Goal: Task Accomplishment & Management: Complete application form

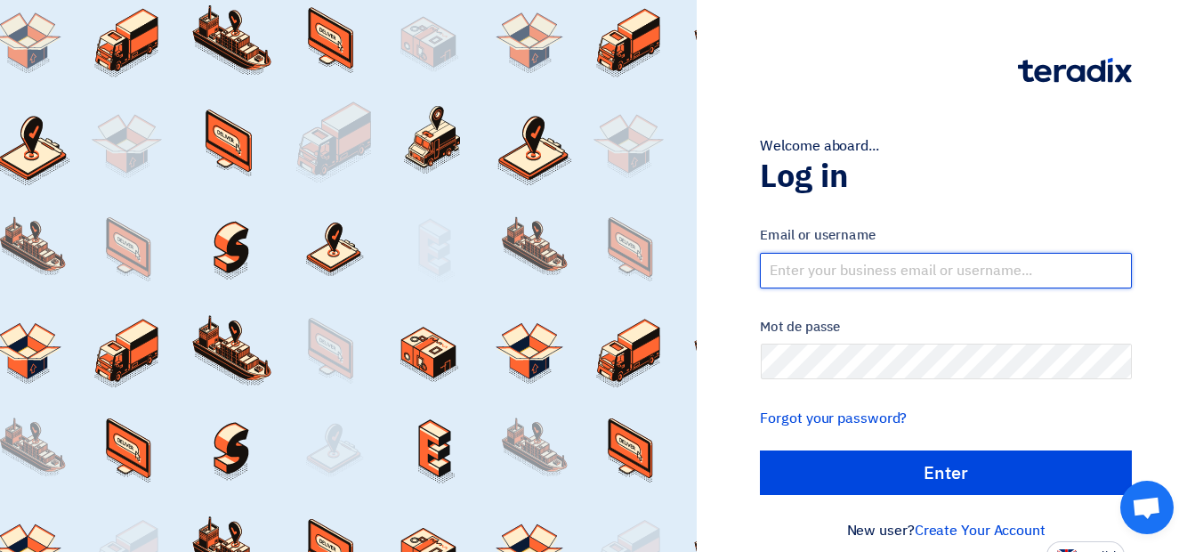
click at [822, 270] on input "text" at bounding box center [946, 271] width 372 height 36
type input "[EMAIL_ADDRESS][DOMAIN_NAME]"
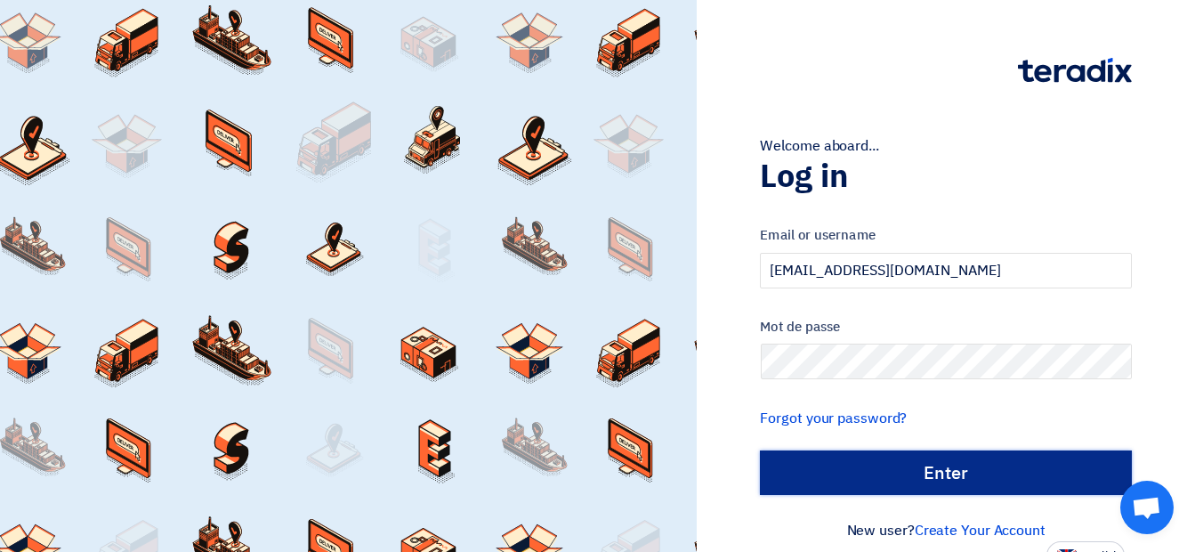
click at [825, 494] on input "Enter" at bounding box center [946, 472] width 372 height 45
type input "Sign in"
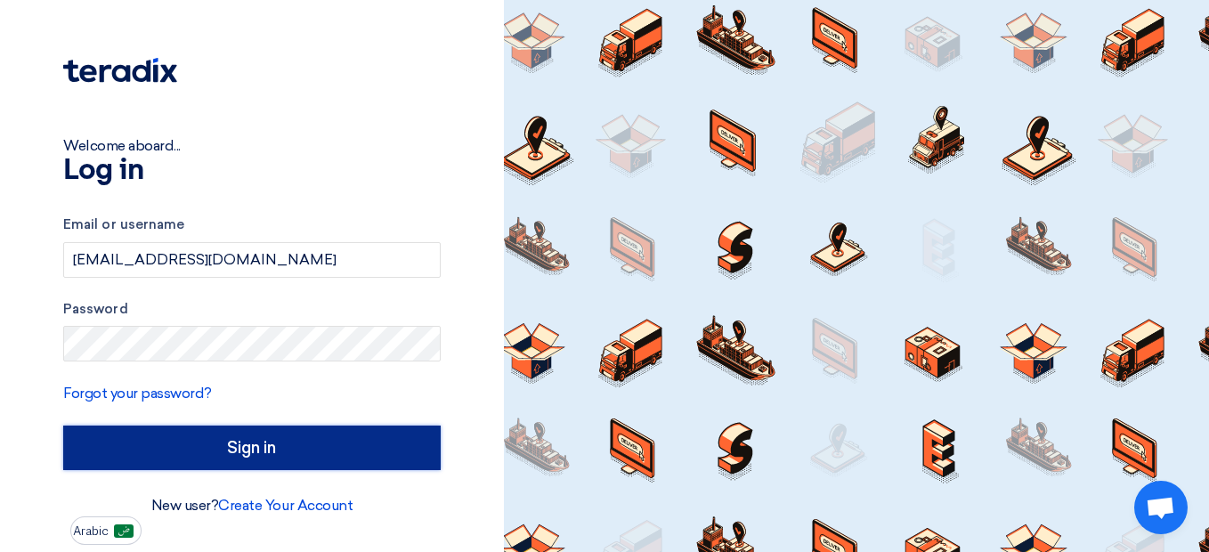
click at [231, 450] on input "Sign in" at bounding box center [251, 447] width 377 height 45
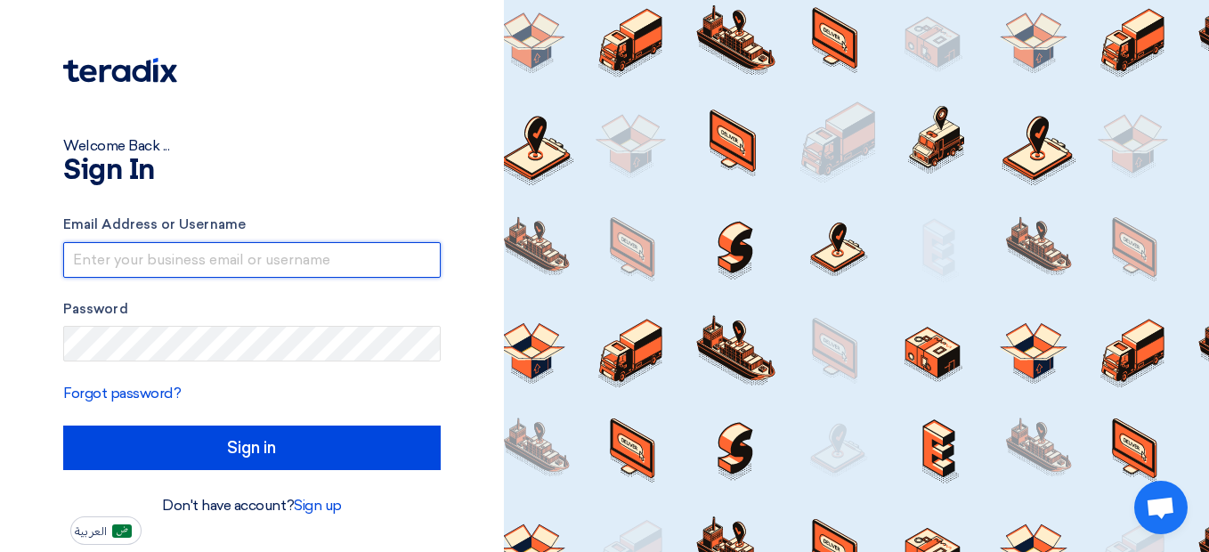
click at [289, 249] on input "text" at bounding box center [251, 260] width 377 height 36
type input "[EMAIL_ADDRESS][DOMAIN_NAME]"
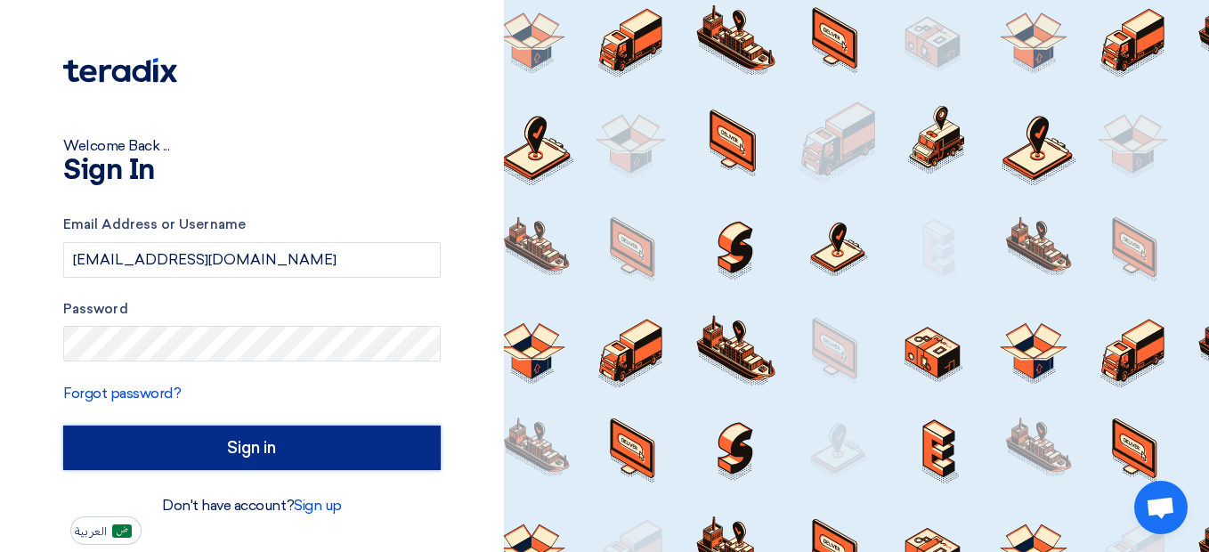
click at [218, 452] on input "Sign in" at bounding box center [251, 447] width 377 height 45
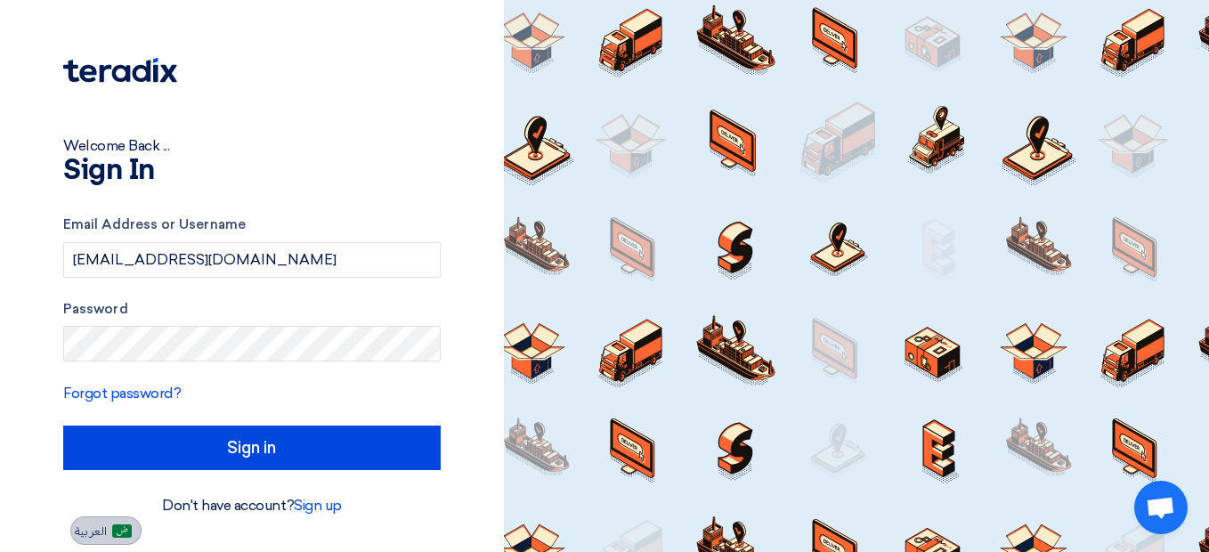
click at [126, 520] on button "العربية" at bounding box center [105, 530] width 71 height 28
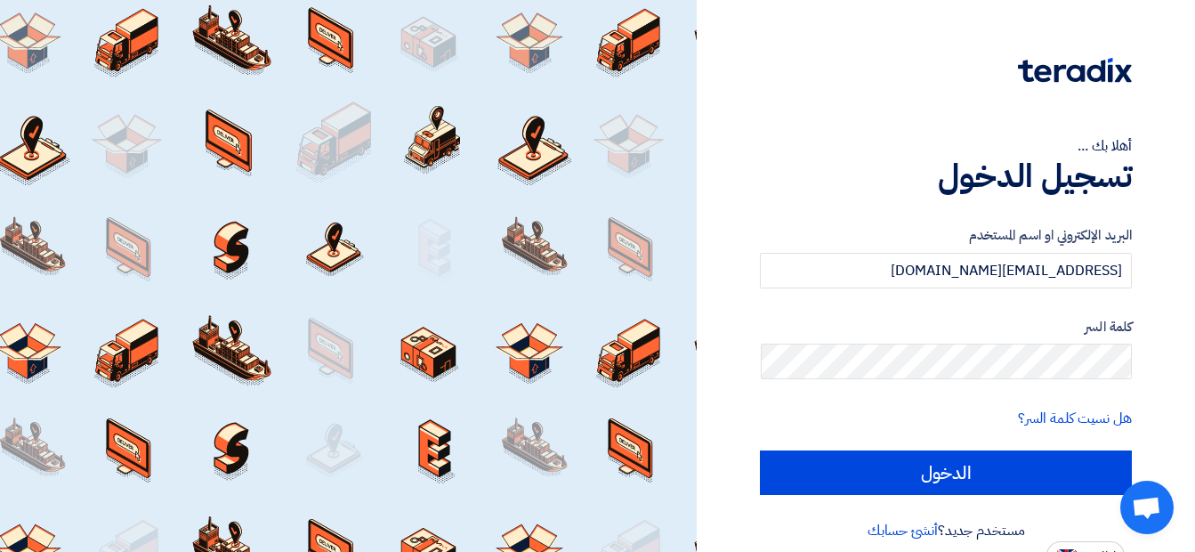
scroll to position [18, 0]
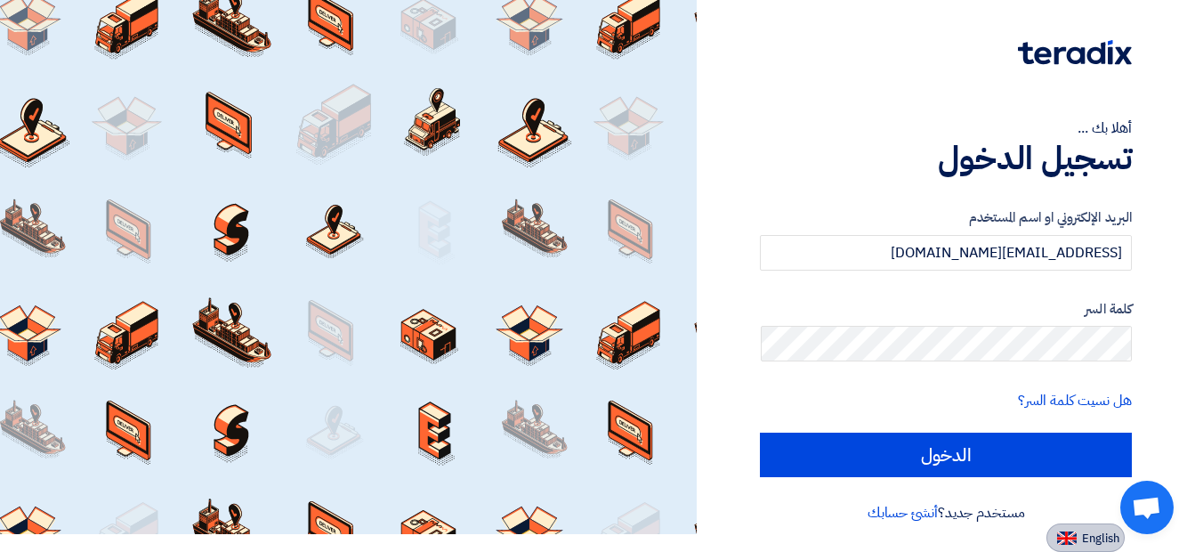
click at [1106, 532] on span "English" at bounding box center [1100, 538] width 37 height 12
type input "Sign in"
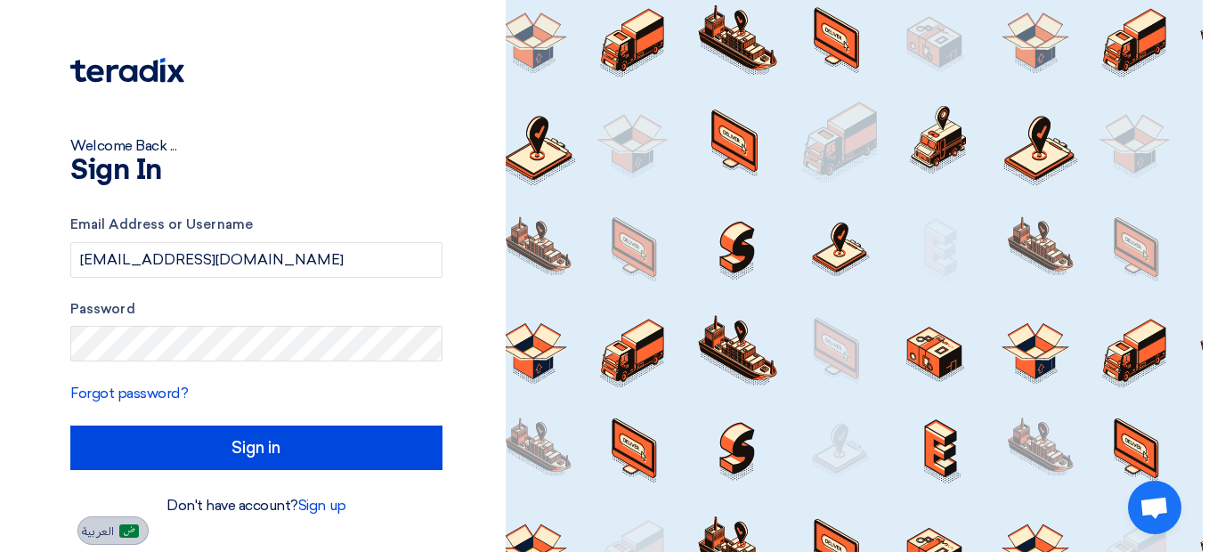
scroll to position [0, 0]
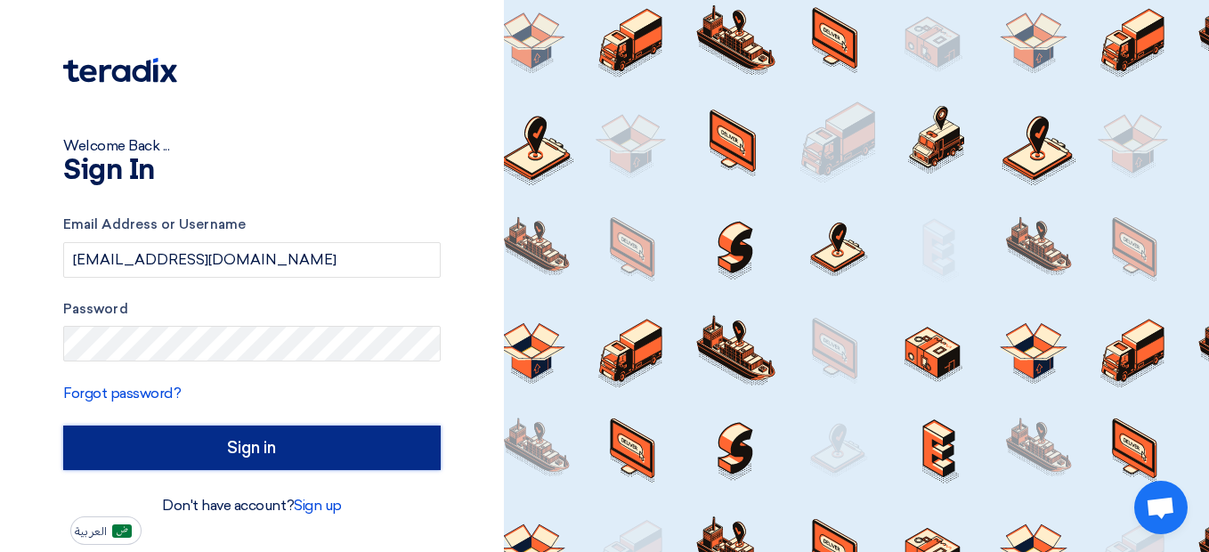
click at [334, 449] on input "Sign in" at bounding box center [251, 447] width 377 height 45
click at [186, 445] on input "Sign in" at bounding box center [251, 447] width 377 height 45
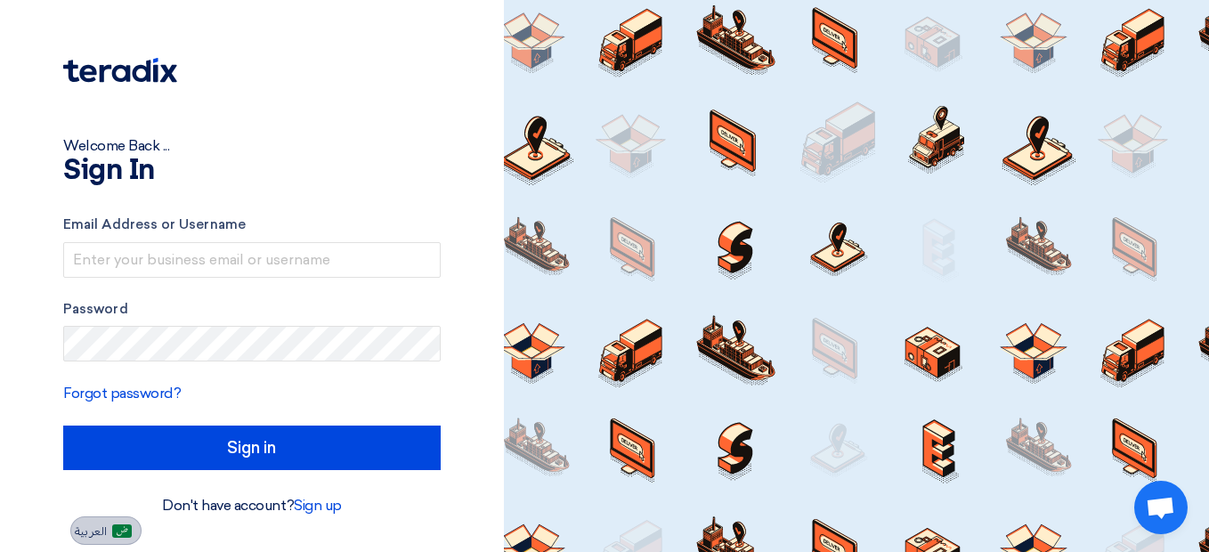
click at [91, 528] on span "العربية" at bounding box center [91, 531] width 32 height 12
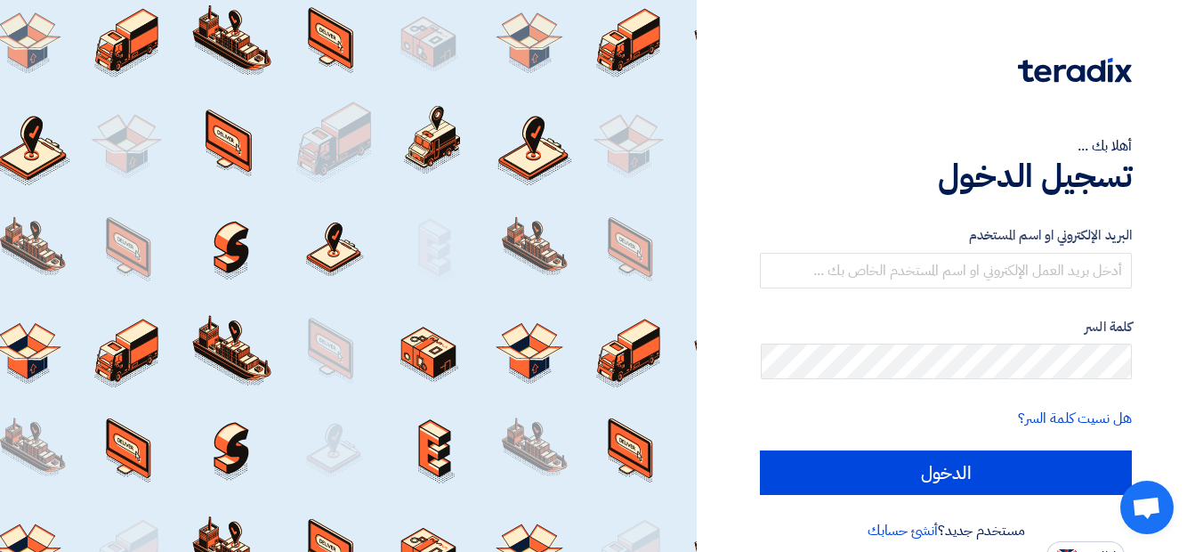
click at [1154, 151] on div "أهلا بك ... تسجيل الدخول البريد الإلكتروني او اسم المستخدم كلمة السر هل نسيت كل…" at bounding box center [946, 285] width 472 height 570
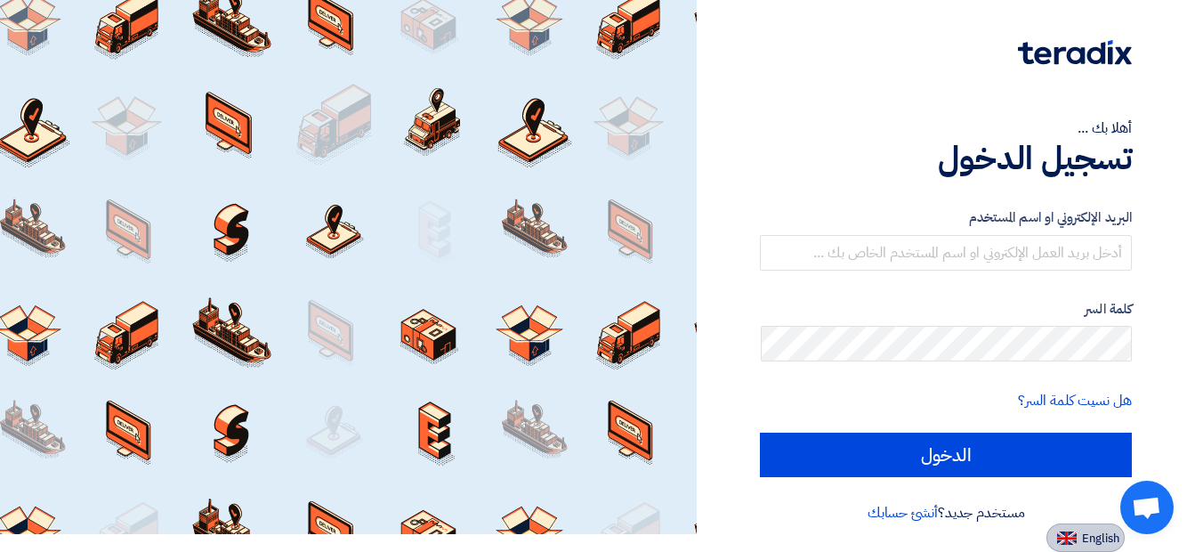
click at [1074, 543] on img at bounding box center [1067, 537] width 20 height 13
type input "Sign in"
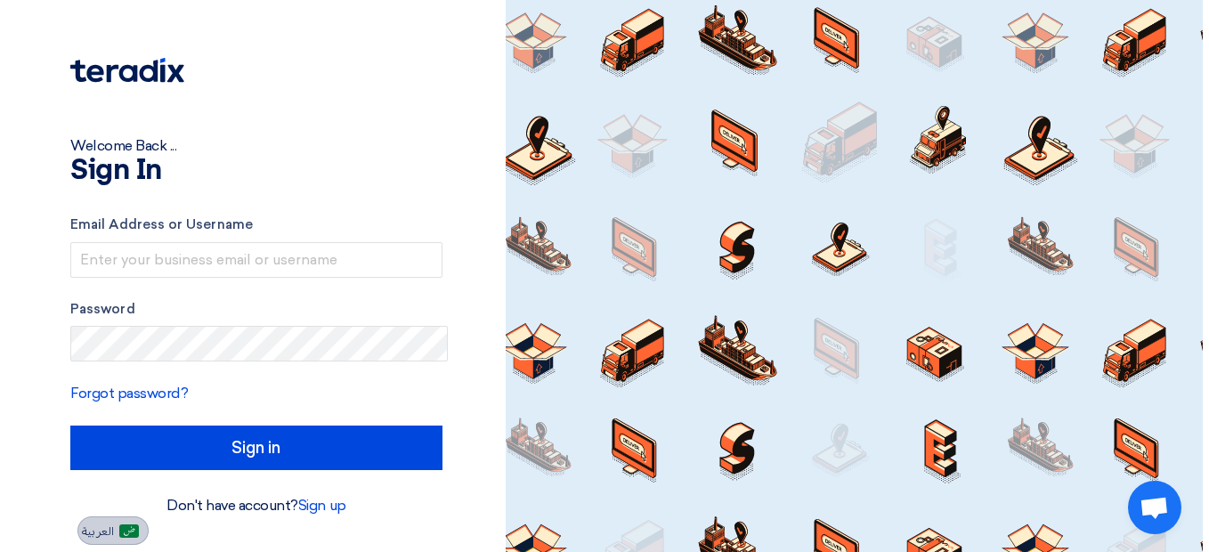
scroll to position [0, 0]
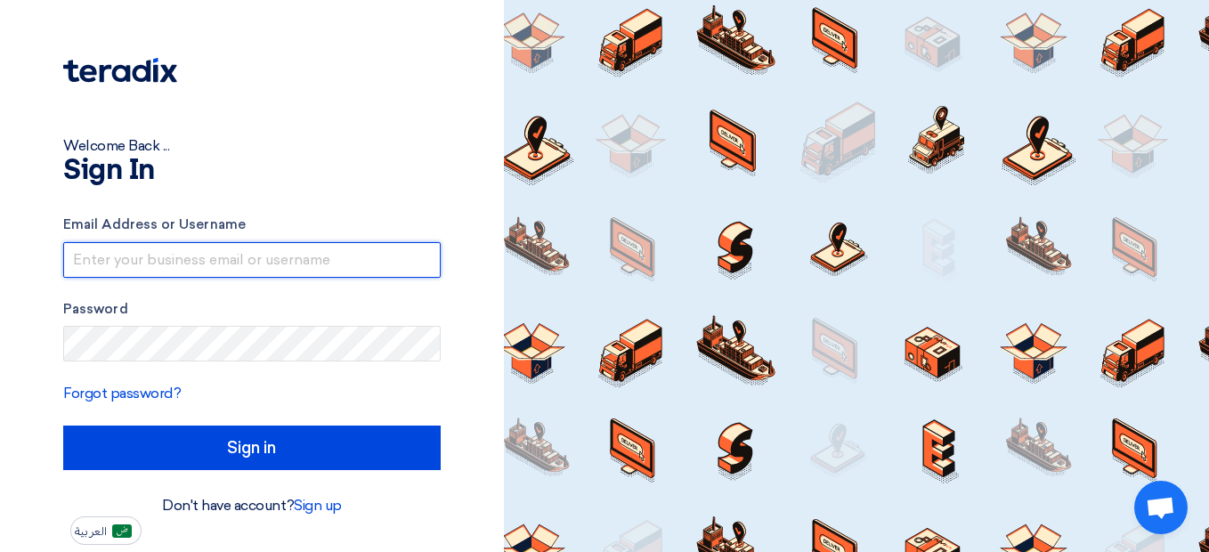
click at [319, 251] on input "text" at bounding box center [251, 260] width 377 height 36
type input "[EMAIL_ADDRESS][DOMAIN_NAME]"
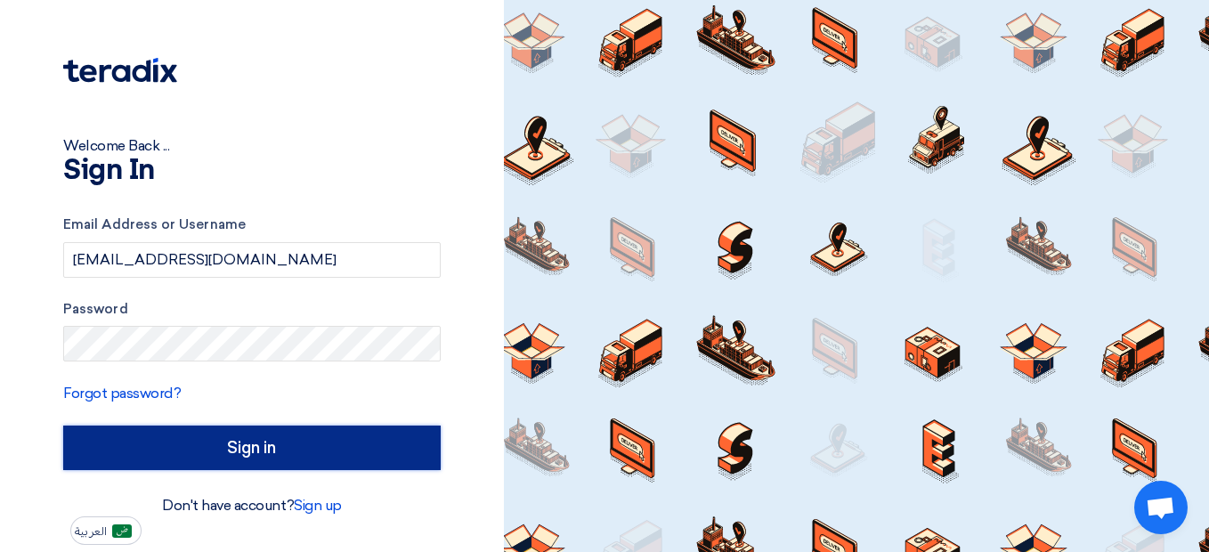
click at [344, 444] on input "Sign in" at bounding box center [251, 447] width 377 height 45
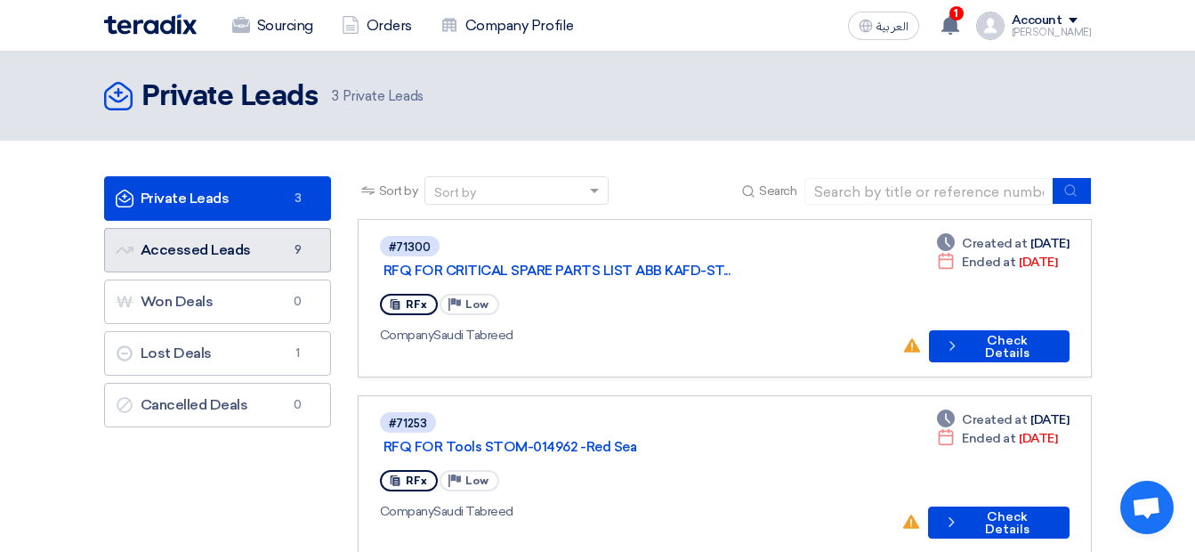
click at [277, 243] on link "Accessed Leads Accessed Leads 9" at bounding box center [217, 250] width 227 height 45
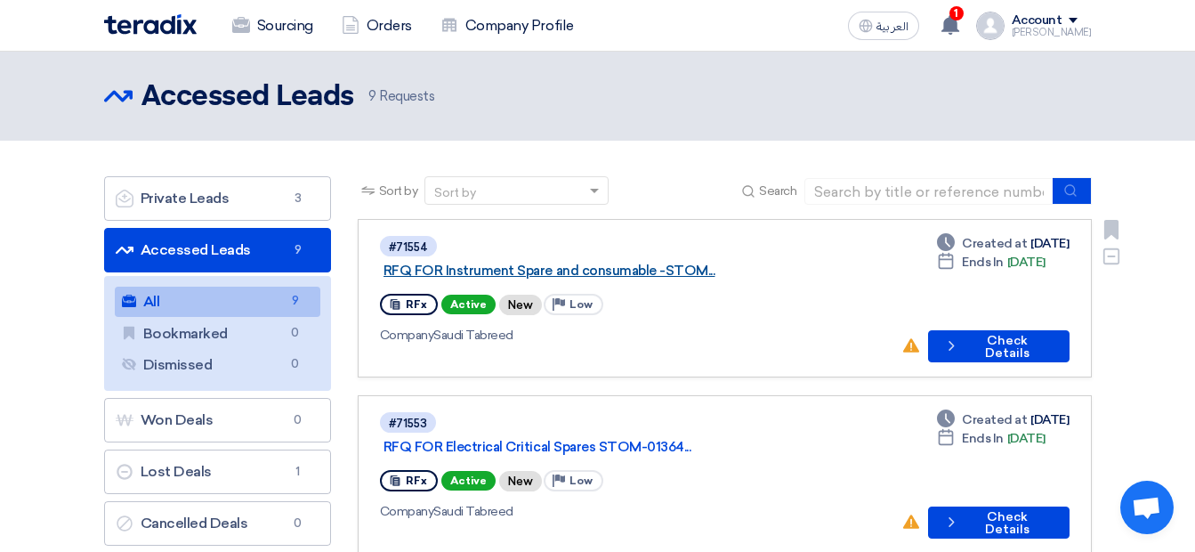
click at [663, 263] on link "RFQ FOR Instrument Spare and consumable -STOM..." at bounding box center [606, 271] width 445 height 16
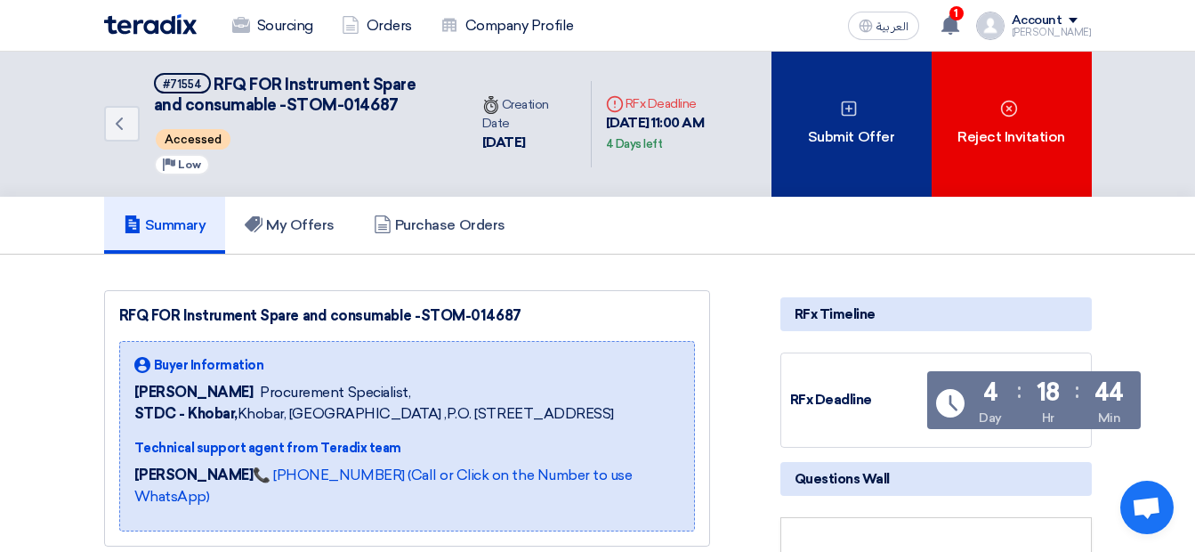
click at [861, 113] on div "Submit Offer" at bounding box center [852, 124] width 160 height 145
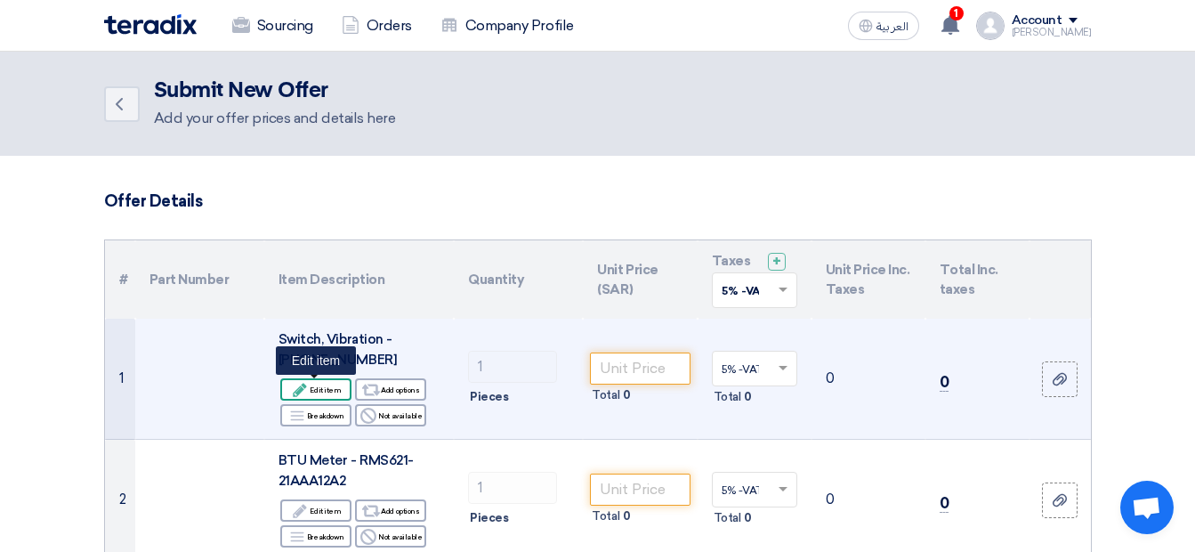
click at [339, 391] on div "Edit Edit item" at bounding box center [315, 389] width 71 height 22
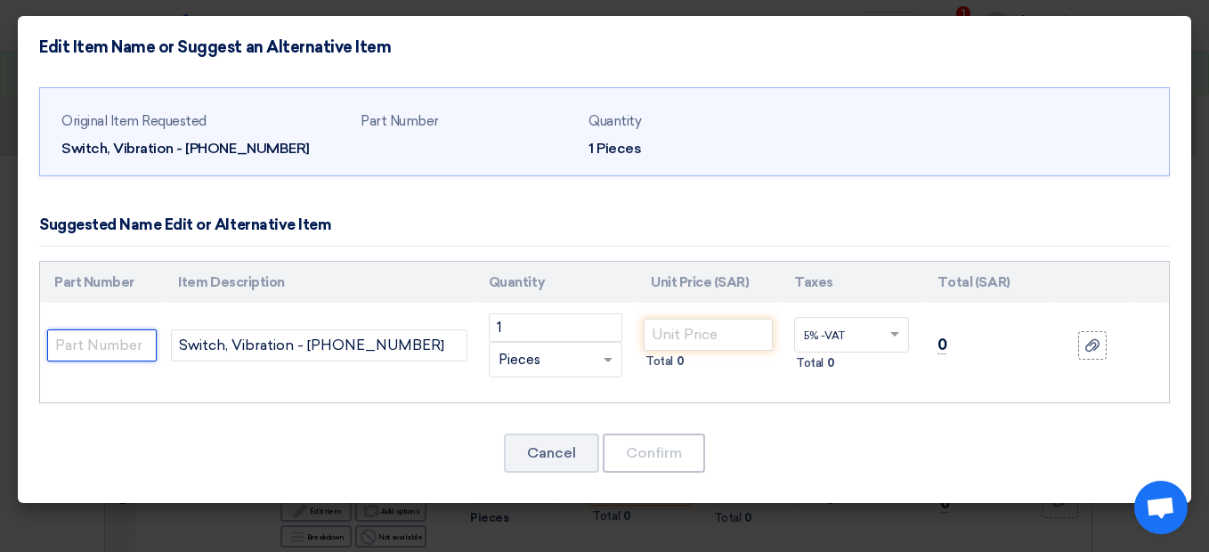
click at [126, 341] on input "text" at bounding box center [101, 345] width 109 height 32
paste input "Make: | Metrix | Model: | Type: | Reset Coil Rating 230 VAC 50/60Hz, 1.0A @5G m…"
type input "Make: | Metrix | Model: | Type: | Reset Coil Rating 230 VAC 50/60Hz, 1.0A @5G m…"
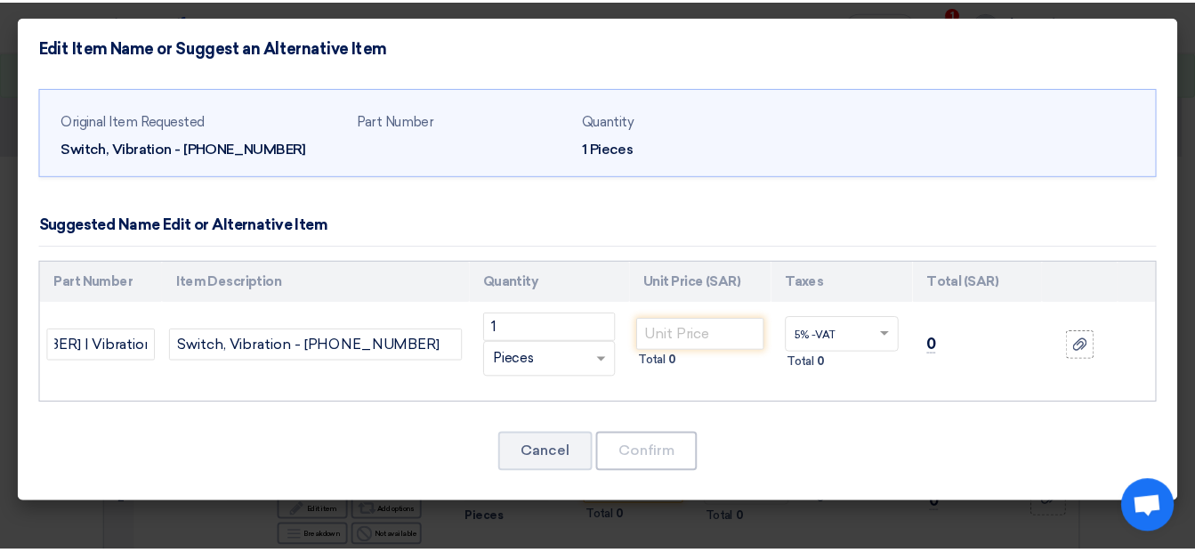
scroll to position [0, 0]
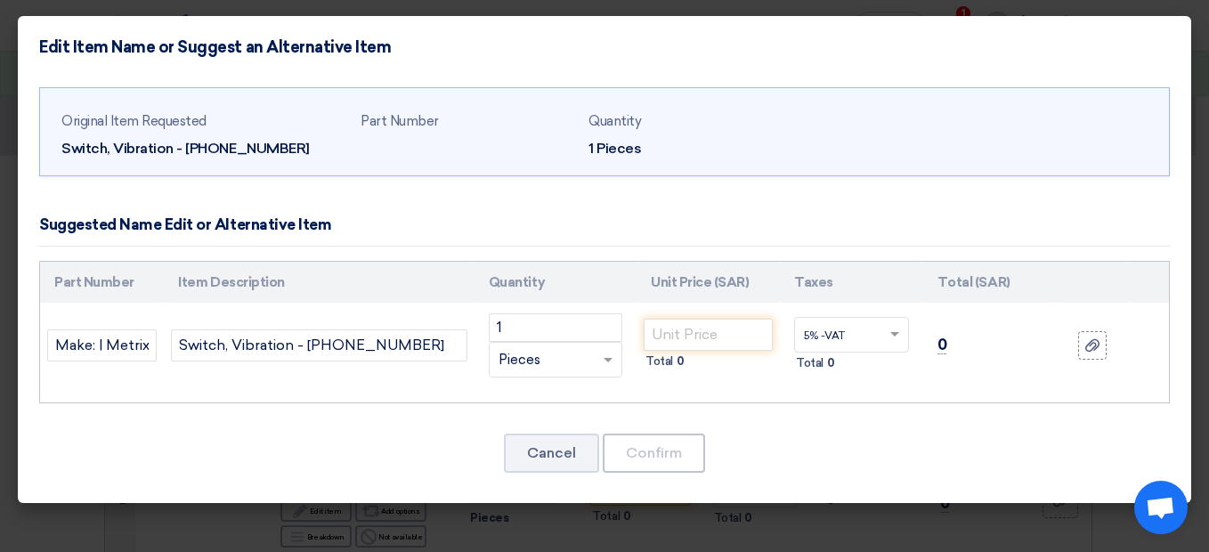
click at [722, 403] on div "Original Item Requested Switch, Vibration - 5550-021-241 Part Number Quantity 1…" at bounding box center [604, 290] width 1173 height 425
click at [670, 342] on input "number" at bounding box center [708, 335] width 129 height 32
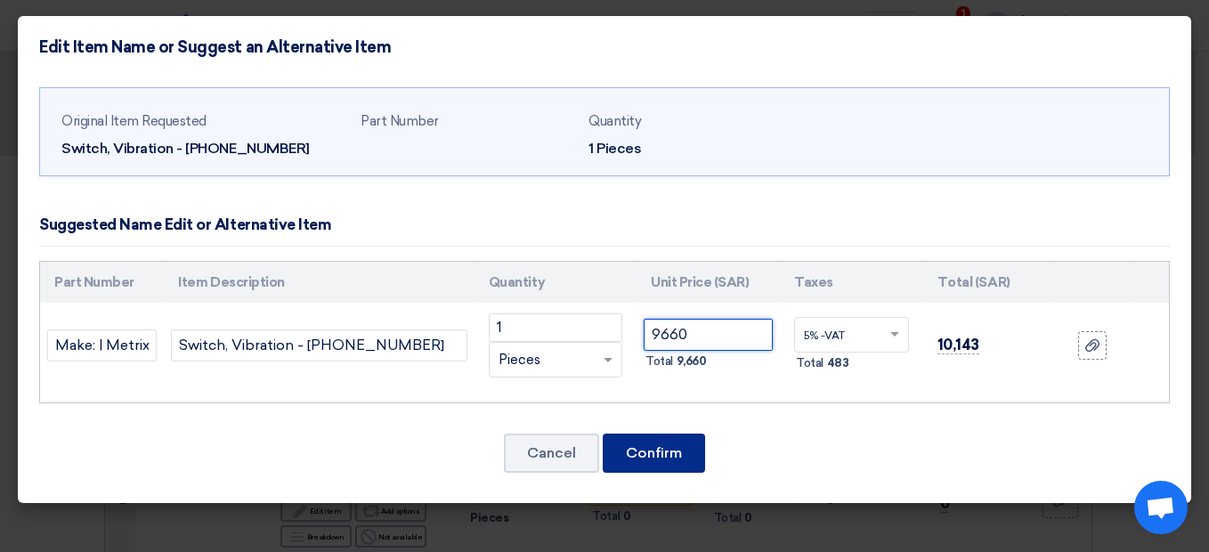
type input "9660"
click at [669, 445] on button "Confirm" at bounding box center [654, 452] width 102 height 39
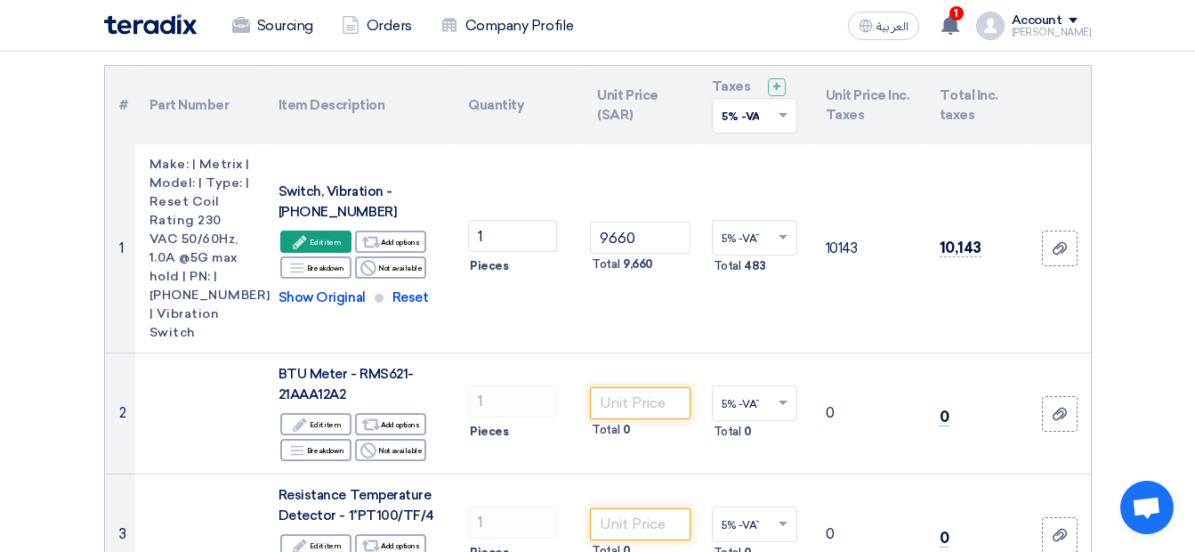
scroll to position [178, 0]
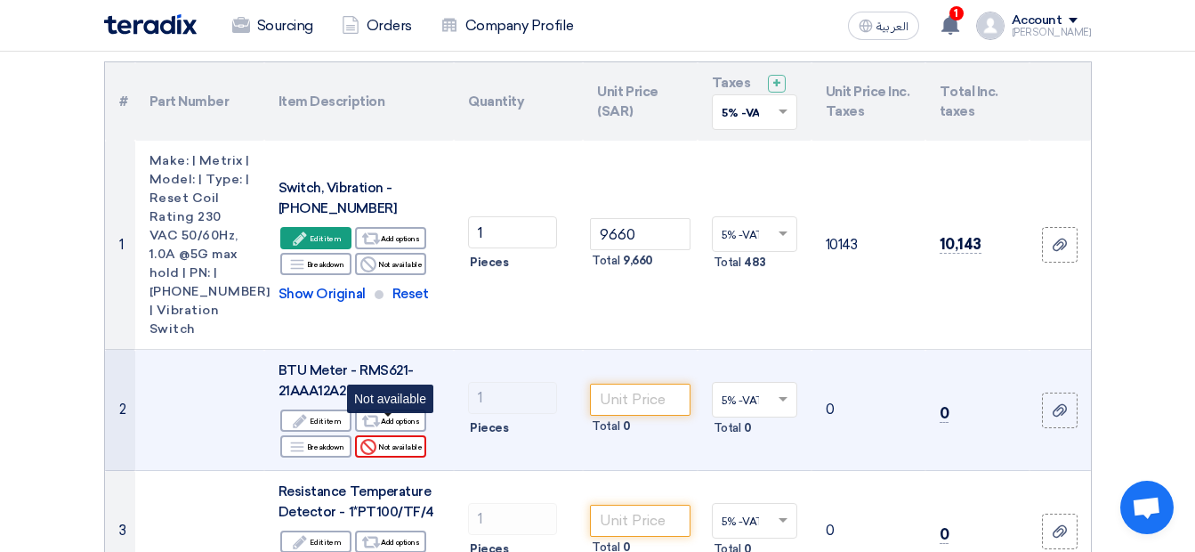
click at [405, 435] on div "Reject Not available" at bounding box center [390, 446] width 71 height 22
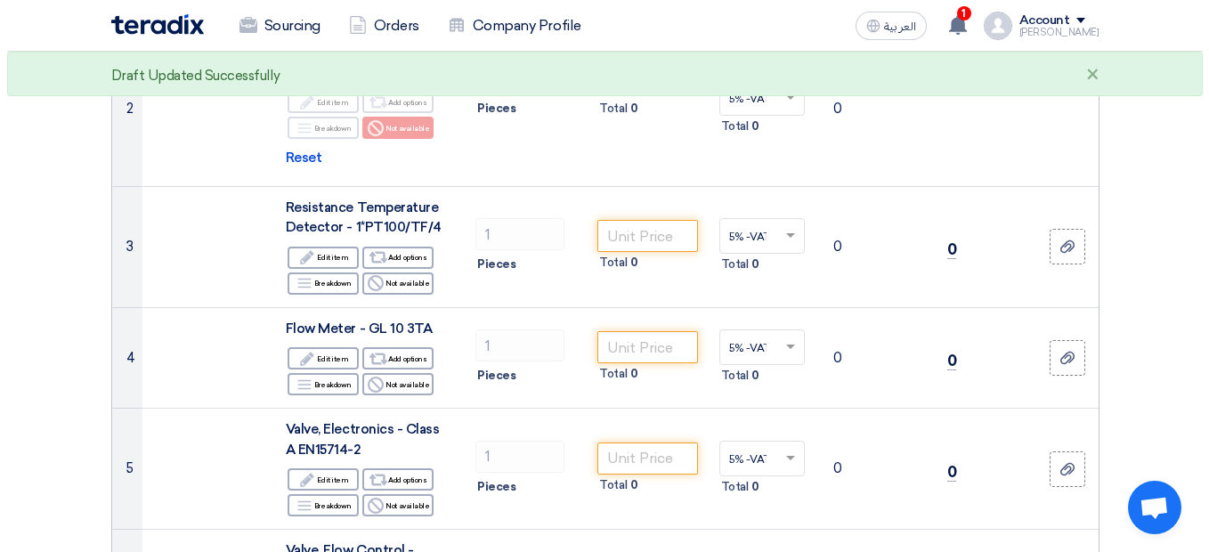
scroll to position [506, 0]
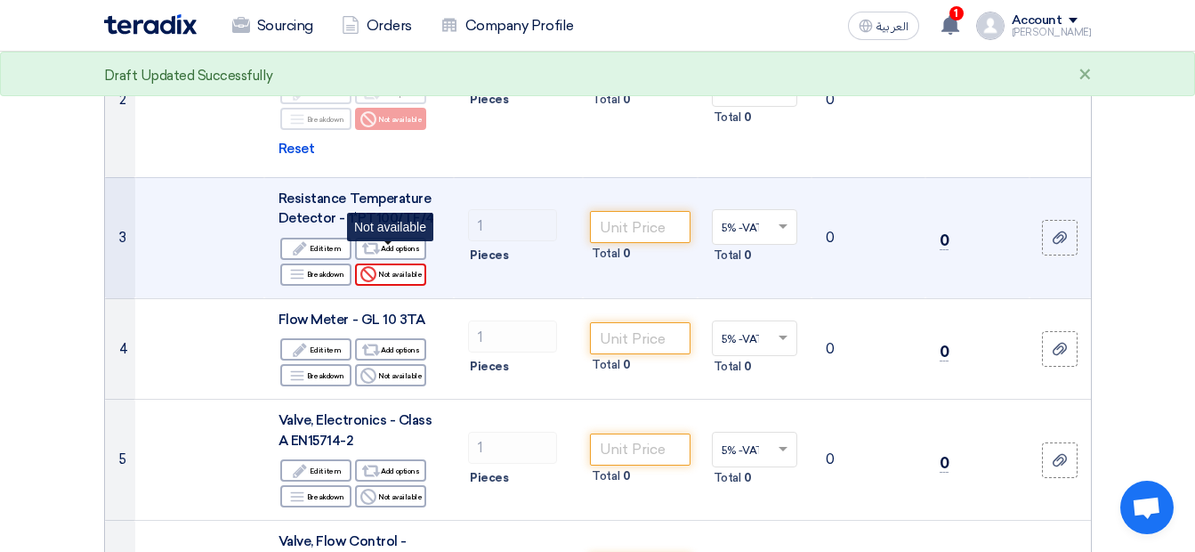
click at [395, 263] on div "Reject Not available" at bounding box center [390, 274] width 71 height 22
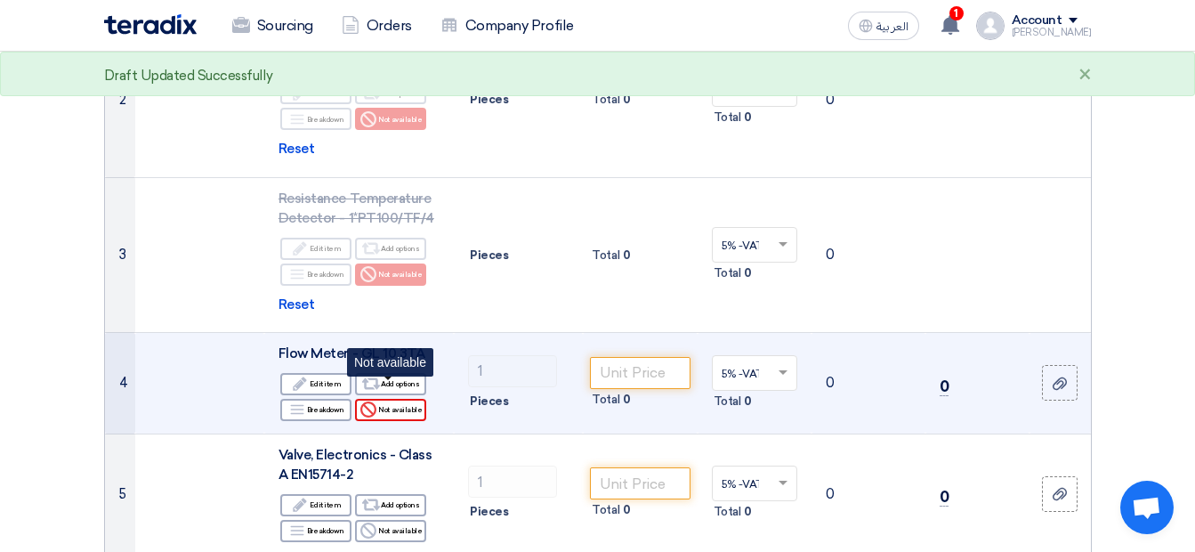
click at [394, 399] on div "Reject Not available" at bounding box center [390, 410] width 71 height 22
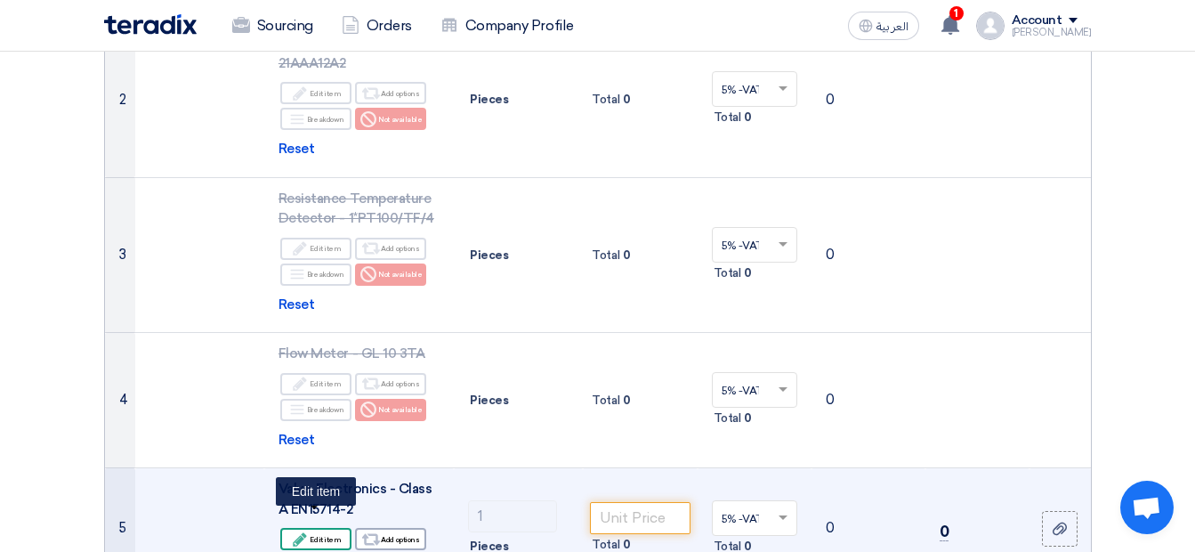
click at [336, 528] on div "Edit Edit item" at bounding box center [315, 539] width 71 height 22
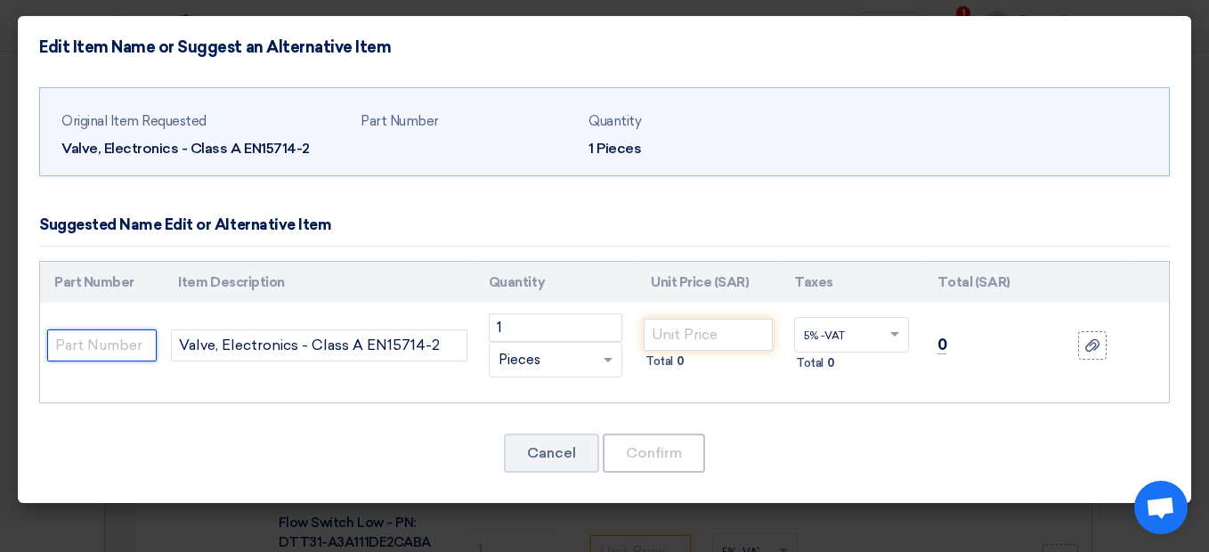
click at [122, 337] on input "text" at bounding box center [101, 345] width 109 height 32
paste input "Make: | AUMA |Model: | Class A EN15714-2 | Order no: 63027267 | 1421CG888085 AU…"
type input "Make: | AUMA |Model: | Class A EN15714-2 | Order no: 63027267 | 1421CG888085 AU…"
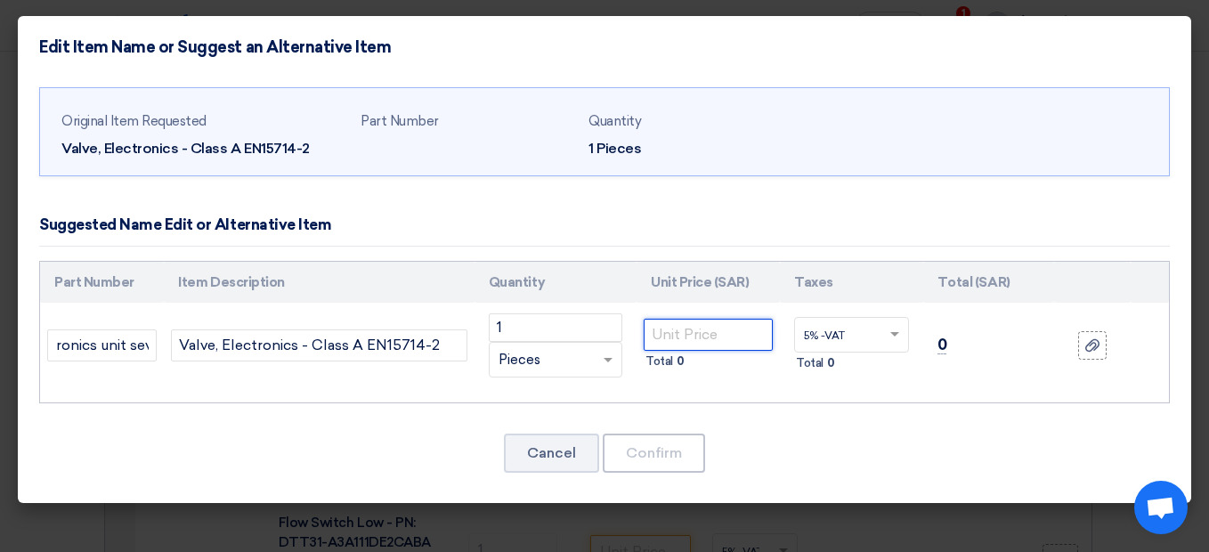
scroll to position [0, 0]
click at [677, 338] on input "number" at bounding box center [708, 335] width 129 height 32
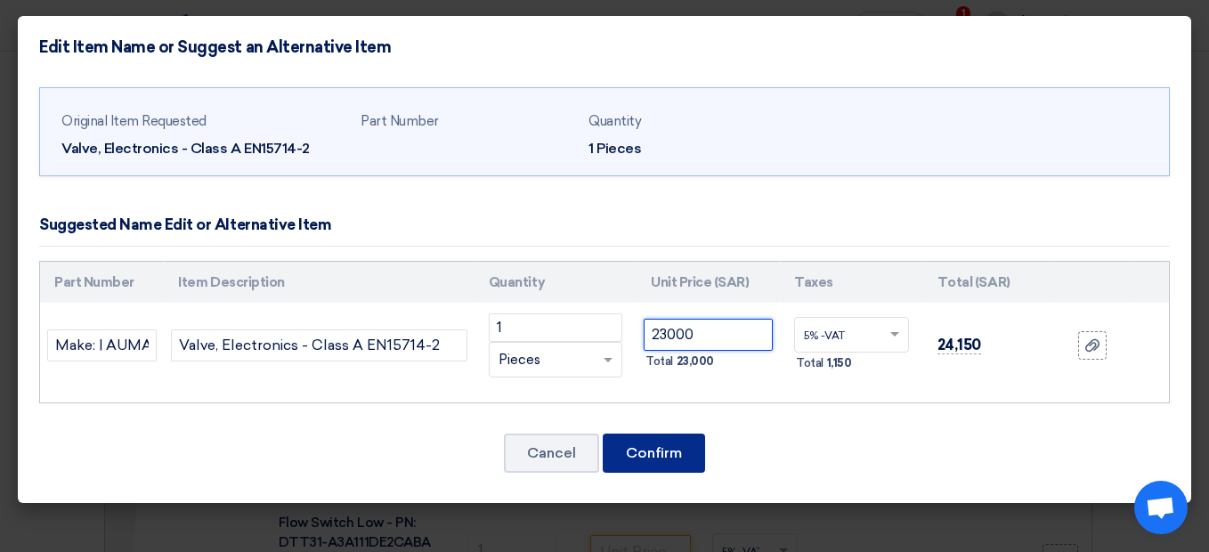
type input "23000"
click at [638, 441] on button "Confirm" at bounding box center [654, 452] width 102 height 39
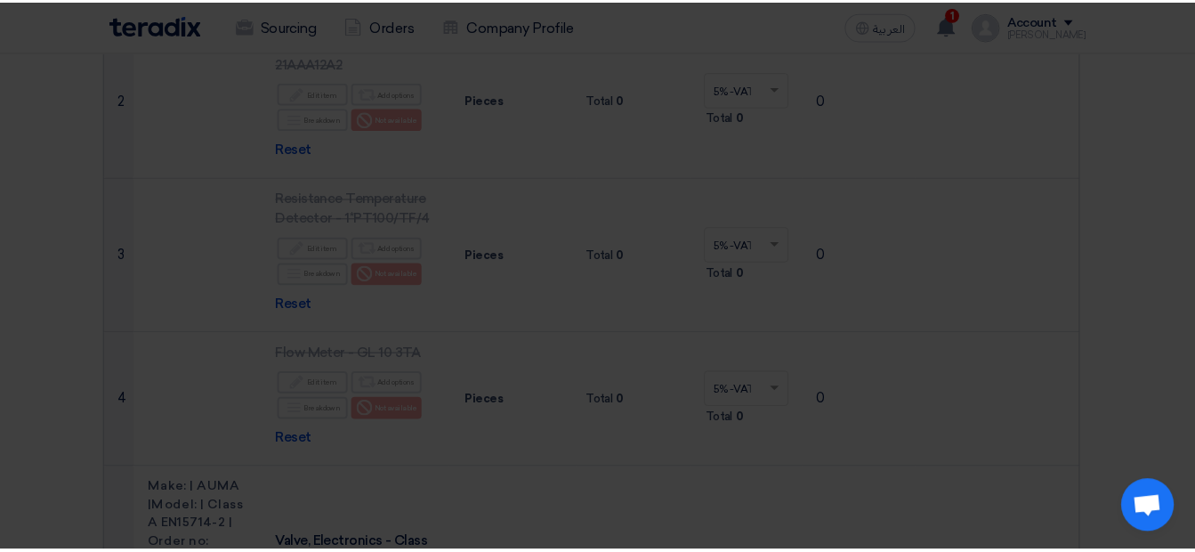
scroll to position [695, 0]
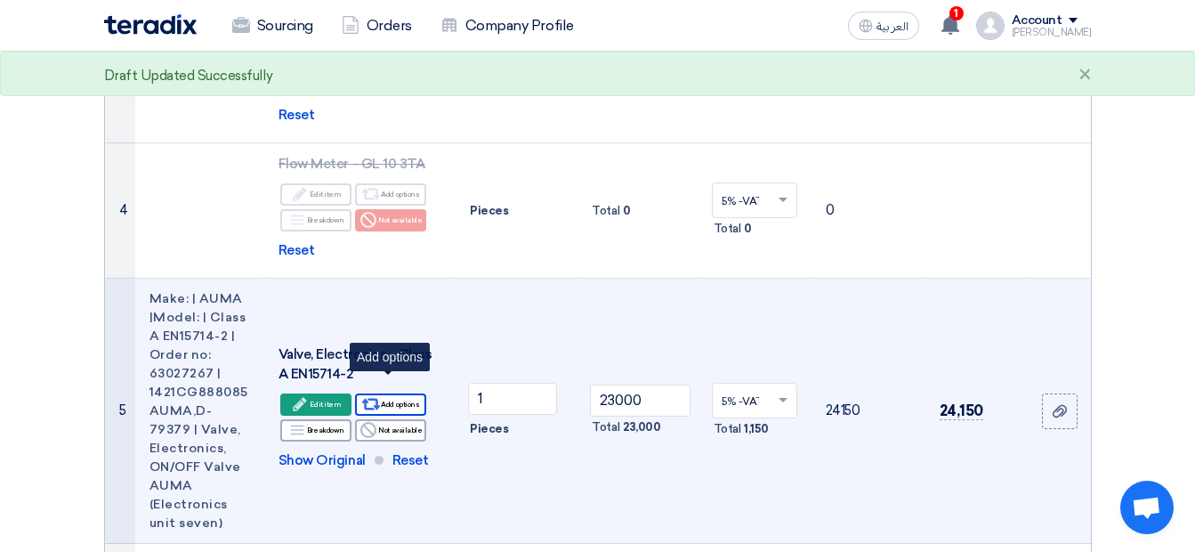
click at [381, 395] on icon "Alternative" at bounding box center [371, 404] width 19 height 19
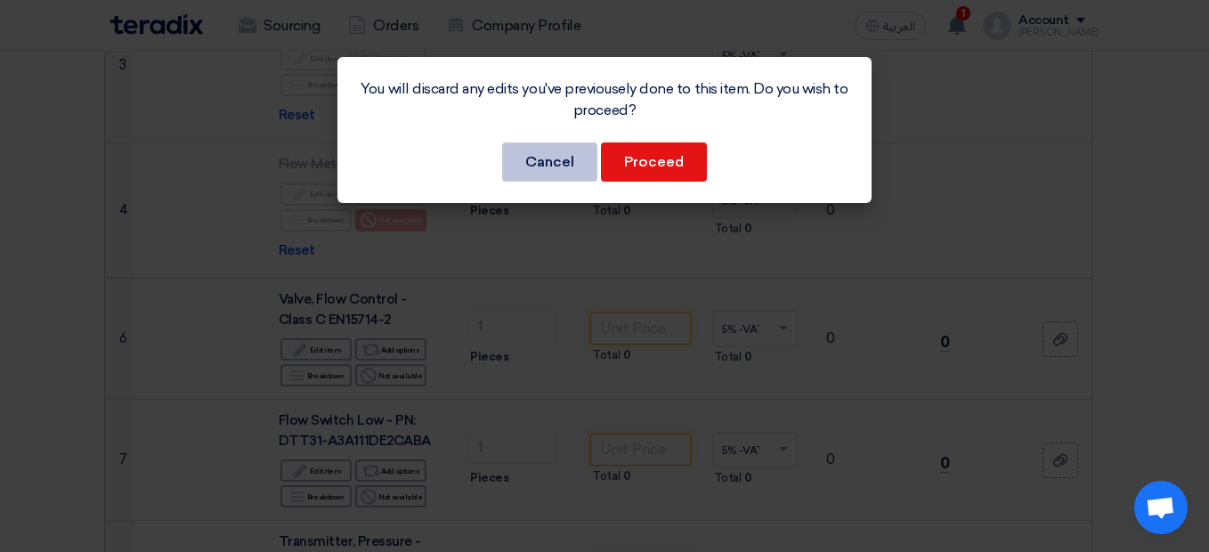
click at [571, 161] on button "Cancel" at bounding box center [549, 161] width 95 height 39
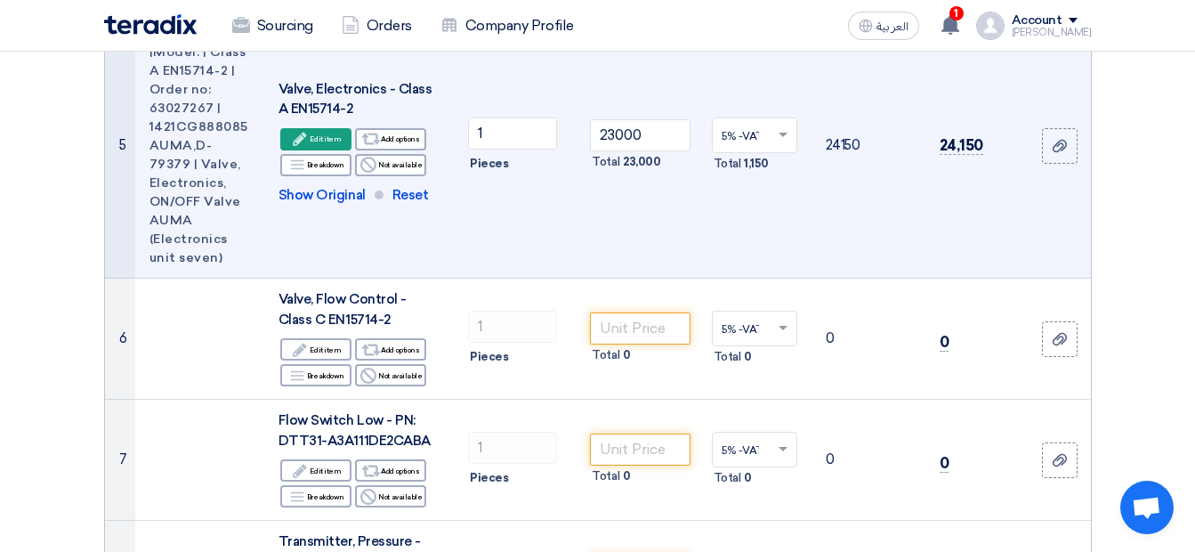
scroll to position [980, 0]
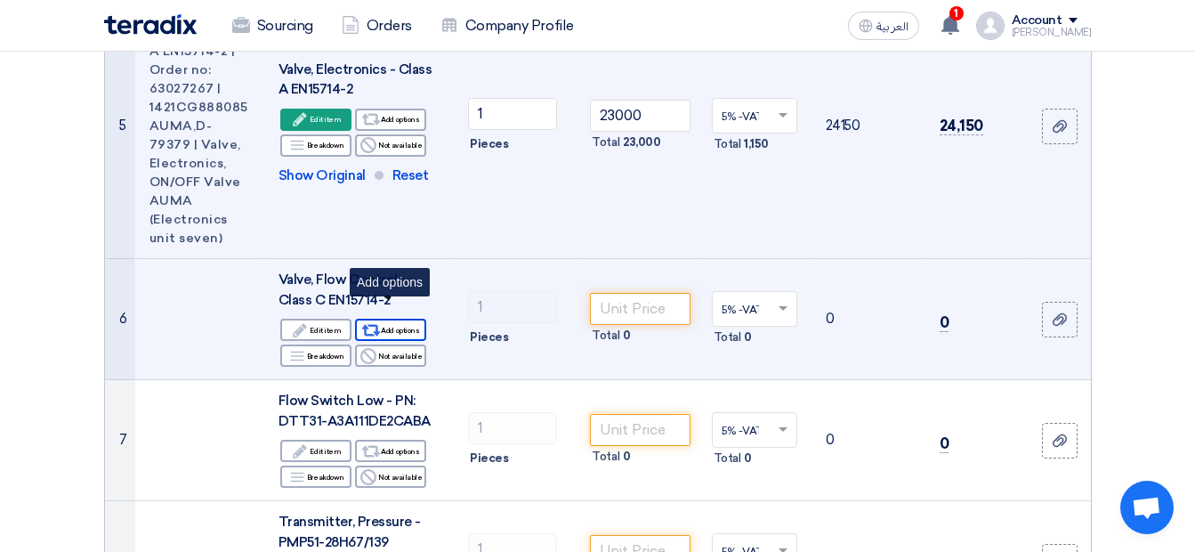
click at [385, 319] on div "Alternative Add options" at bounding box center [390, 330] width 71 height 22
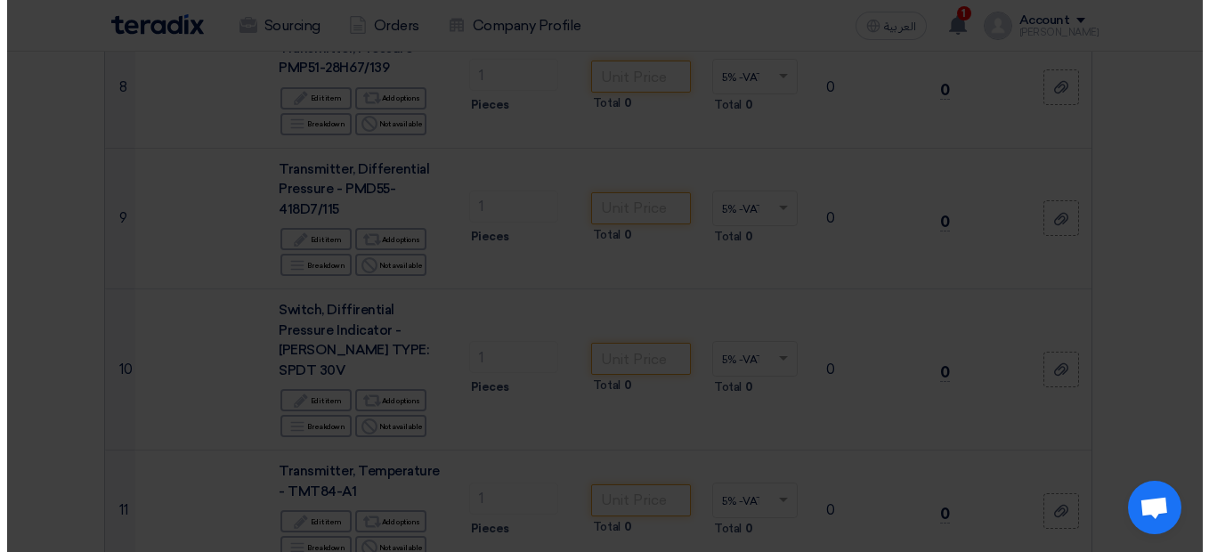
scroll to position [790, 0]
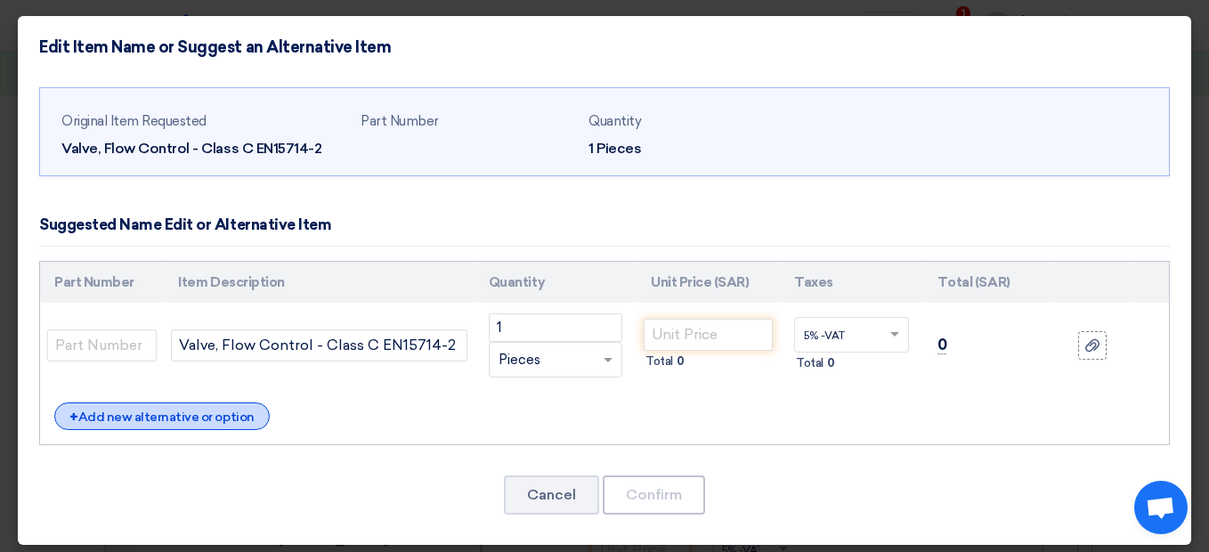
click at [168, 412] on div "+ Add new alternative or option" at bounding box center [161, 416] width 215 height 28
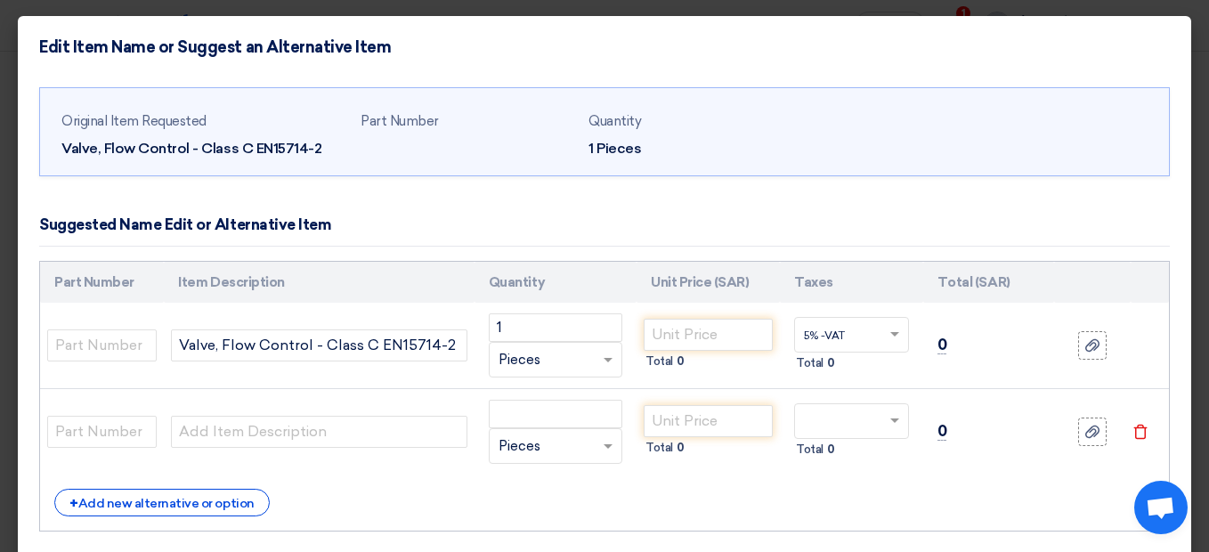
click at [1149, 374] on td at bounding box center [1149, 346] width 38 height 86
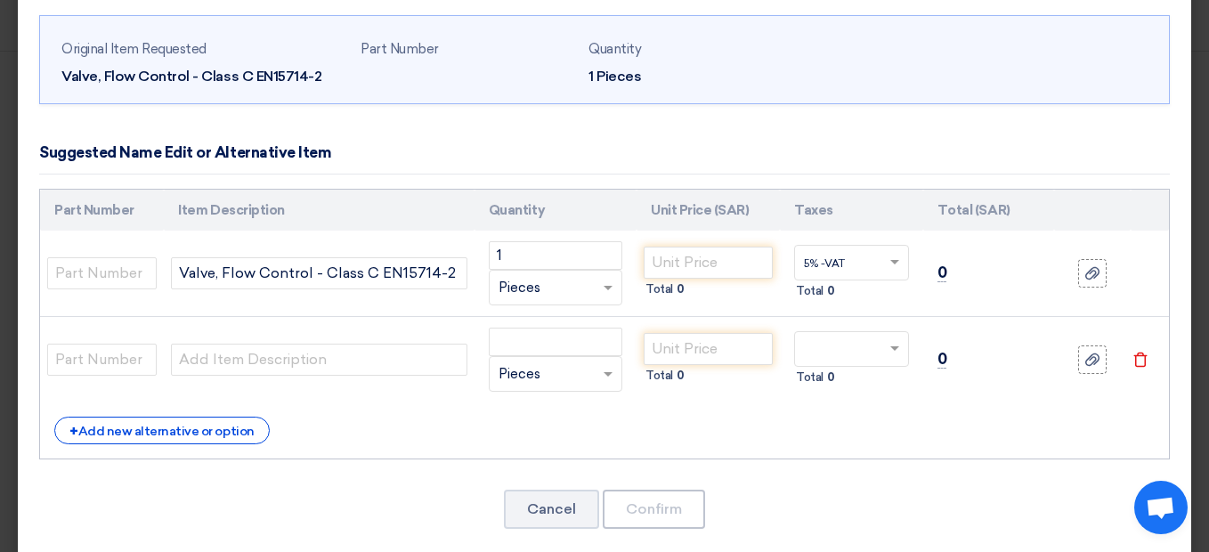
scroll to position [95, 0]
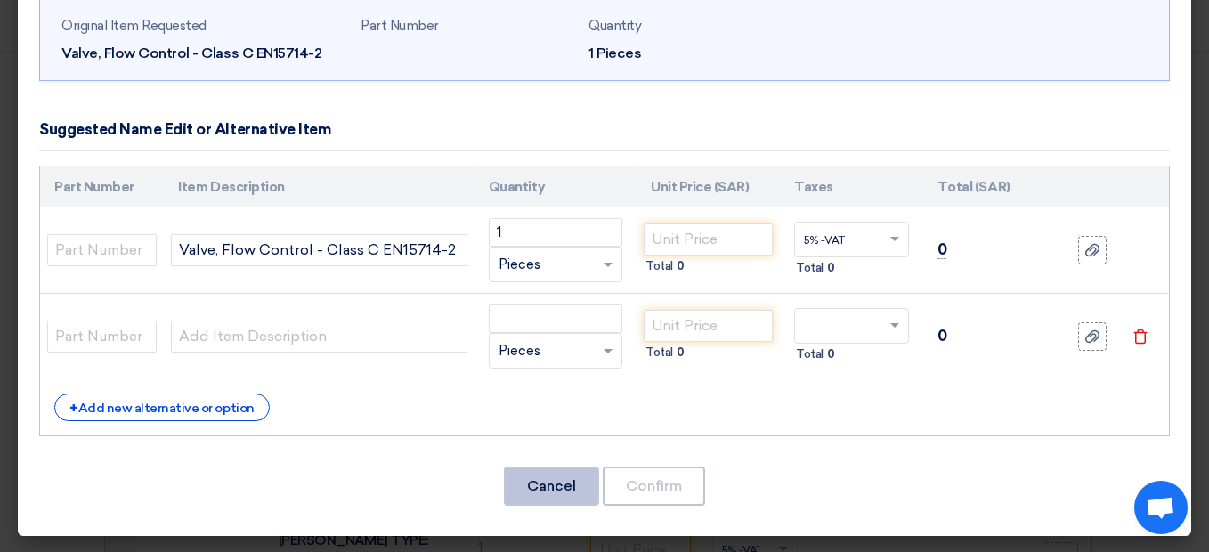
click at [573, 493] on button "Cancel" at bounding box center [551, 485] width 95 height 39
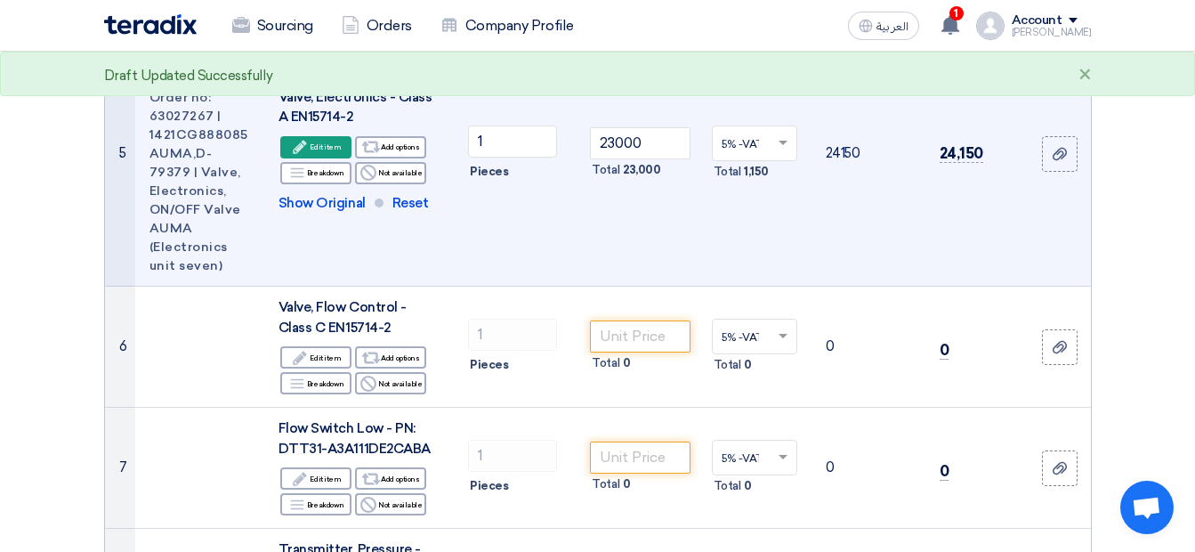
scroll to position [962, 0]
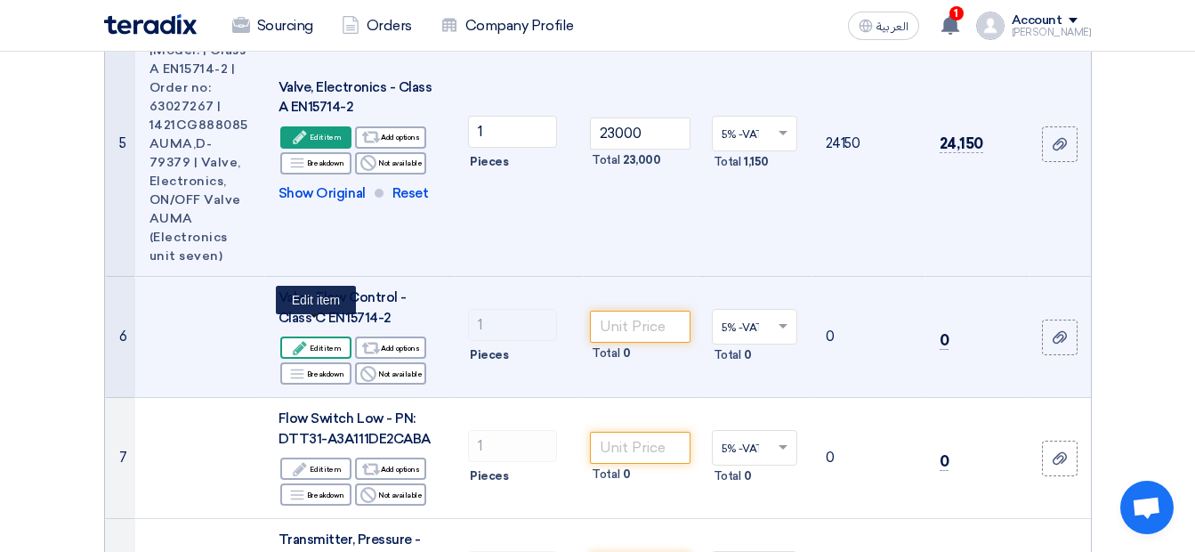
click at [334, 336] on div "Edit Edit item" at bounding box center [315, 347] width 71 height 22
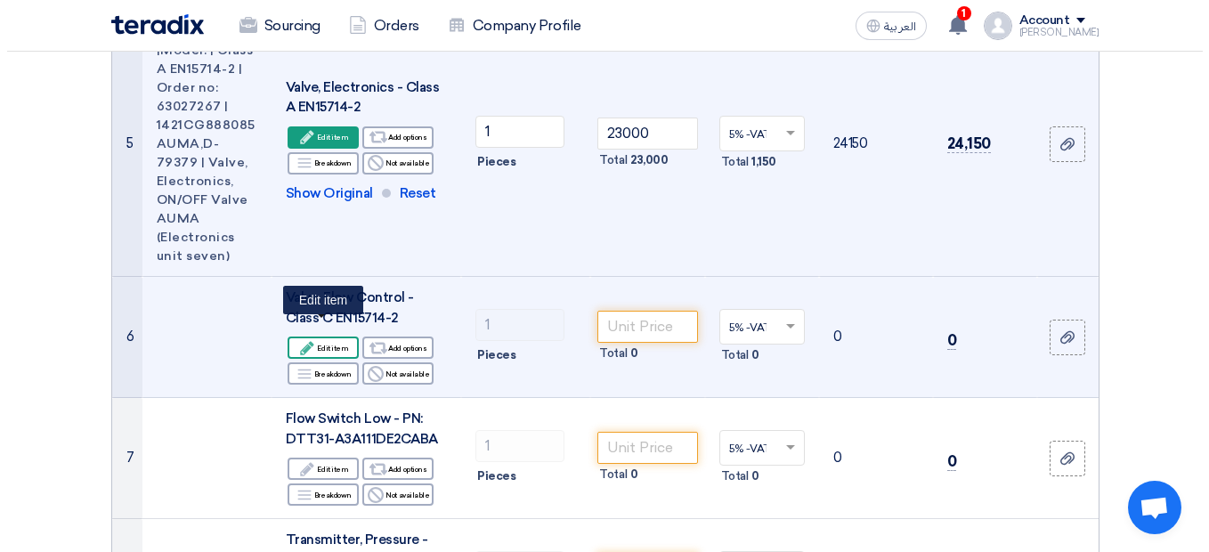
scroll to position [772, 0]
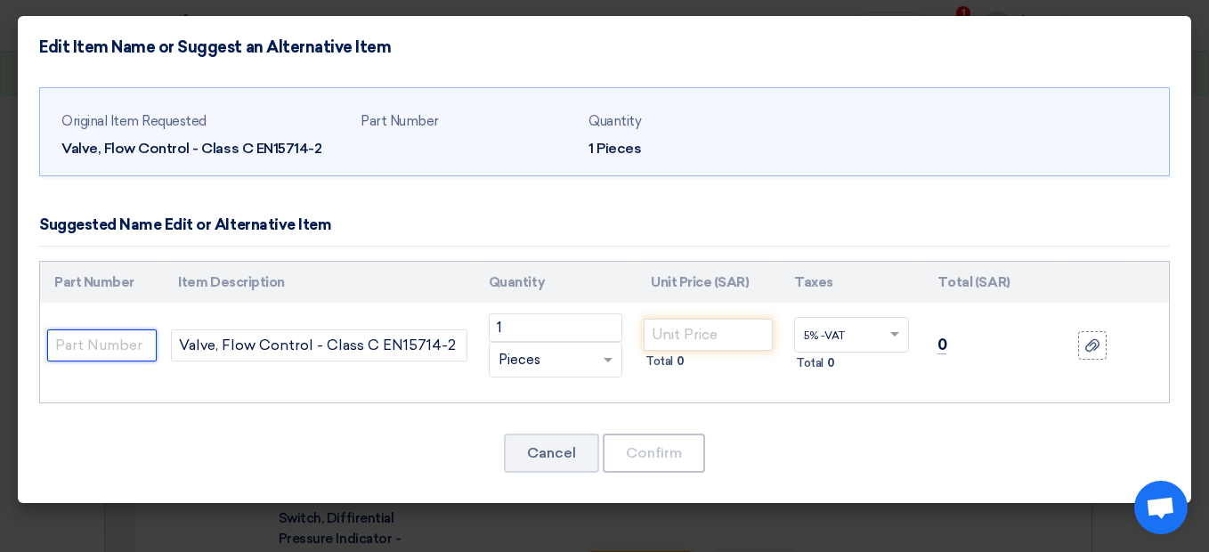
click at [102, 342] on input "text" at bounding box center [101, 345] width 109 height 32
paste input "Make: | Auma | Model: | Orde no: 63027259 |Type: | Classa C EN15714-2 No: | 142…"
type input "Make: | Auma | Model: | Orde no: 63027259 |Type: | Classa C EN15714-2 No: | 142…"
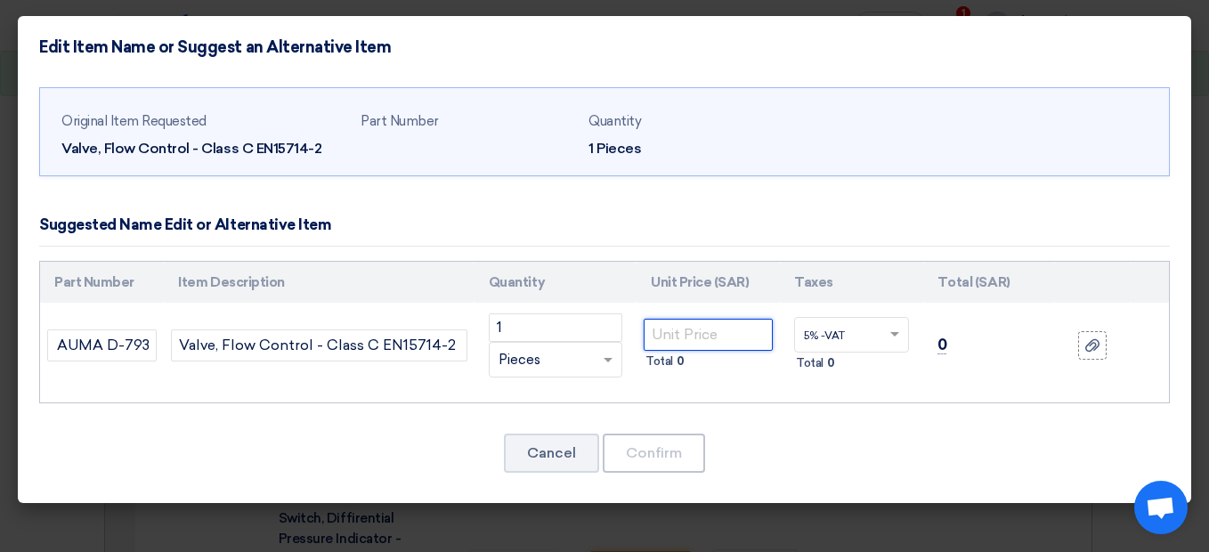
scroll to position [0, 0]
click at [672, 336] on input "number" at bounding box center [708, 335] width 129 height 32
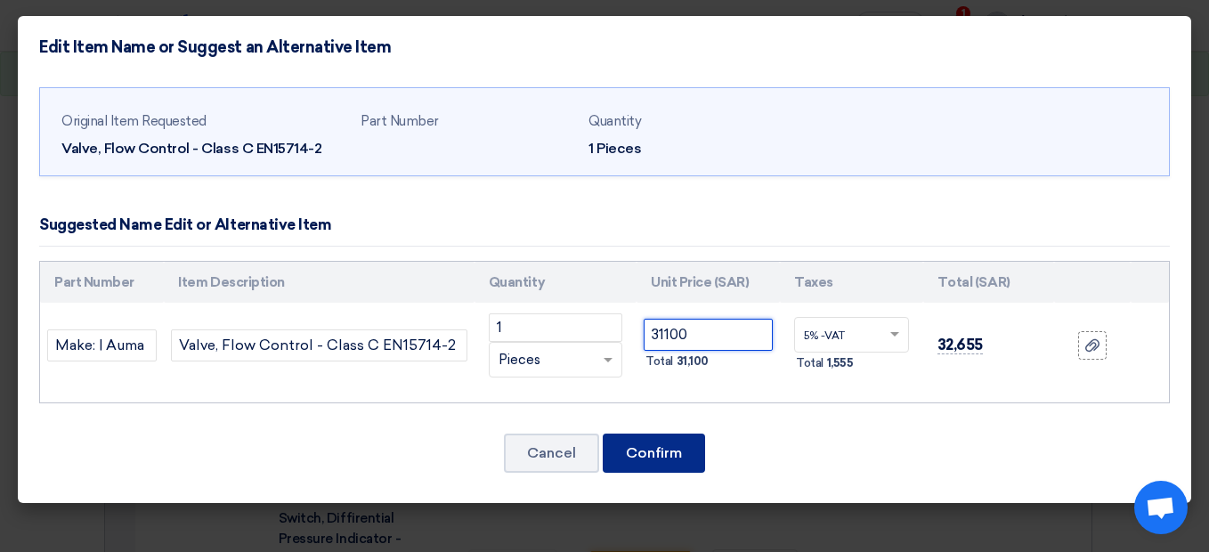
type input "31100"
click at [639, 441] on button "Confirm" at bounding box center [654, 452] width 102 height 39
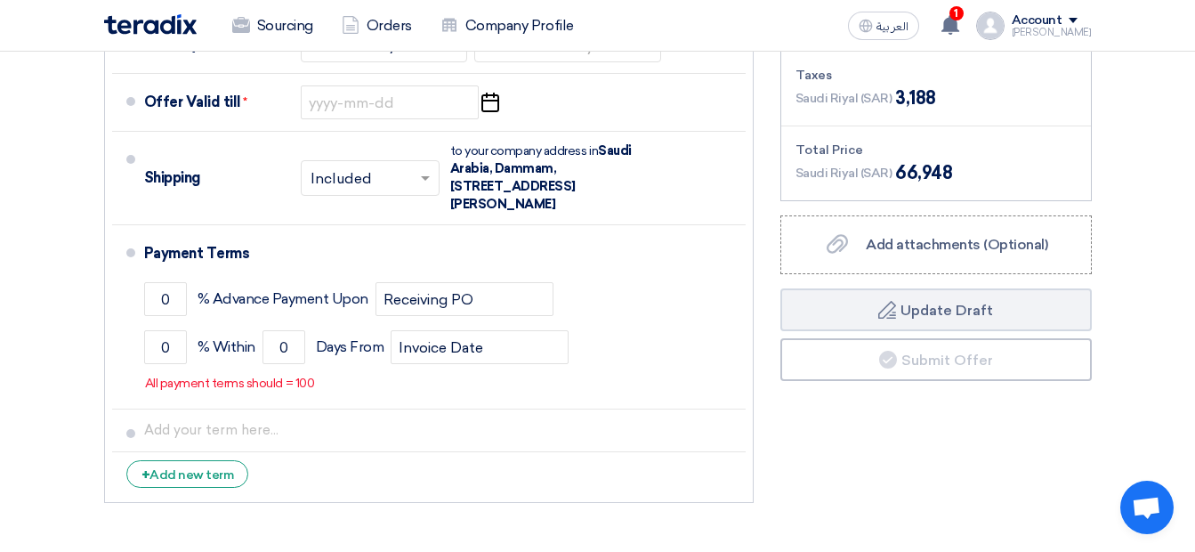
scroll to position [4868, 0]
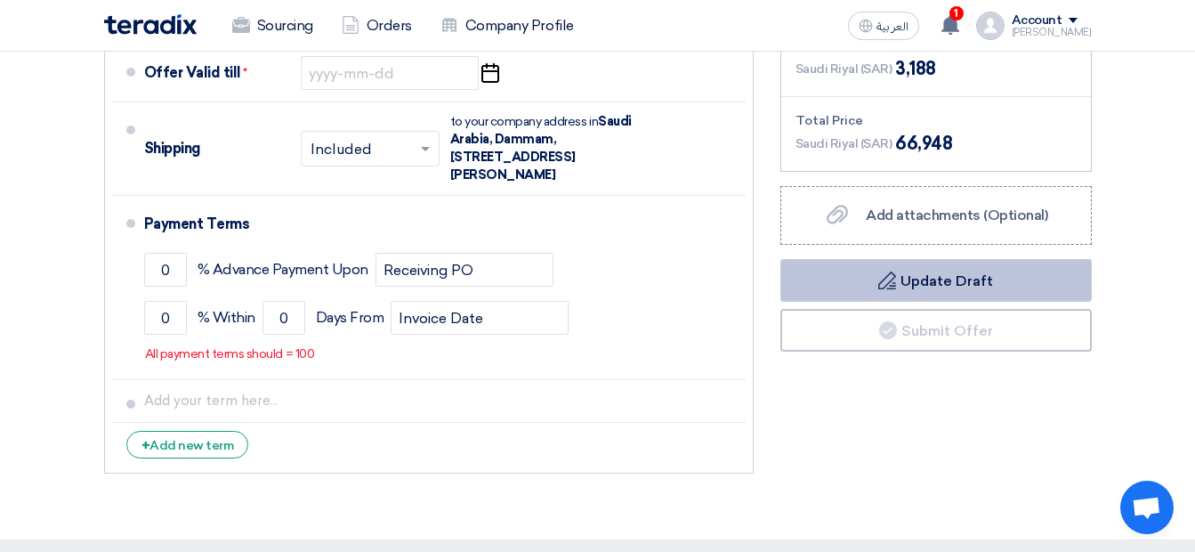
click at [1034, 259] on button "Draft Update Draft" at bounding box center [937, 280] width 312 height 43
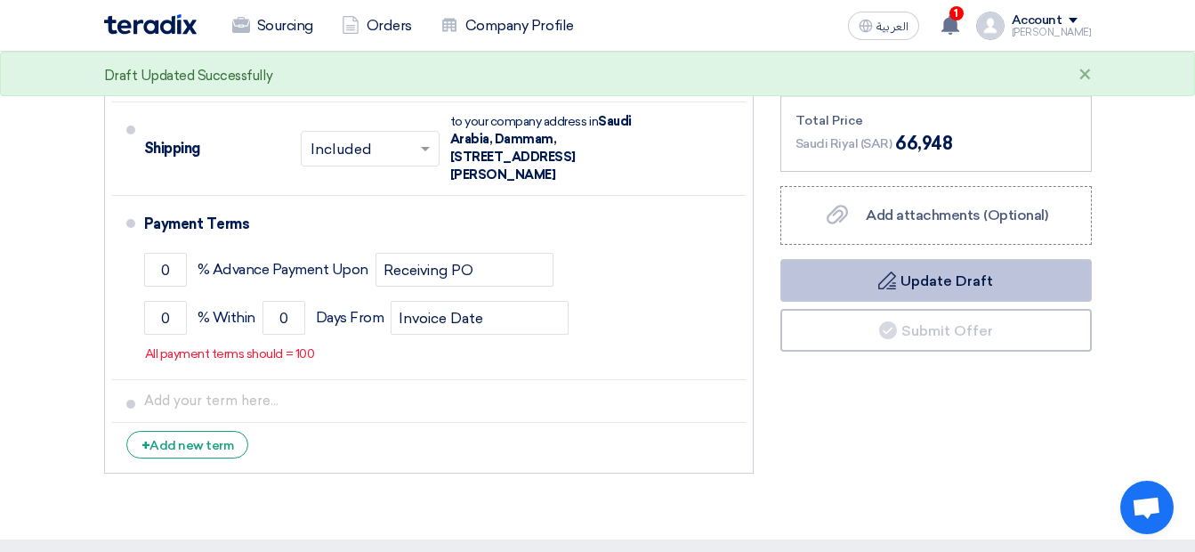
click at [1034, 259] on button "Draft Update Draft" at bounding box center [937, 280] width 312 height 43
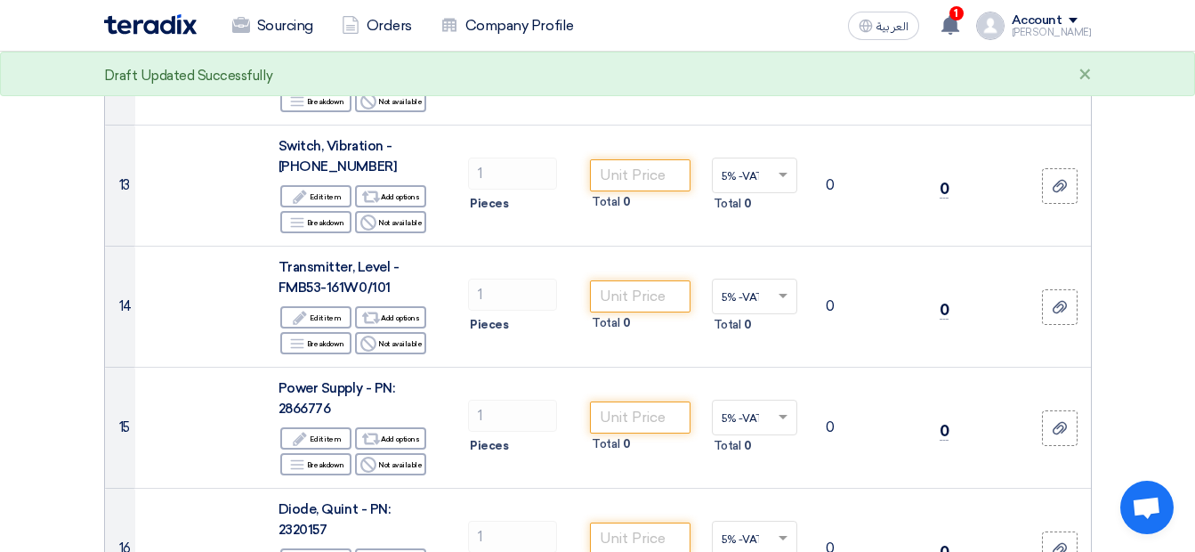
scroll to position [0, 0]
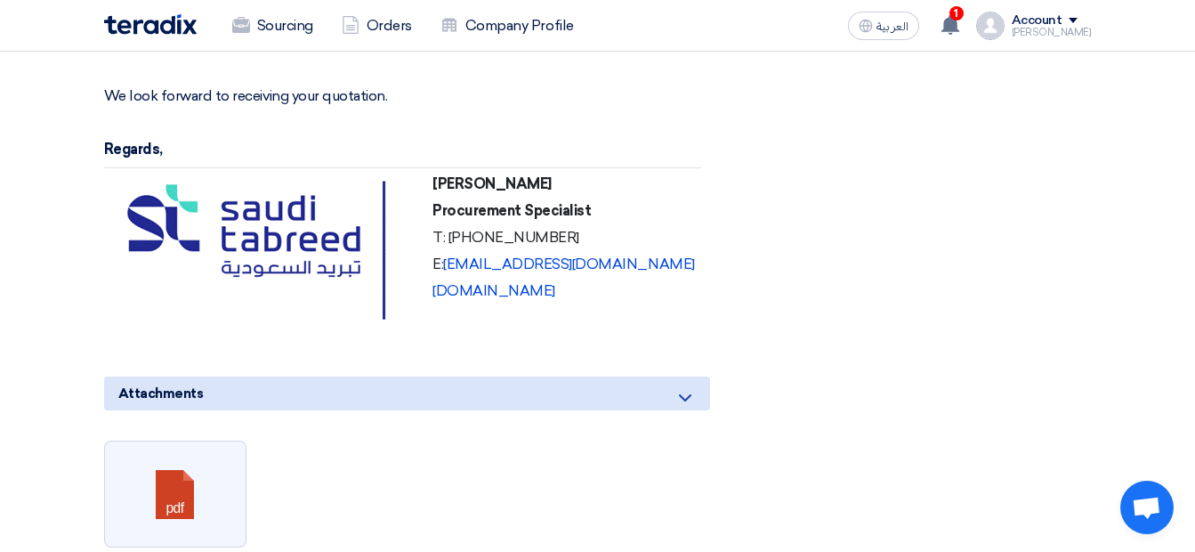
scroll to position [2884, 0]
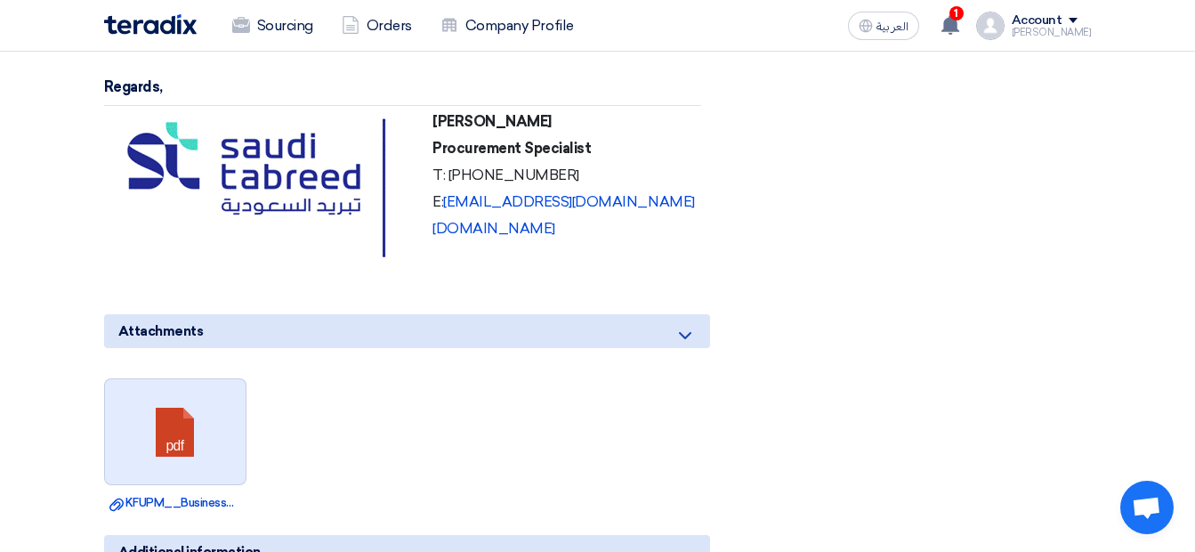
click at [194, 379] on link at bounding box center [176, 432] width 142 height 107
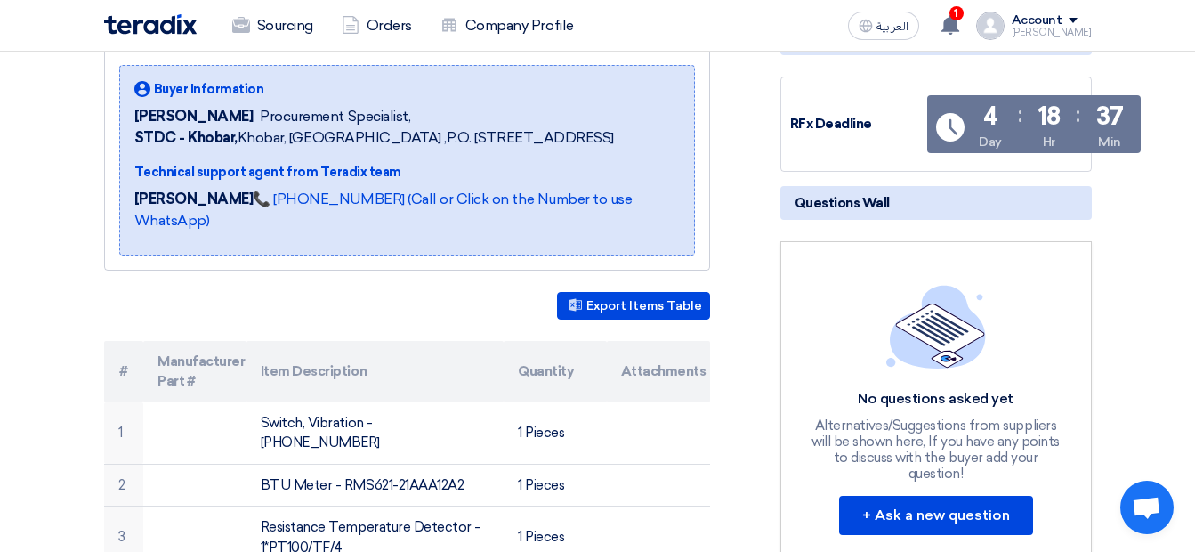
scroll to position [0, 0]
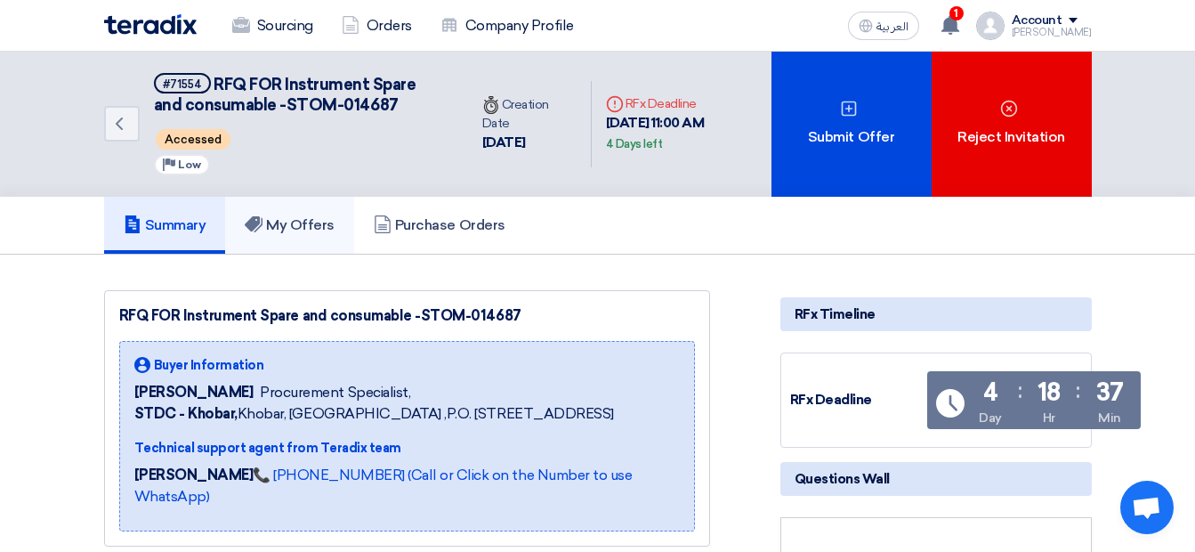
click at [276, 235] on link "My Offers" at bounding box center [289, 225] width 129 height 57
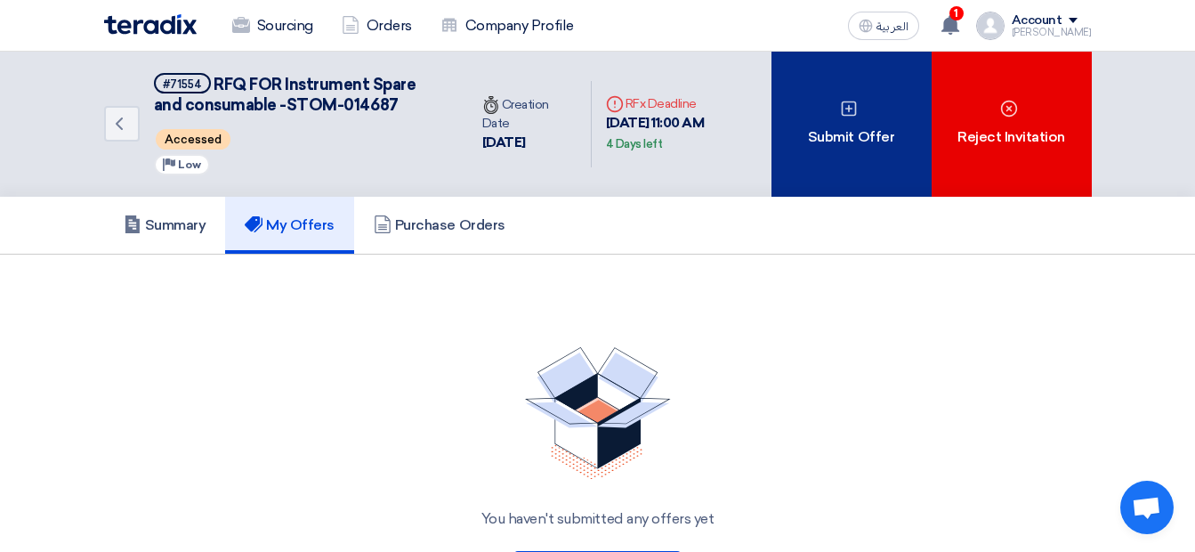
click at [803, 152] on div "Submit Offer" at bounding box center [852, 124] width 160 height 145
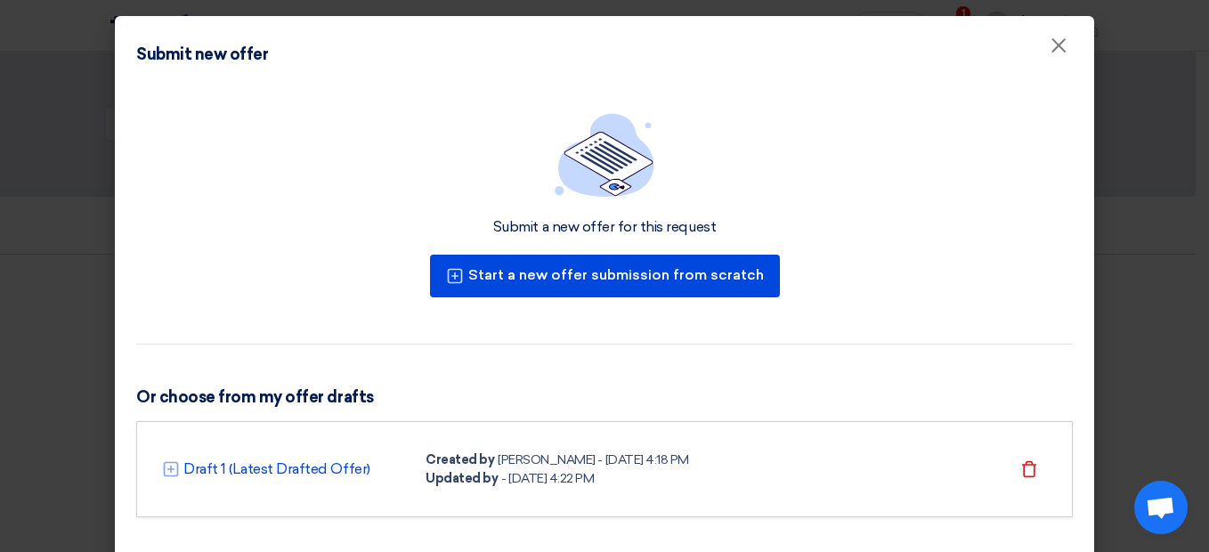
click at [557, 469] on div "- 25 Sep 2025, 4:22 PM" at bounding box center [547, 478] width 93 height 19
click at [324, 466] on link "Draft 1 (Latest Drafted Offer)" at bounding box center [276, 468] width 187 height 21
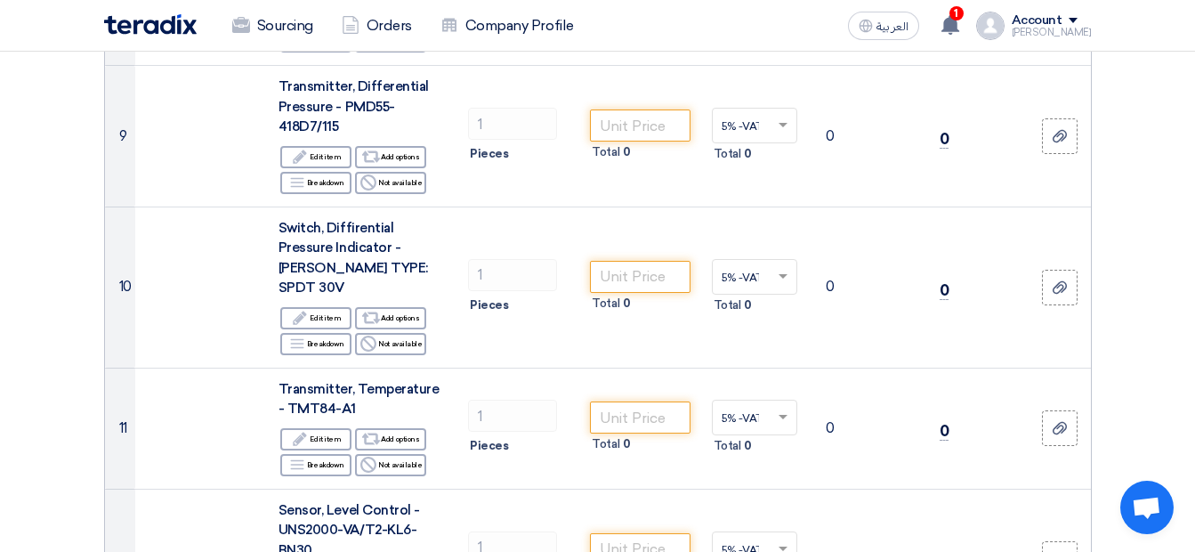
scroll to position [1123, 0]
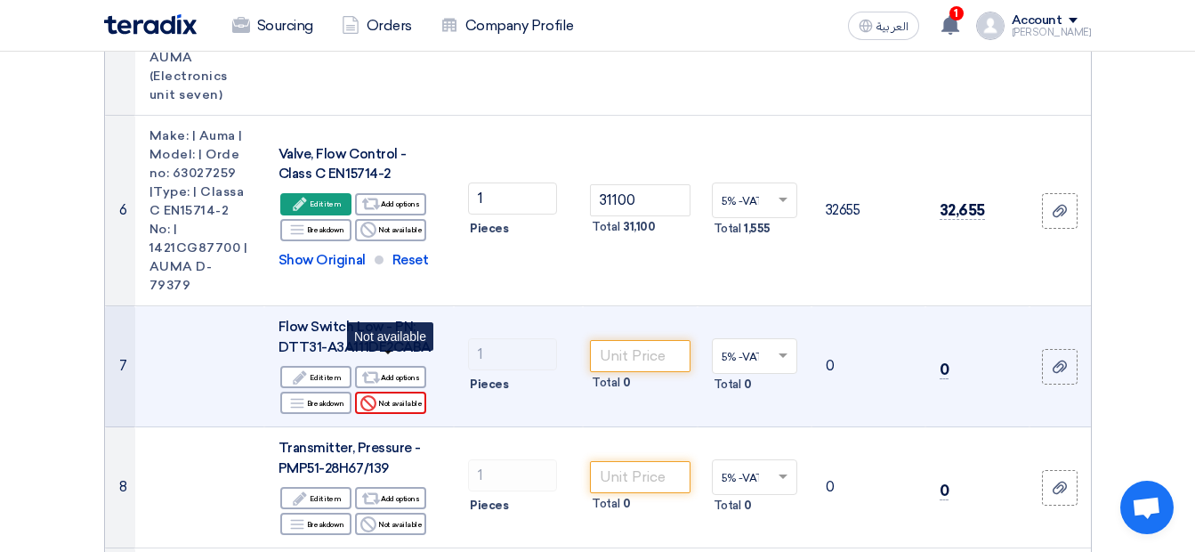
click at [380, 392] on div "Reject Not available" at bounding box center [390, 403] width 71 height 22
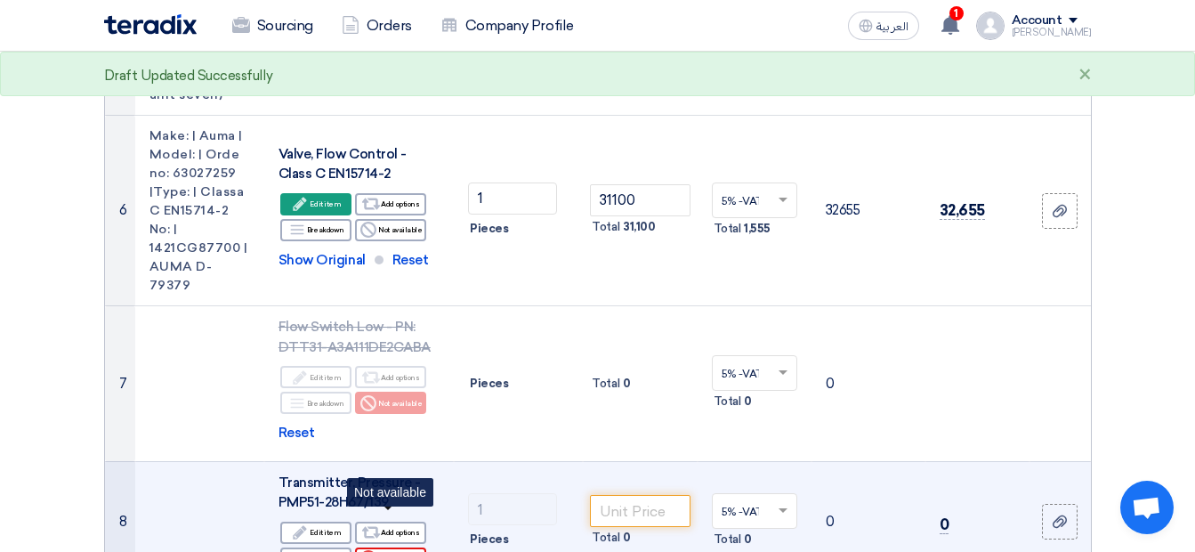
click at [387, 547] on div "Reject Not available" at bounding box center [390, 558] width 71 height 22
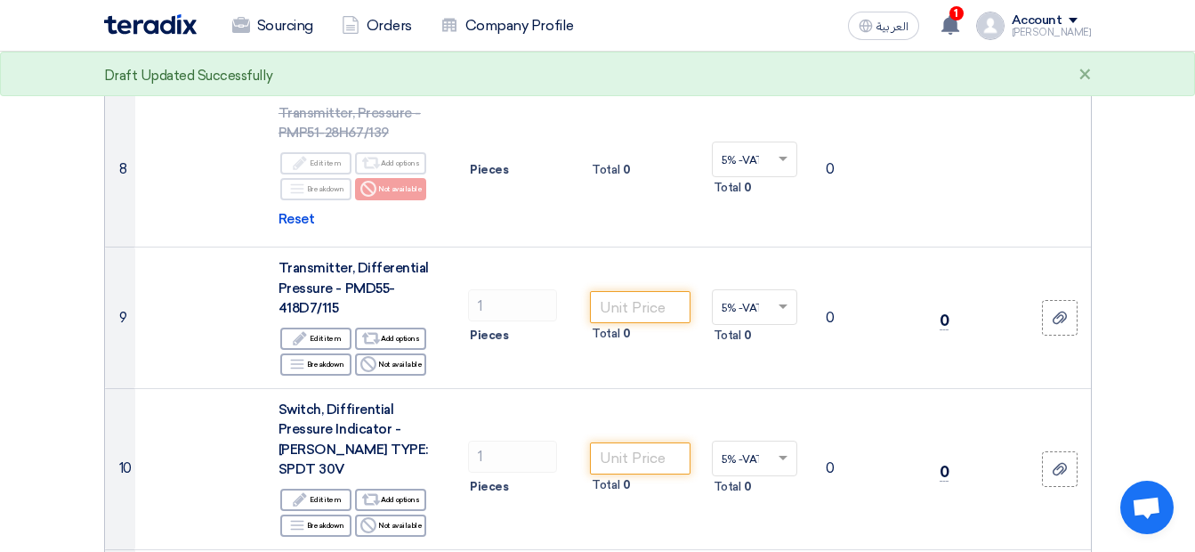
scroll to position [1515, 0]
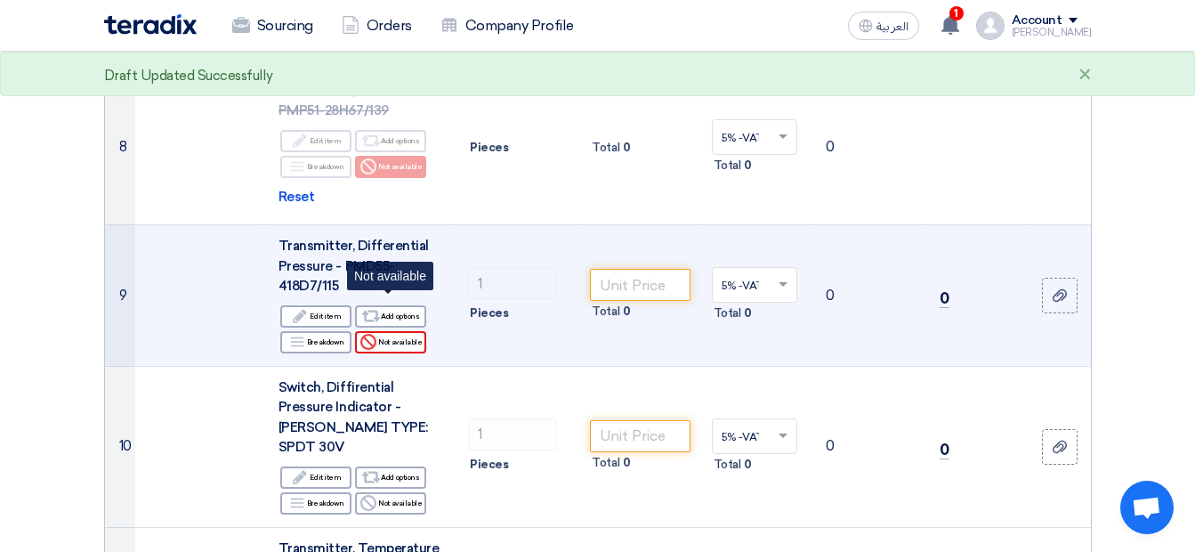
click at [388, 331] on div "Reject Not available" at bounding box center [390, 342] width 71 height 22
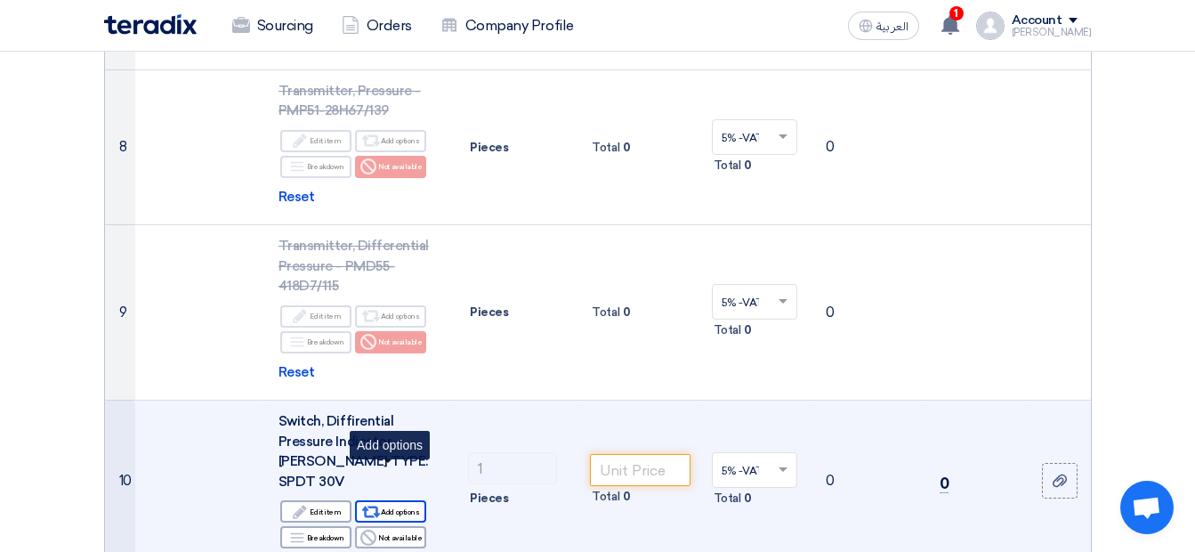
click at [403, 500] on div "Alternative Add options" at bounding box center [390, 511] width 71 height 22
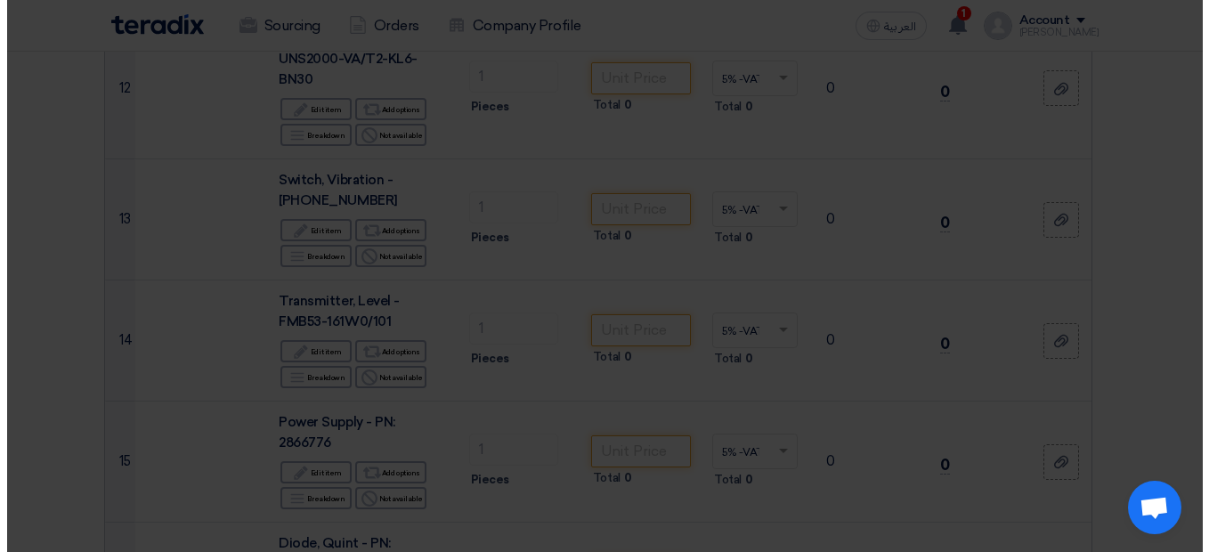
scroll to position [887, 0]
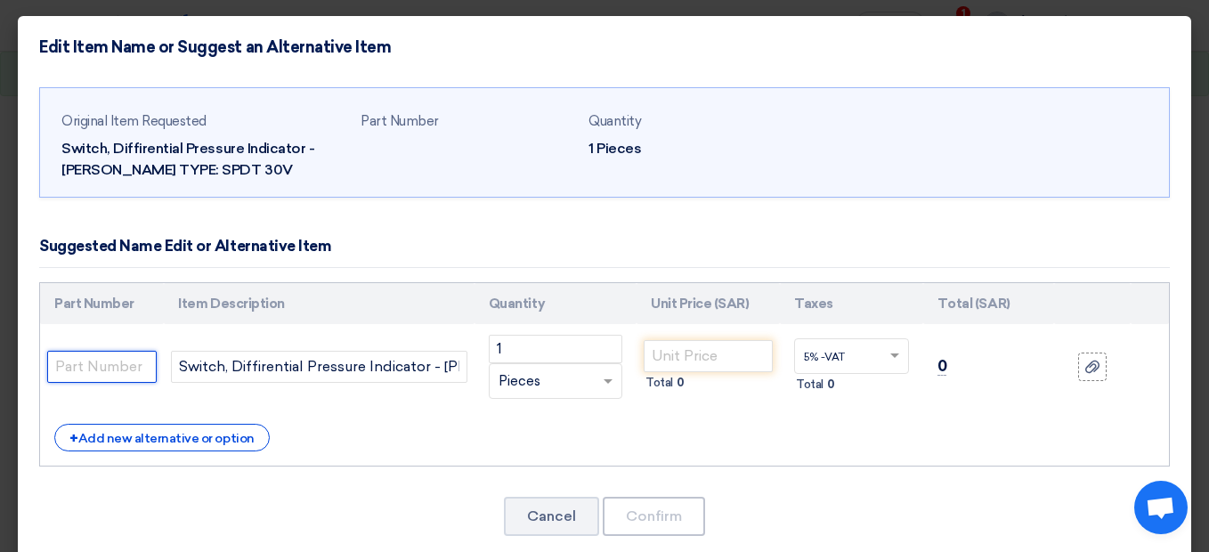
click at [125, 373] on input "text" at bounding box center [101, 367] width 109 height 32
type input "d"
click at [558, 528] on button "Cancel" at bounding box center [551, 516] width 95 height 39
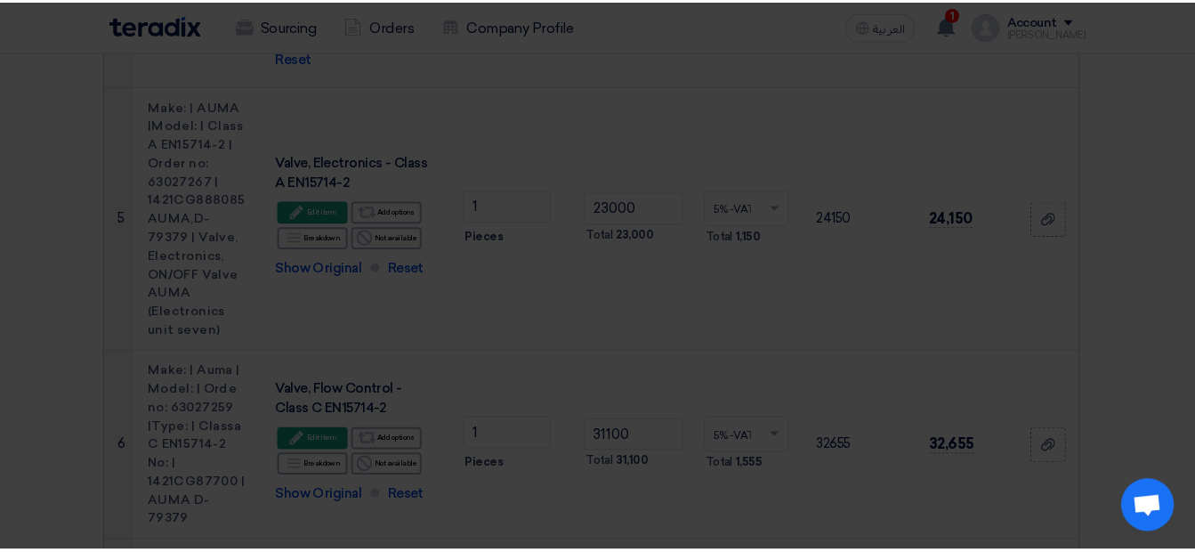
scroll to position [1515, 0]
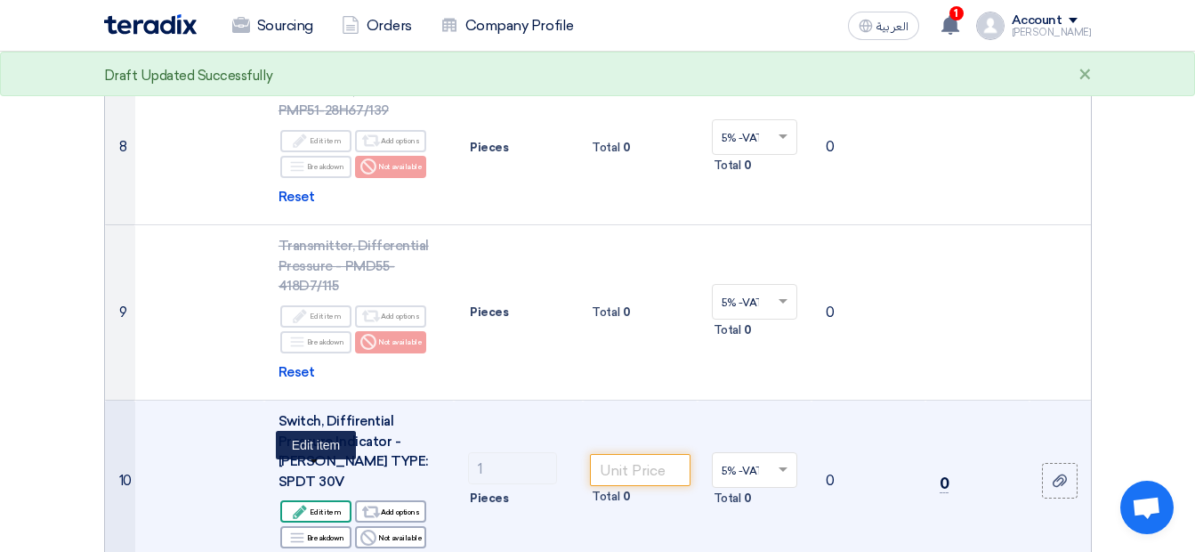
click at [330, 500] on div "Edit Edit item" at bounding box center [315, 511] width 71 height 22
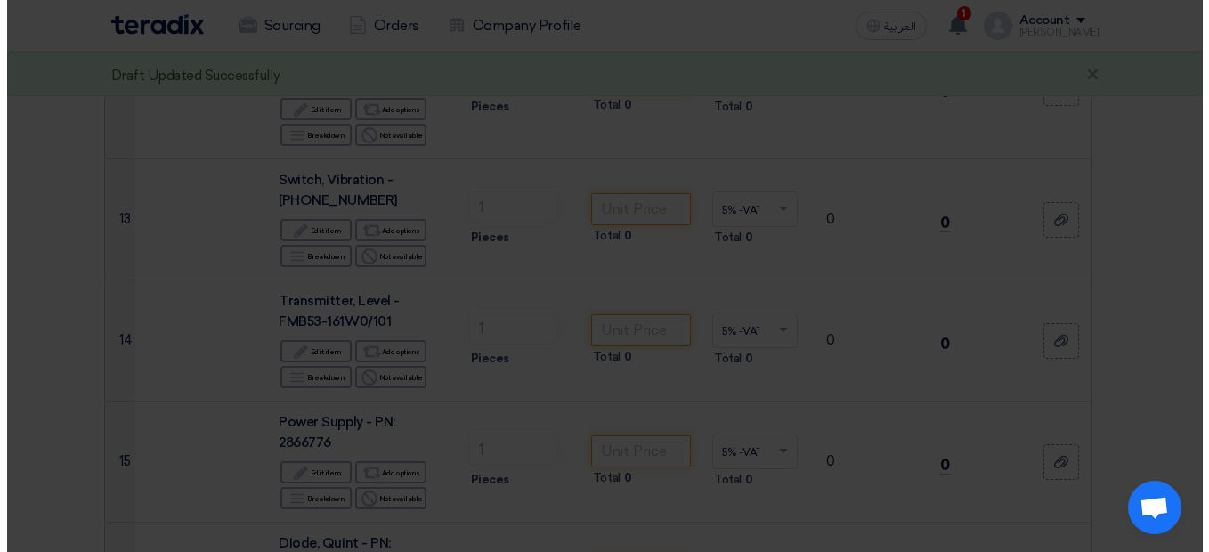
scroll to position [887, 0]
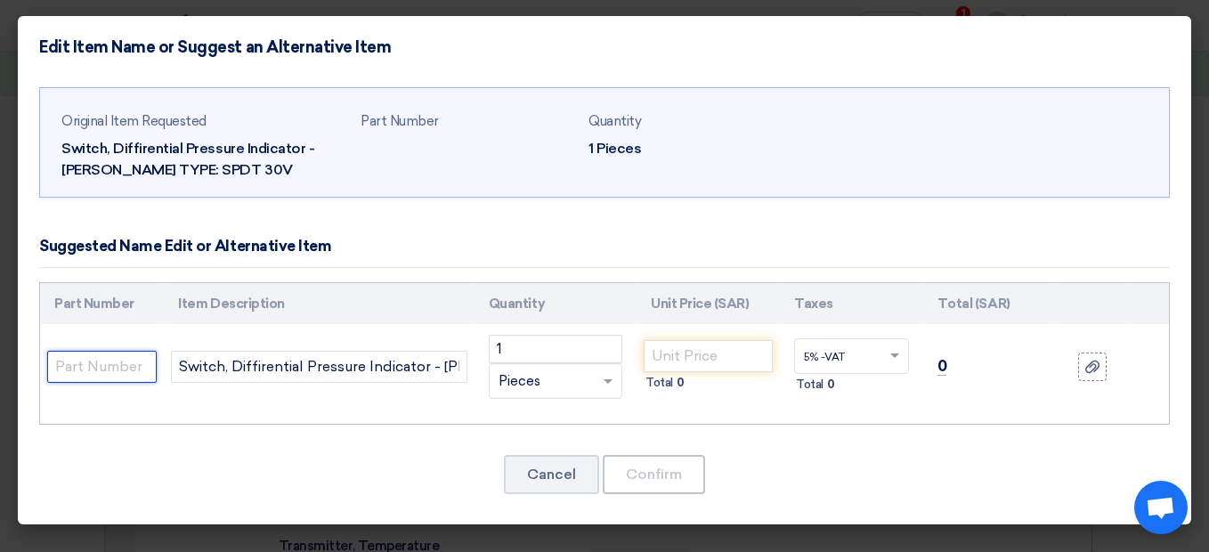
click at [121, 367] on input "text" at bounding box center [101, 367] width 109 height 32
type input "d"
type input "DATASHEET REQUIRED"
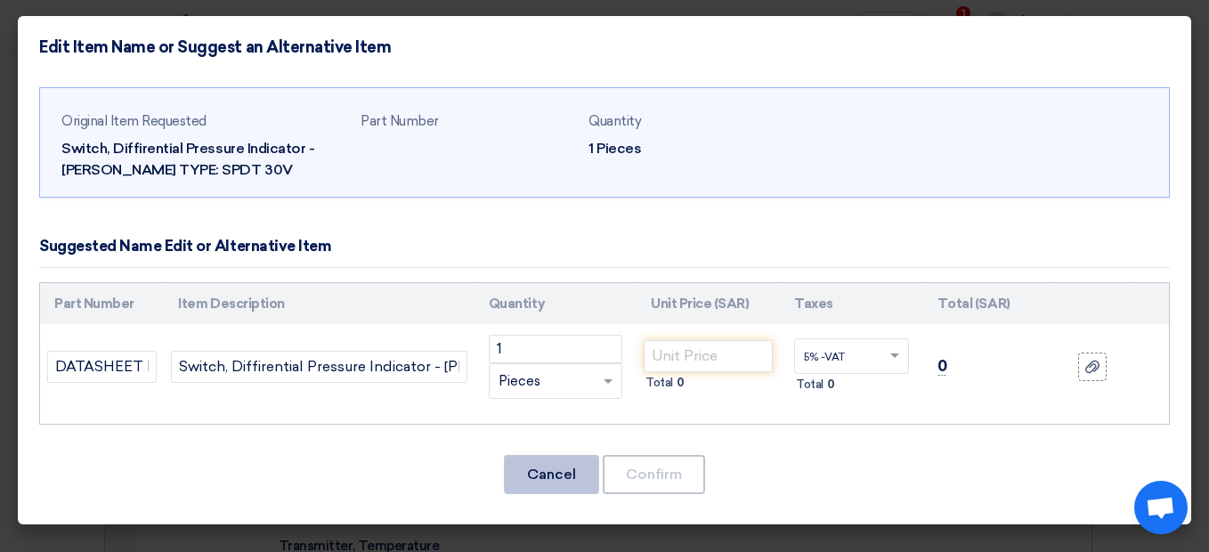
click at [579, 482] on button "Cancel" at bounding box center [551, 474] width 95 height 39
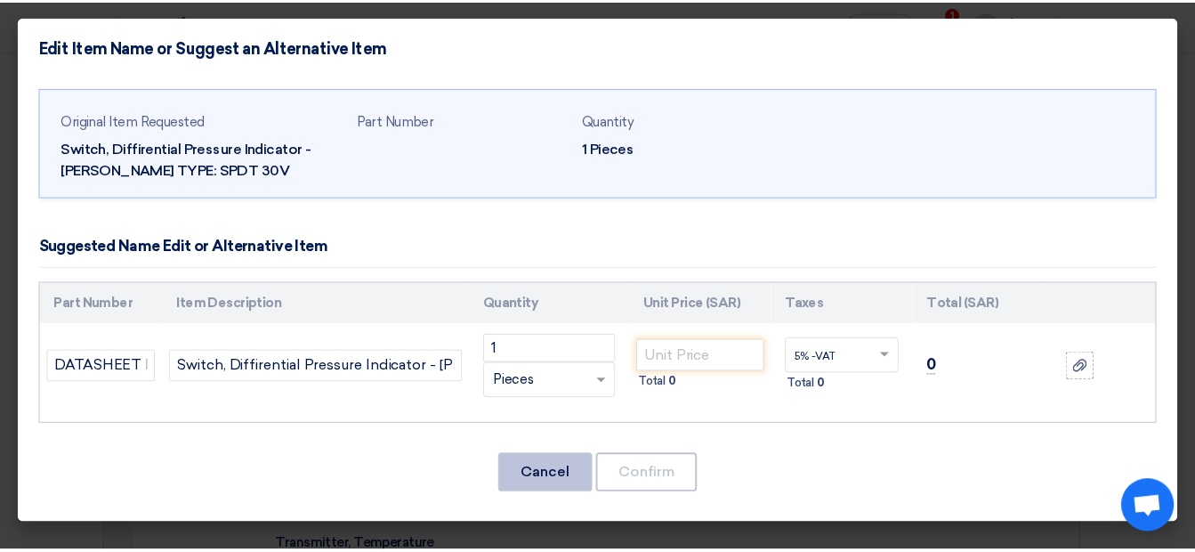
scroll to position [1515, 0]
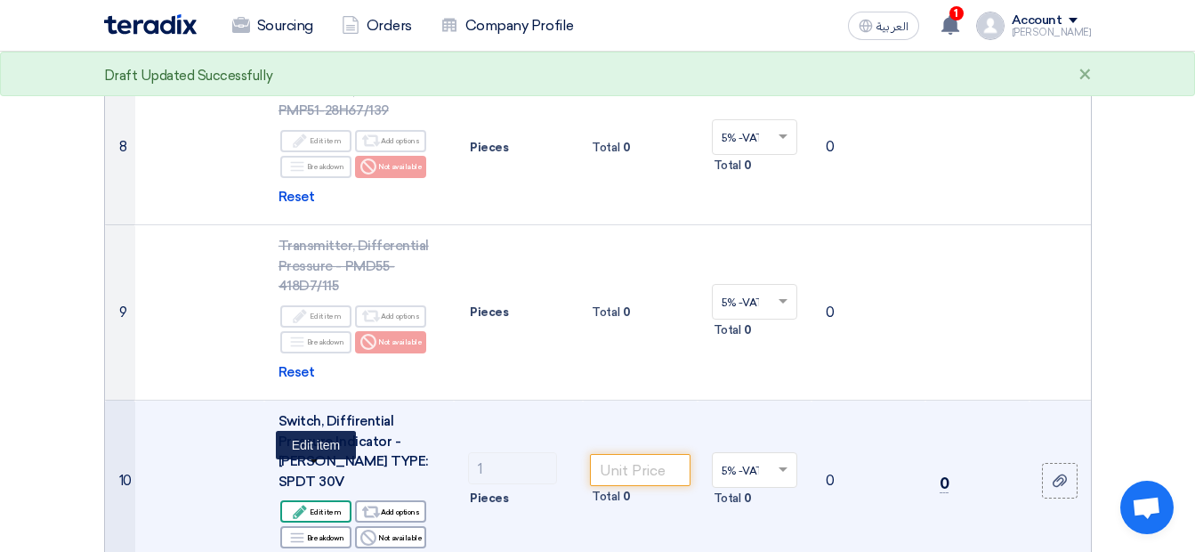
click at [339, 500] on div "Edit Edit item" at bounding box center [315, 511] width 71 height 22
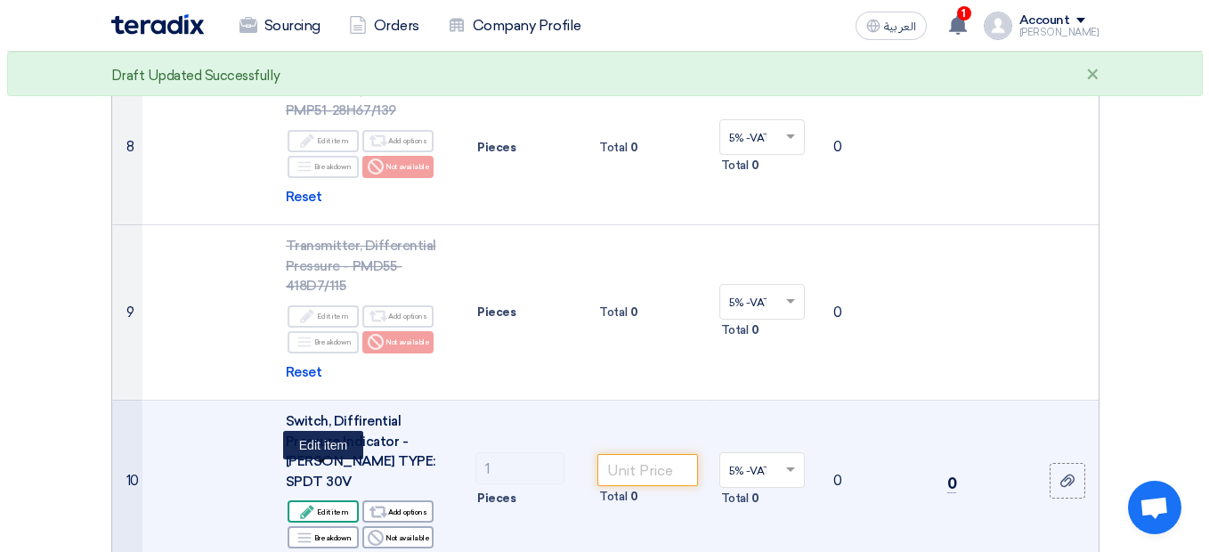
scroll to position [887, 0]
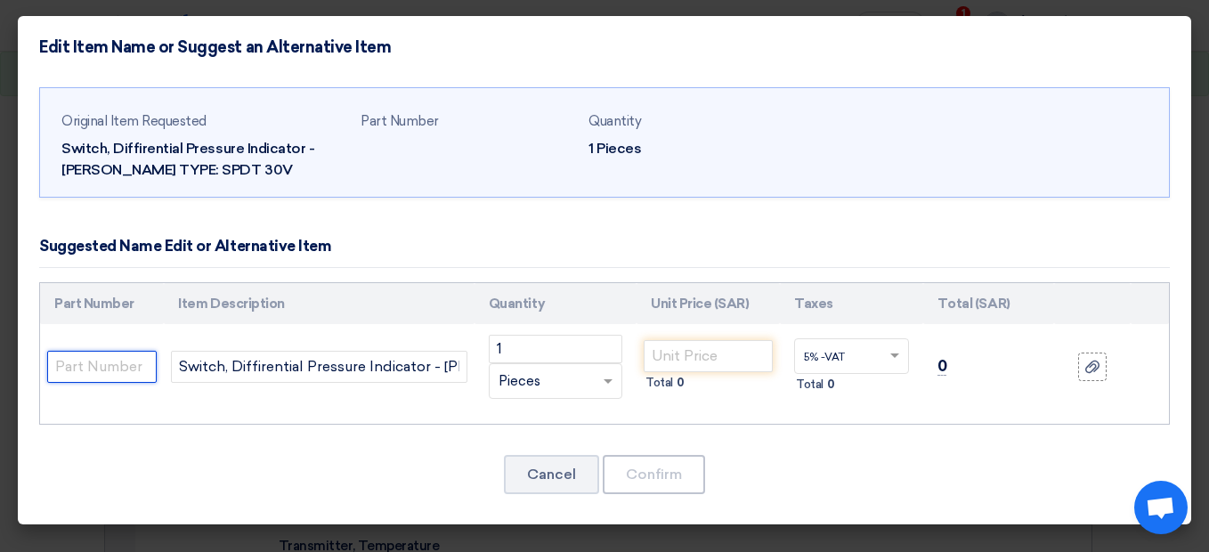
click at [144, 361] on input "text" at bounding box center [101, 367] width 109 height 32
click at [574, 485] on button "Cancel" at bounding box center [551, 474] width 95 height 39
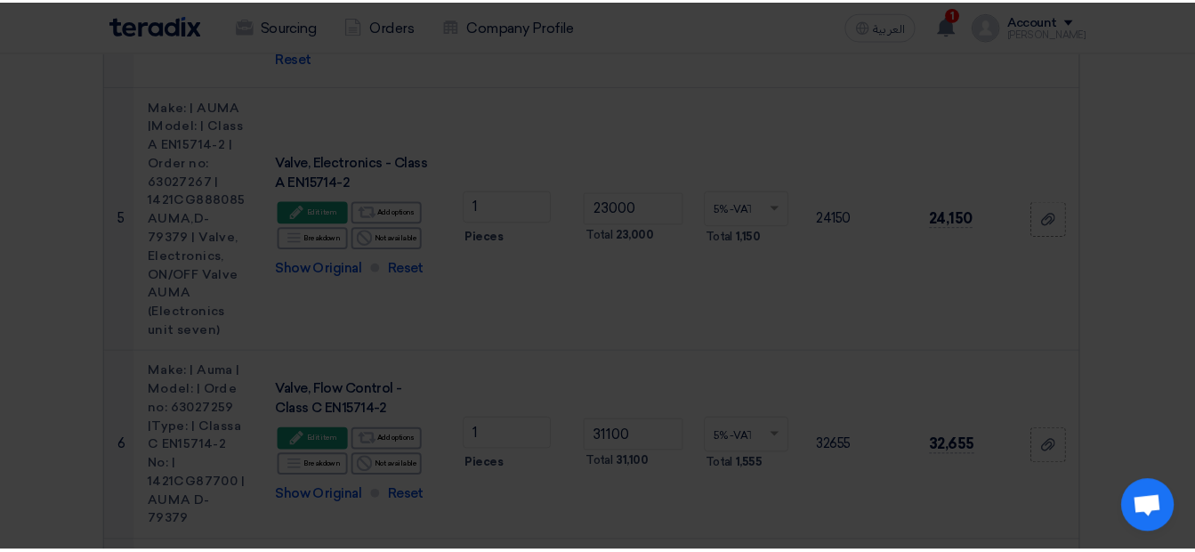
scroll to position [1515, 0]
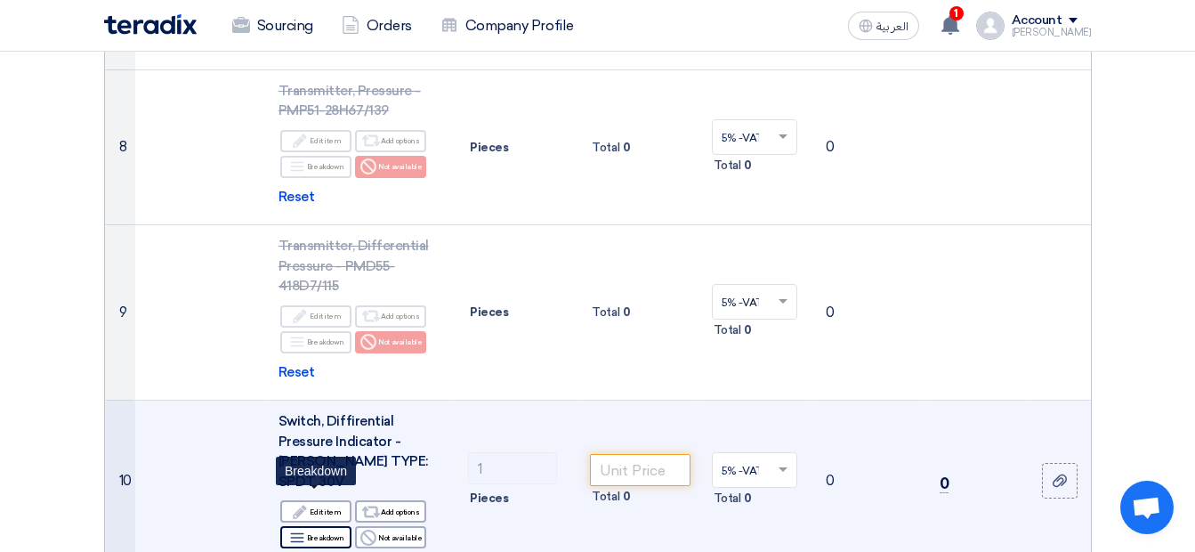
click at [312, 526] on div "Breakdown Breakdown" at bounding box center [315, 537] width 71 height 22
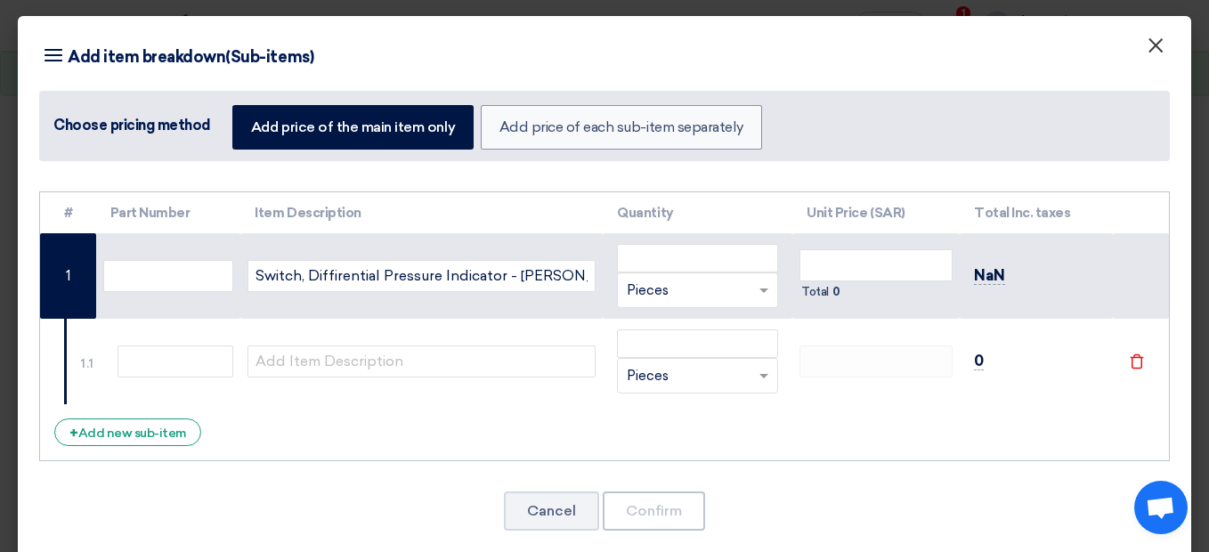
click at [1147, 43] on span "×" at bounding box center [1156, 50] width 18 height 36
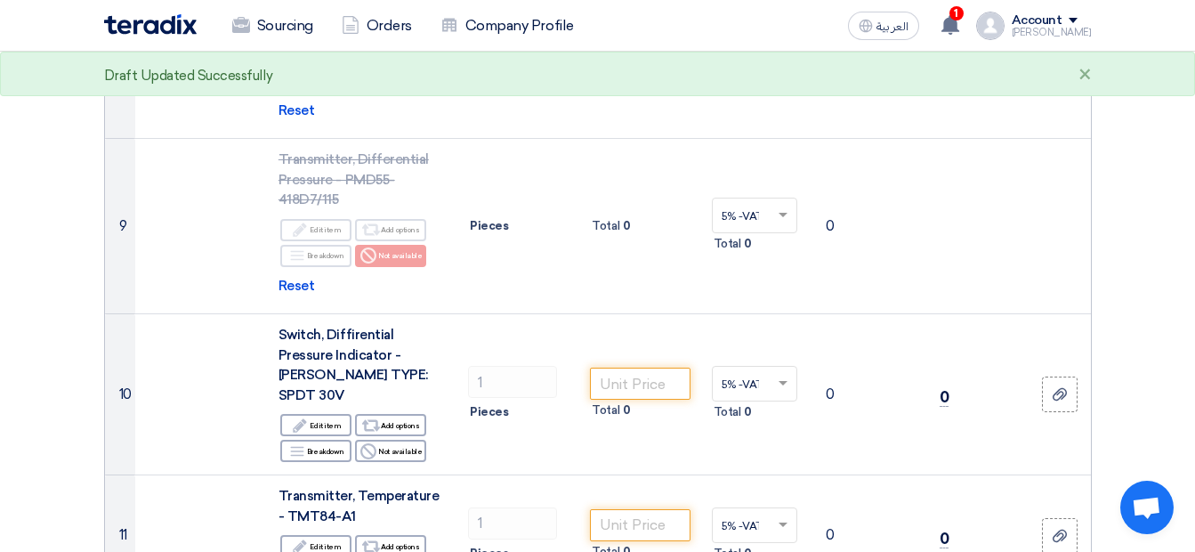
scroll to position [1622, 0]
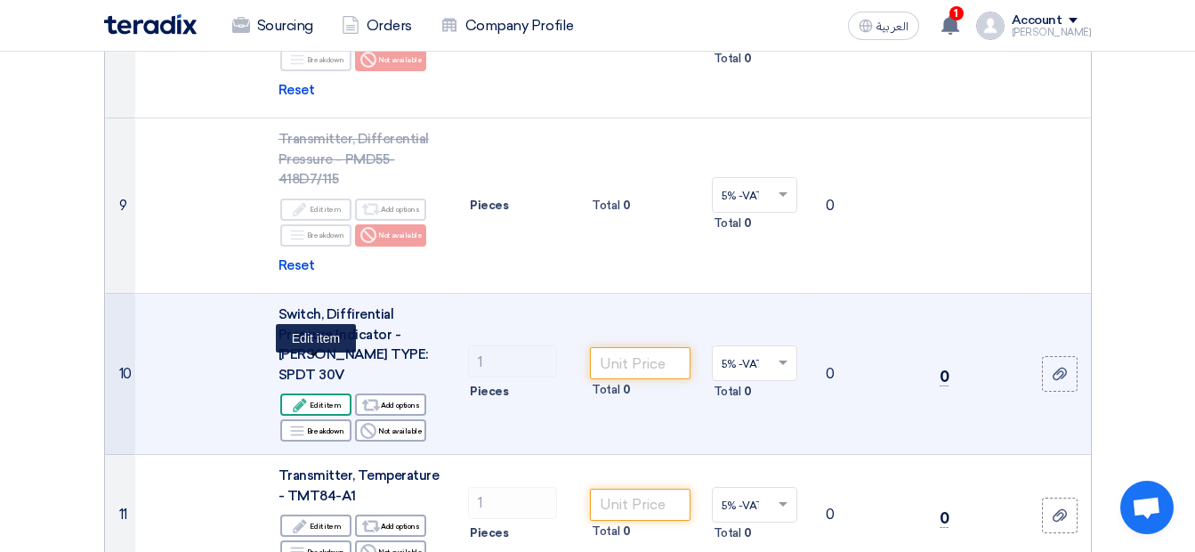
click at [339, 393] on div "Edit Edit item" at bounding box center [315, 404] width 71 height 22
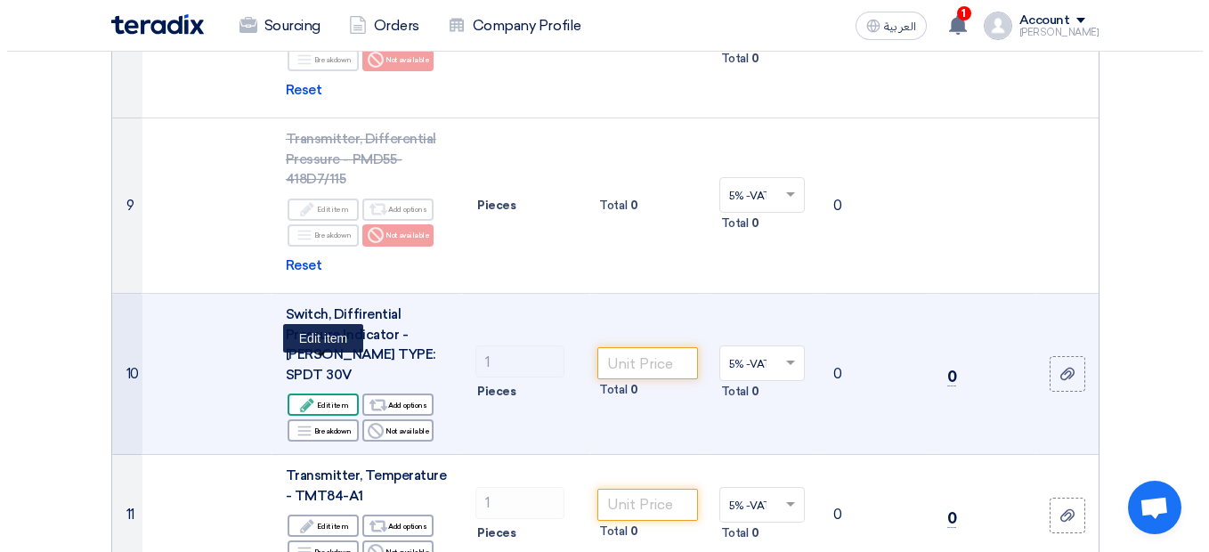
scroll to position [995, 0]
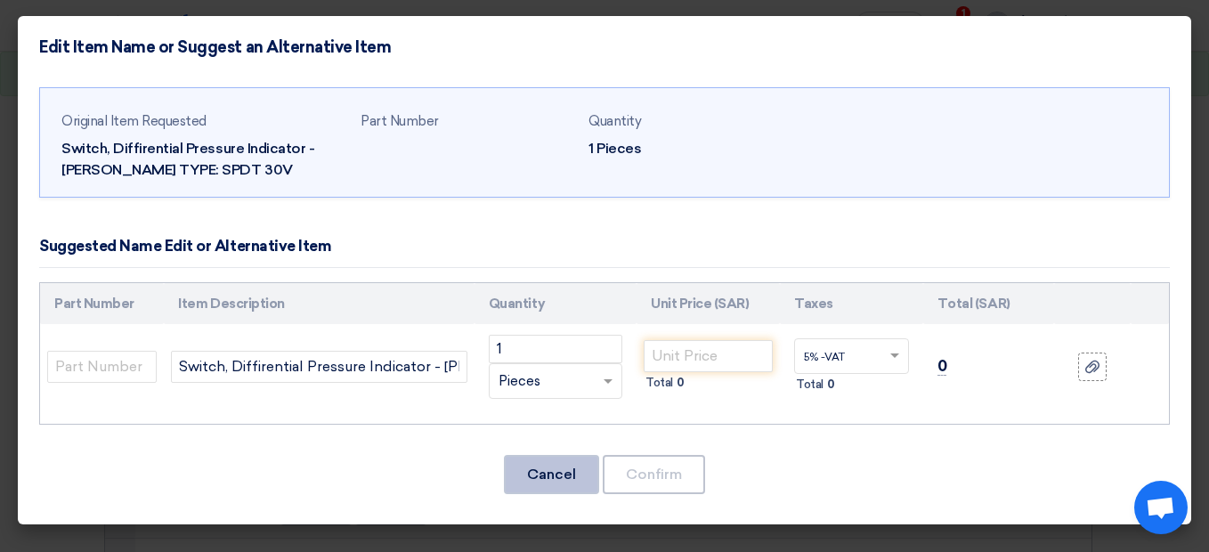
click at [541, 482] on button "Cancel" at bounding box center [551, 474] width 95 height 39
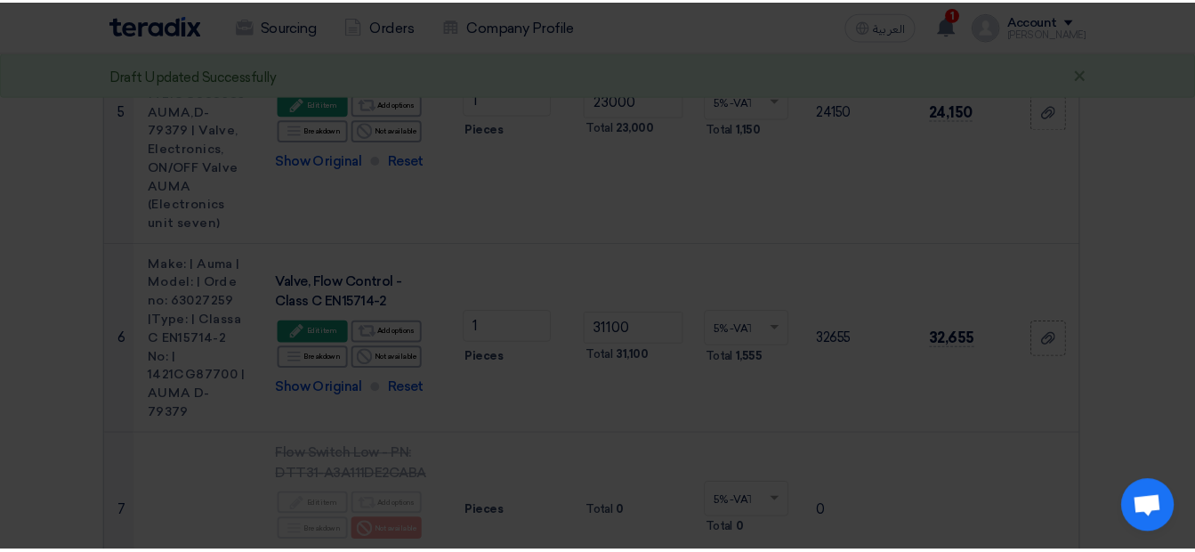
scroll to position [1622, 0]
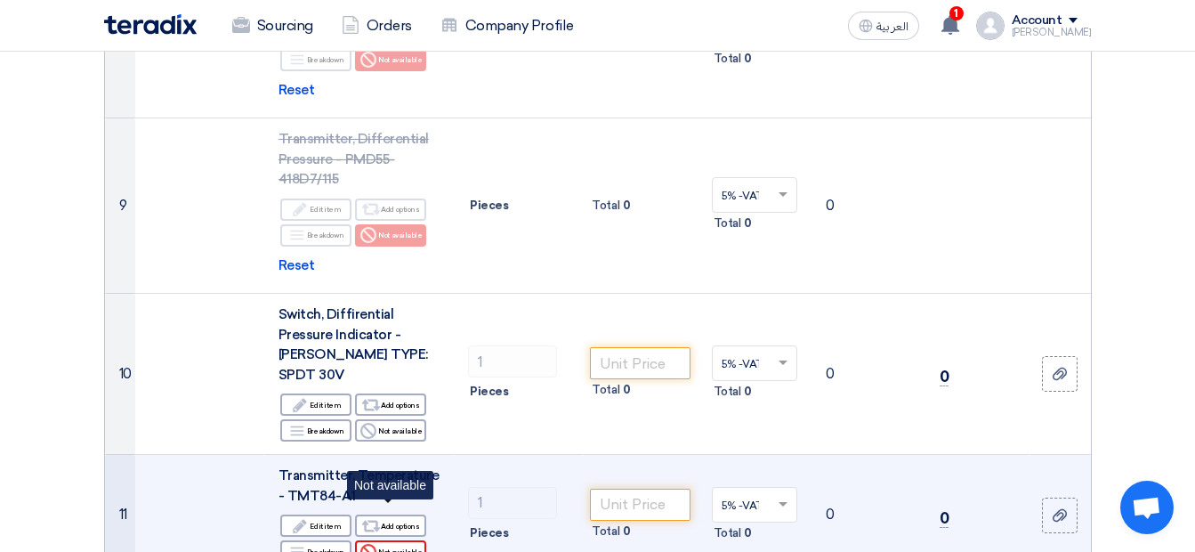
click at [407, 540] on div "Reject Not available" at bounding box center [390, 551] width 71 height 22
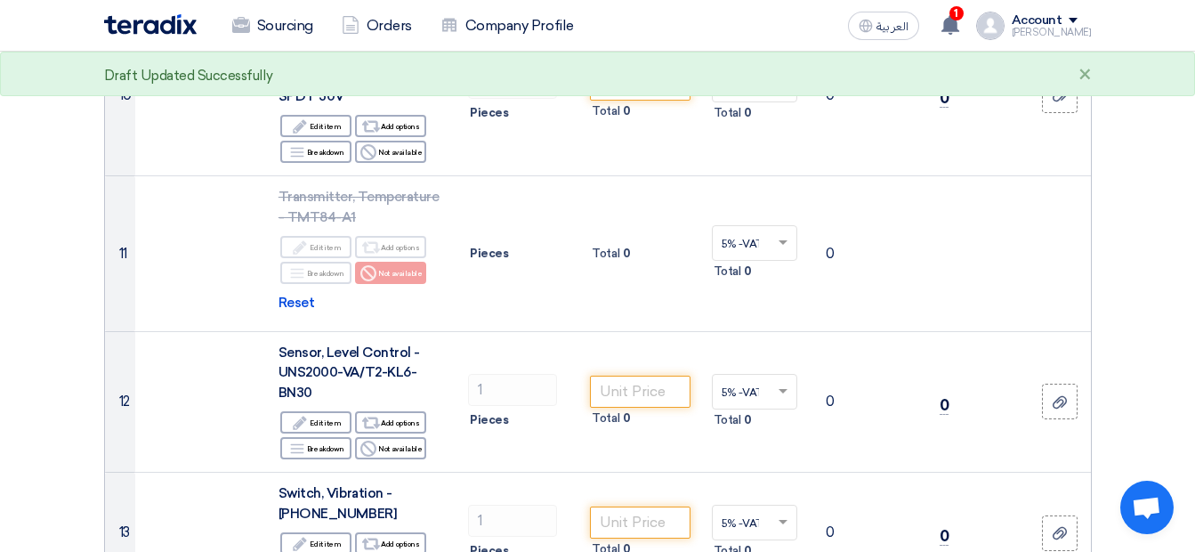
scroll to position [1907, 0]
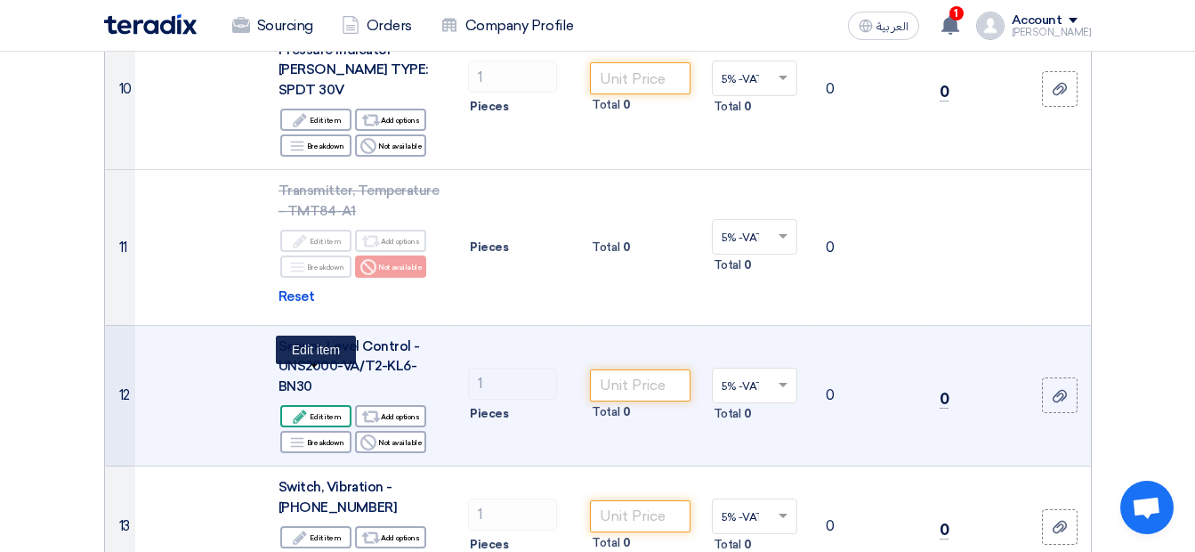
click at [318, 405] on div "Edit Edit item" at bounding box center [315, 416] width 71 height 22
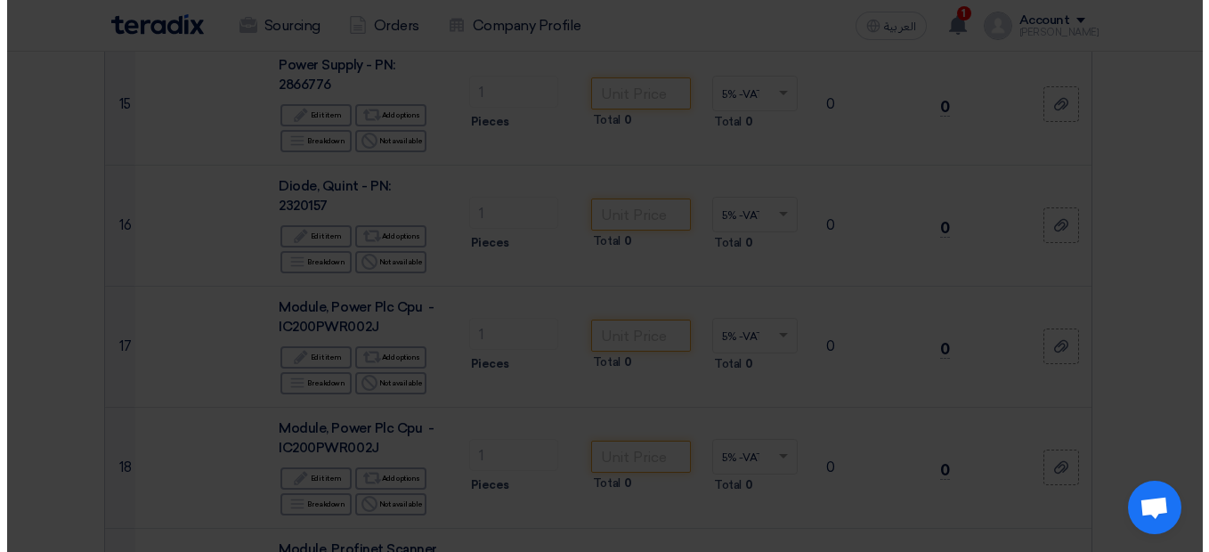
scroll to position [1279, 0]
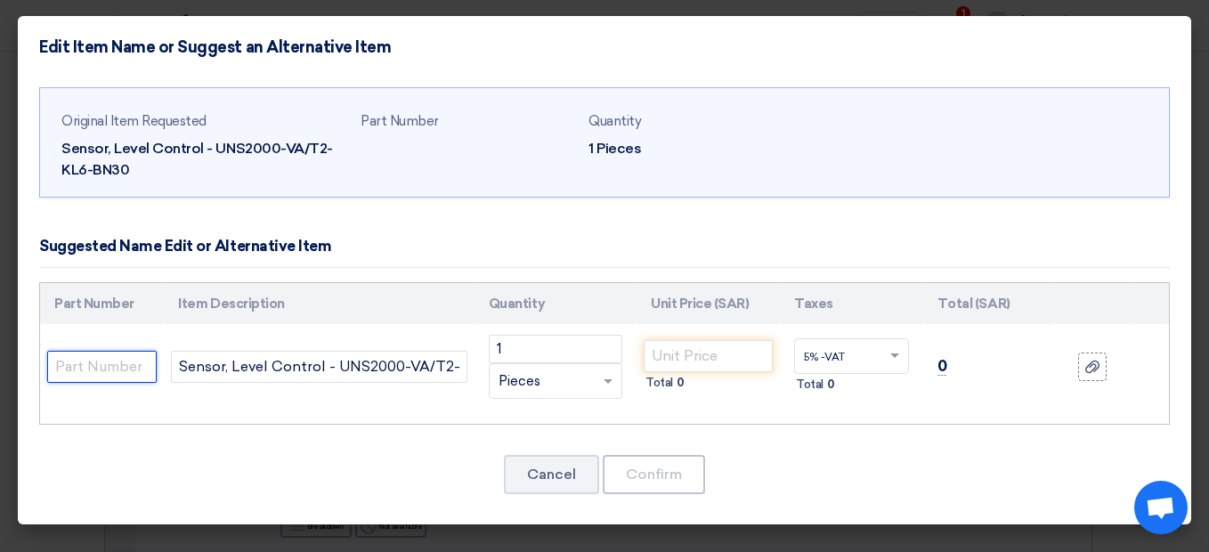
click at [102, 364] on input "text" at bounding box center [101, 367] width 109 height 32
paste input "Make: | Barksdale | Model: | Products 02/21 | PN: | 0113=1270 | Type: | UNS2000…"
type input "Make: | Barksdale | Model: | Products 02/21 | PN: | 0113=1270 | Type: | UNS2000…"
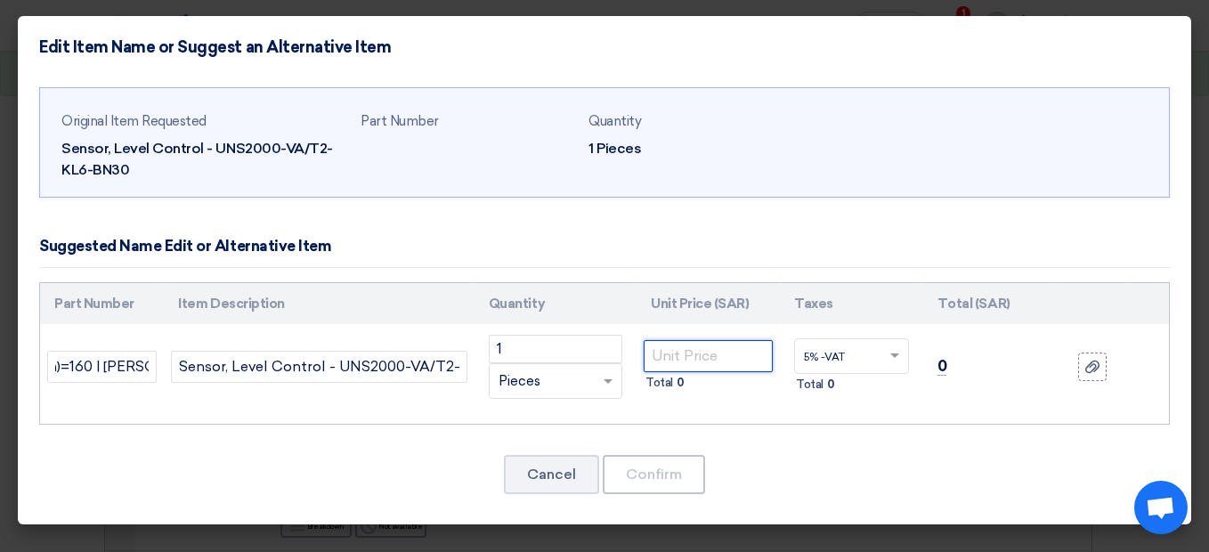
scroll to position [0, 0]
click at [671, 356] on input "number" at bounding box center [708, 356] width 129 height 32
type input "2325"
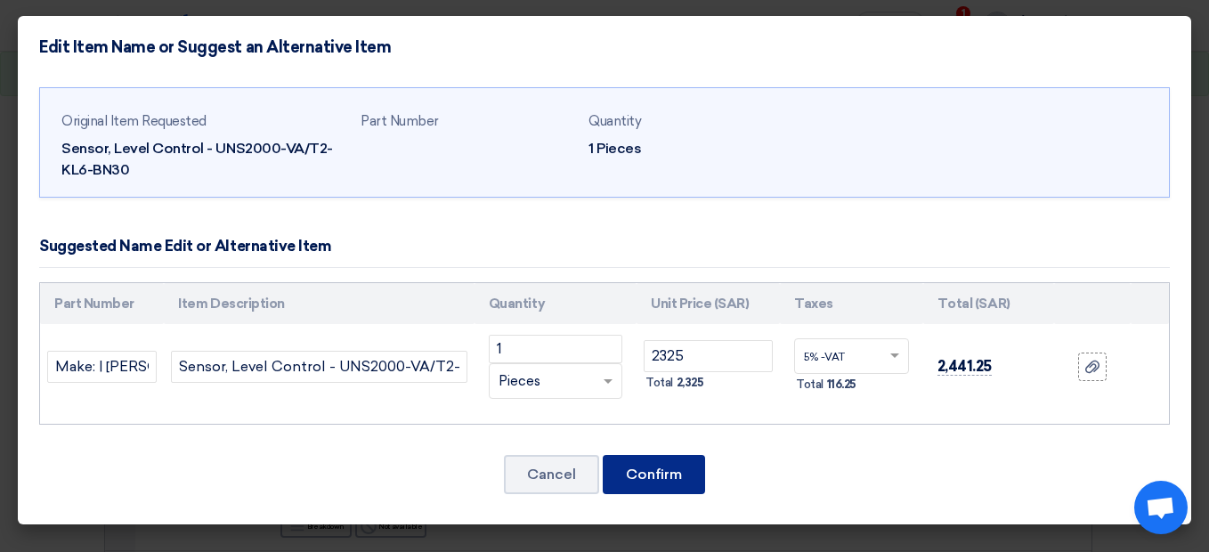
click at [626, 476] on button "Confirm" at bounding box center [654, 474] width 102 height 39
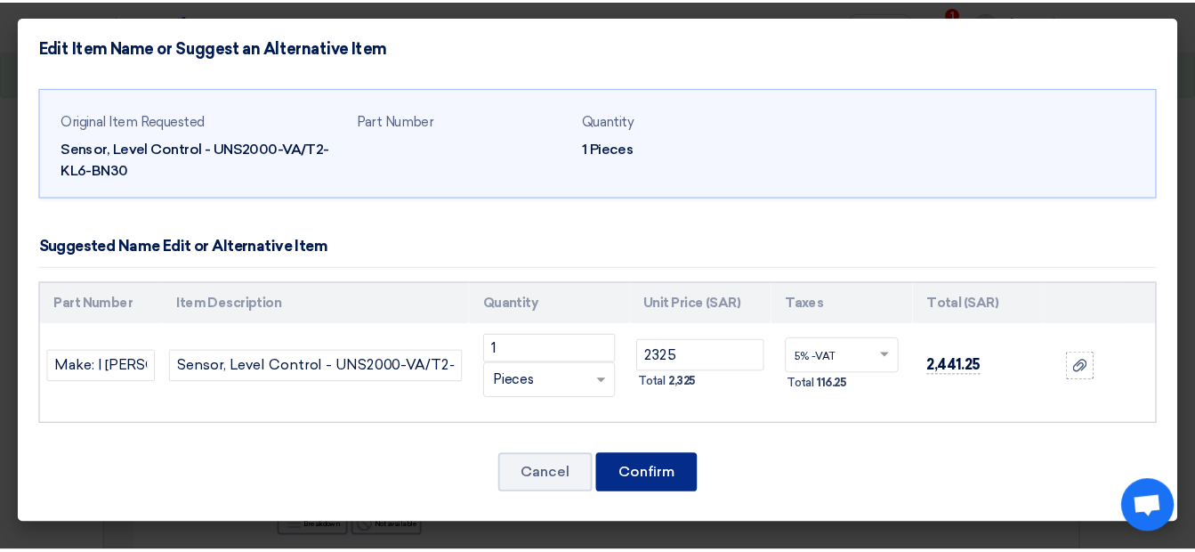
scroll to position [1907, 0]
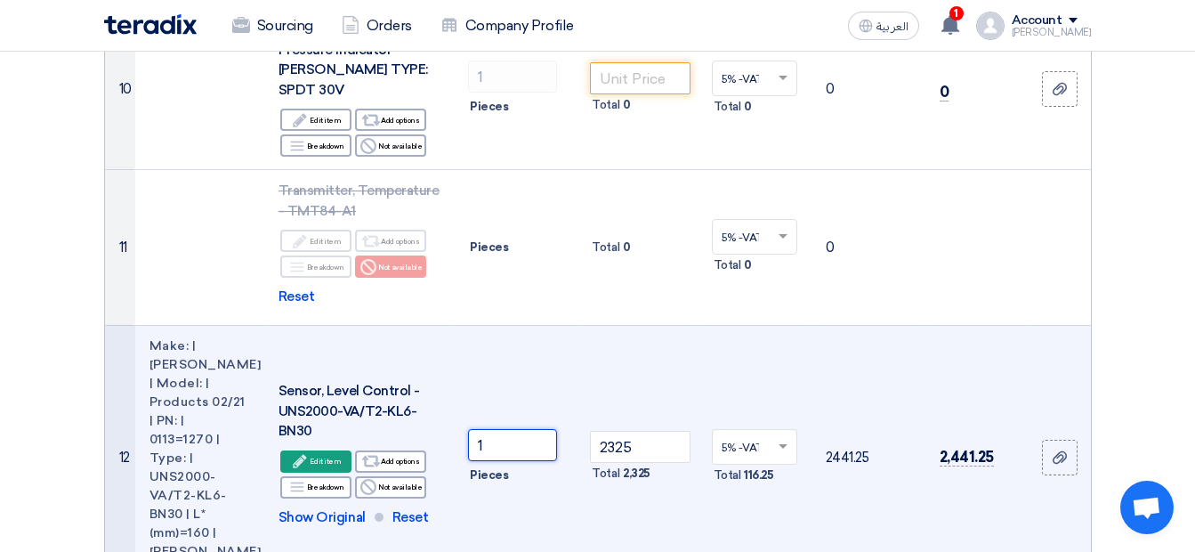
click at [537, 429] on input "1" at bounding box center [512, 445] width 89 height 32
type input "2"
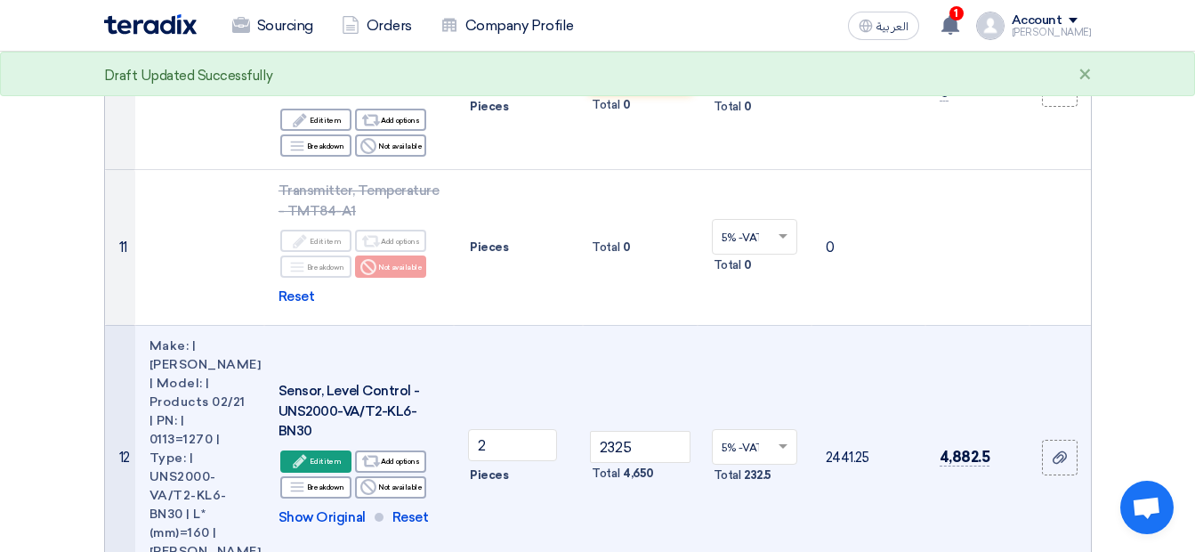
click at [598, 351] on td "2325 Total 4,650" at bounding box center [640, 457] width 114 height 265
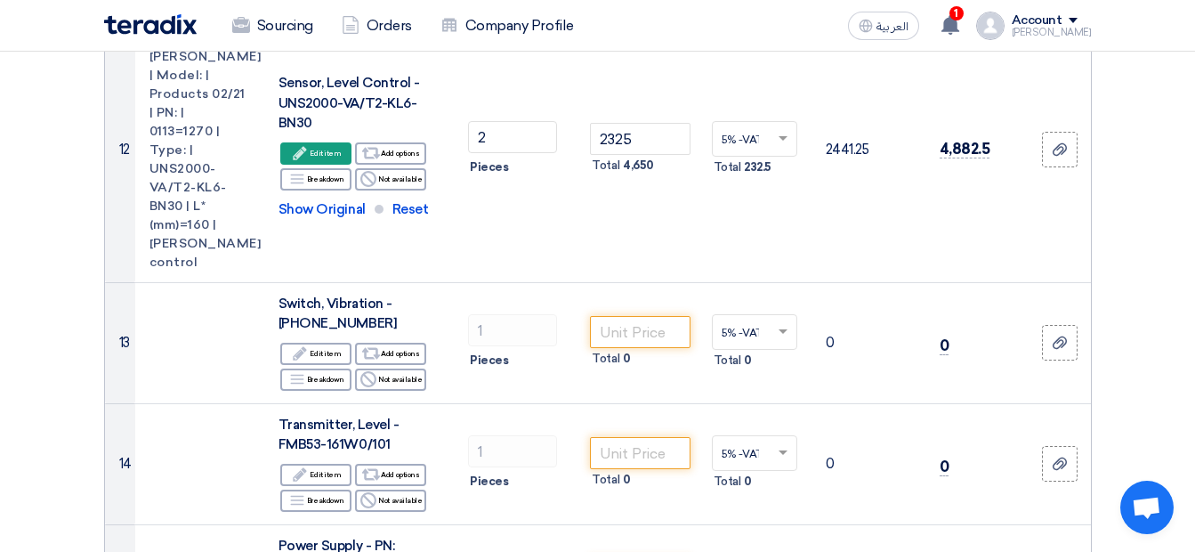
scroll to position [2225, 0]
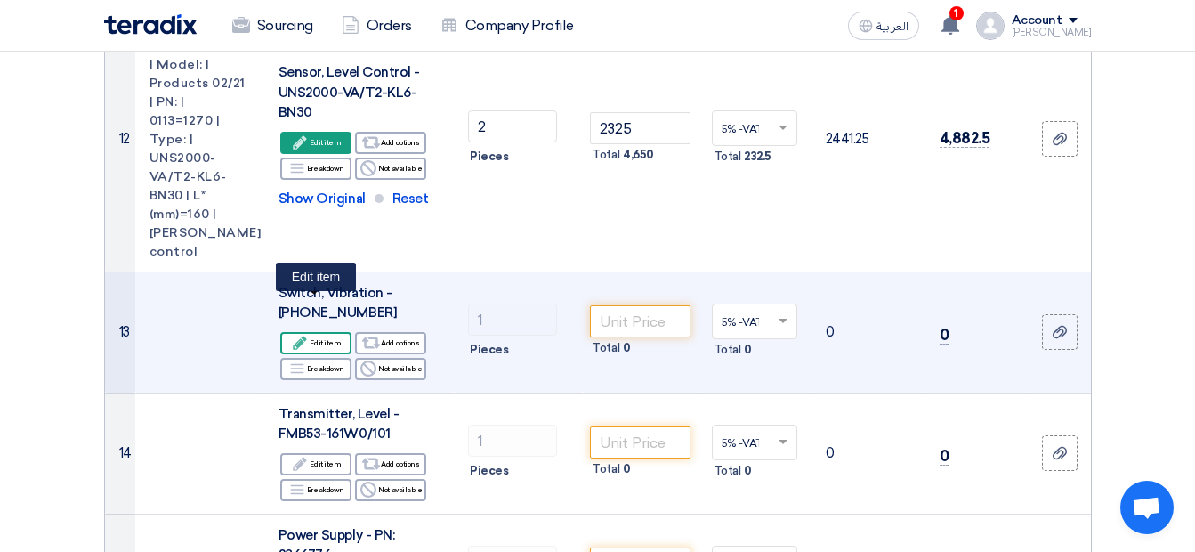
click at [330, 332] on div "Edit Edit item" at bounding box center [315, 343] width 71 height 22
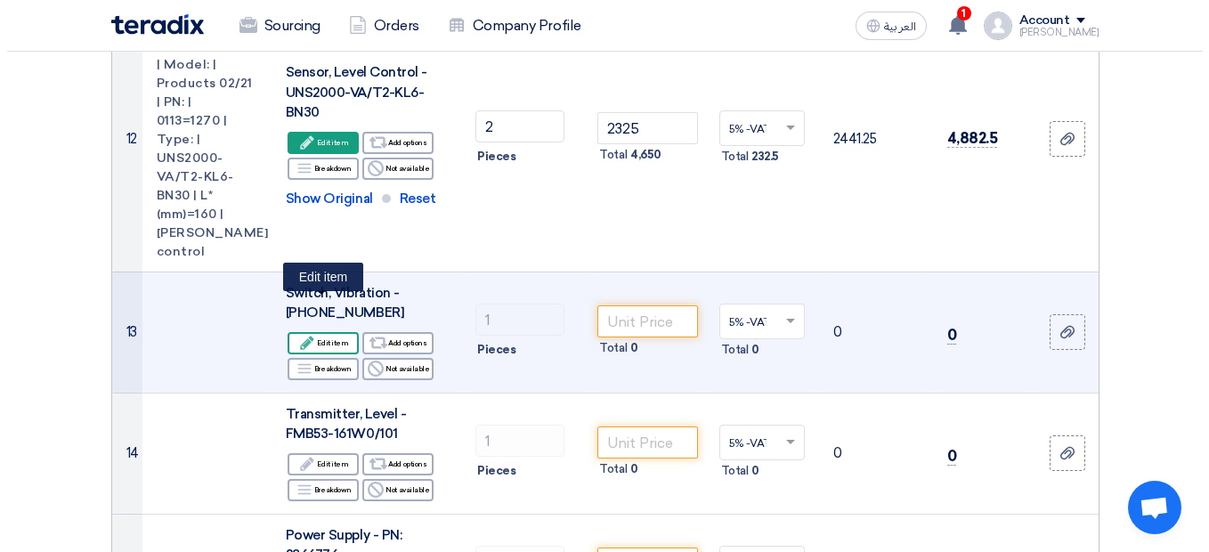
scroll to position [1599, 0]
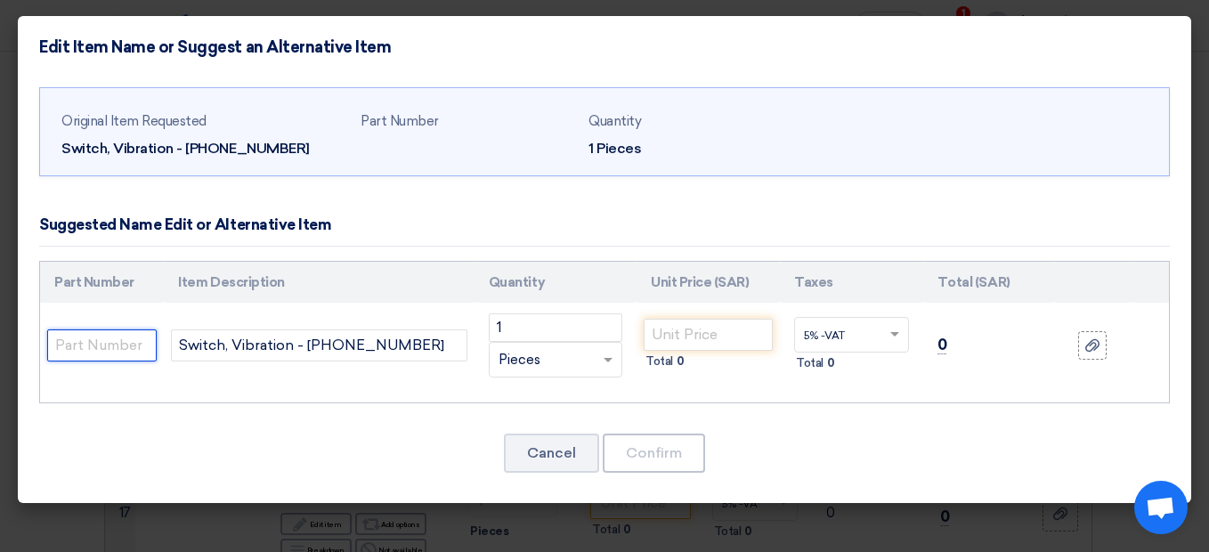
click at [135, 344] on input "text" at bounding box center [101, 345] width 109 height 32
paste input "Make: | Metrix | Model: |Type: | Reset Coil Rating 230 VAC 50/60Hz, 1.0A @5G ma…"
type input "Make: | Metrix | Model: |Type: | Reset Coil Rating 230 VAC 50/60Hz, 1.0A @5G ma…"
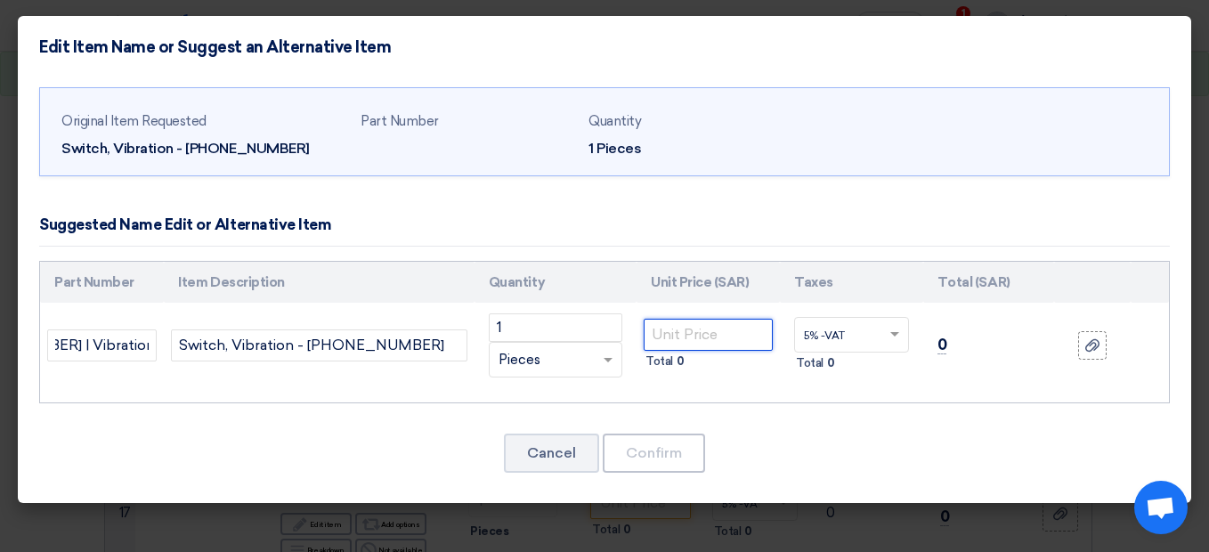
scroll to position [0, 0]
click at [671, 336] on input "number" at bounding box center [708, 335] width 129 height 32
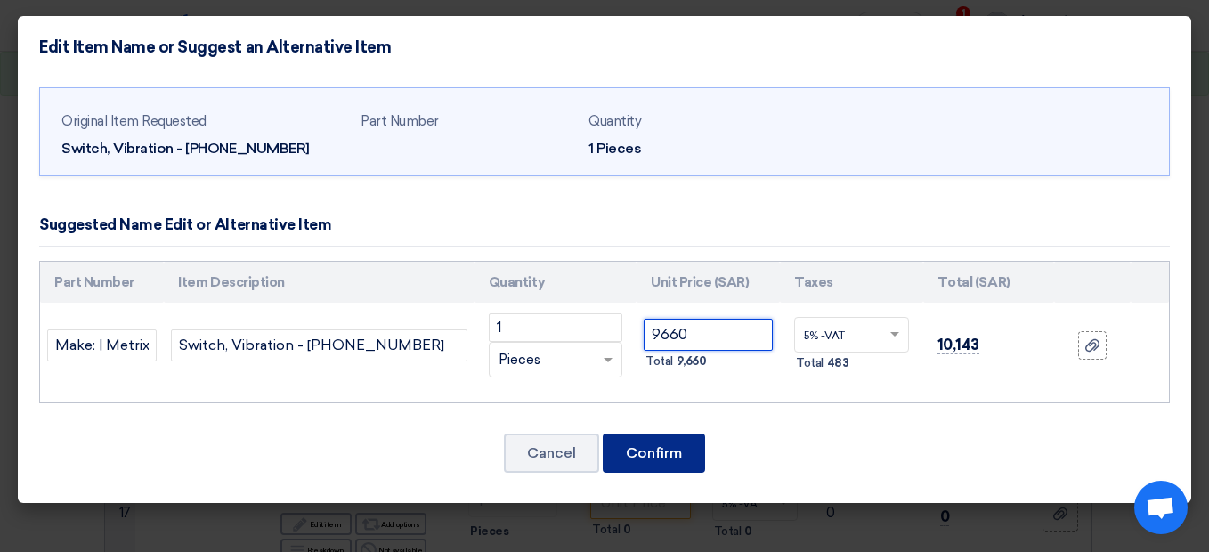
type input "9660"
click at [625, 456] on button "Confirm" at bounding box center [654, 452] width 102 height 39
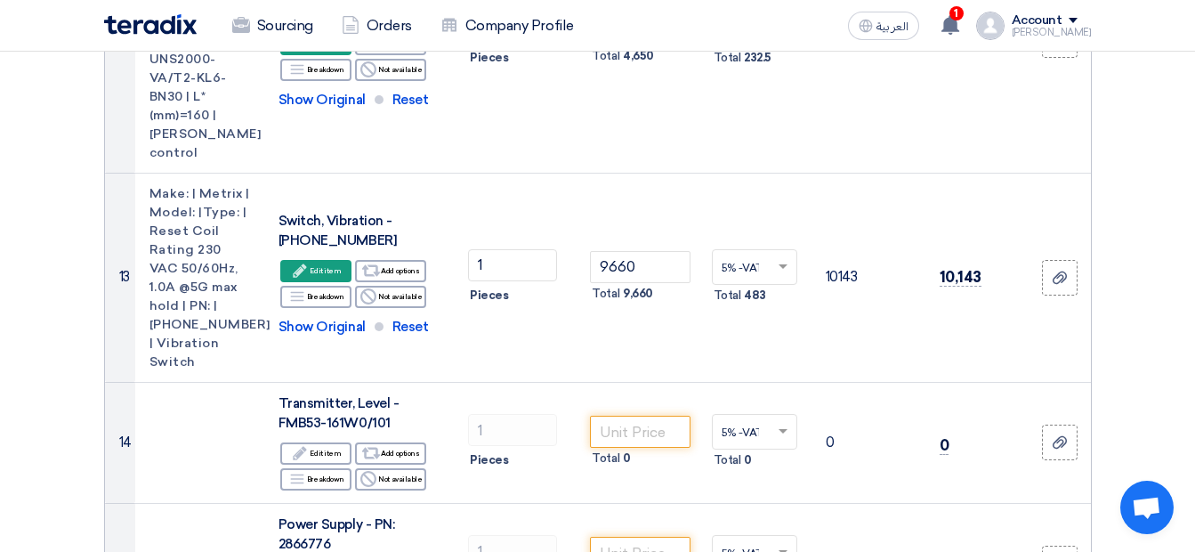
scroll to position [2335, 0]
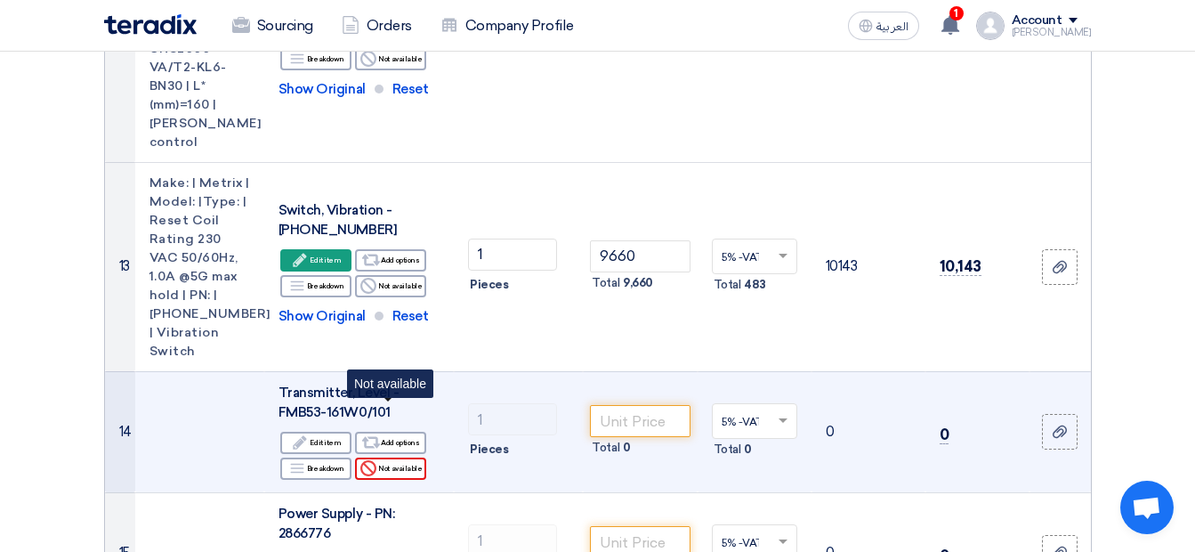
click at [393, 458] on div "Reject Not available" at bounding box center [390, 469] width 71 height 22
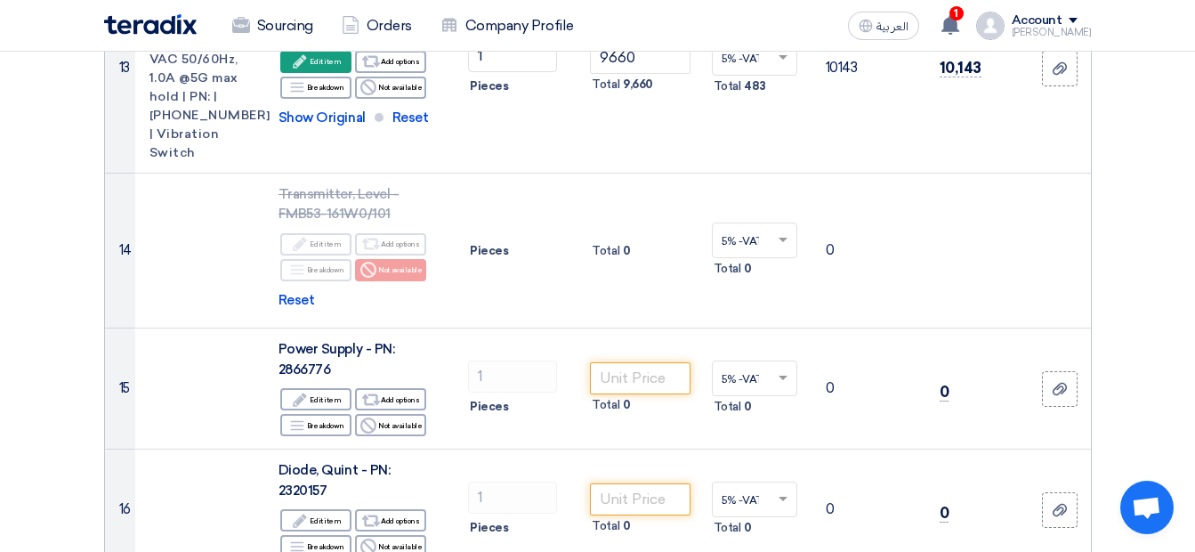
scroll to position [2548, 0]
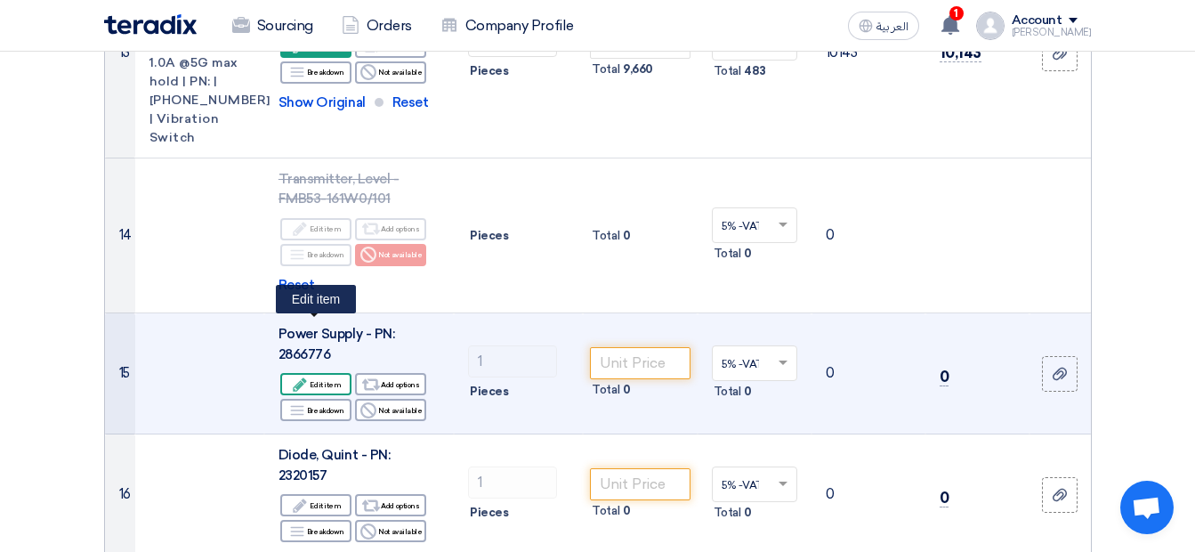
click at [303, 377] on use at bounding box center [300, 383] width 13 height 13
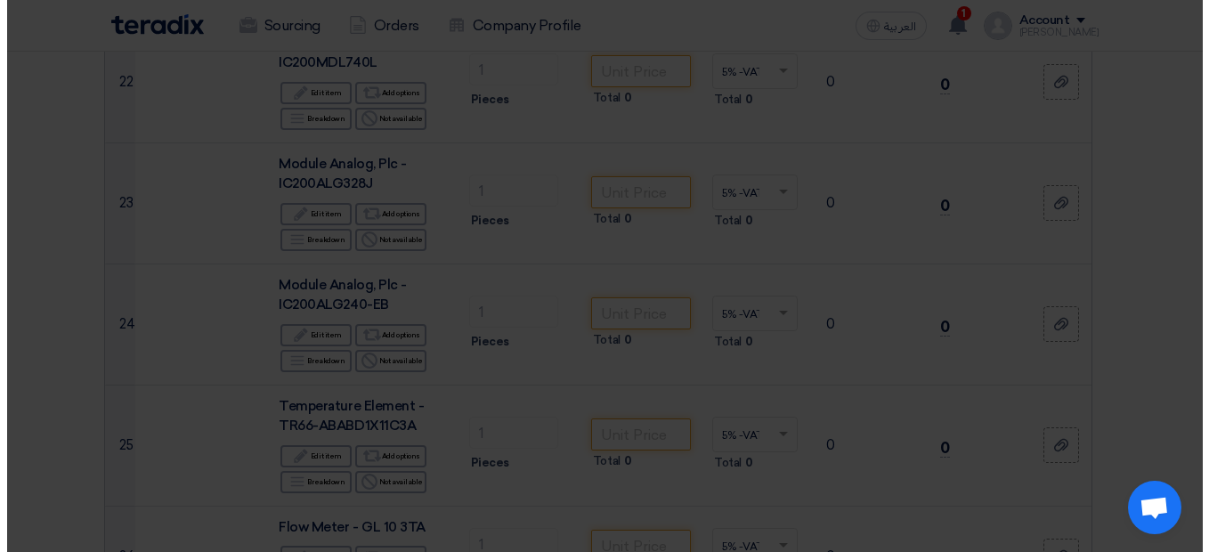
scroll to position [1657, 0]
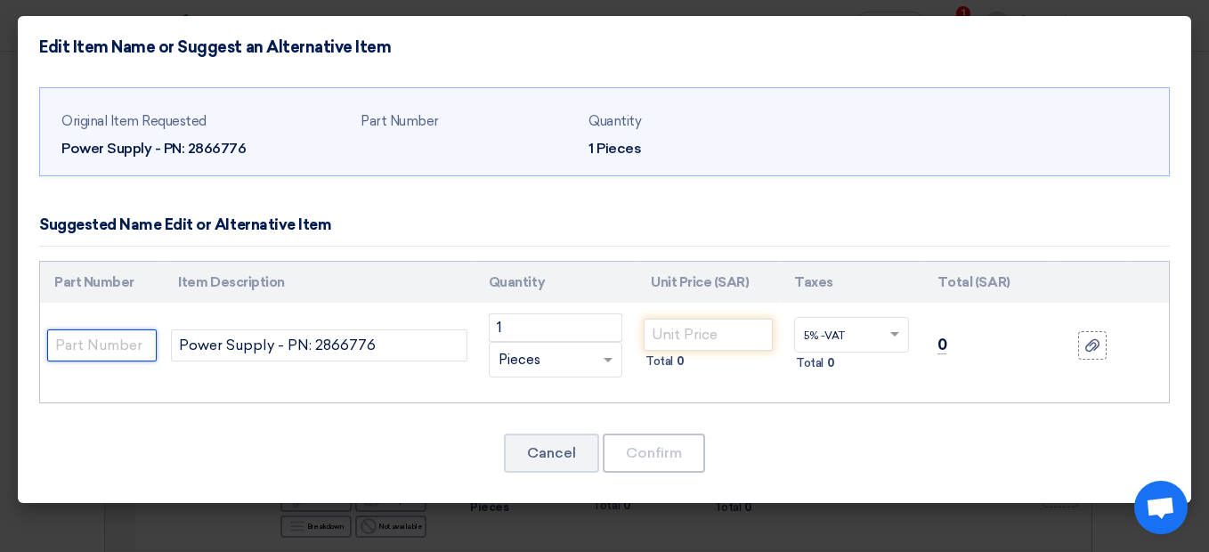
click at [115, 340] on input "text" at bounding box center [101, 345] width 109 height 32
paste input "Make: | Phoenix | Model: | Quint 20A | PN: | 2866776 |Power Supply"
type input "Make: | Phoenix | Model: | Quint 20A | PN: | 2866776 |Power Supply"
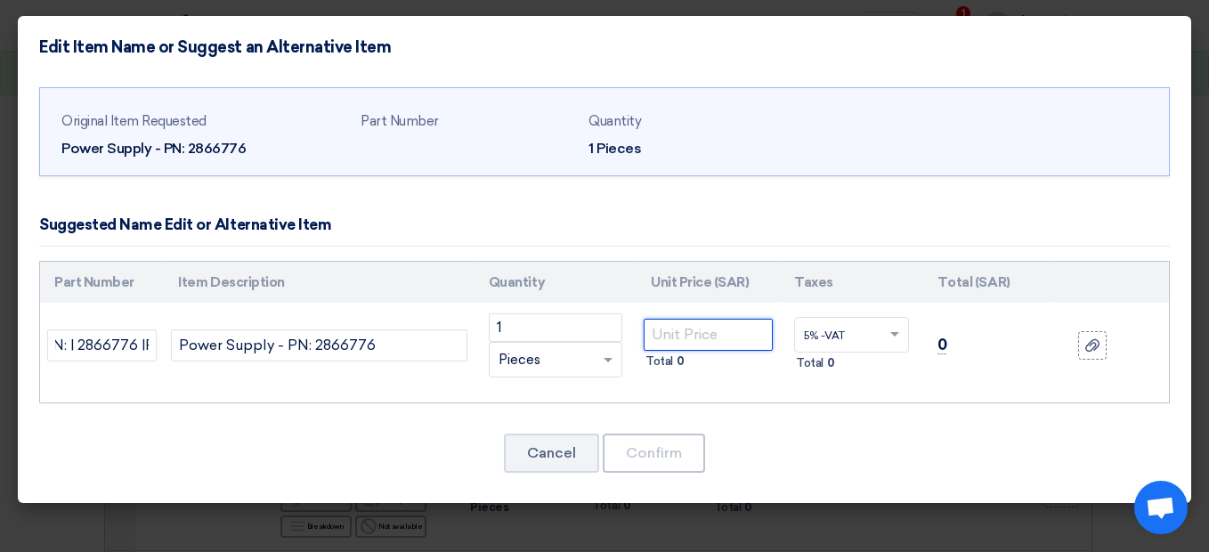
scroll to position [0, 0]
click at [670, 336] on input "number" at bounding box center [708, 335] width 129 height 32
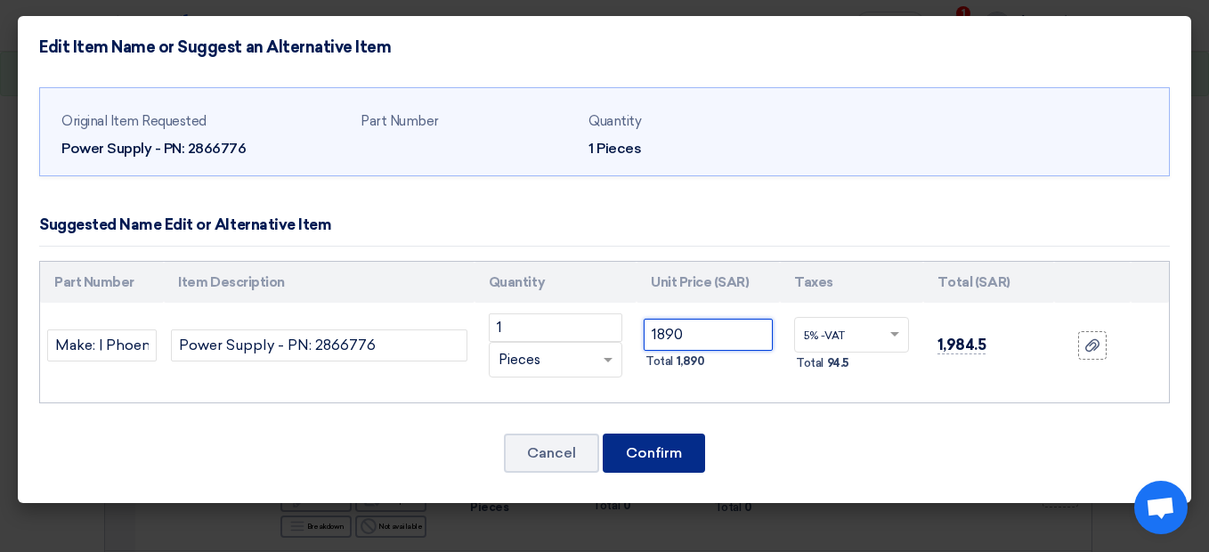
type input "1890"
click at [643, 455] on button "Confirm" at bounding box center [654, 452] width 102 height 39
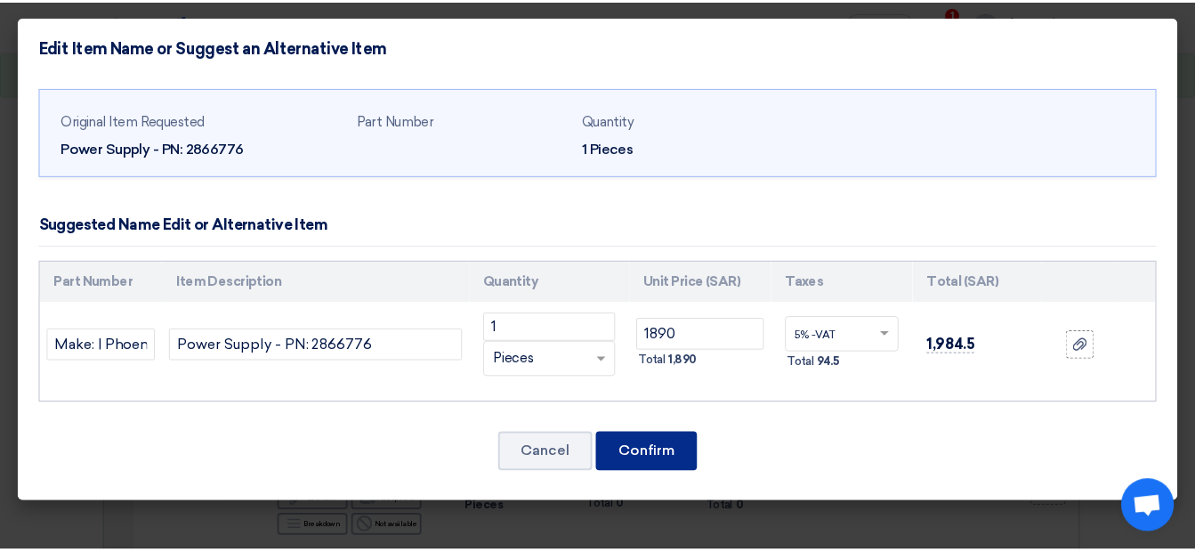
scroll to position [2739, 0]
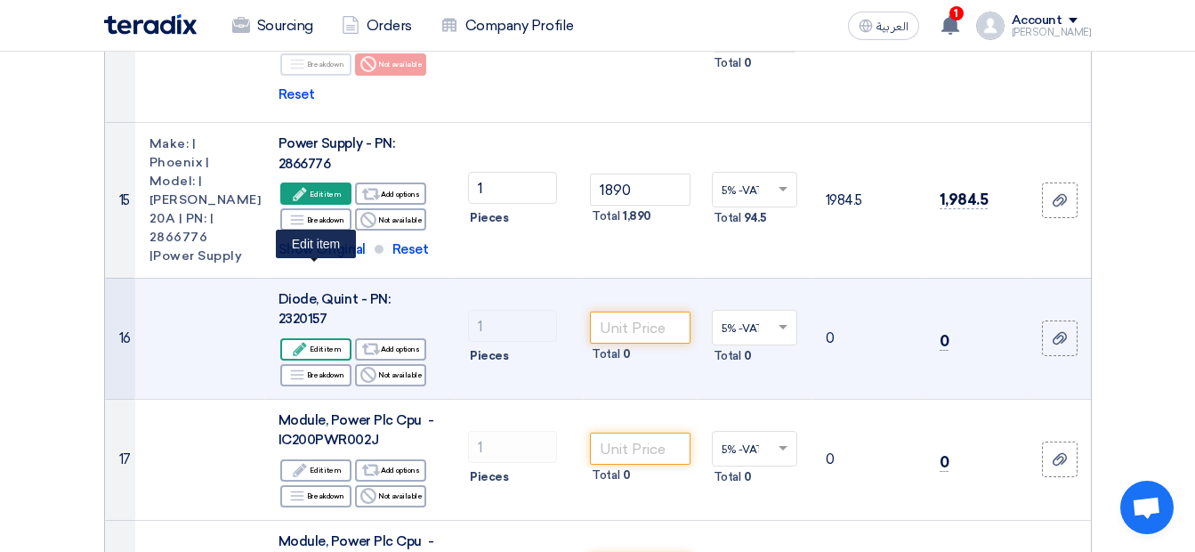
click at [315, 338] on div "Edit Edit item" at bounding box center [315, 349] width 71 height 22
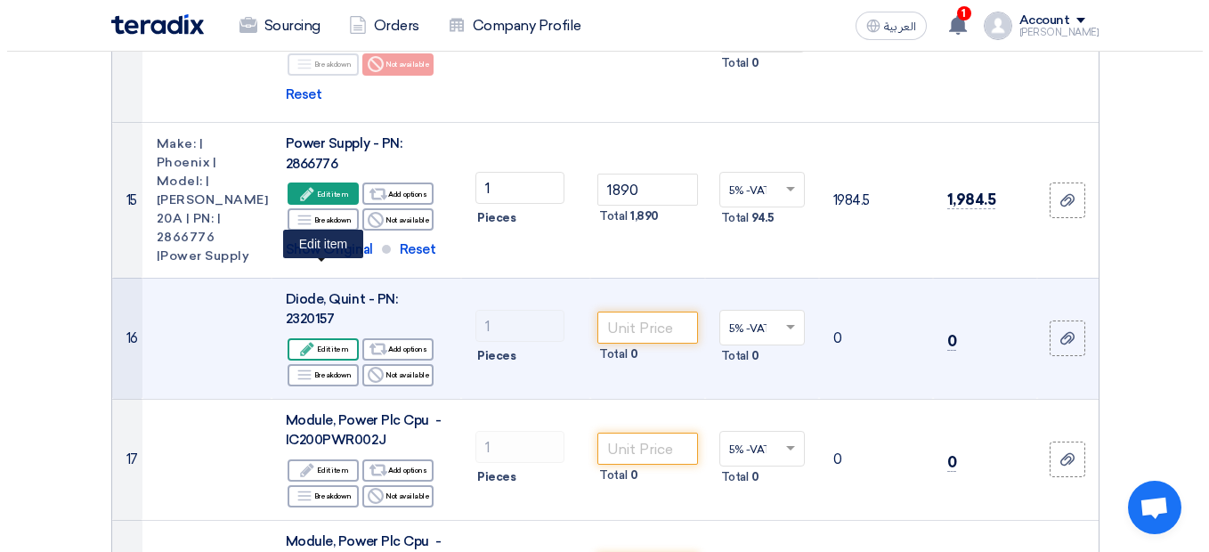
scroll to position [1657, 0]
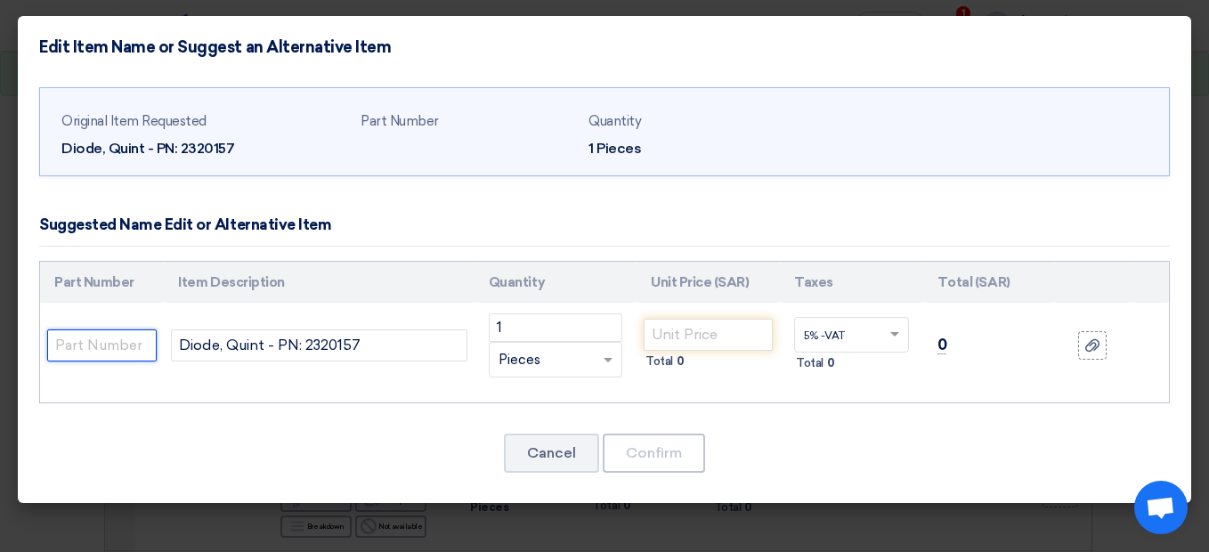
click at [117, 346] on input "text" at bounding box center [101, 345] width 109 height 32
paste input "Make: | Phoenix |Model: | 12-24VDC 40A | PN: | 2320157 | Quint Diode"
type input "Make: | Phoenix |Model: | 12-24VDC 40A | PN: | 2320157 | Quint Diode"
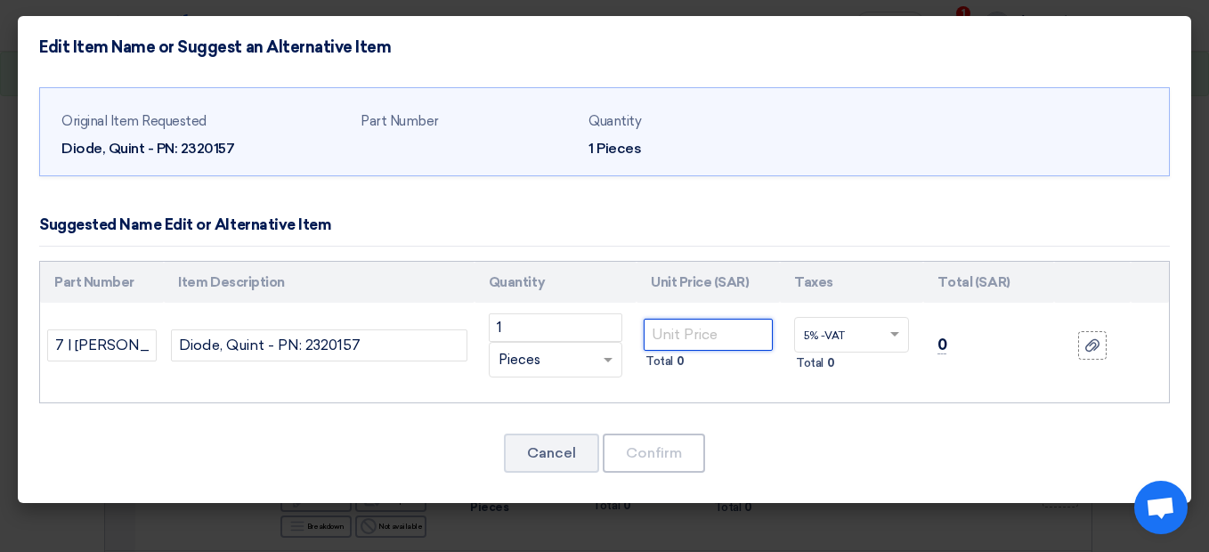
scroll to position [0, 0]
click at [699, 333] on input "number" at bounding box center [708, 335] width 129 height 32
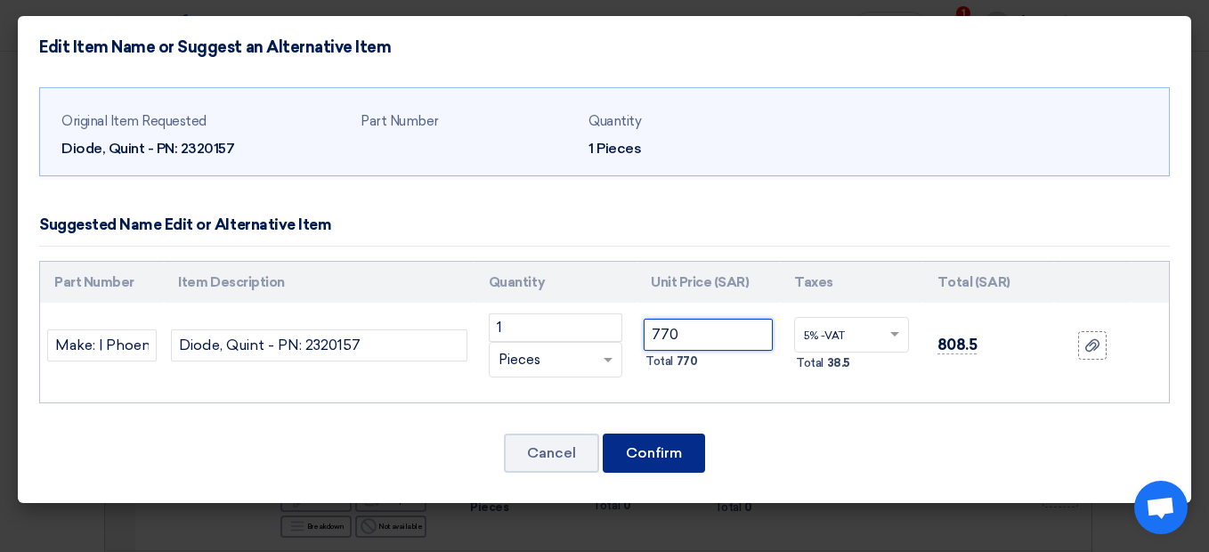
type input "770"
click at [627, 456] on button "Confirm" at bounding box center [654, 452] width 102 height 39
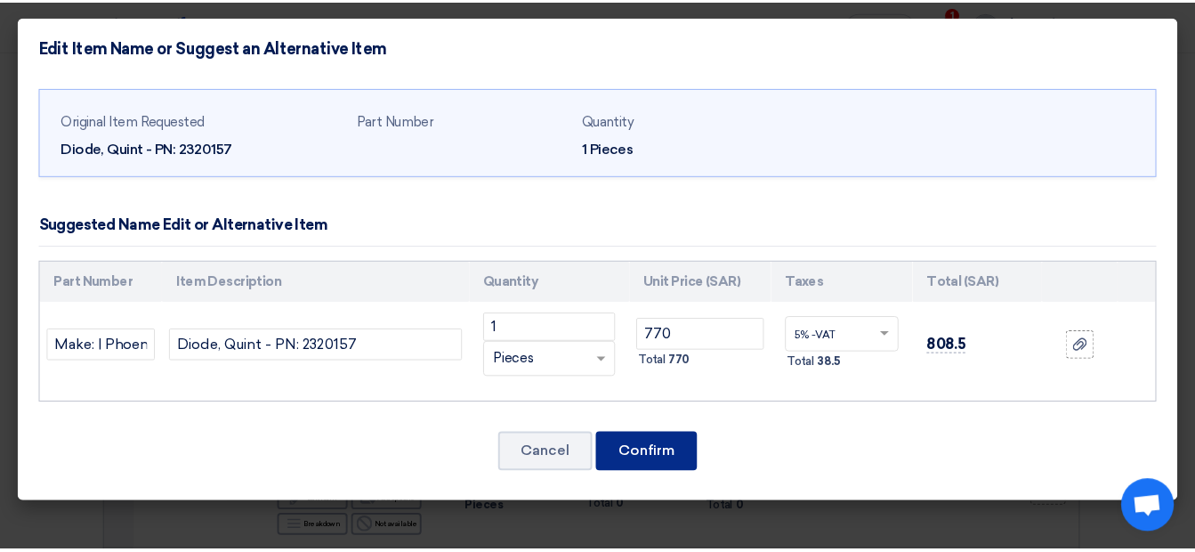
scroll to position [2739, 0]
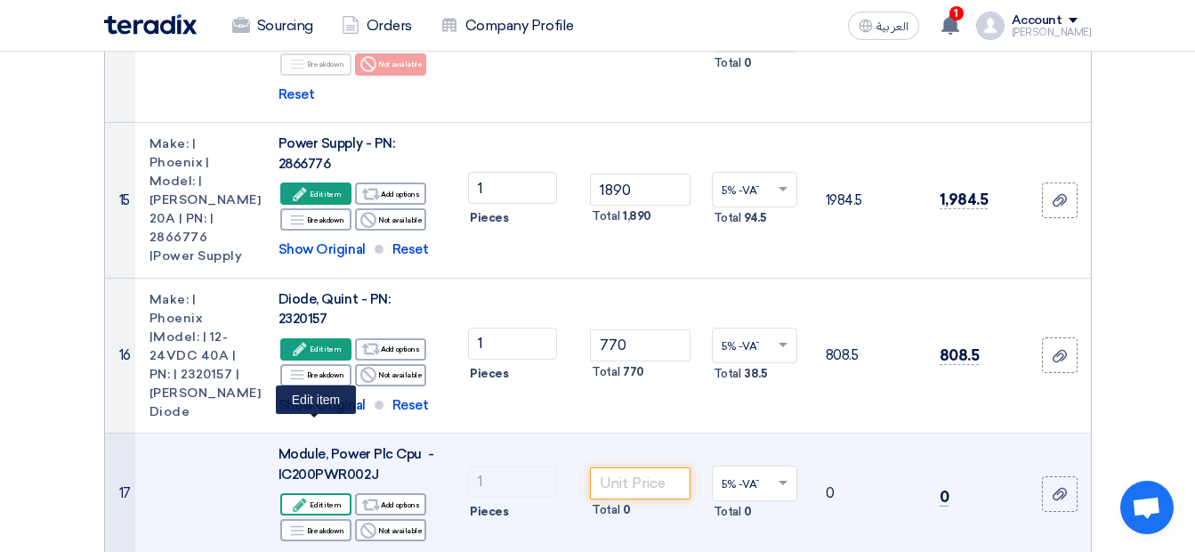
click at [334, 493] on div "Edit Edit item" at bounding box center [315, 504] width 71 height 22
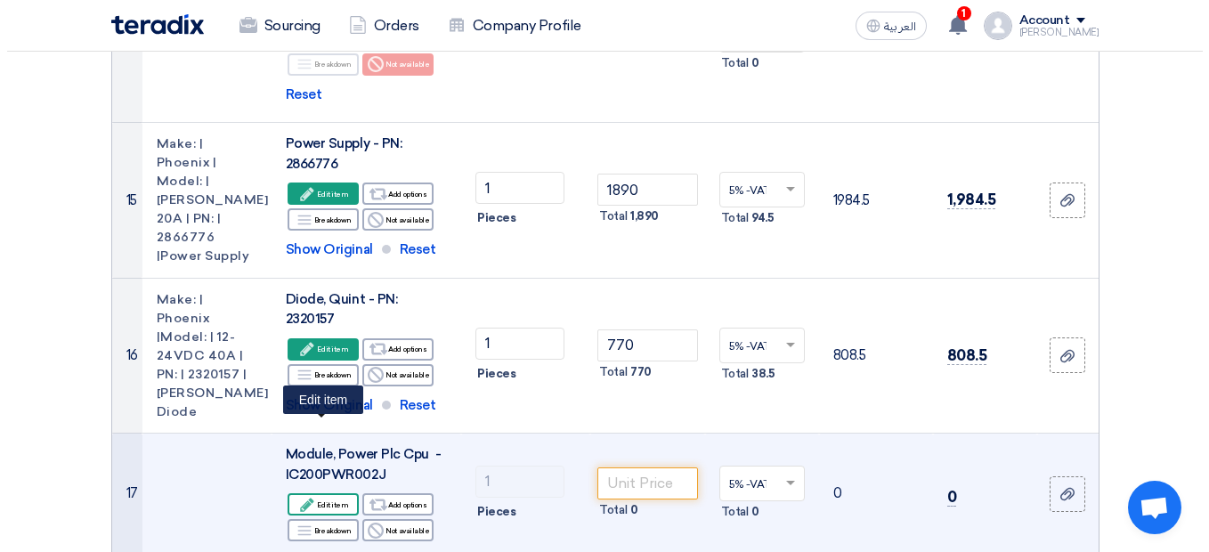
scroll to position [1657, 0]
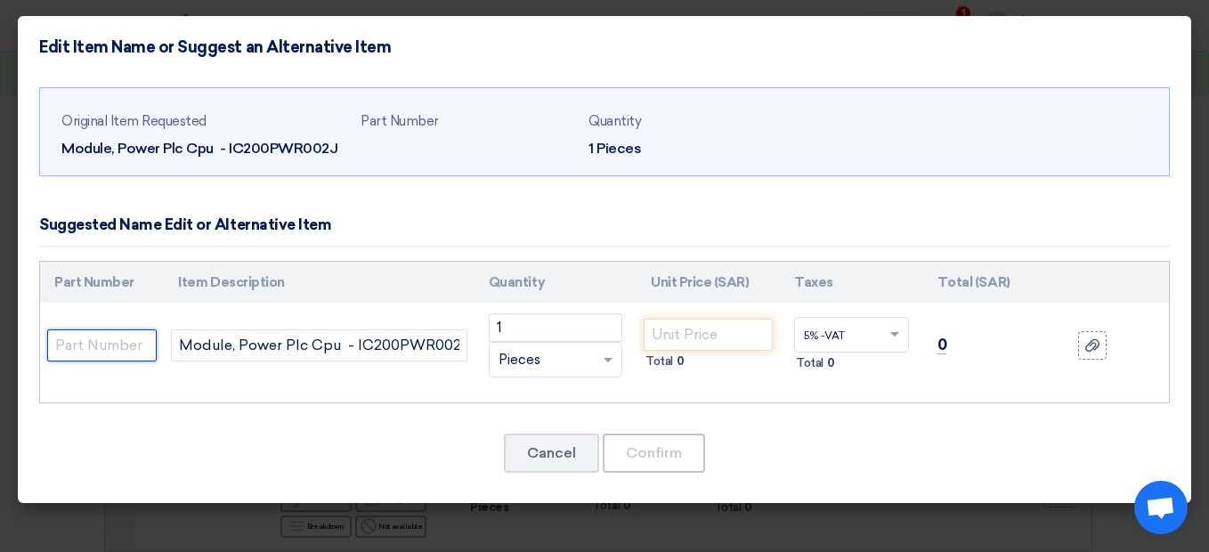
click at [142, 336] on input "text" at bounding box center [101, 345] width 109 height 32
paste input "Make: | GE | Model: | Emerson | Type: | 24 Vdc | PN: | IC200PWR002J |Plc Cpu Po…"
type input "Make: | GE | Model: | Emerson | Type: | 24 Vdc | PN: | IC200PWR002J |Plc Cpu Po…"
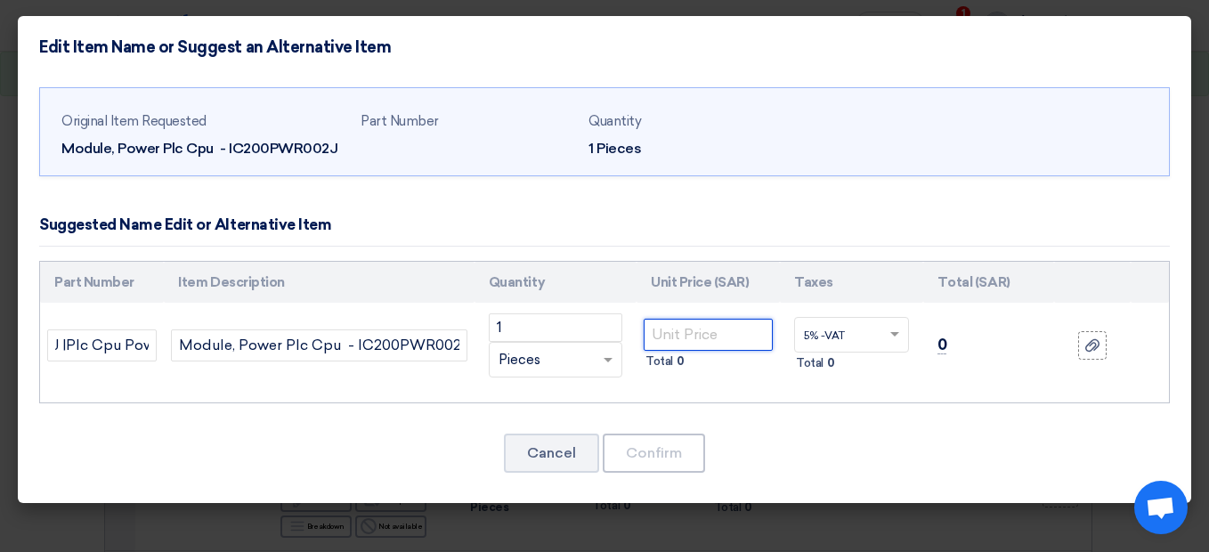
scroll to position [0, 0]
click at [676, 336] on input "number" at bounding box center [708, 335] width 129 height 32
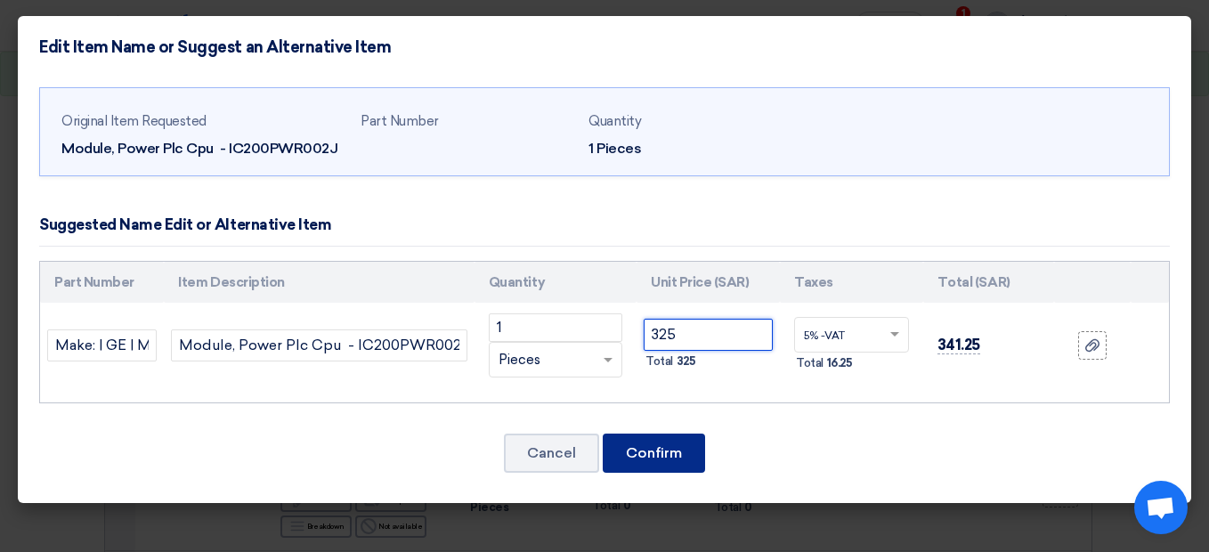
type input "325"
click at [636, 442] on button "Confirm" at bounding box center [654, 452] width 102 height 39
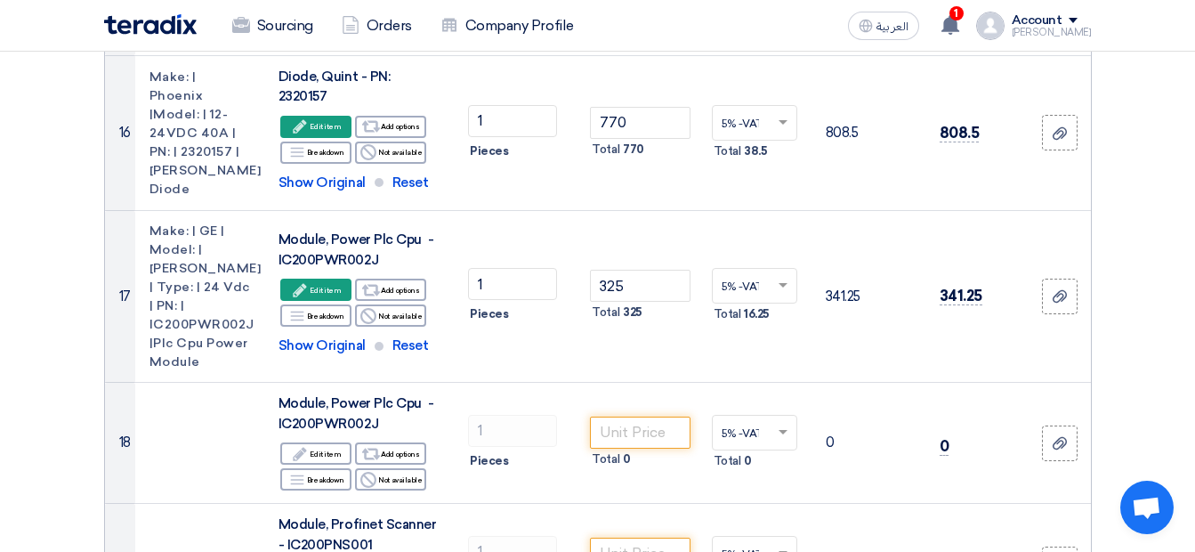
scroll to position [2988, 0]
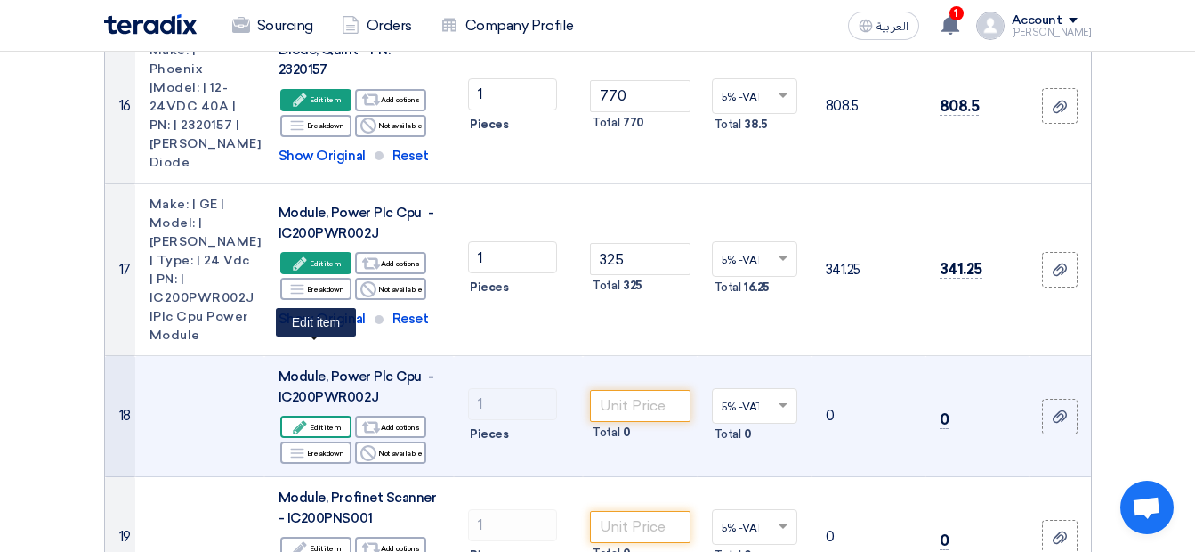
click at [296, 420] on use at bounding box center [300, 426] width 13 height 13
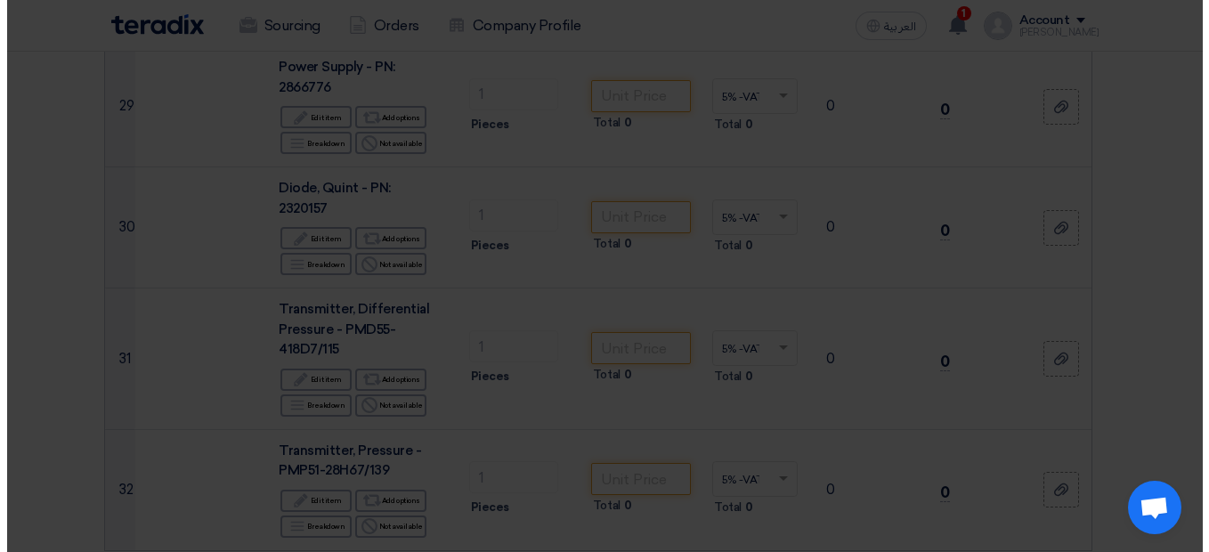
scroll to position [1750, 0]
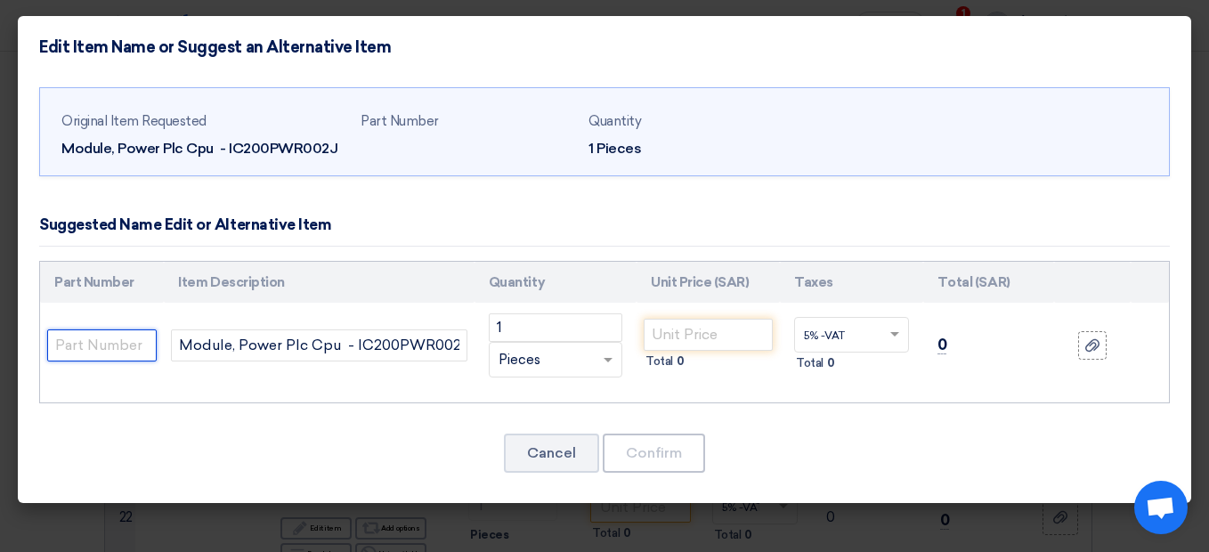
click at [117, 346] on input "text" at bounding box center [101, 345] width 109 height 32
paste input "Make: | GE | Model: | Emerson | Type: | 24 Vdc | PN: | IC200PWR002J | Plc Cpu P…"
type input "Make: | GE | Model: | Emerson | Type: | 24 Vdc | PN: | IC200PWR002J | Plc Cpu P…"
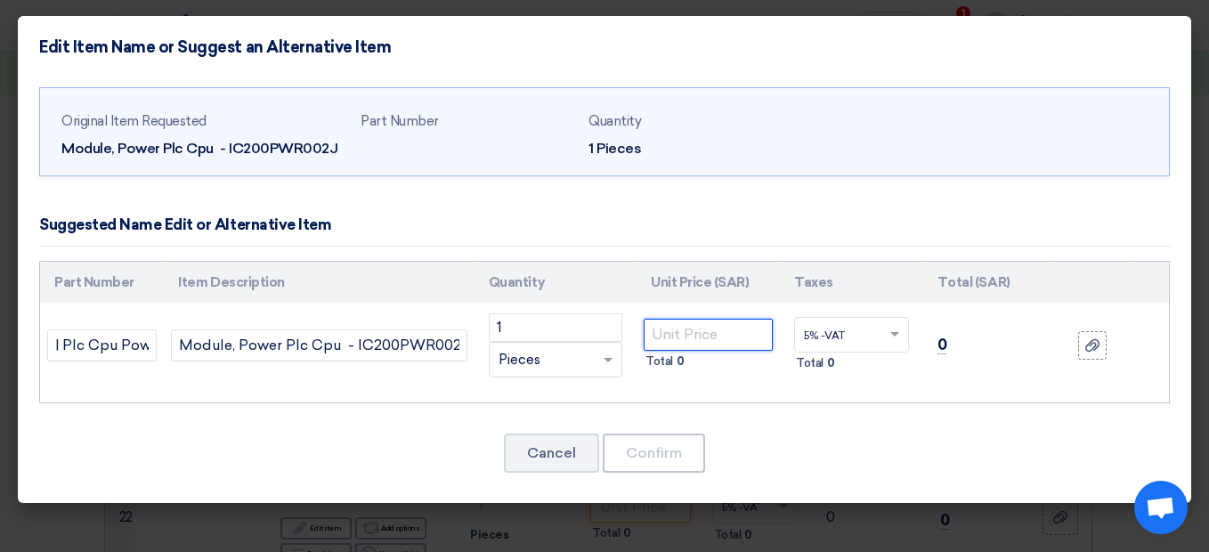
scroll to position [0, 0]
click at [689, 337] on input "number" at bounding box center [708, 335] width 129 height 32
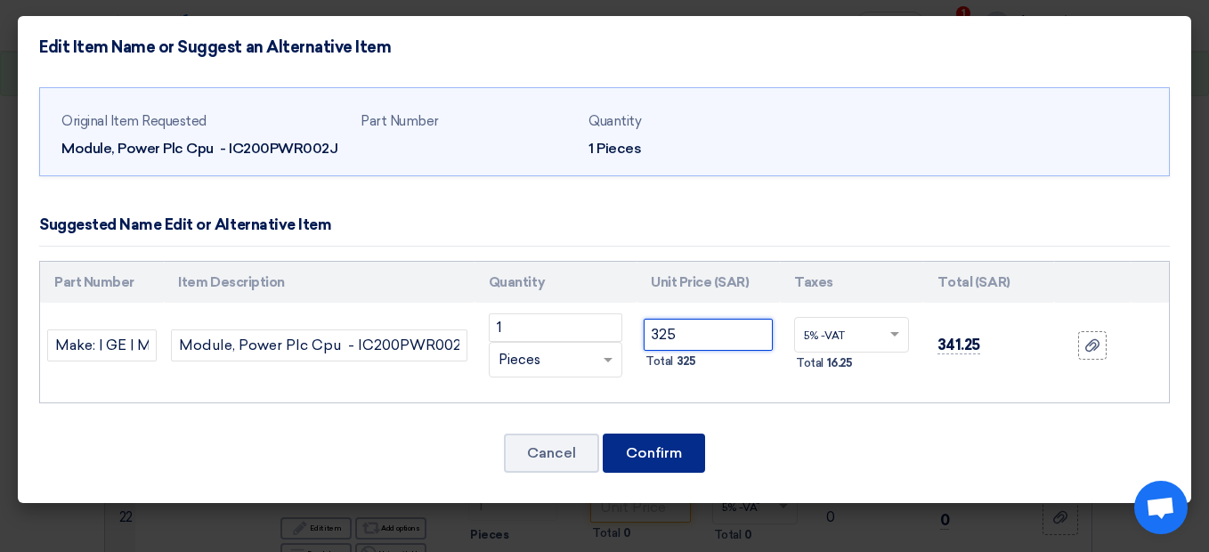
type input "325"
click at [649, 450] on button "Confirm" at bounding box center [654, 452] width 102 height 39
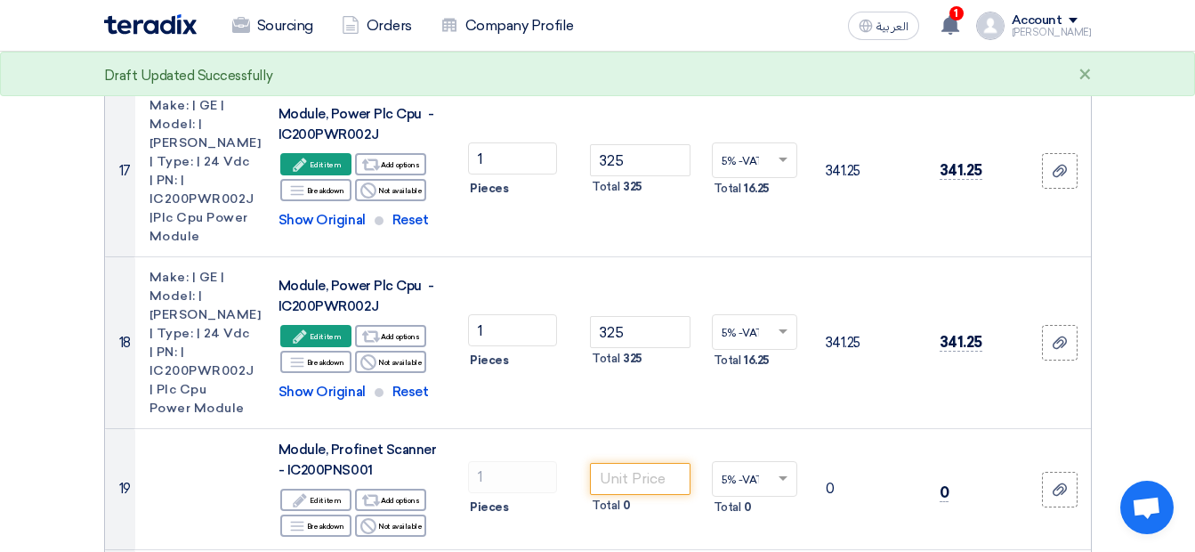
scroll to position [3082, 0]
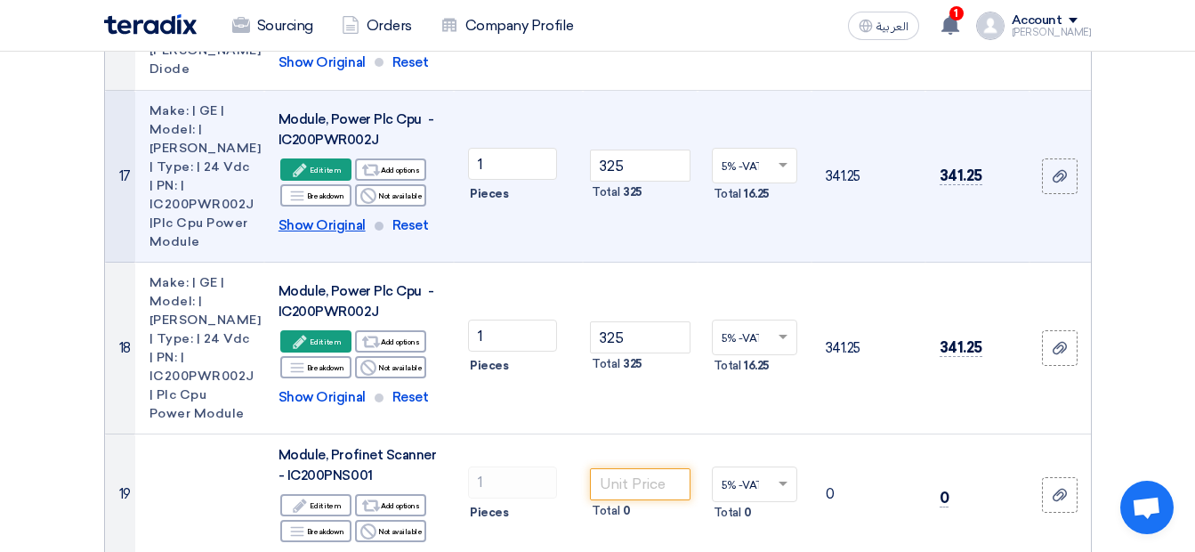
click at [351, 215] on span "Show Original" at bounding box center [322, 225] width 87 height 20
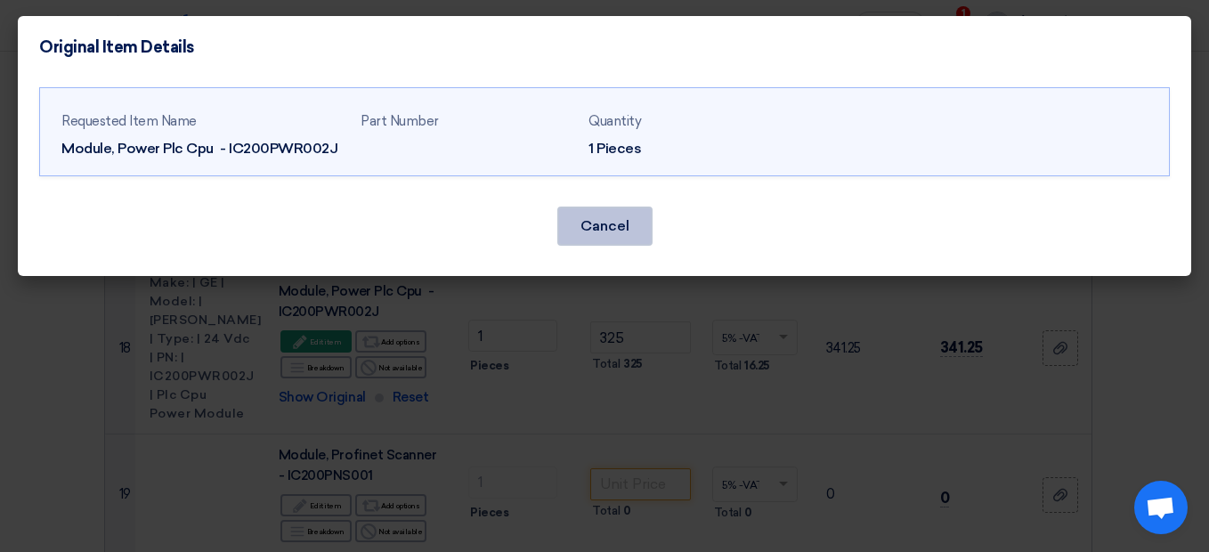
click at [610, 235] on button "Cancel" at bounding box center [604, 226] width 95 height 39
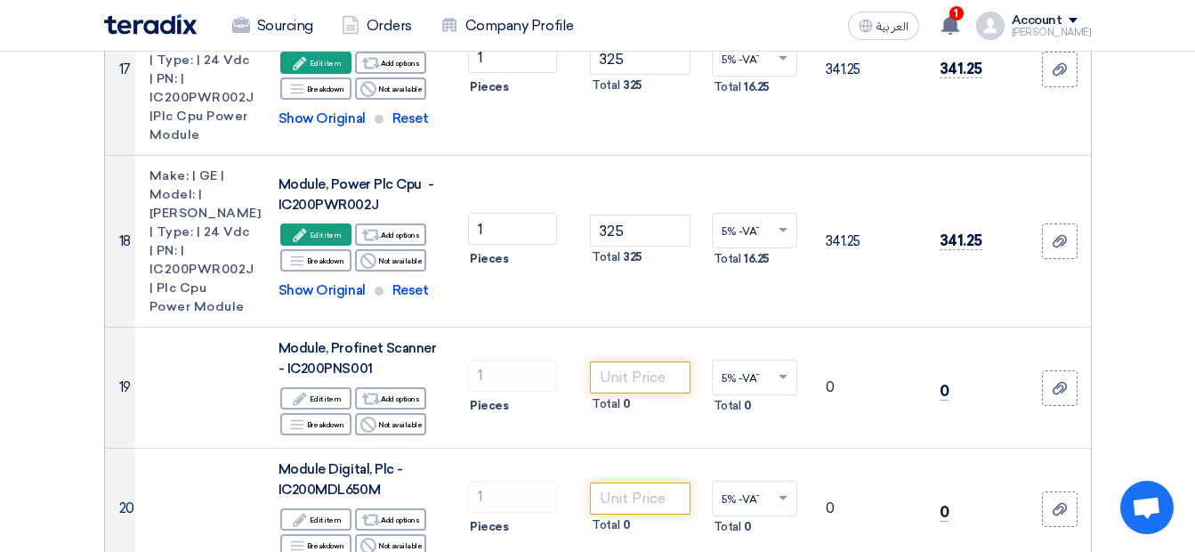
scroll to position [3271, 0]
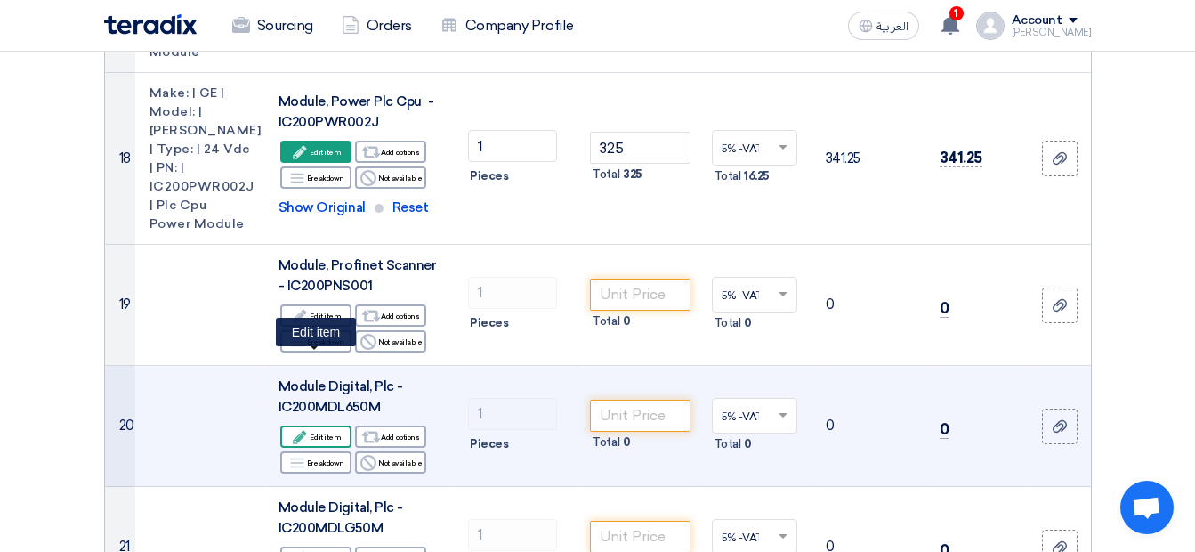
click at [302, 430] on use at bounding box center [300, 436] width 13 height 13
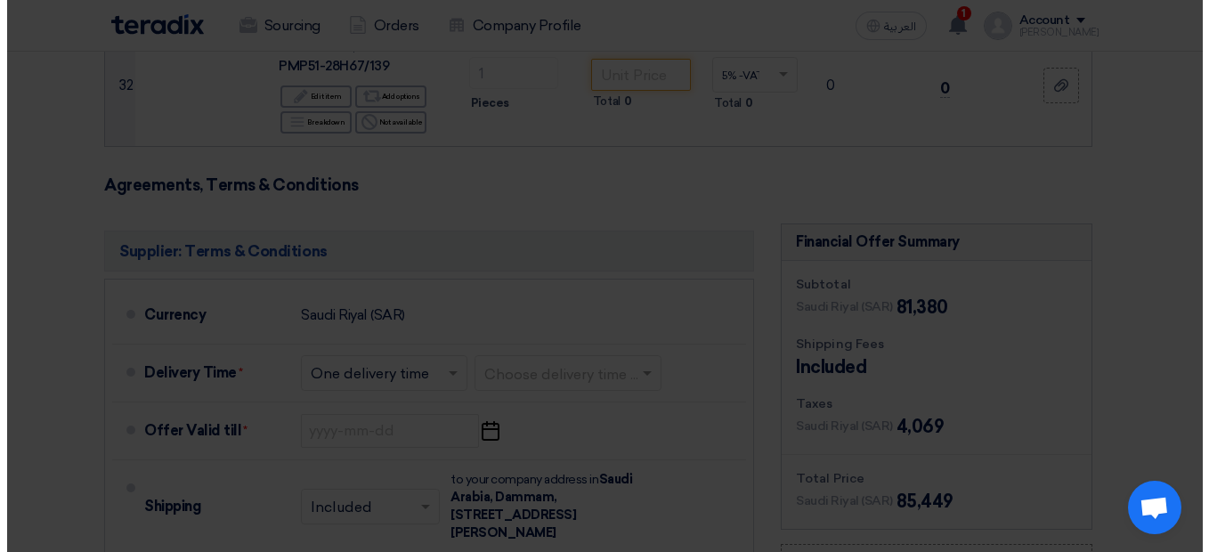
scroll to position [1726, 0]
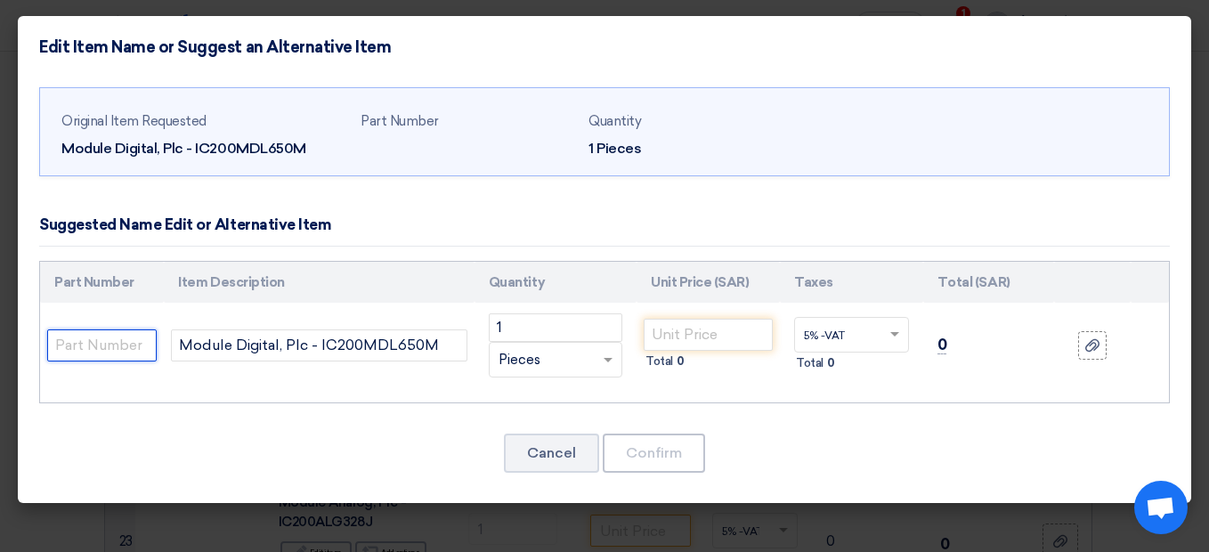
click at [117, 344] on input "text" at bounding box center [101, 345] width 109 height 32
paste input "Make: | GE | Model: | Versamax | Module Profinet Scanner |PN: | IC200PNS001"
type input "Make: | GE | Model: | Versamax | Module Profinet Scanner |PN: | IC200PNS001"
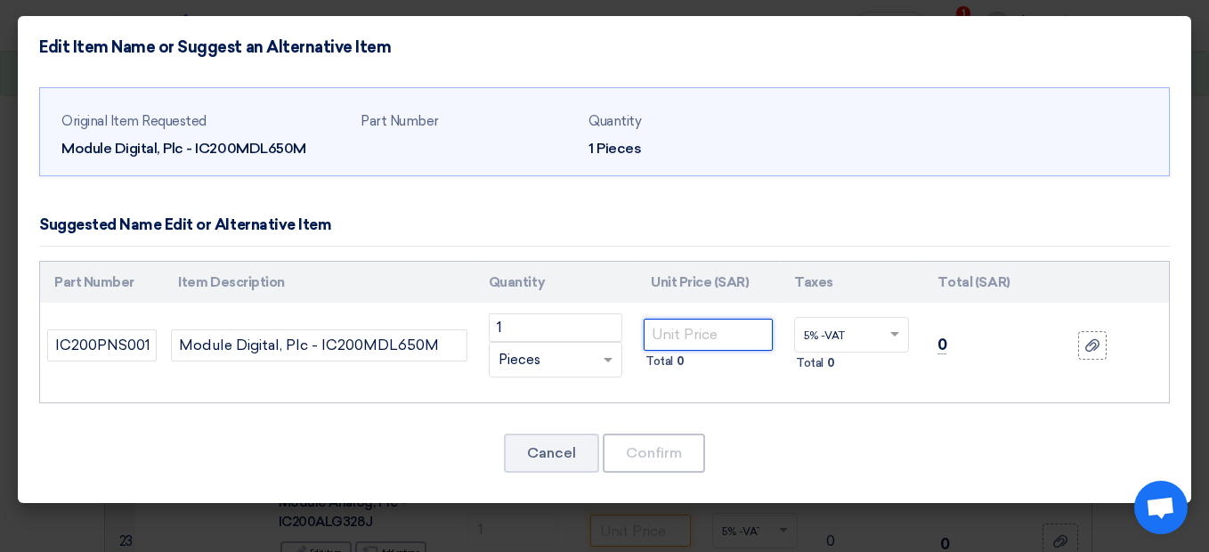
scroll to position [0, 0]
click at [682, 344] on input "number" at bounding box center [708, 335] width 129 height 32
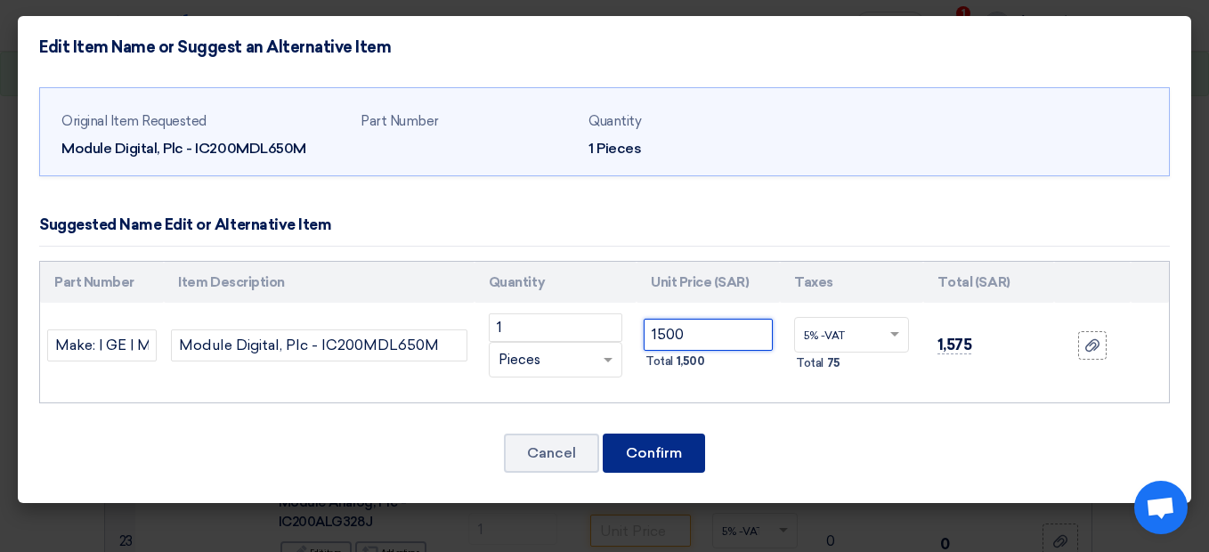
type input "1500"
click at [618, 462] on button "Confirm" at bounding box center [654, 452] width 102 height 39
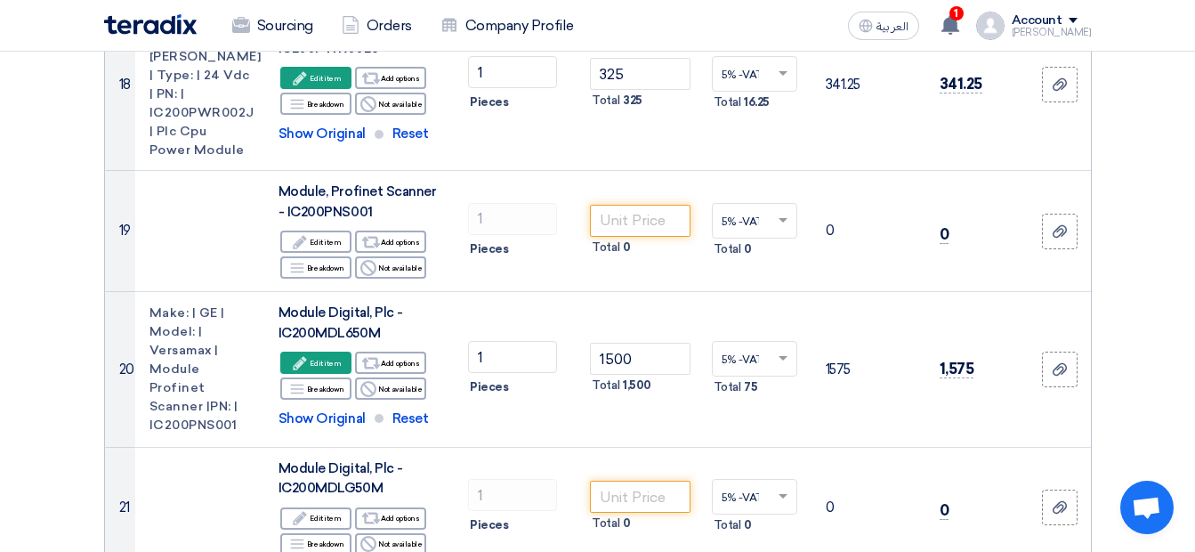
scroll to position [3301, 0]
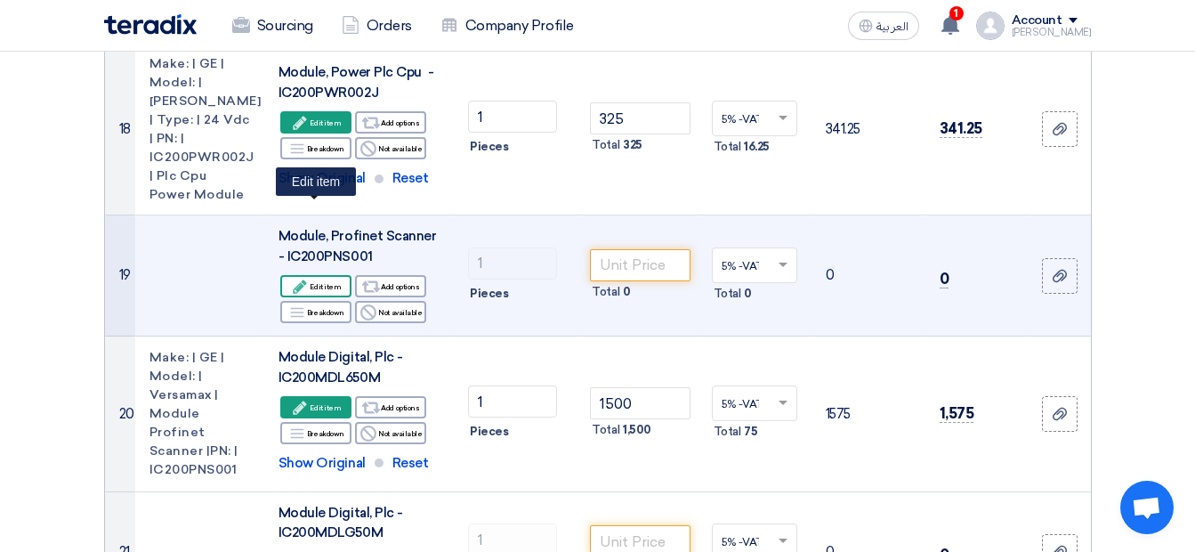
click at [336, 275] on div "Edit Edit item" at bounding box center [315, 286] width 71 height 22
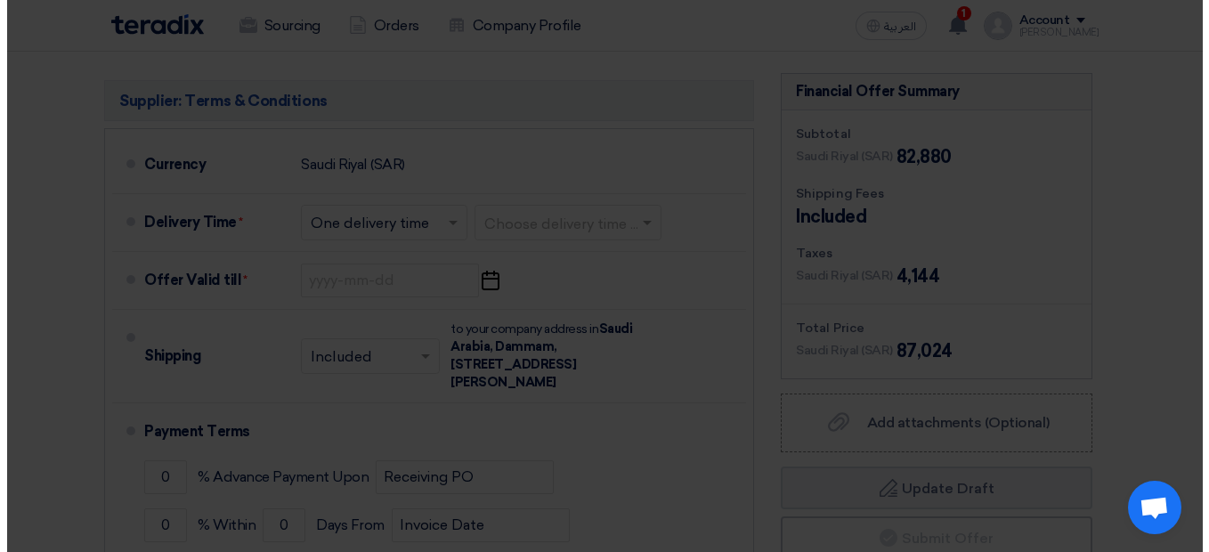
scroll to position [1755, 0]
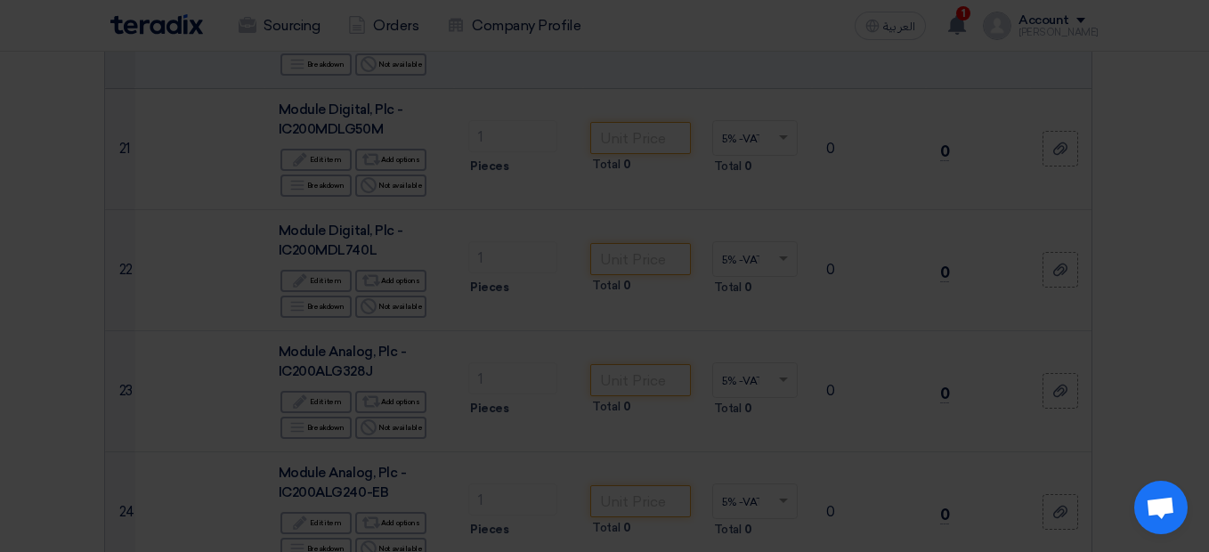
click at [336, 202] on div "Suggested Name Edit or Alternative Item" at bounding box center [604, 181] width 1130 height 42
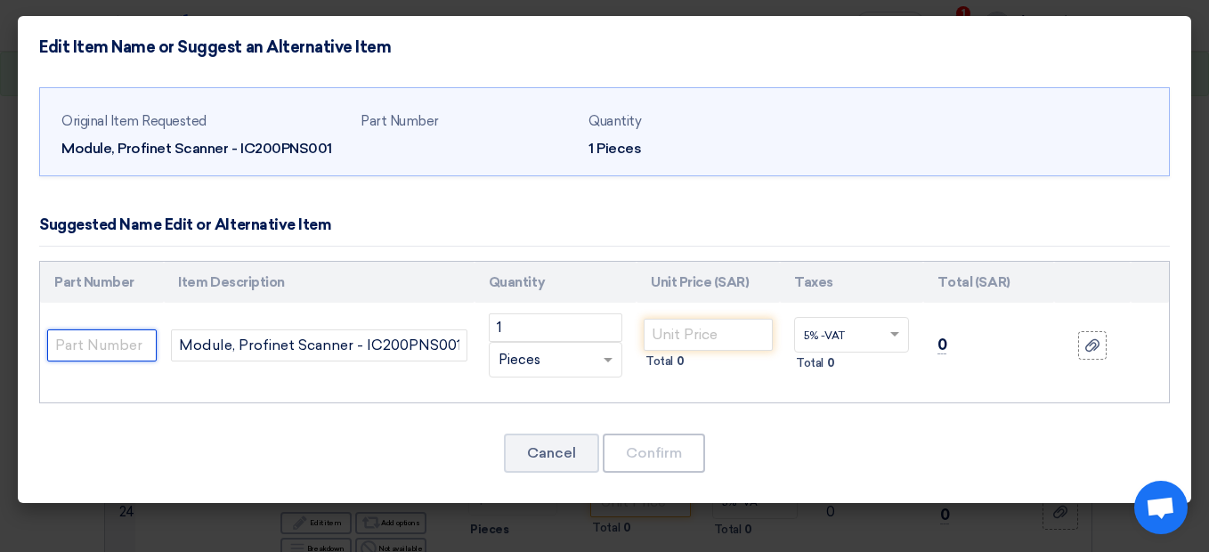
click at [124, 341] on input "text" at bounding box center [101, 345] width 109 height 32
paste input "Make: | GE | Model: | Versamax | Module Profinet Scanner |PN: | IC200PNS001"
type input "Make: | GE | Model: | Versamax | Module Profinet Scanner |PN: | IC200PNS001"
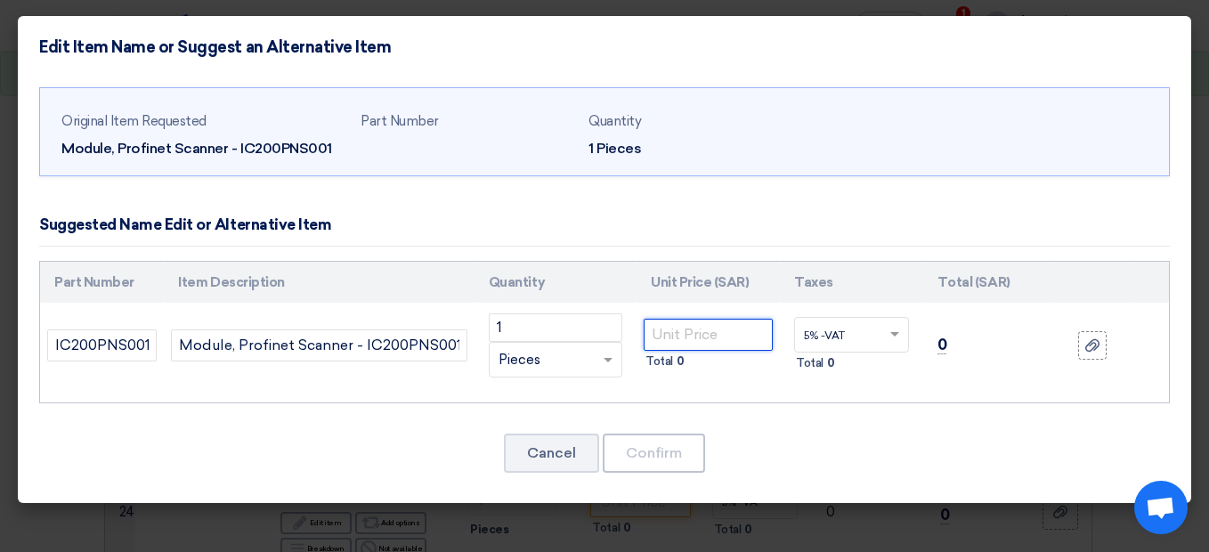
scroll to position [0, 0]
click at [652, 337] on input "number" at bounding box center [708, 335] width 129 height 32
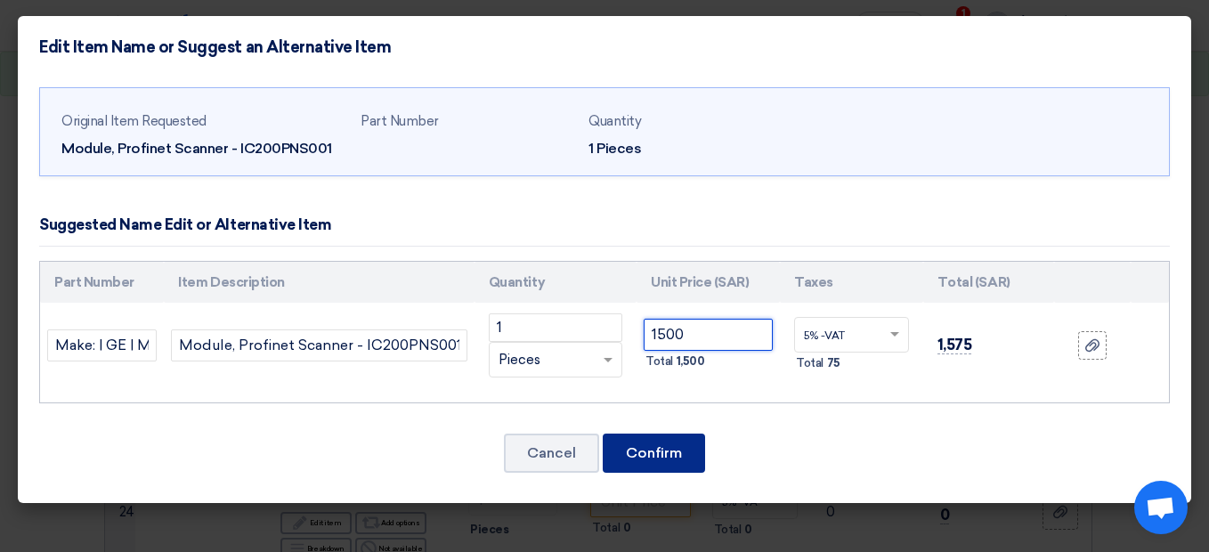
type input "1500"
click at [639, 451] on button "Confirm" at bounding box center [654, 452] width 102 height 39
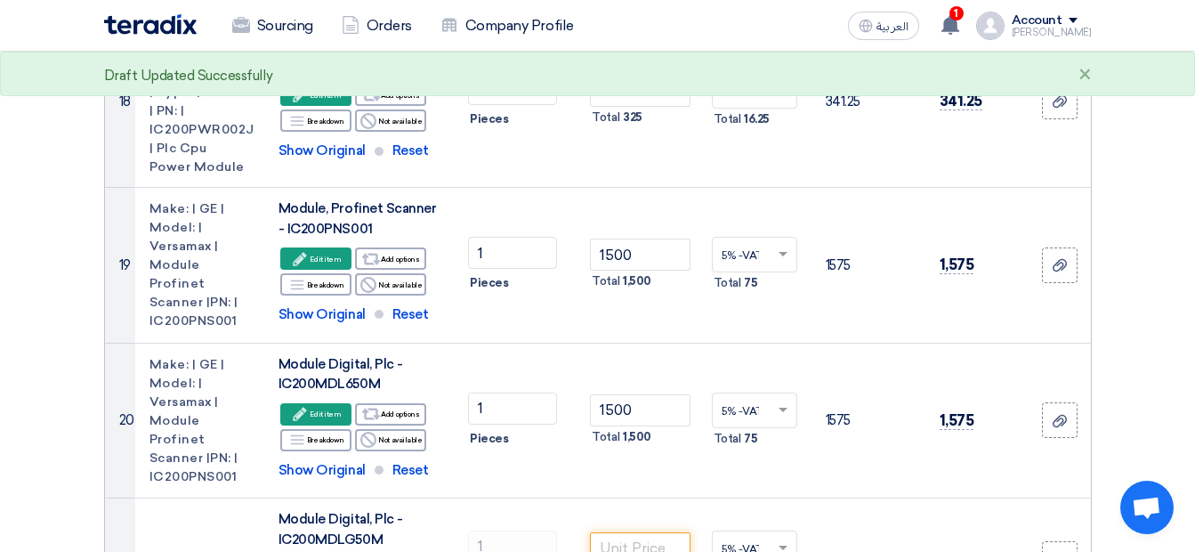
scroll to position [3294, 0]
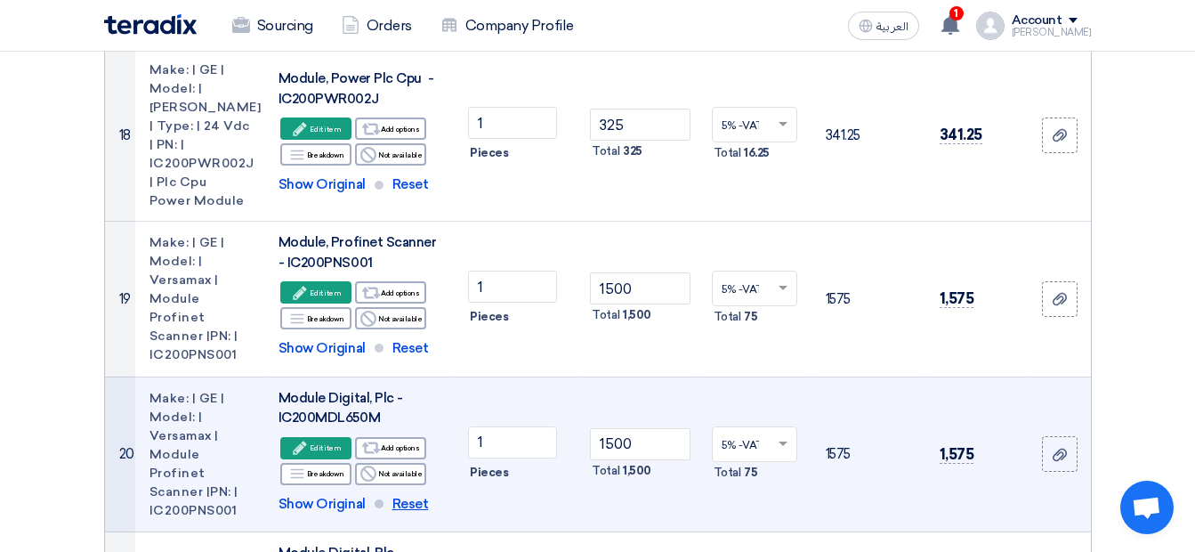
click at [407, 494] on span "Reset" at bounding box center [411, 504] width 36 height 20
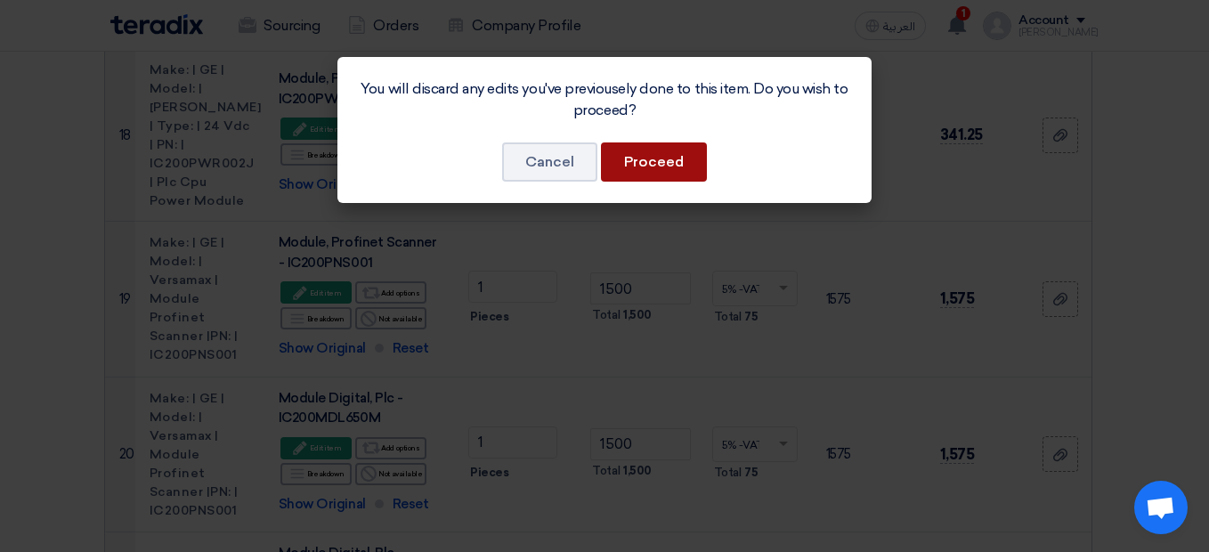
click at [636, 166] on button "Proceed" at bounding box center [654, 161] width 106 height 39
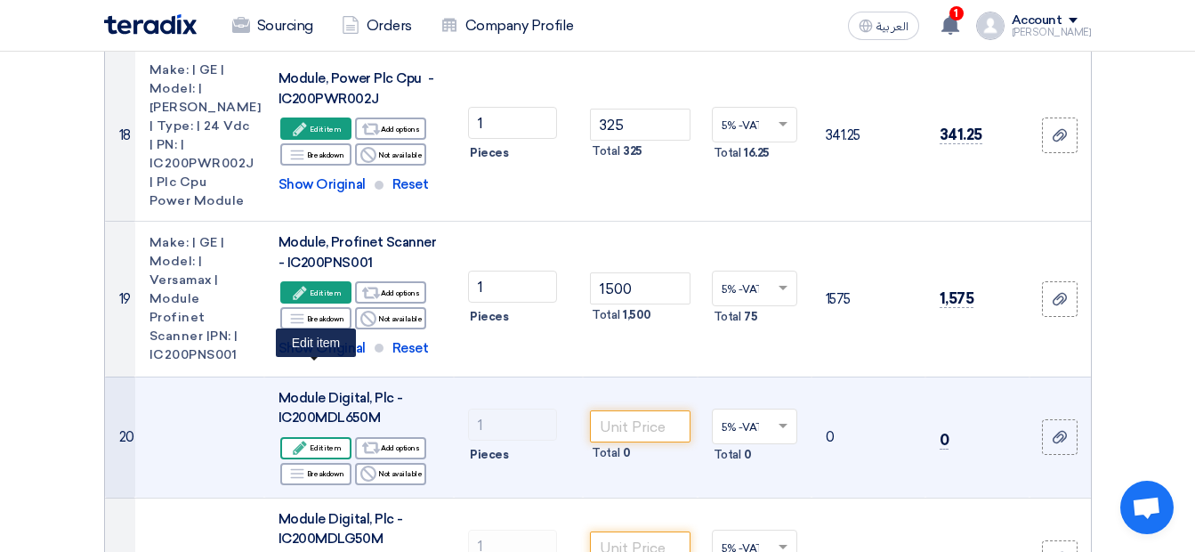
click at [321, 437] on div "Edit Edit item" at bounding box center [315, 448] width 71 height 22
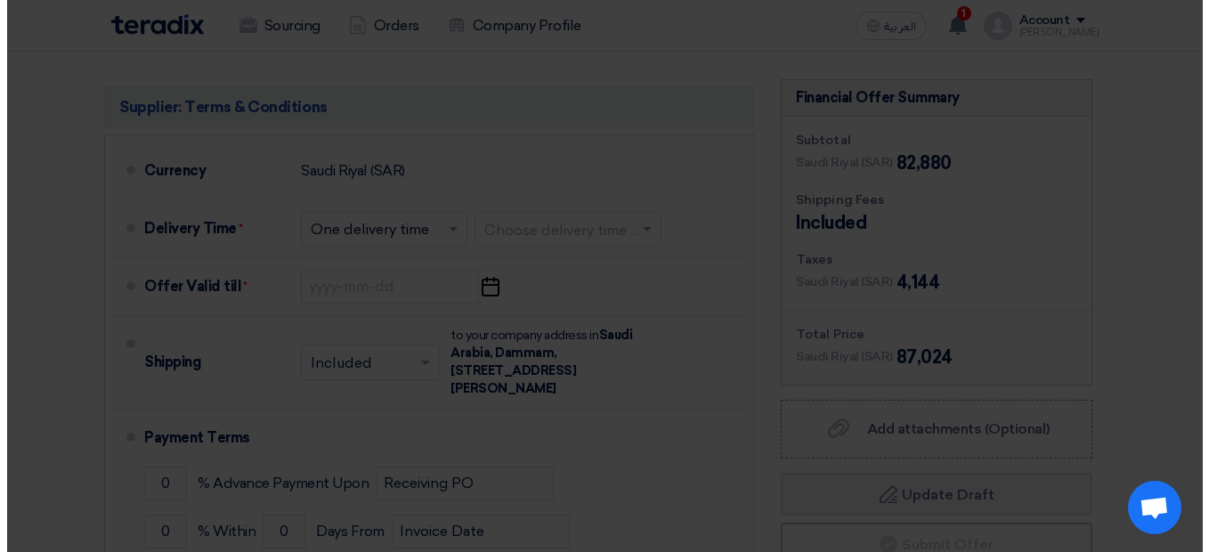
scroll to position [1749, 0]
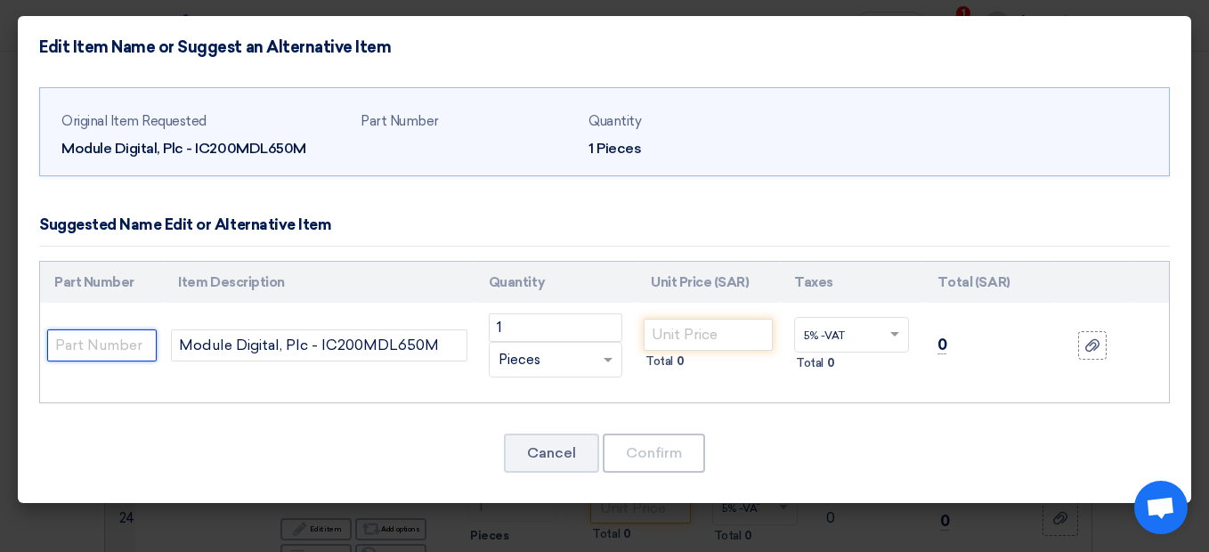
click at [138, 340] on input "text" at bounding box center [101, 345] width 109 height 32
paste input "Make: | GE | Model: | Emerson | Type: | Plc 32 Point Output DO Module | PN: | I…"
type input "Make: | GE | Model: | Emerson | Type: | Plc 32 Point Output DO Module | PN: | I…"
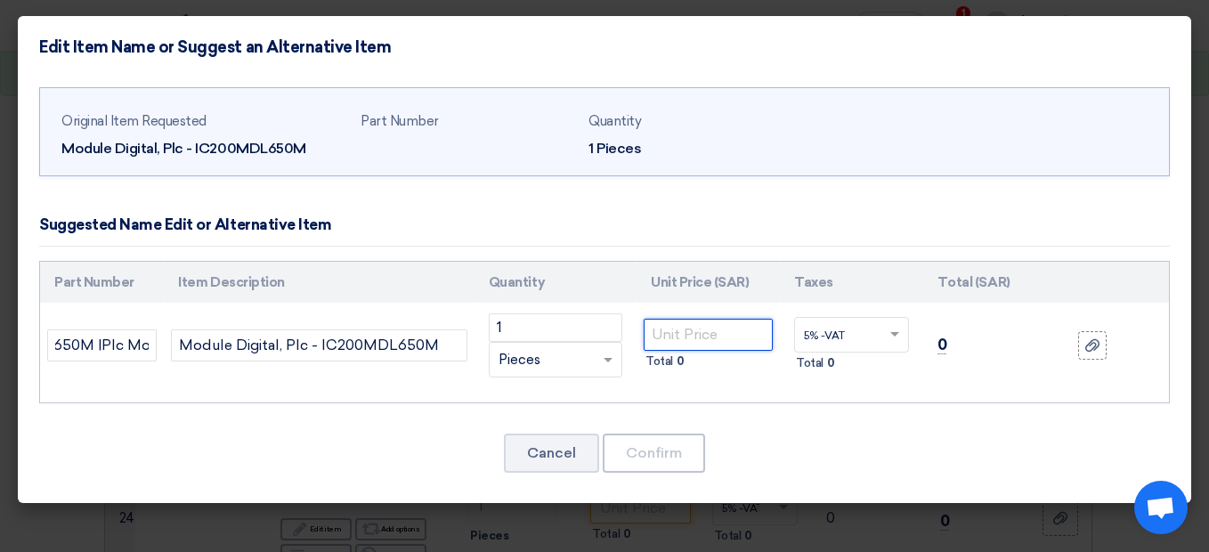
scroll to position [0, 0]
click at [673, 332] on input "number" at bounding box center [708, 335] width 129 height 32
type input "725"
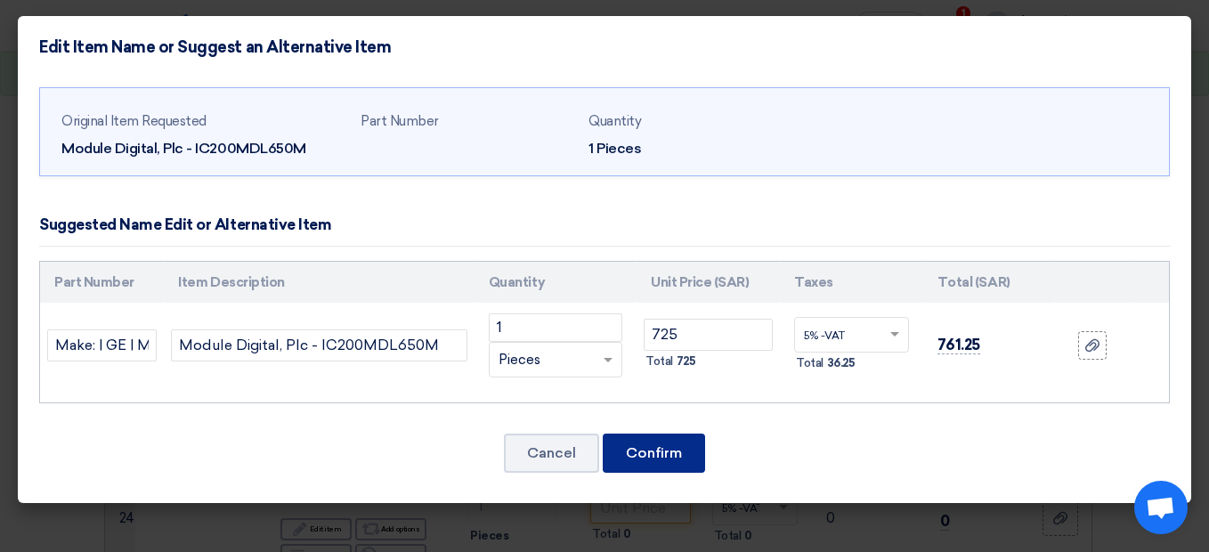
click at [649, 443] on button "Confirm" at bounding box center [654, 452] width 102 height 39
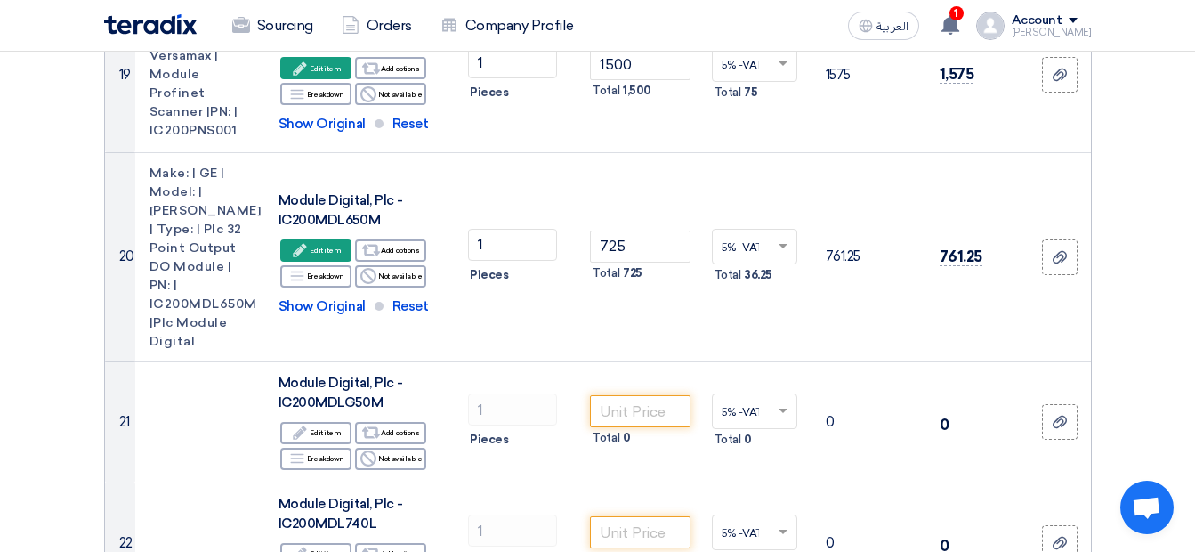
scroll to position [3480, 0]
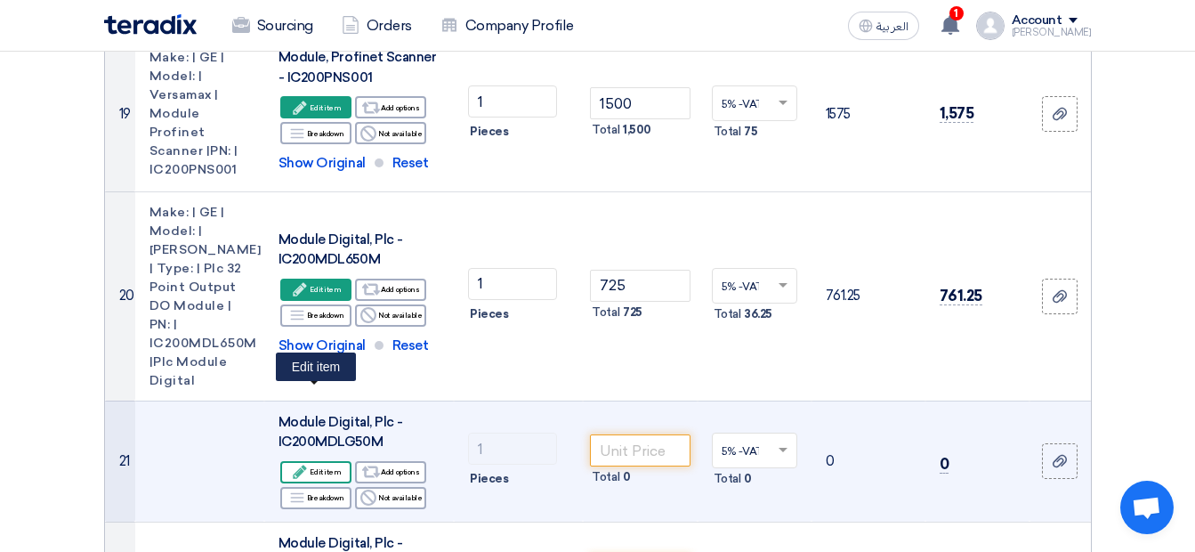
click at [308, 464] on icon "Edit" at bounding box center [300, 472] width 16 height 16
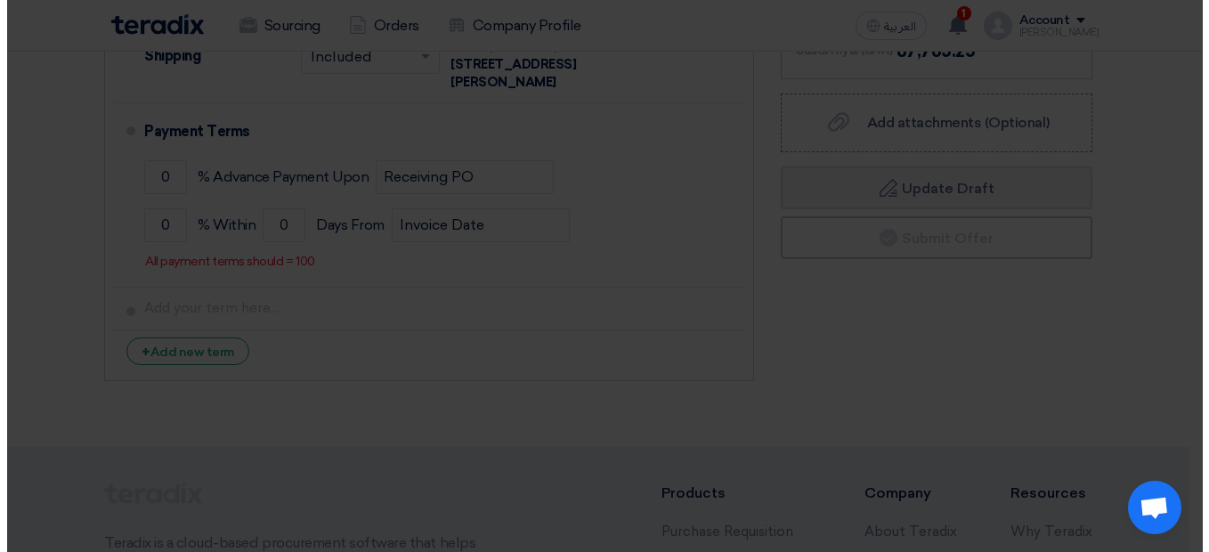
scroll to position [1762, 0]
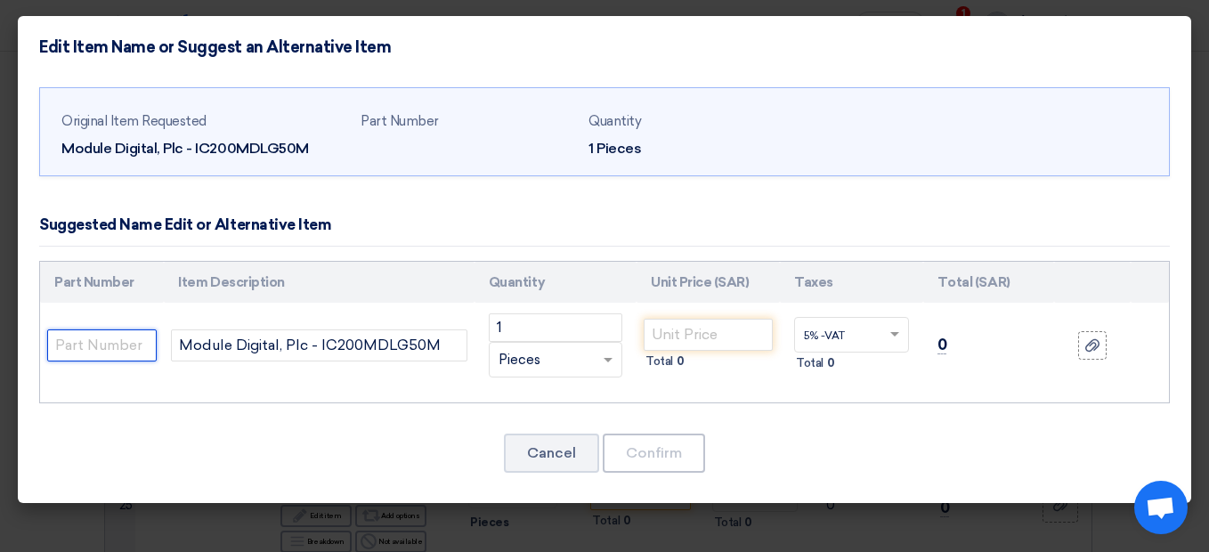
click at [131, 345] on input "text" at bounding box center [101, 345] width 109 height 32
paste input "Make: | GE | Model: | Emerson | Type: | Plc 32 Point Input D/I Module | PN: | I…"
type input "Make: | GE | Model: | Emerson | Type: | Plc 32 Point Input D/I Module | PN: | I…"
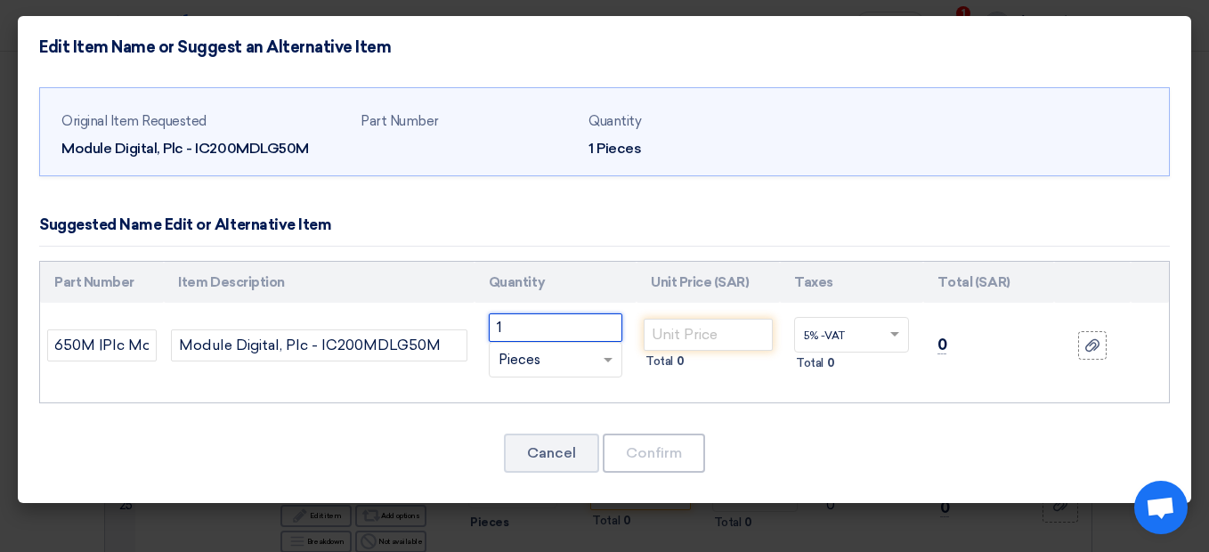
scroll to position [0, 0]
click at [515, 333] on input "1" at bounding box center [556, 327] width 134 height 28
type input "2"
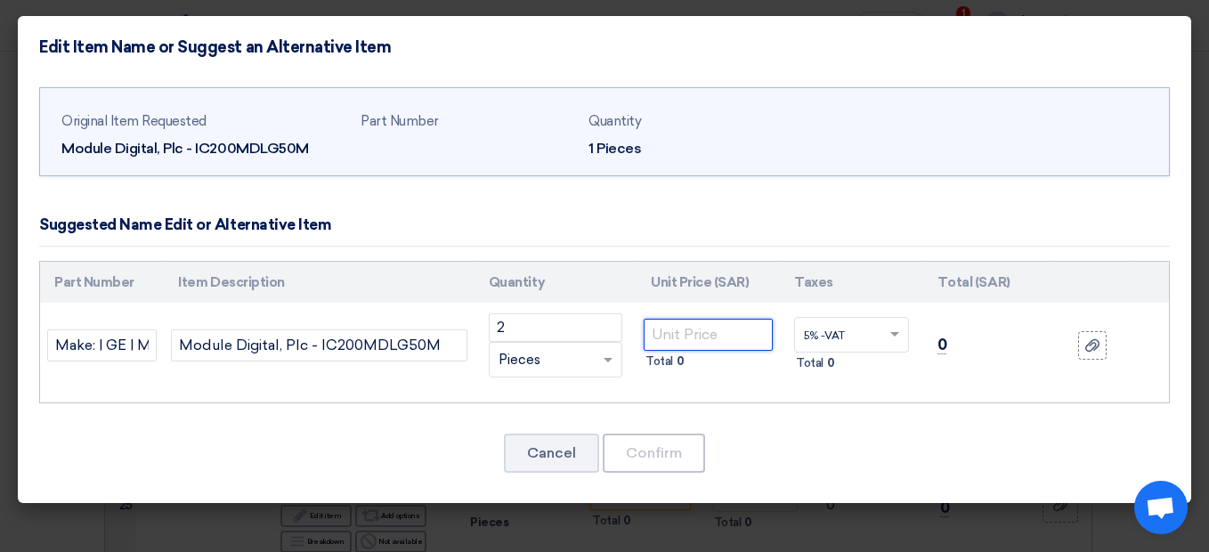
click at [656, 334] on input "number" at bounding box center [708, 335] width 129 height 32
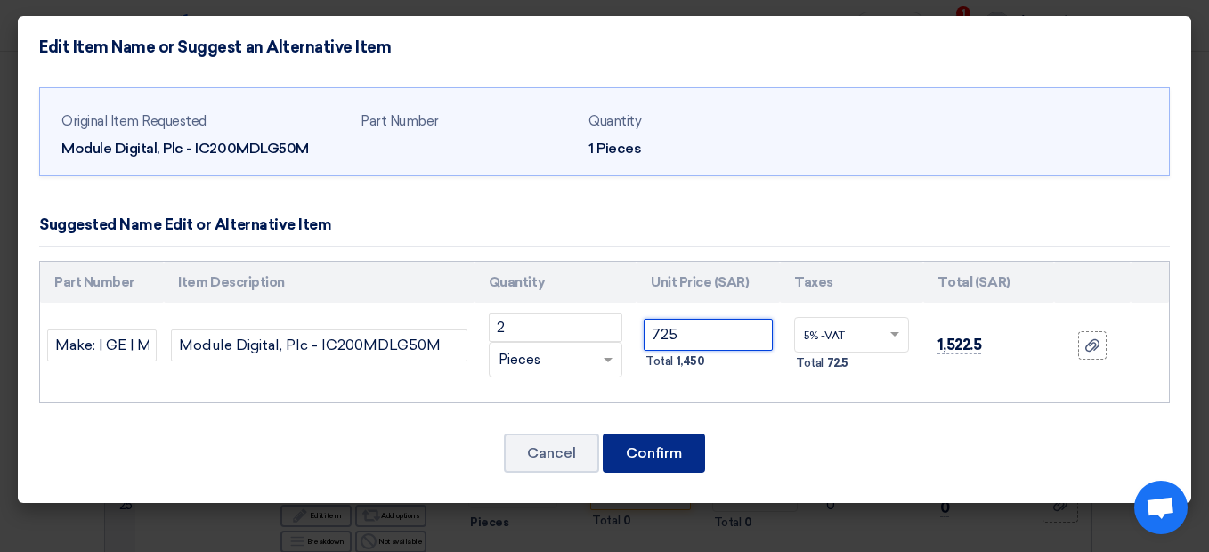
type input "725"
click at [642, 453] on button "Confirm" at bounding box center [654, 452] width 102 height 39
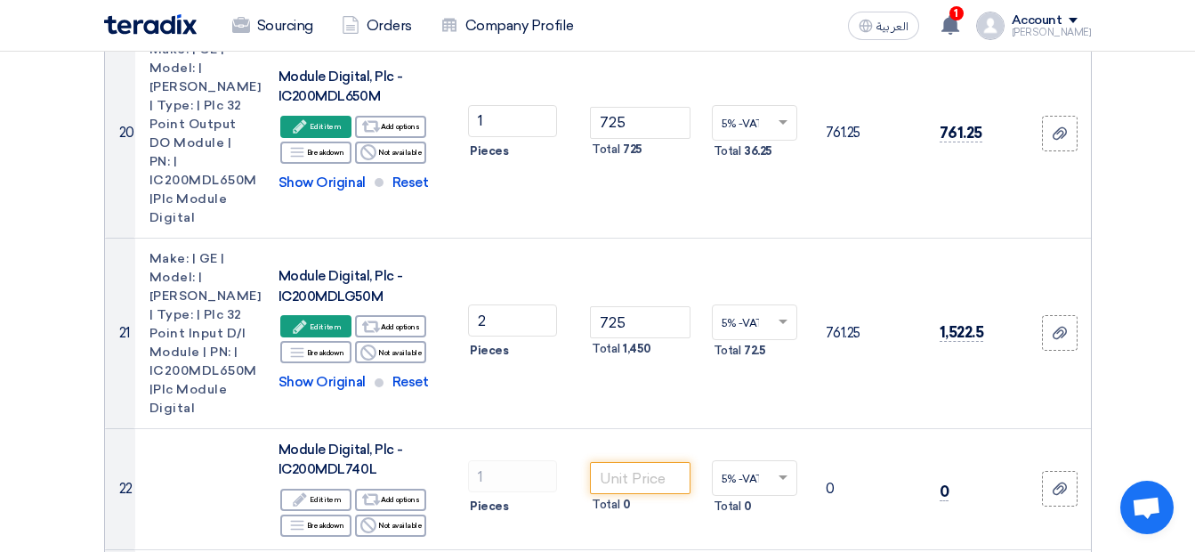
scroll to position [3631, 0]
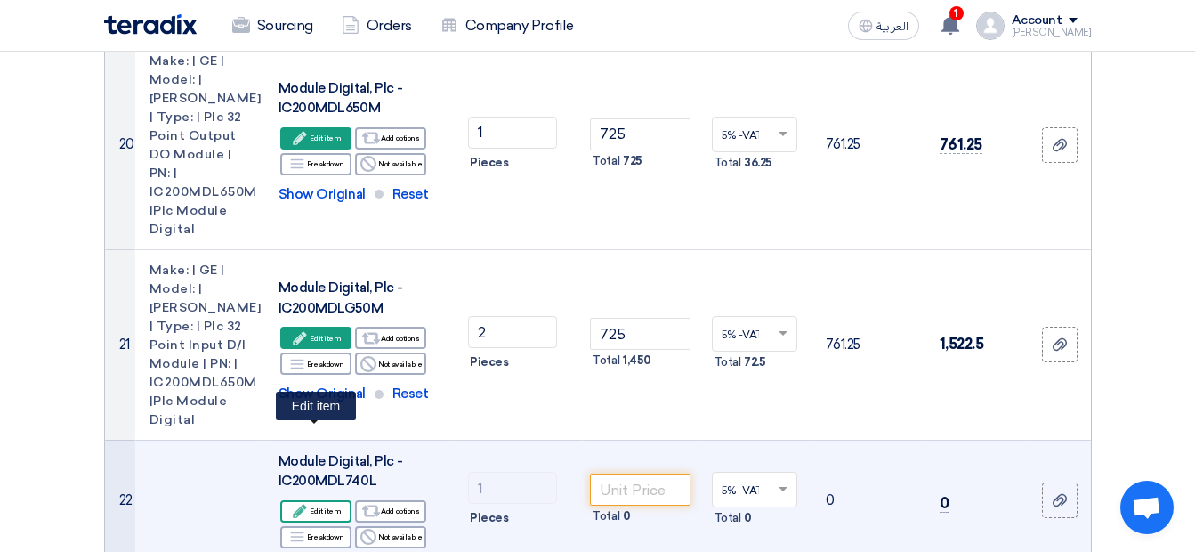
click at [298, 503] on icon "Edit" at bounding box center [300, 511] width 16 height 16
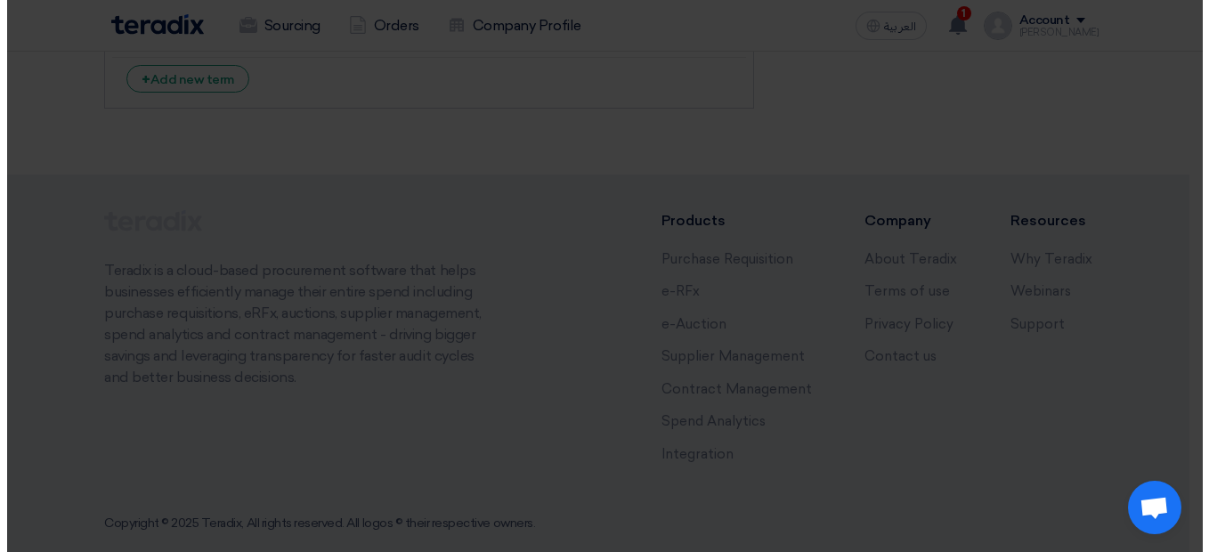
scroll to position [1758, 0]
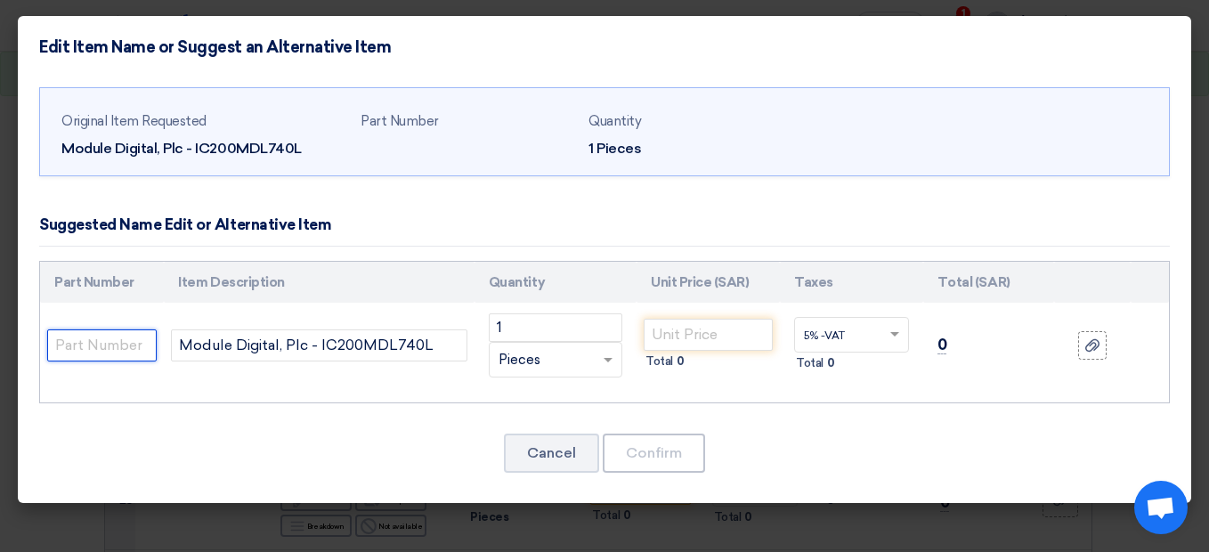
click at [77, 344] on input "text" at bounding box center [101, 345] width 109 height 32
paste input "Make: | GE | Model: Emerson| Type: | Plc 6 Point Output D/O Module | PN: | IC20…"
type input "Make: | GE | Model: Emerson| Type: | Plc 6 Point Output D/O Module | PN: | IC20…"
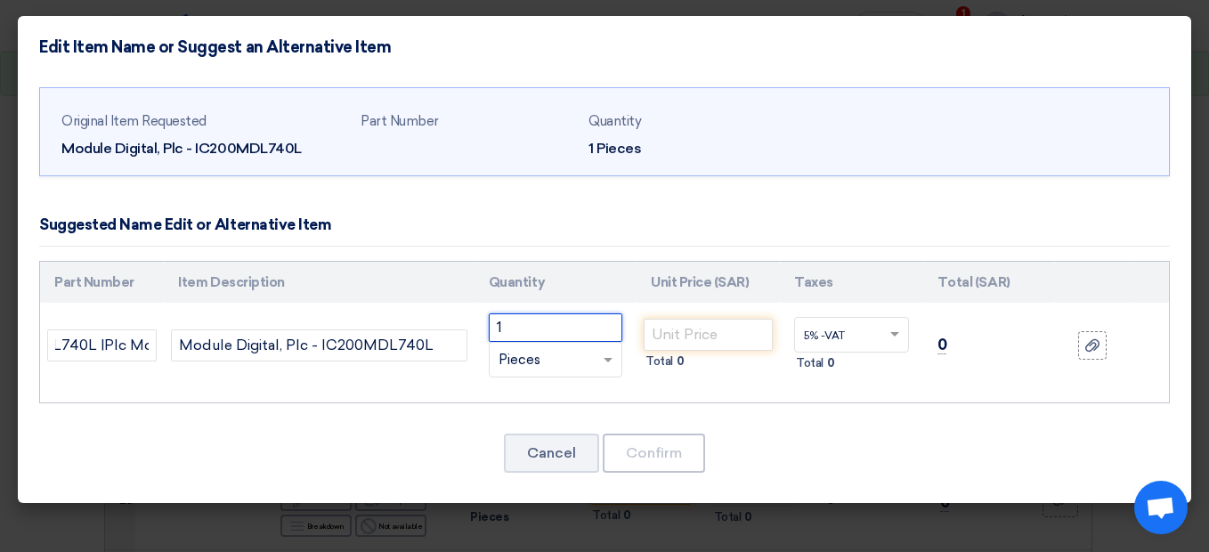
scroll to position [0, 0]
click at [540, 326] on input "1" at bounding box center [556, 327] width 134 height 28
type input "2"
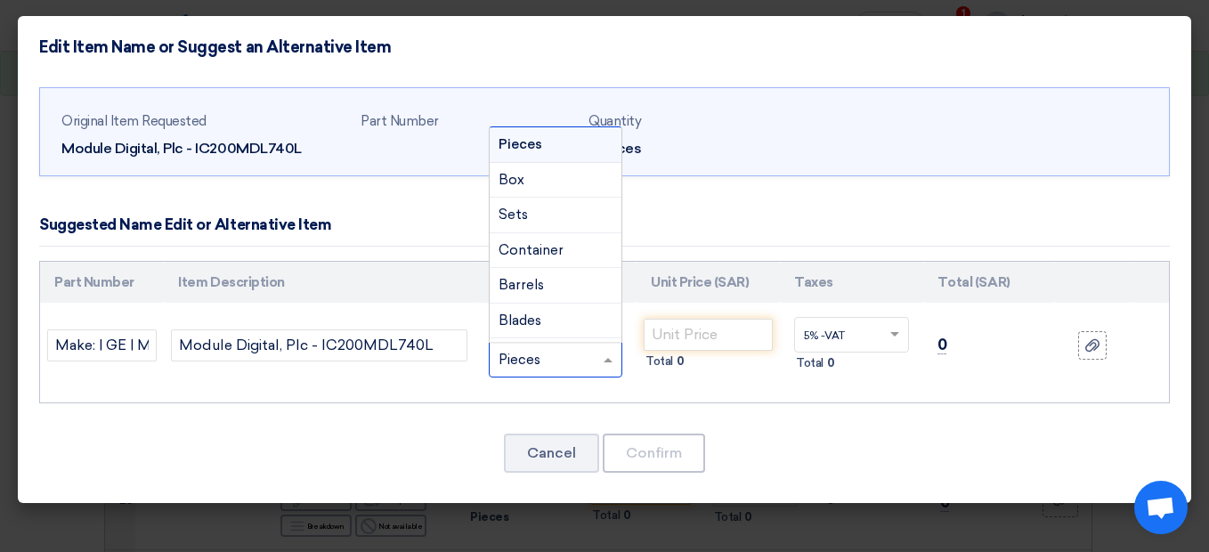
click at [573, 354] on div "RFQ_STEP1.ITEMS.2.TYPE_PLACEHOLDER × Pieces" at bounding box center [544, 360] width 109 height 20
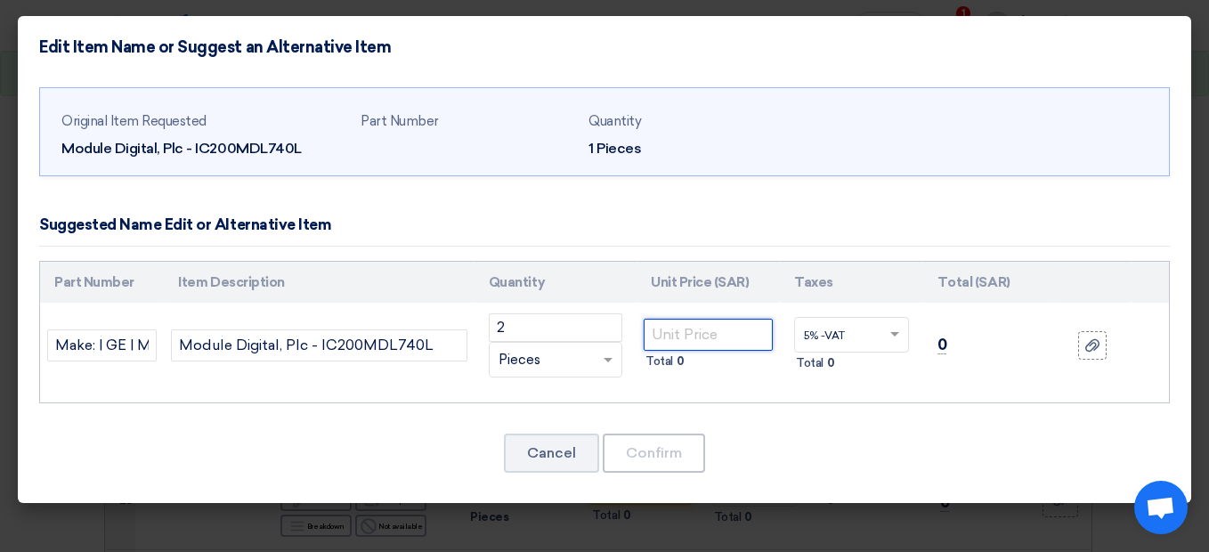
click at [693, 338] on input "number" at bounding box center [708, 335] width 129 height 32
type input "425"
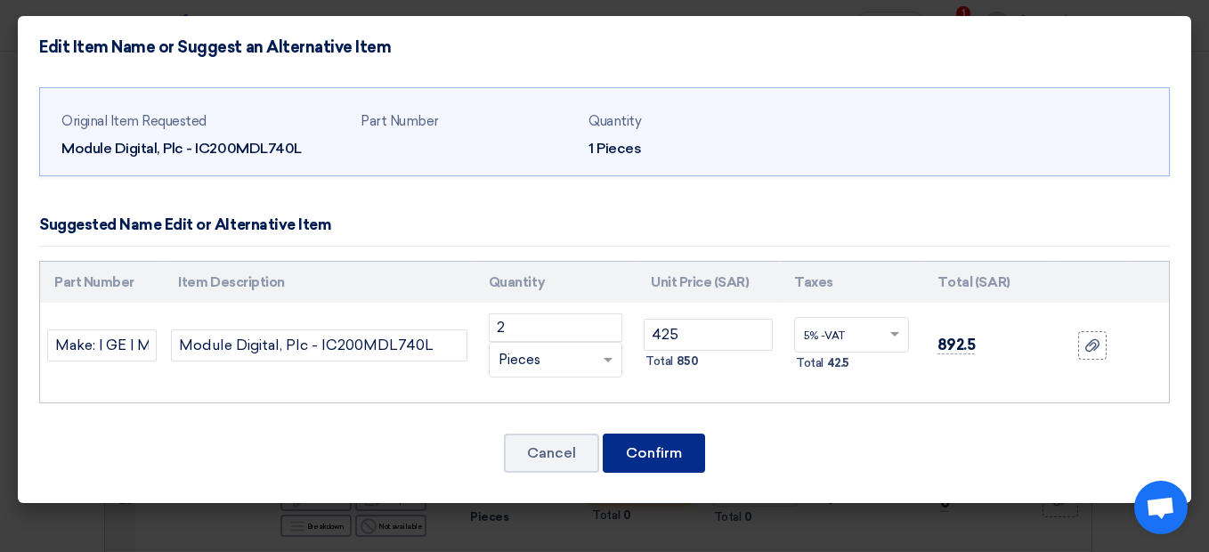
click at [674, 439] on button "Confirm" at bounding box center [654, 452] width 102 height 39
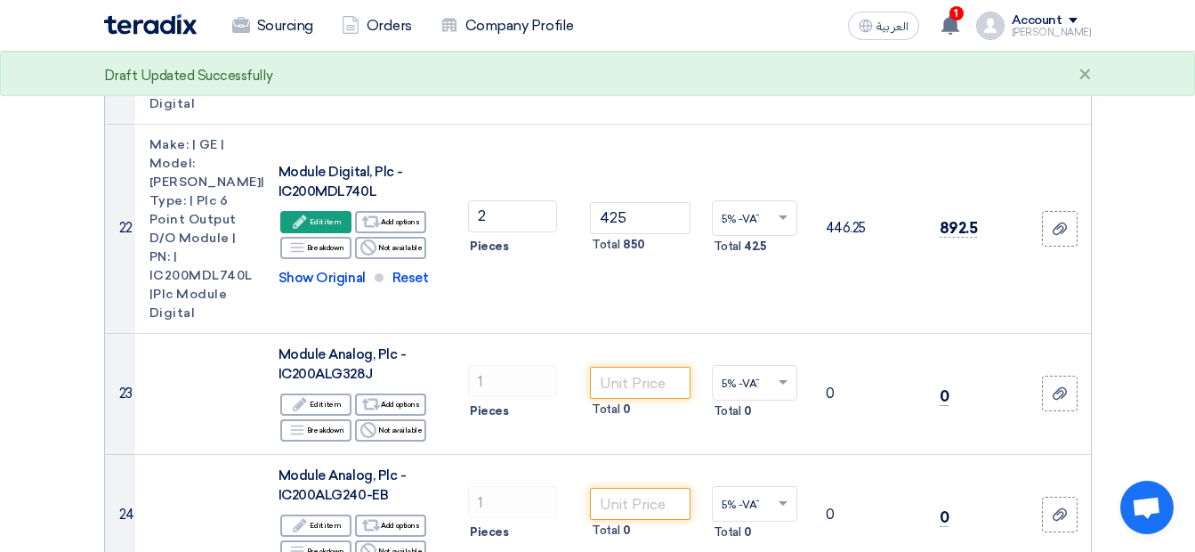
scroll to position [3888, 0]
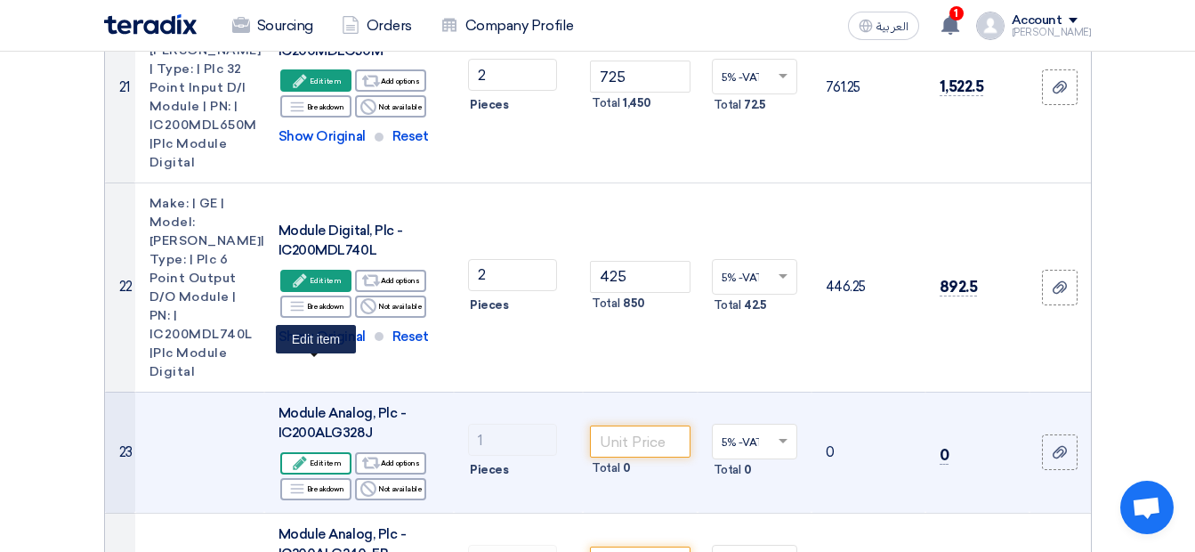
click at [321, 452] on div "Edit Edit item" at bounding box center [315, 463] width 71 height 22
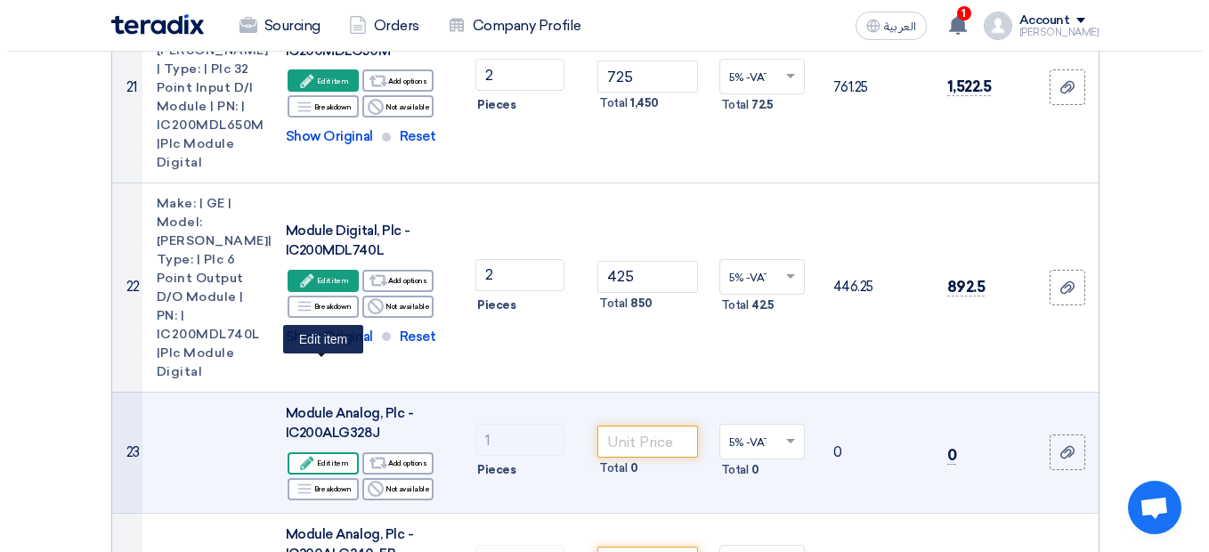
scroll to position [1806, 0]
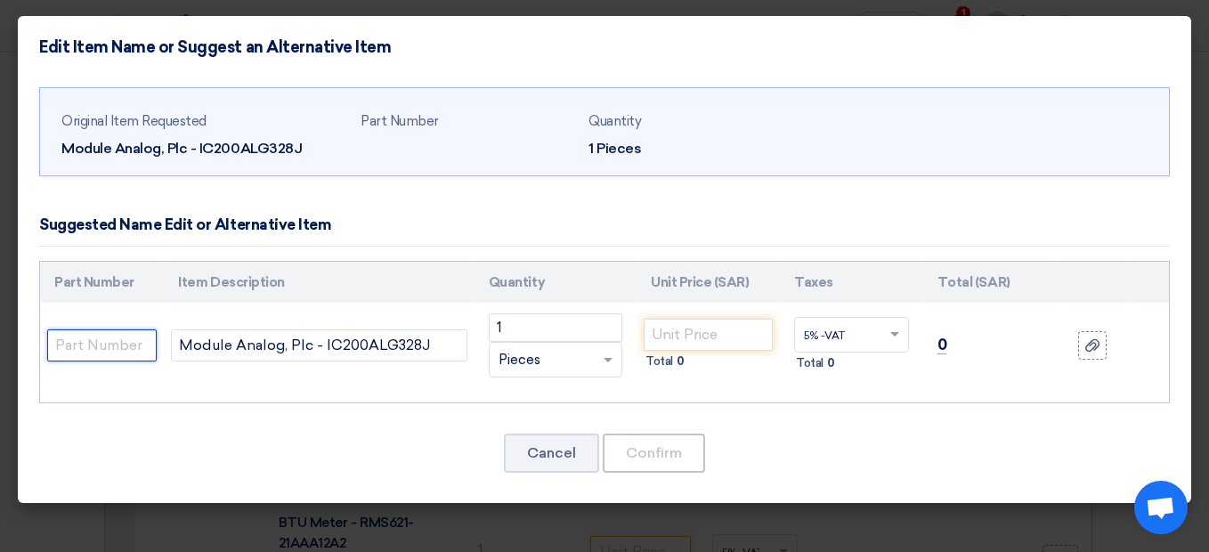
click at [144, 339] on input "text" at bounding box center [101, 345] width 109 height 32
paste input "Make: | GE | Model: | Emerson | Type: | 12 Point Output, A/O Module | PN: | IC2…"
type input "Make: | GE | Model: | Emerson | Type: | 12 Point Output, A/O Module | PN: | IC2…"
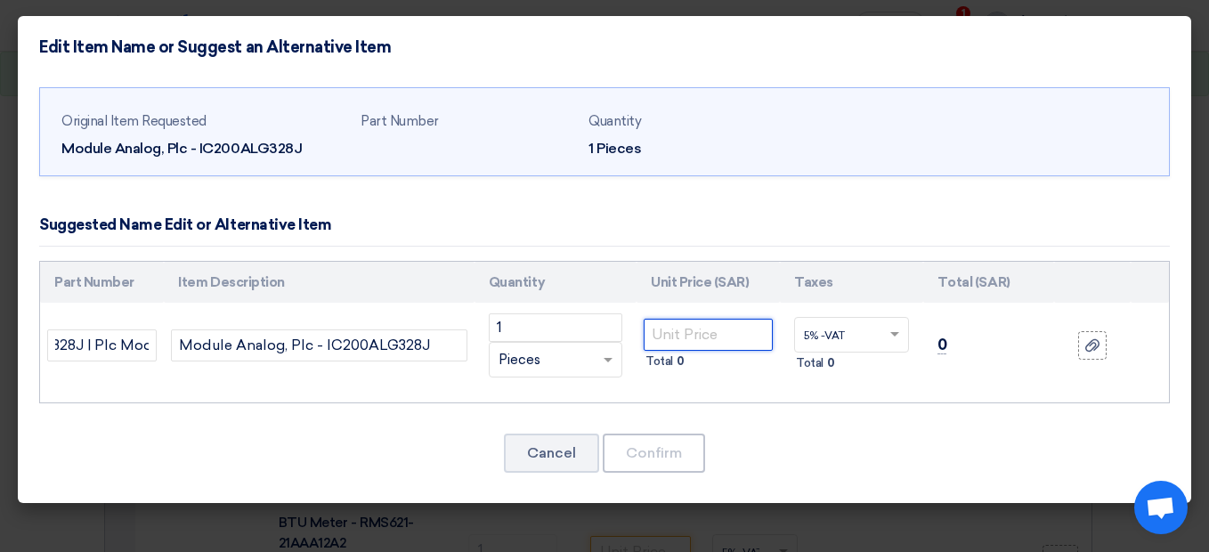
scroll to position [0, 0]
click at [666, 341] on input "number" at bounding box center [708, 335] width 129 height 32
type input "4200"
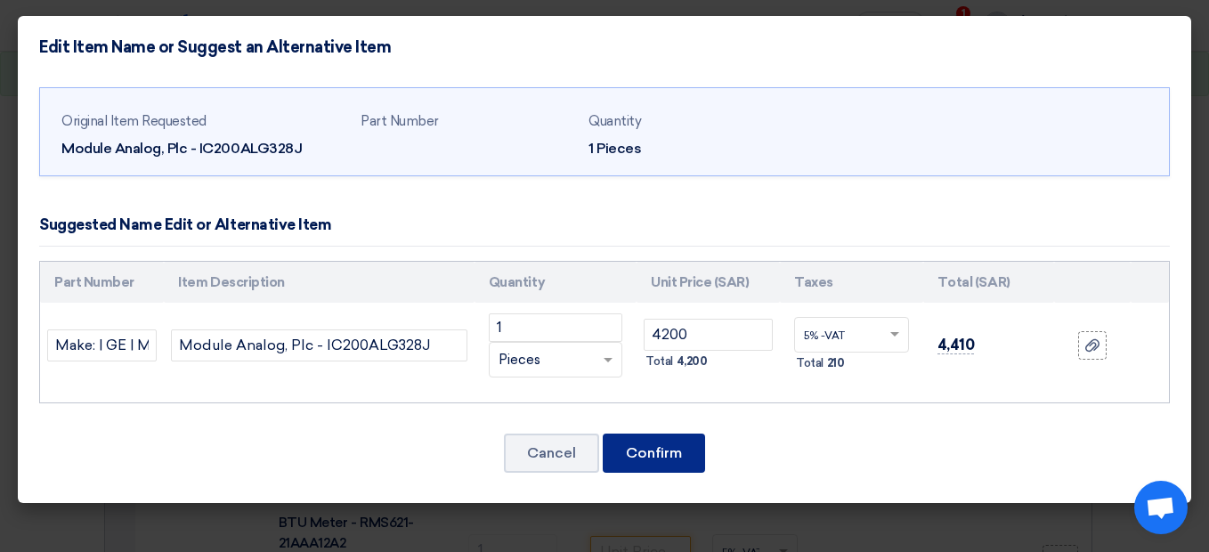
click at [654, 437] on button "Confirm" at bounding box center [654, 452] width 102 height 39
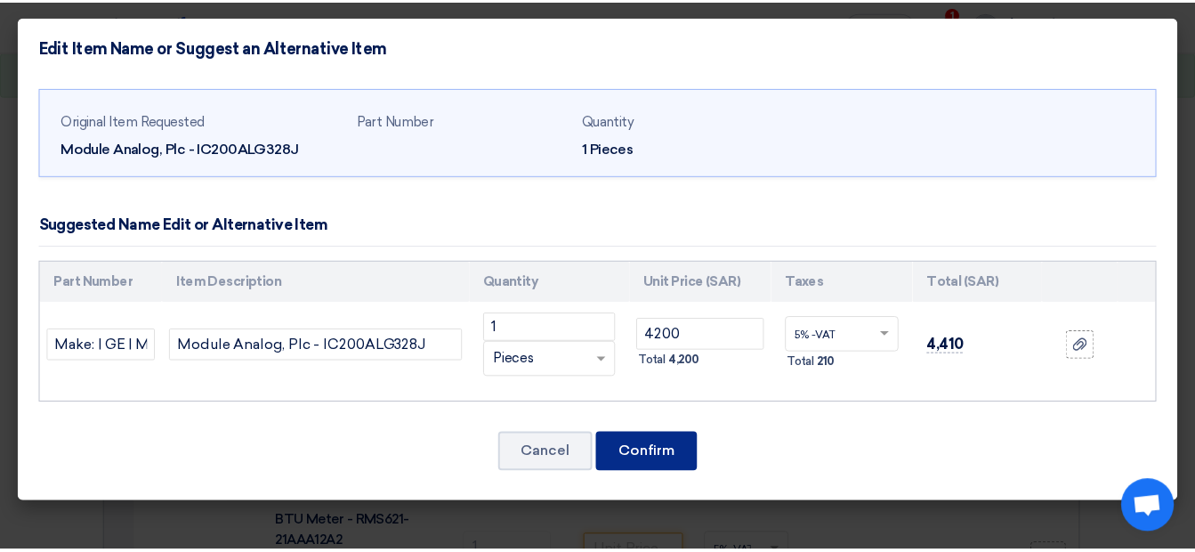
scroll to position [4269, 0]
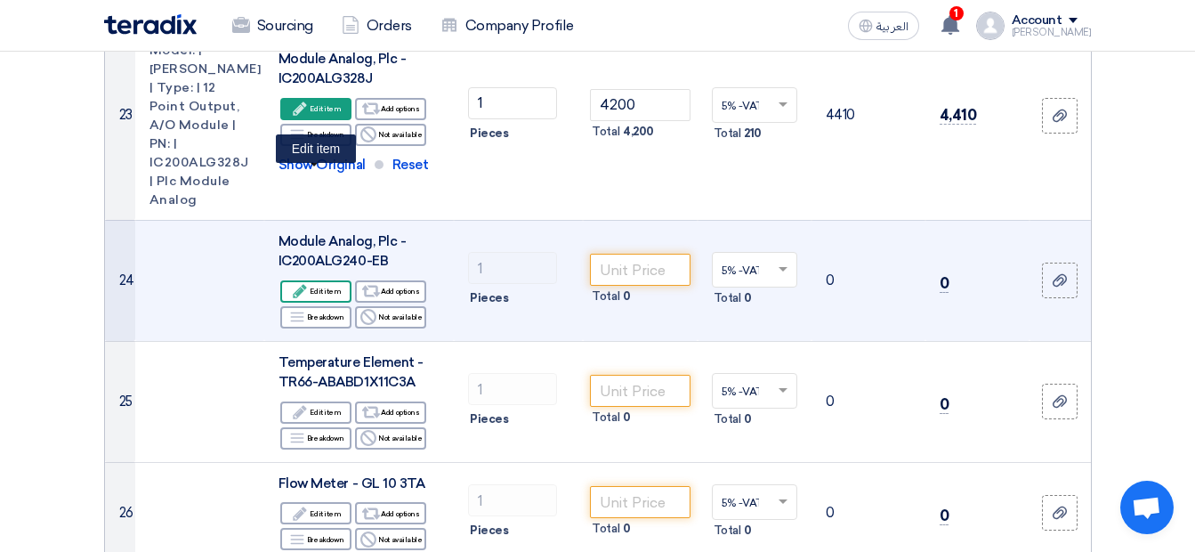
click at [306, 283] on icon "Edit" at bounding box center [300, 291] width 16 height 16
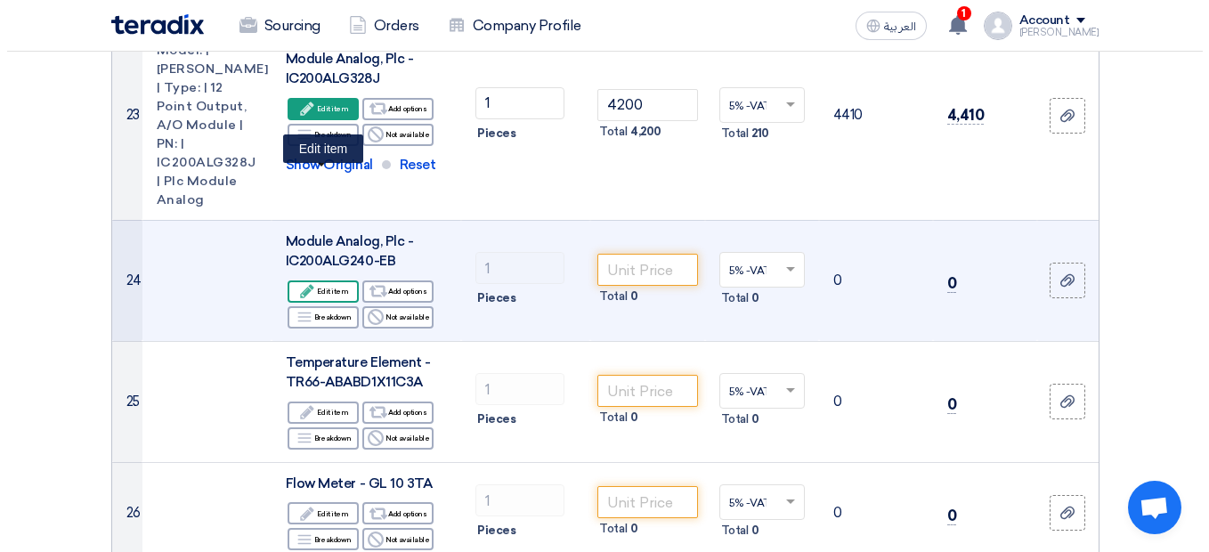
scroll to position [1806, 0]
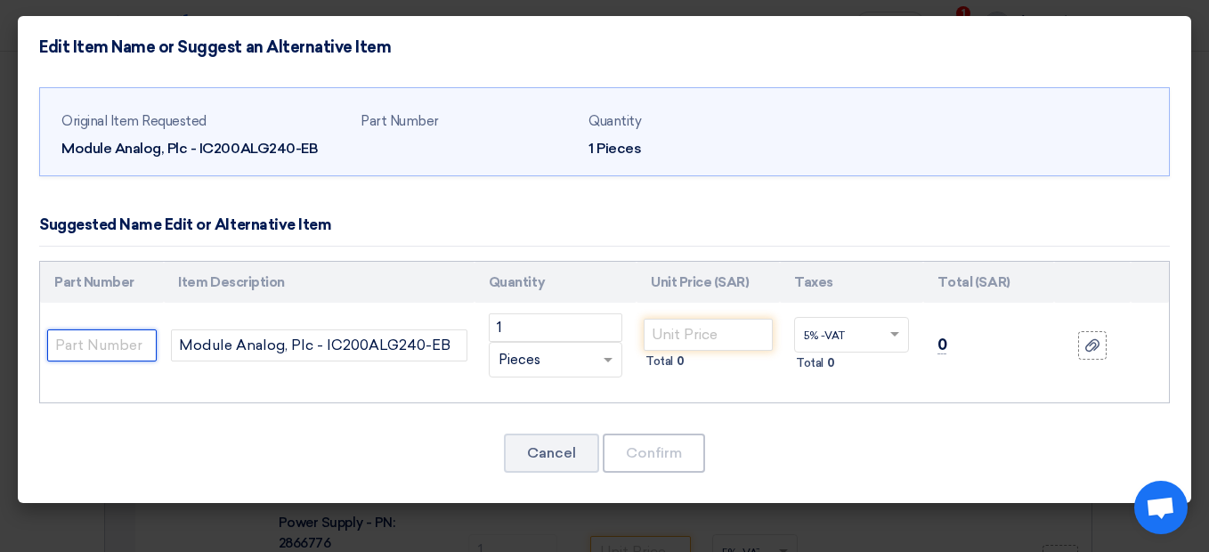
click at [116, 344] on input "text" at bounding box center [101, 345] width 109 height 32
paste input "Make: | GE | Model: | Emerson | Type: | 8 Point Input A/I Module | PN: | IC200A…"
type input "Make: | GE | Model: | Emerson | Type: | 8 Point Input A/I Module | PN: | IC200A…"
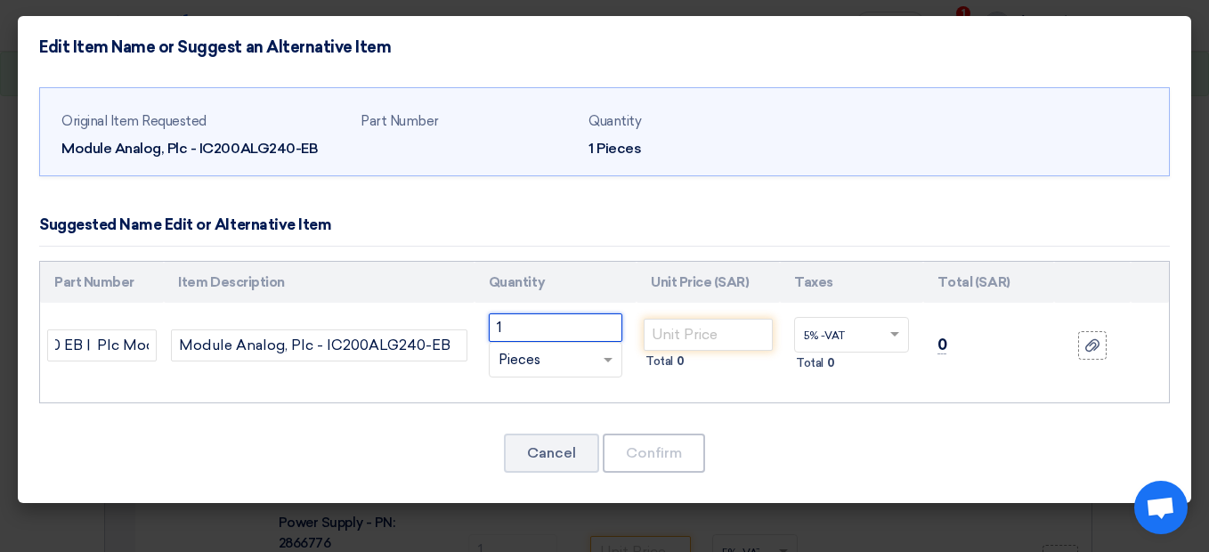
scroll to position [0, 0]
click at [516, 333] on input "1" at bounding box center [556, 327] width 134 height 28
type input "2"
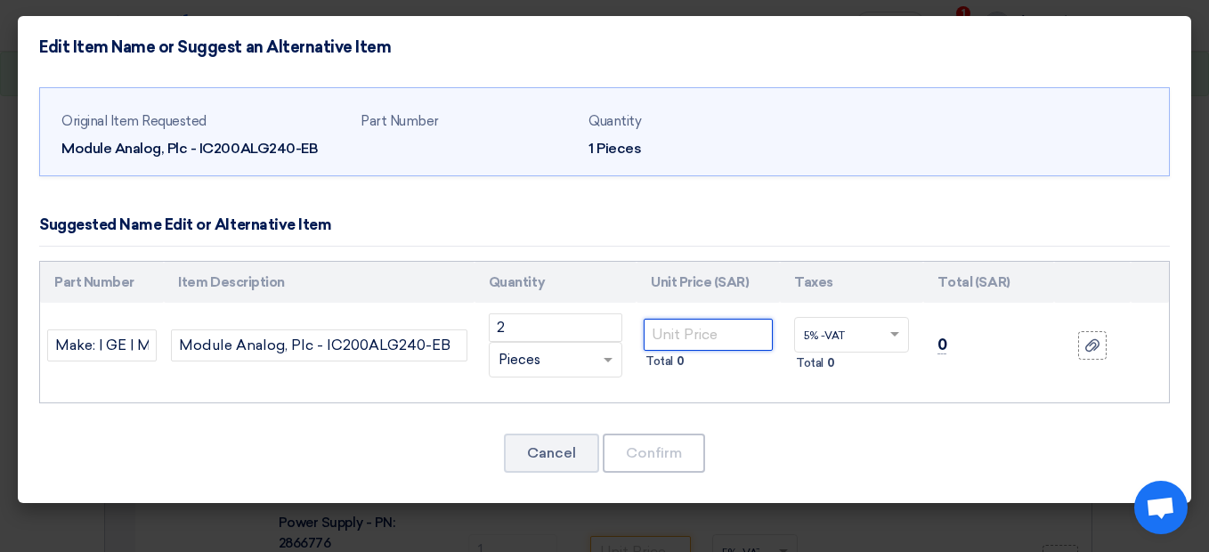
click at [671, 341] on input "number" at bounding box center [708, 335] width 129 height 32
type input "2000"
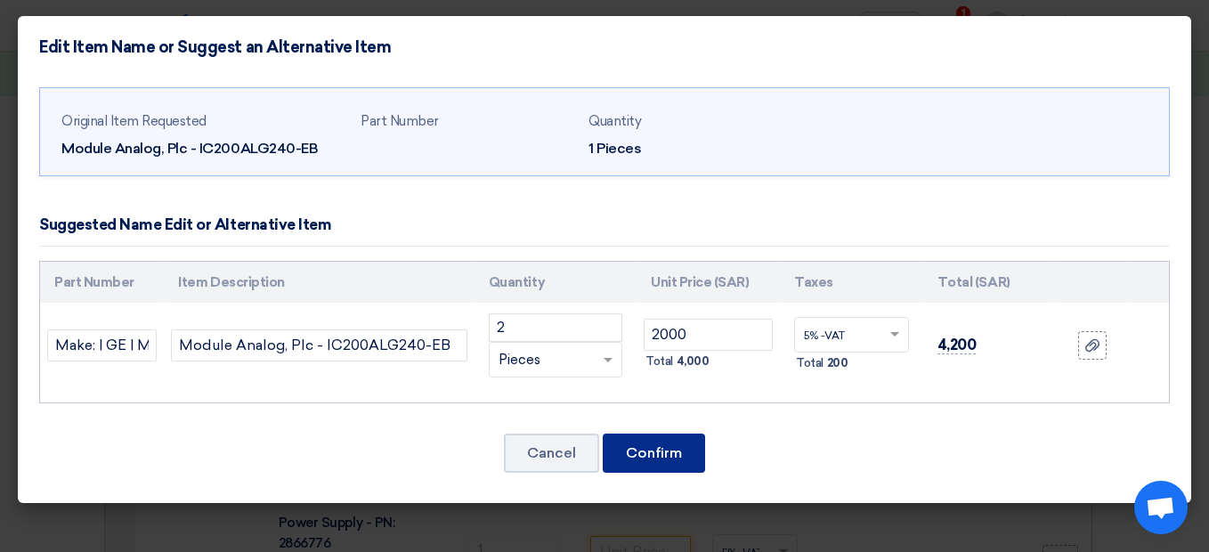
click at [657, 450] on button "Confirm" at bounding box center [654, 452] width 102 height 39
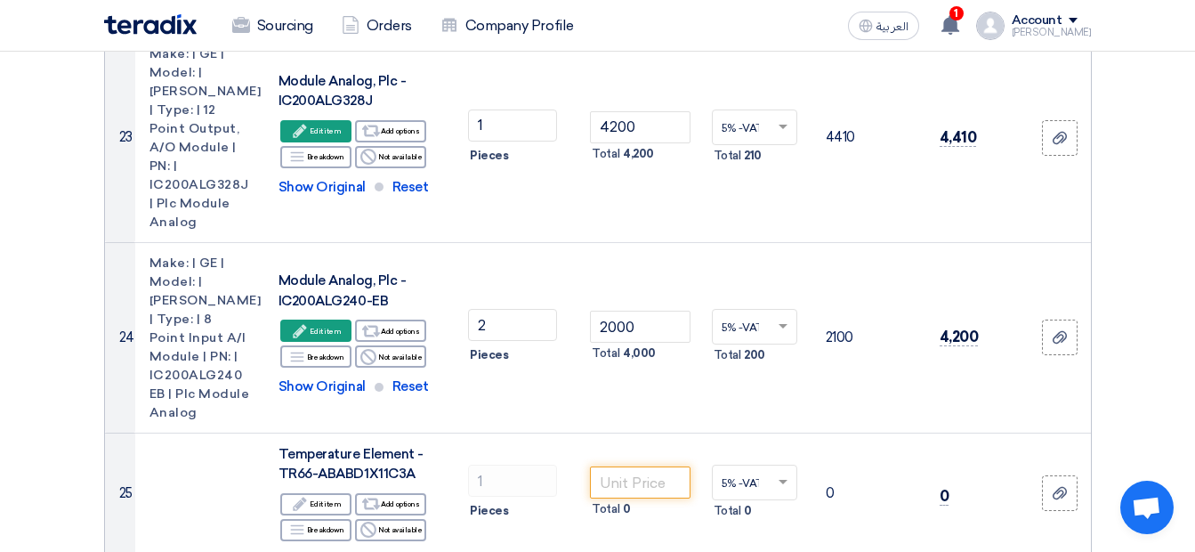
scroll to position [4246, 0]
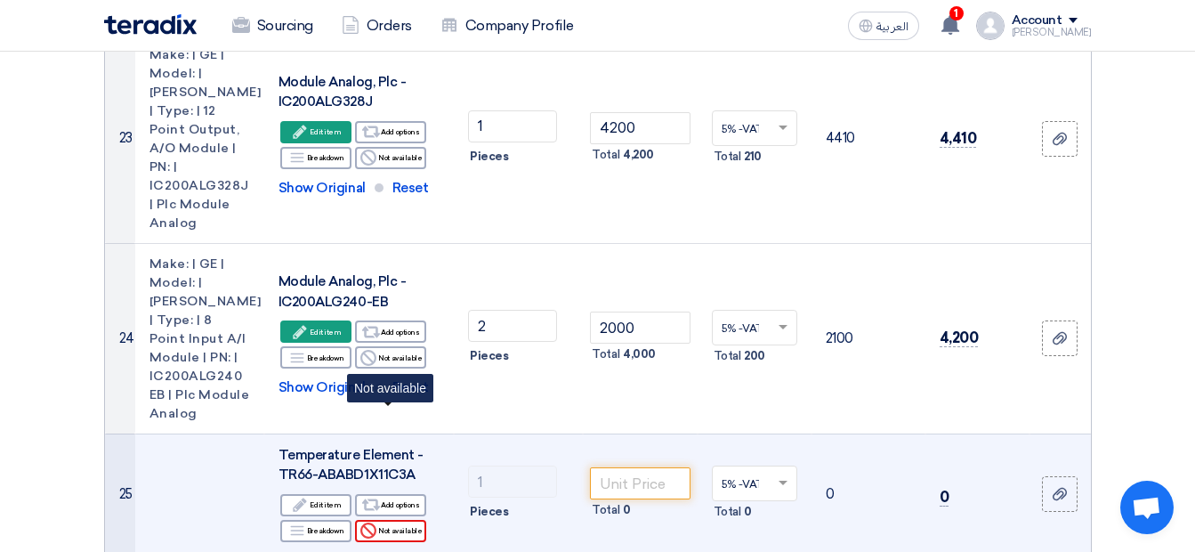
click at [417, 520] on div "Reject Not available" at bounding box center [390, 531] width 71 height 22
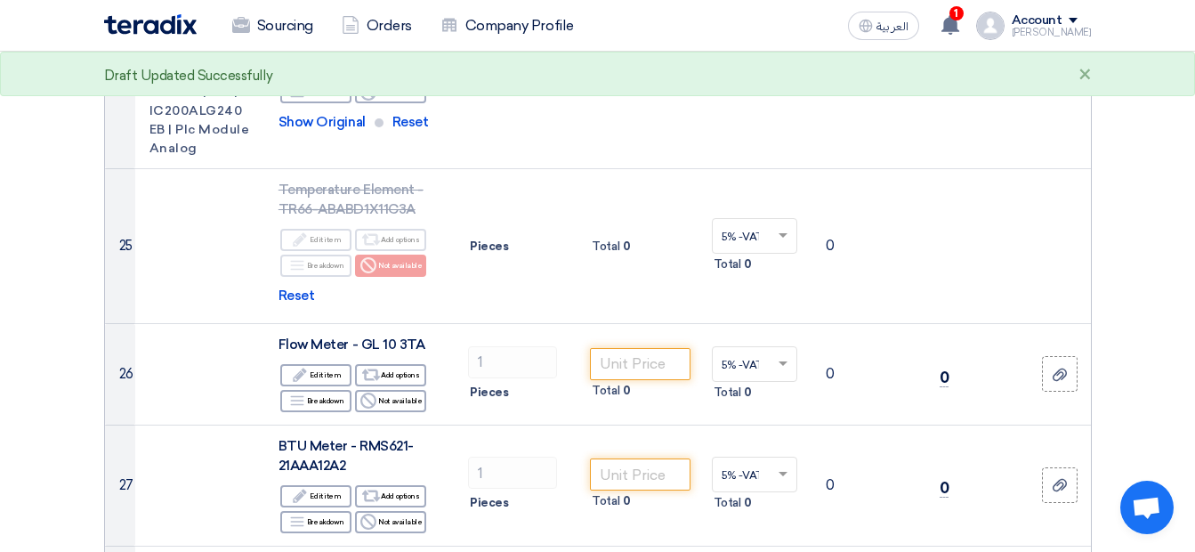
scroll to position [4531, 0]
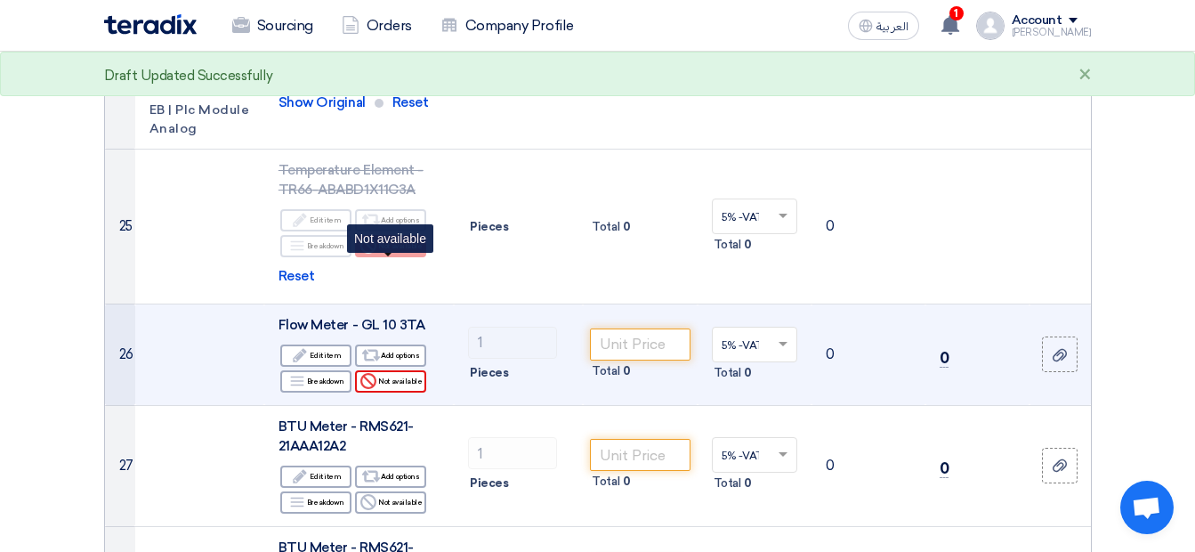
click at [403, 370] on div "Reject Not available" at bounding box center [390, 381] width 71 height 22
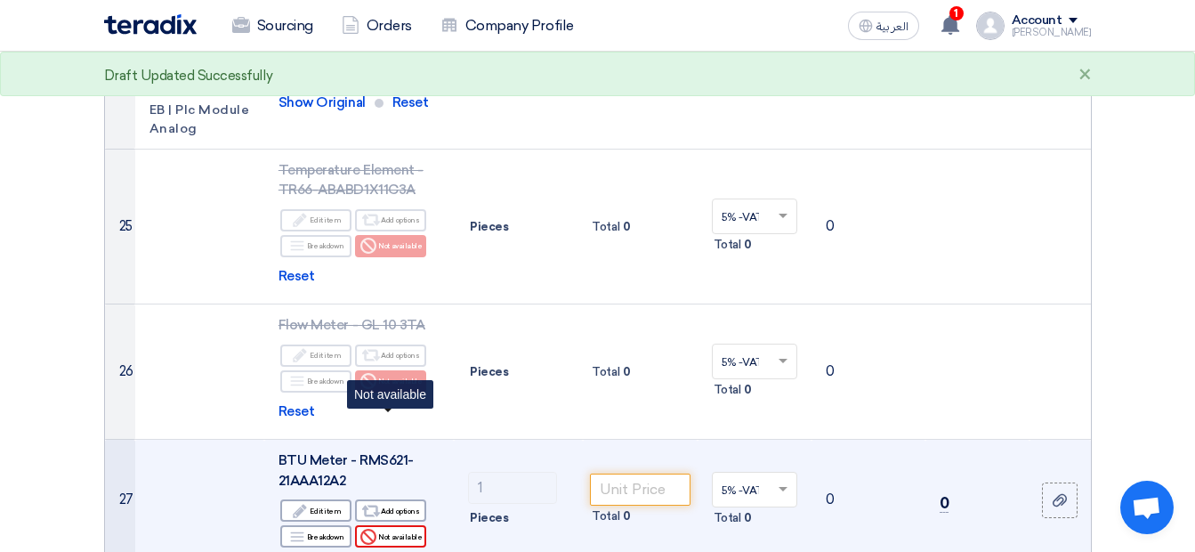
click at [409, 525] on div "Reject Not available" at bounding box center [390, 536] width 71 height 22
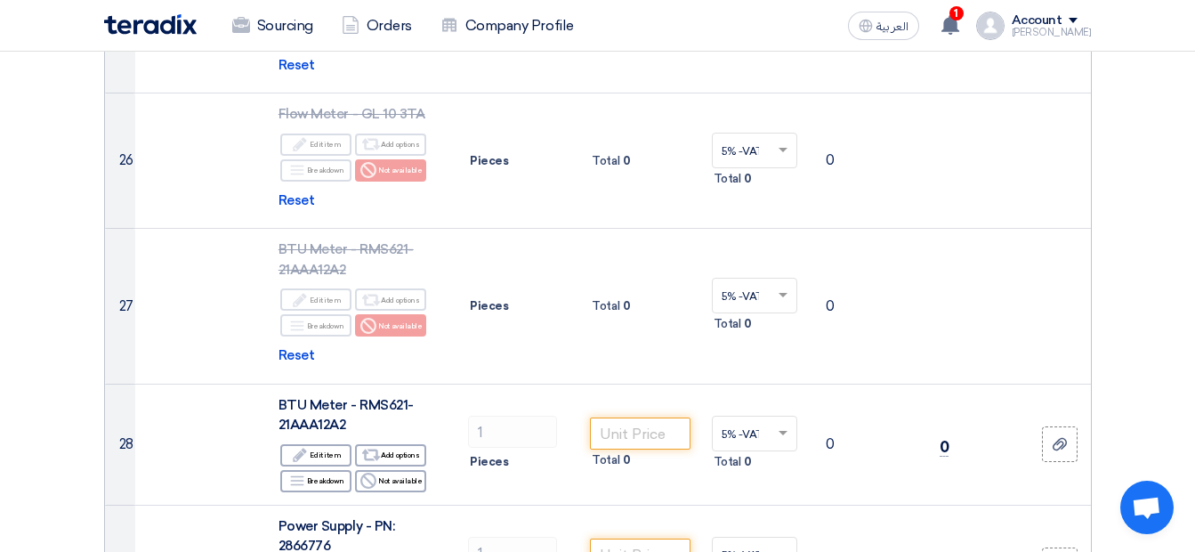
scroll to position [4744, 0]
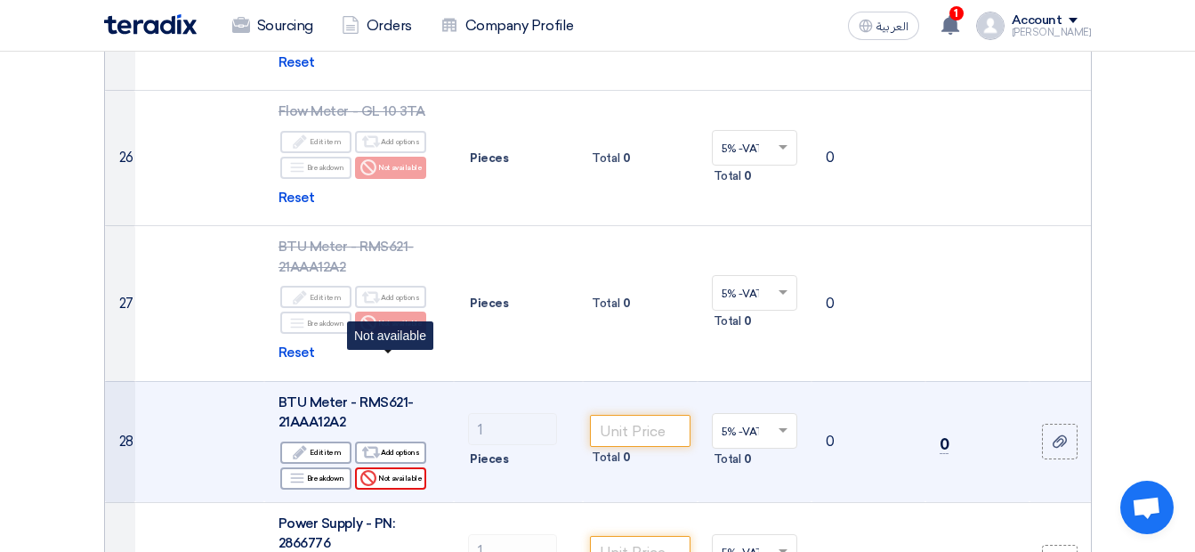
click at [409, 467] on div "Reject Not available" at bounding box center [390, 478] width 71 height 22
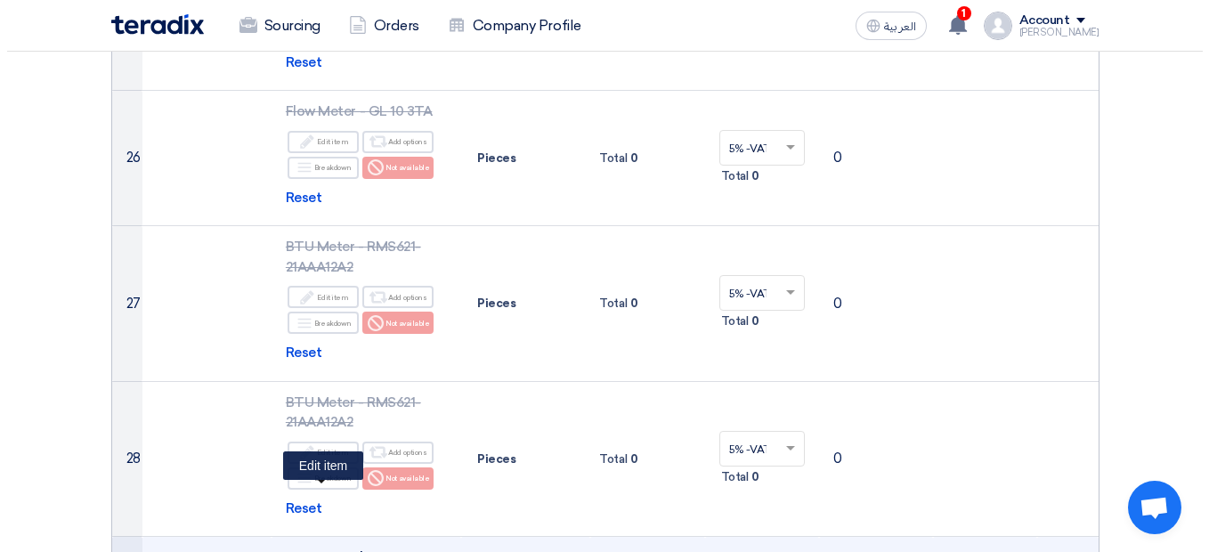
scroll to position [1900, 0]
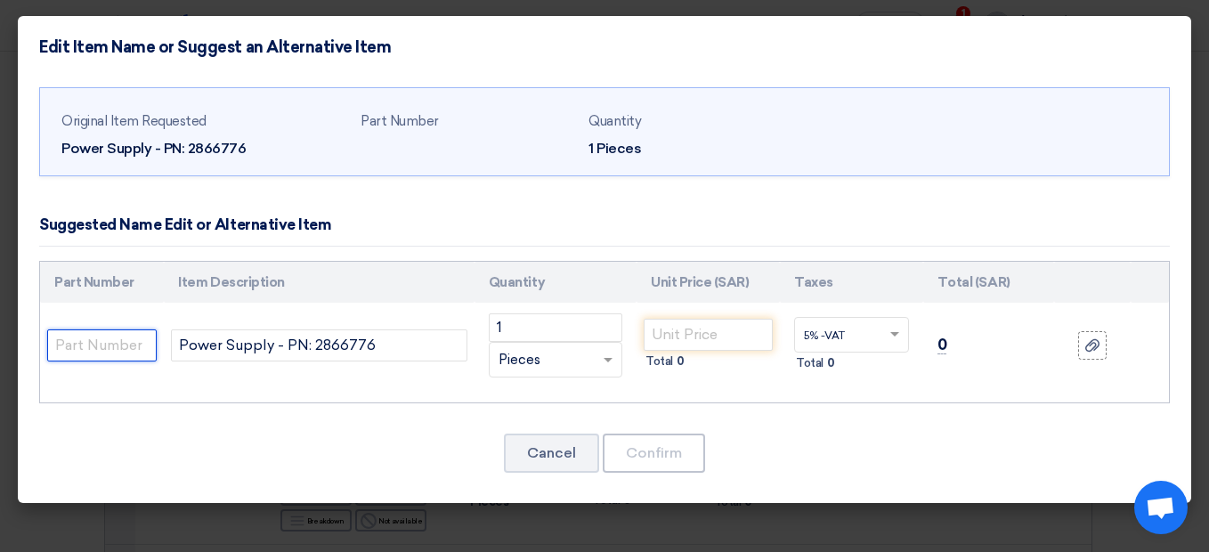
click at [96, 337] on input "text" at bounding box center [101, 345] width 109 height 32
paste input "Make: | Phoenix | Model: | Quint 20A | PN: | 2866776 |Power Supply"
type input "Make: | Phoenix | Model: | Quint 20A | PN: | 2866776 |Power Supply"
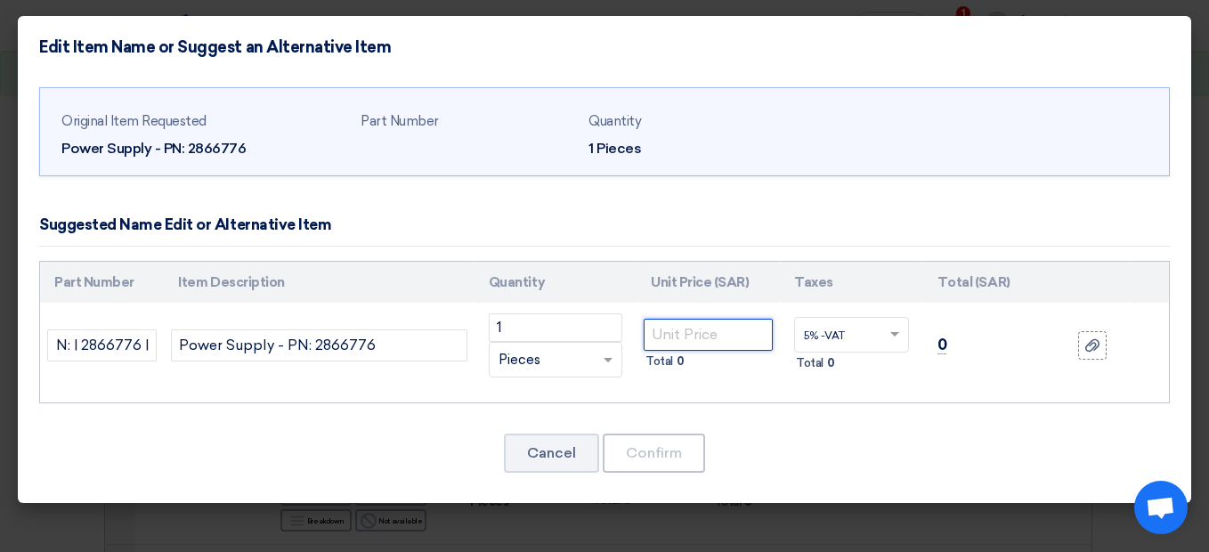
scroll to position [0, 0]
click at [667, 337] on input "number" at bounding box center [708, 335] width 129 height 32
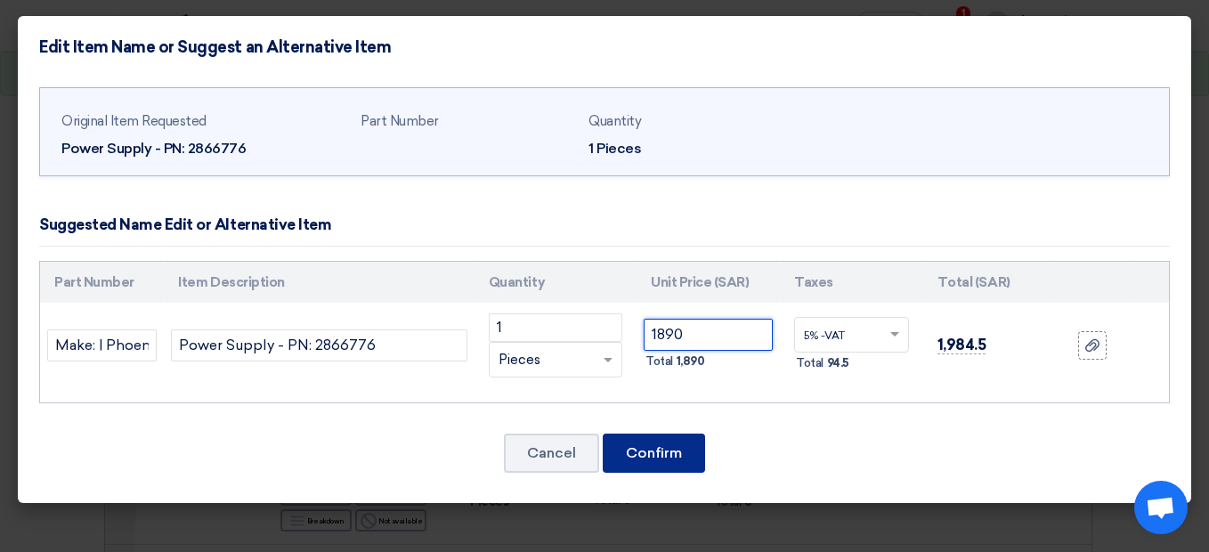
type input "1890"
click at [669, 454] on button "Confirm" at bounding box center [654, 452] width 102 height 39
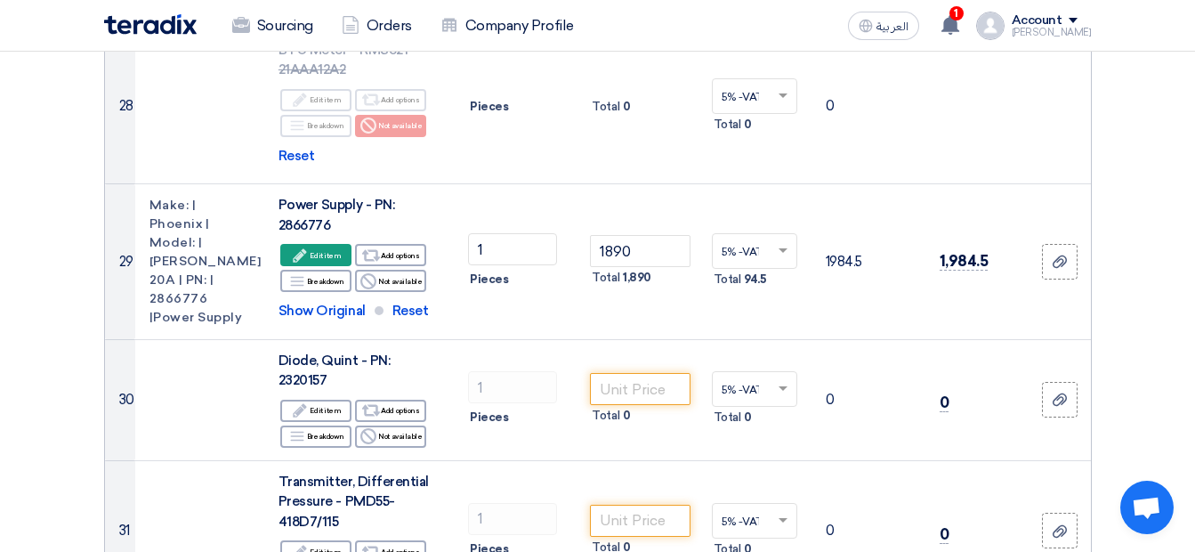
scroll to position [5101, 0]
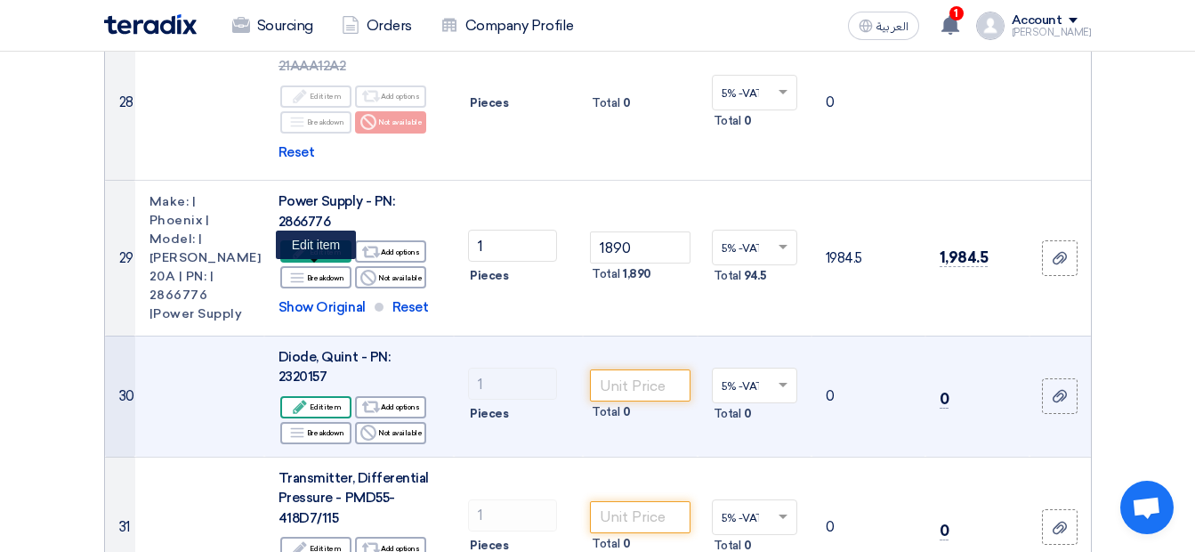
click at [301, 399] on icon "Edit" at bounding box center [300, 407] width 16 height 16
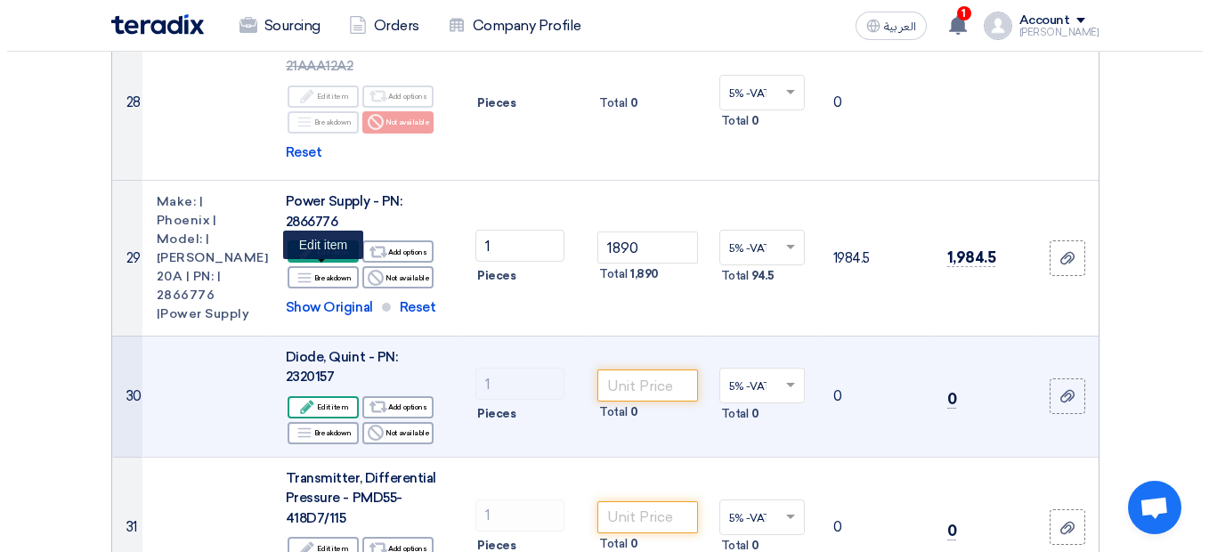
scroll to position [2257, 0]
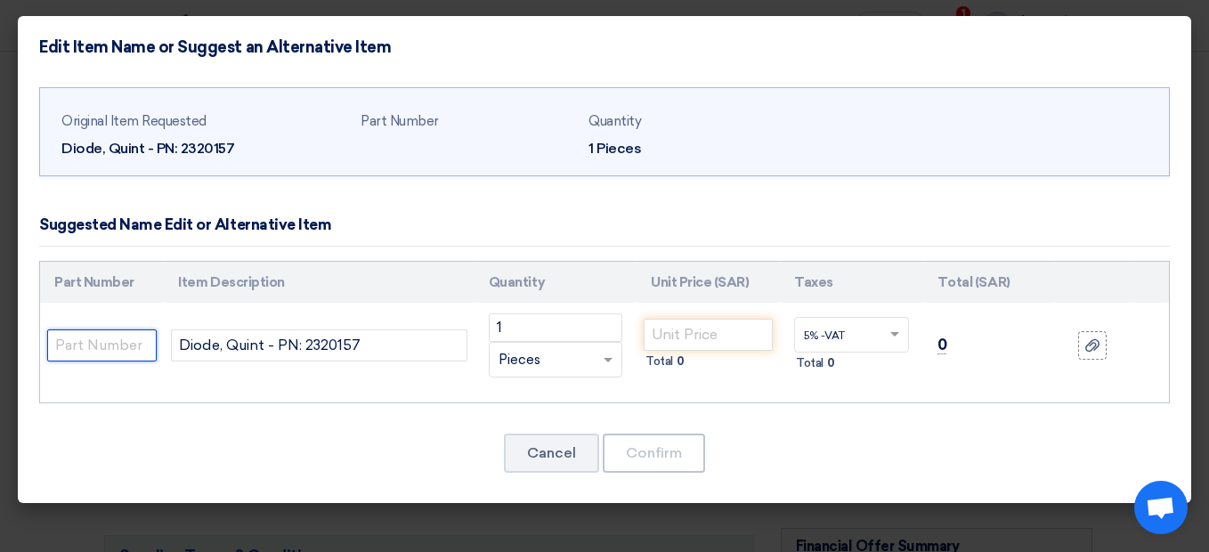
click at [110, 343] on input "text" at bounding box center [101, 345] width 109 height 32
paste input "Make: | Phoenix |Model: | 12-24VDC 40A | PN: | 2320157 | Quint Diode"
type input "Make: | Phoenix |Model: | 12-24VDC 40A | PN: | 2320157 | Quint Diode"
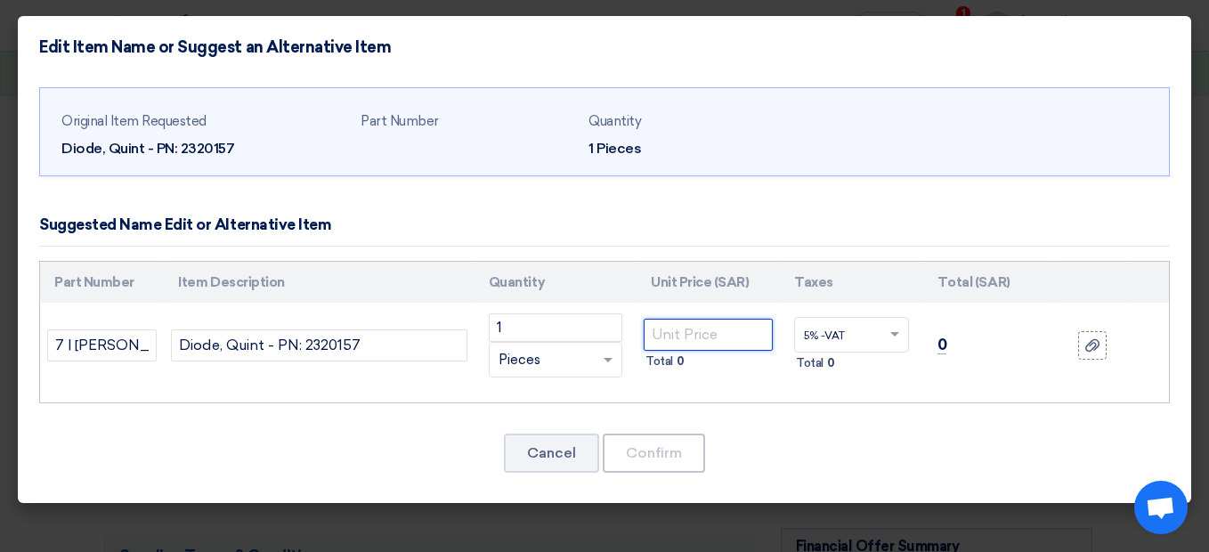
scroll to position [0, 0]
click at [675, 343] on input "number" at bounding box center [708, 335] width 129 height 32
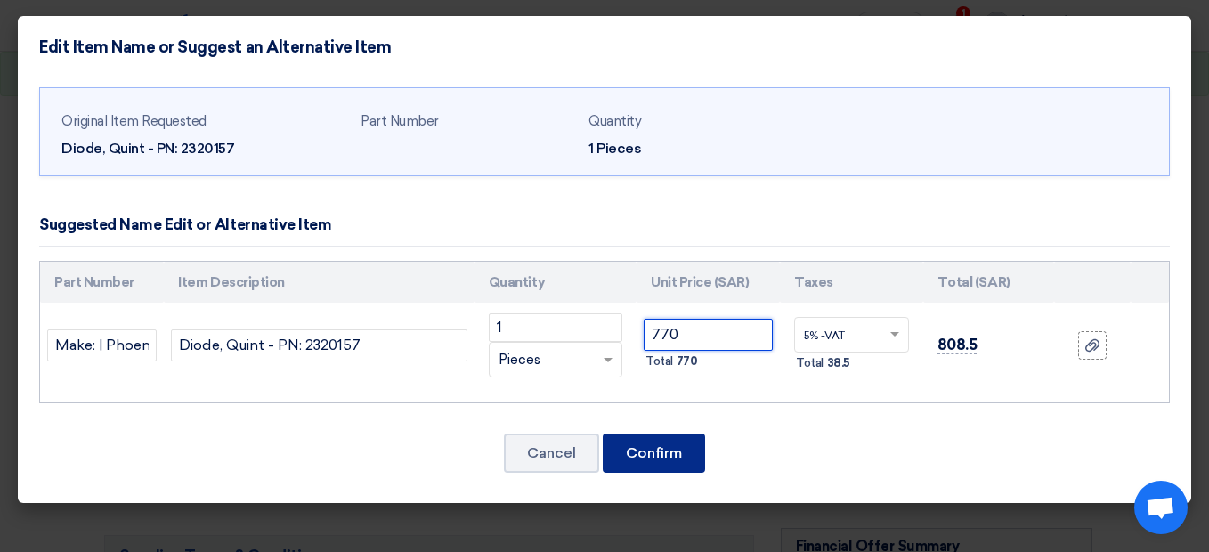
type input "770"
click at [644, 450] on button "Confirm" at bounding box center [654, 452] width 102 height 39
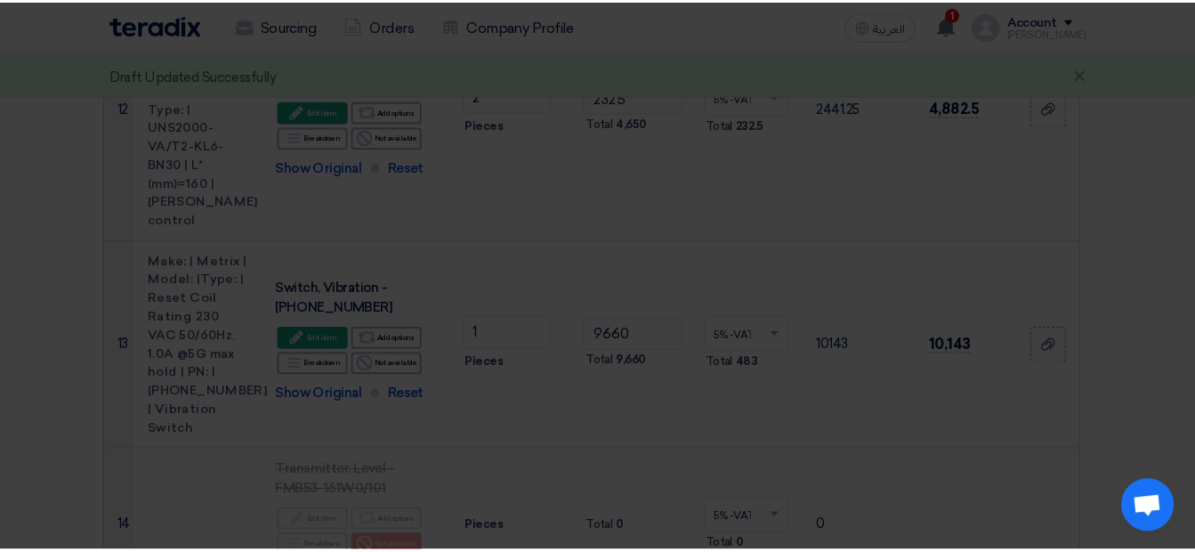
scroll to position [5101, 0]
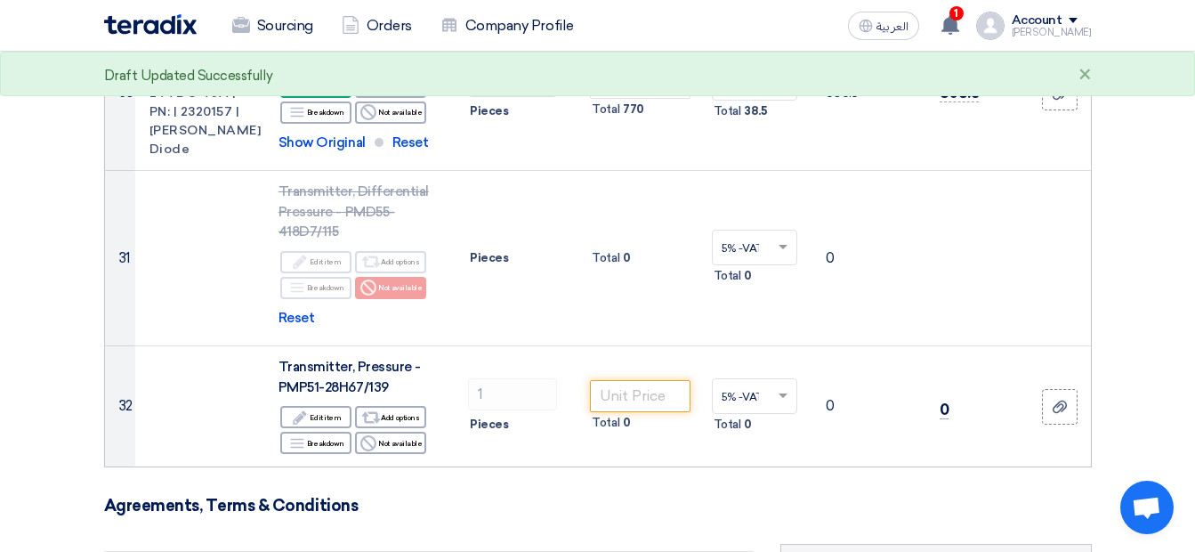
scroll to position [5457, 0]
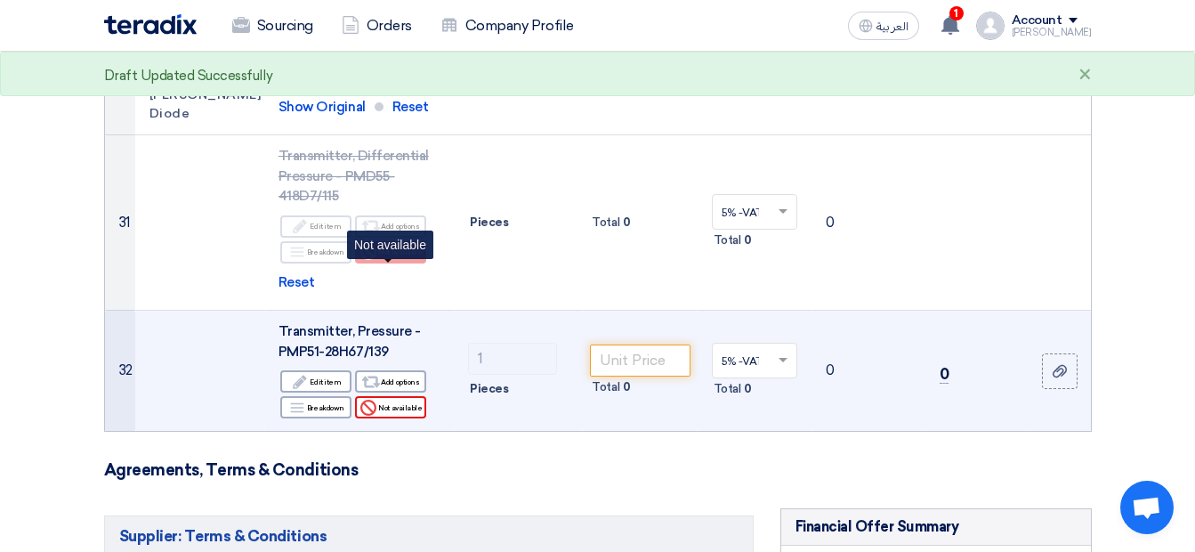
click at [390, 396] on div "Reject Not available" at bounding box center [390, 407] width 71 height 22
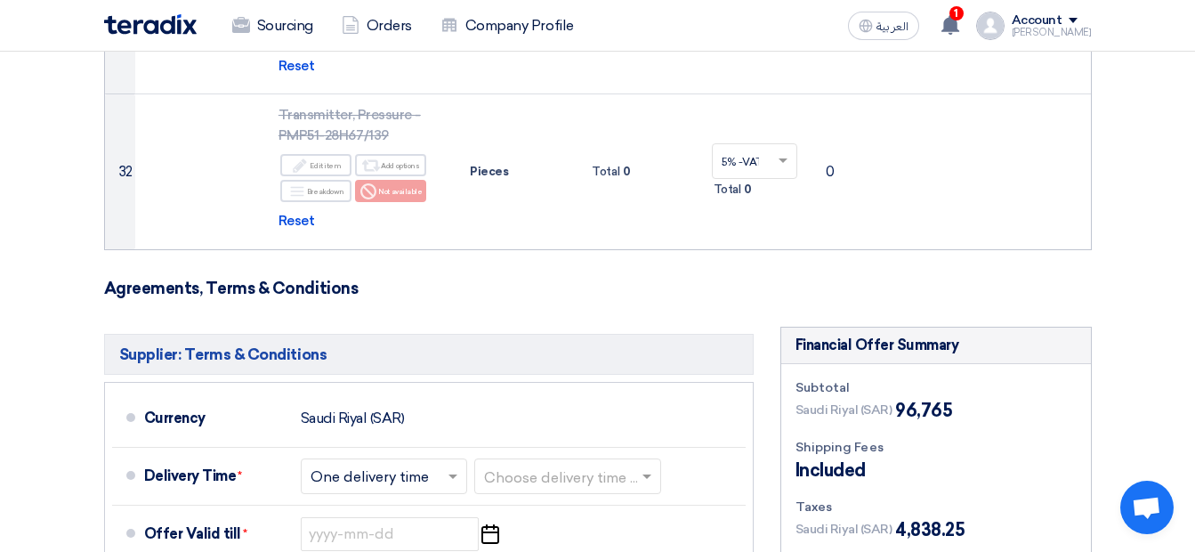
scroll to position [5706, 0]
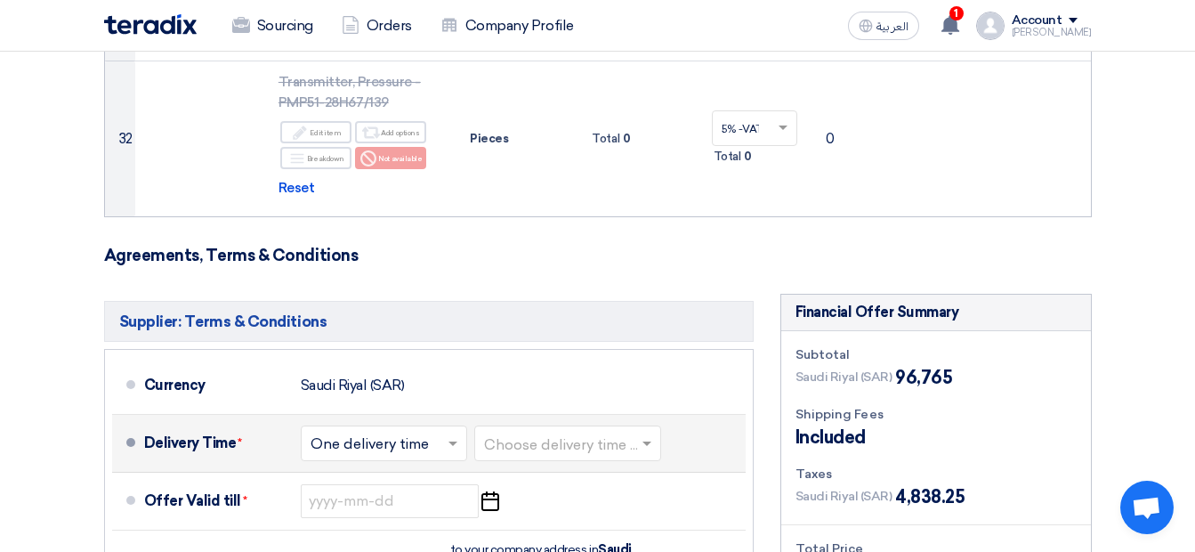
click at [430, 432] on input "text" at bounding box center [385, 445] width 149 height 26
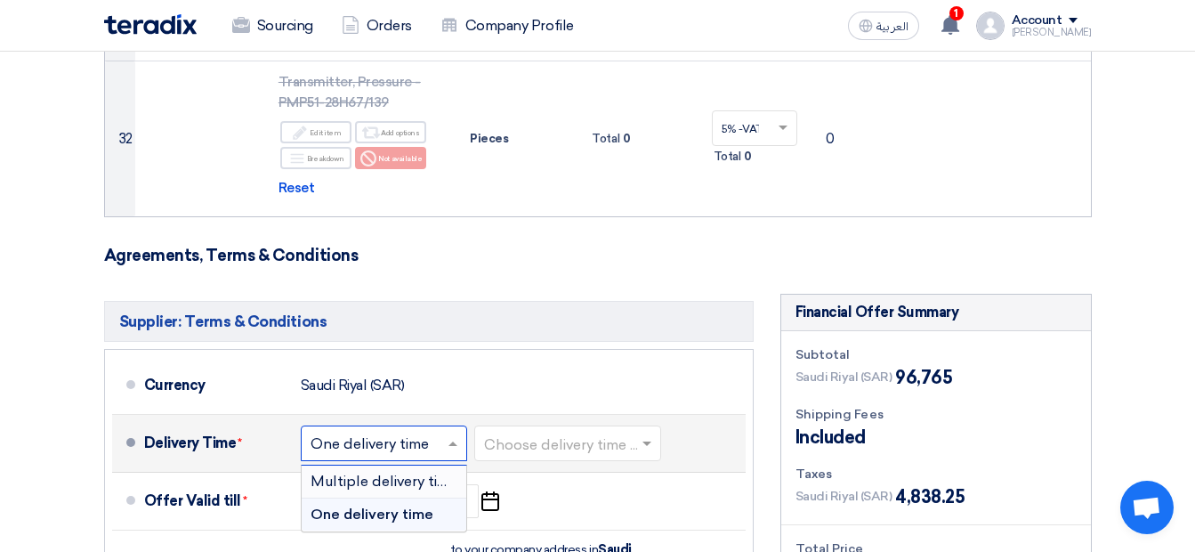
click at [426, 473] on span "Multiple delivery times" at bounding box center [388, 481] width 154 height 17
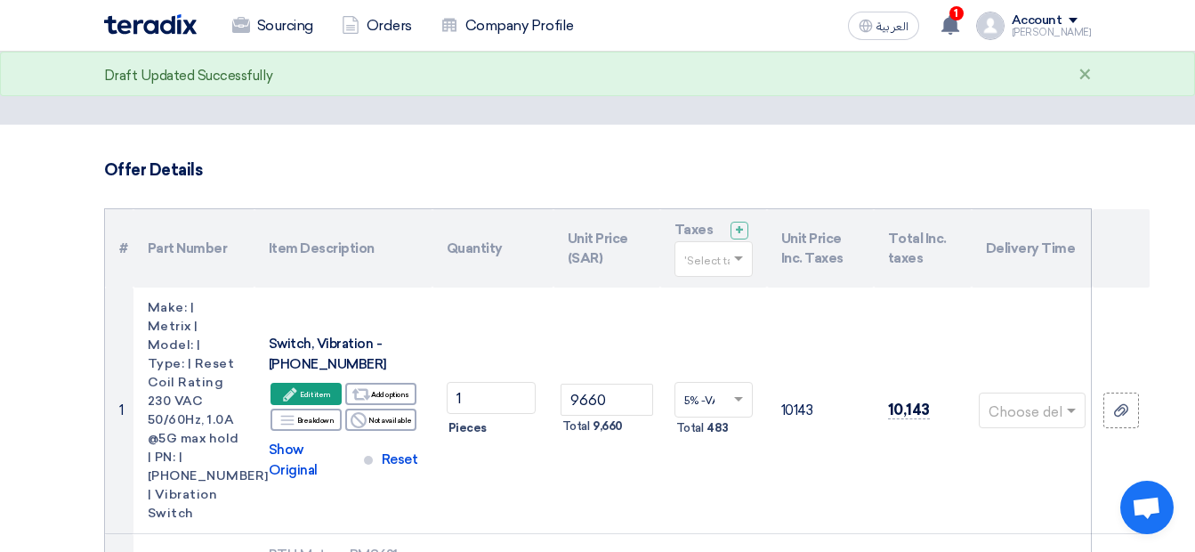
scroll to position [0, 0]
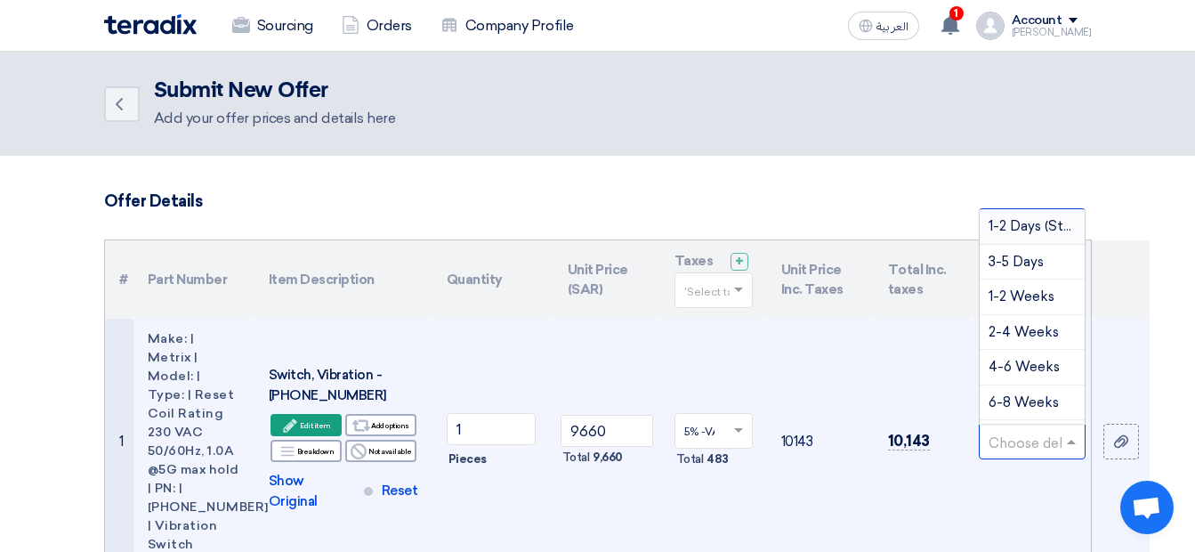
click at [1033, 447] on input "text" at bounding box center [1023, 443] width 69 height 29
click at [1023, 394] on span "6-8 Weeks" at bounding box center [1024, 402] width 70 height 16
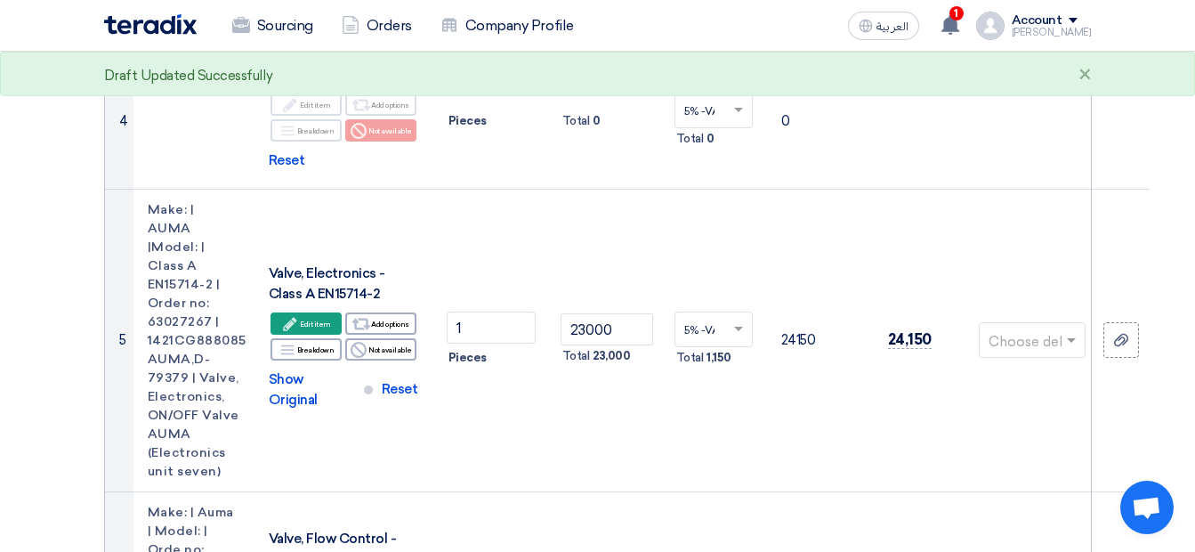
scroll to position [865, 0]
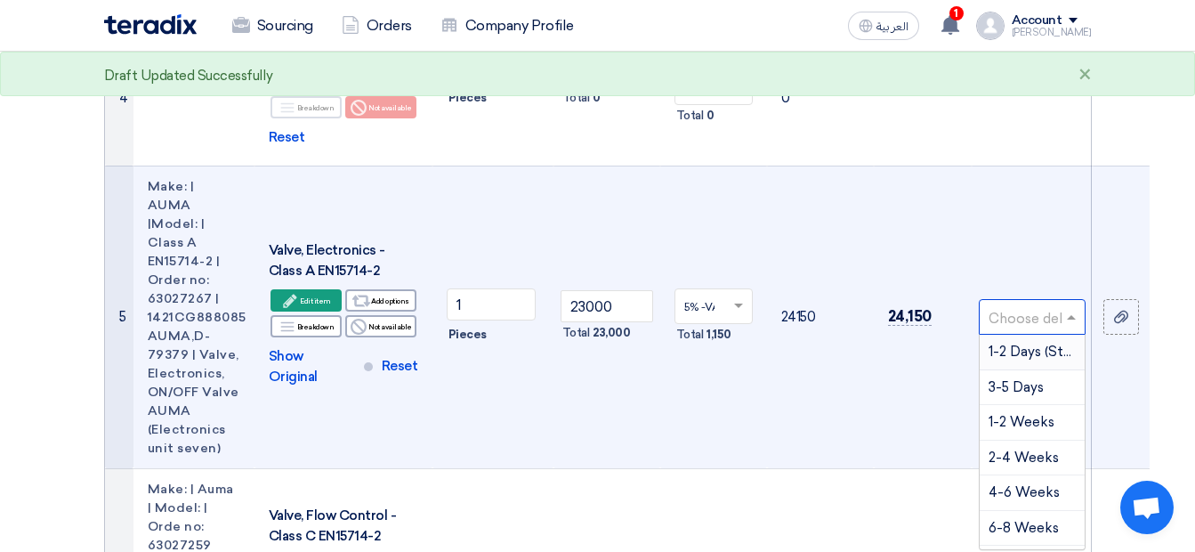
click at [1031, 304] on input "text" at bounding box center [1023, 318] width 69 height 29
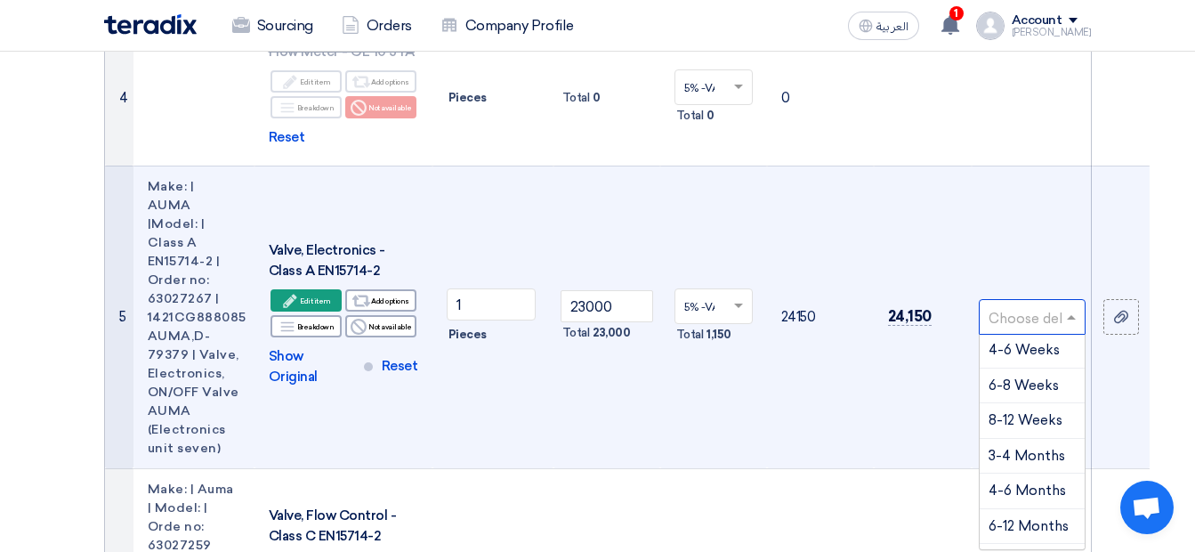
scroll to position [173, 0]
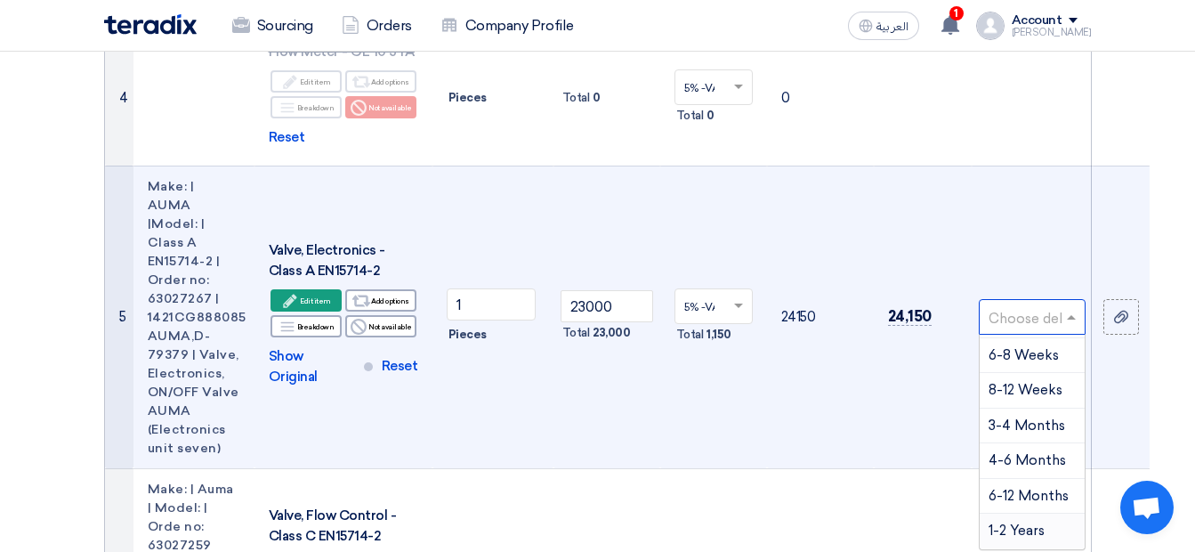
click at [1045, 514] on div "1-2 Years" at bounding box center [1032, 531] width 105 height 35
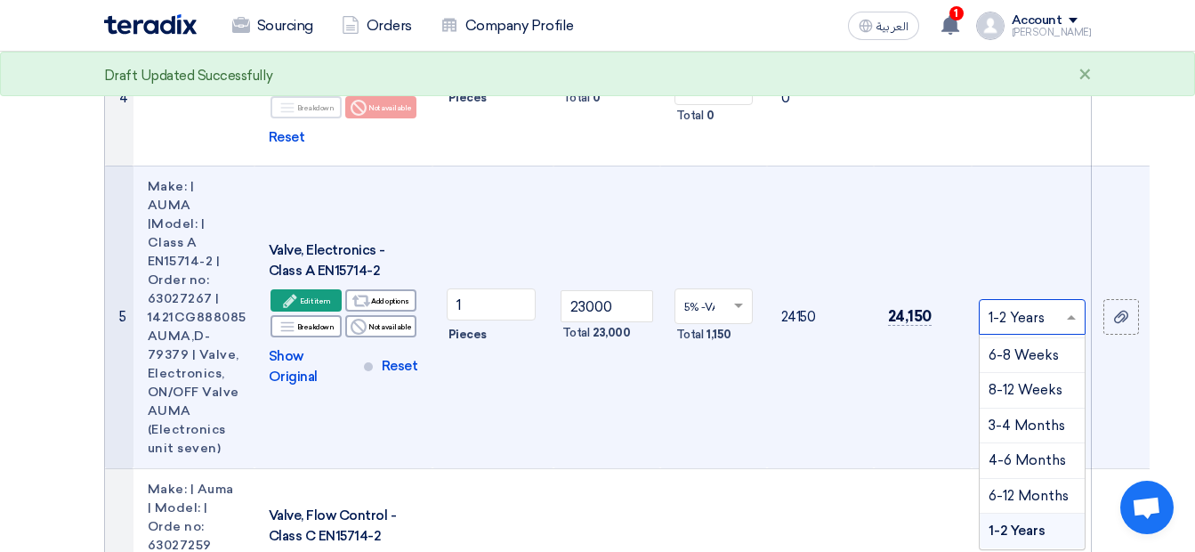
click at [1070, 307] on span at bounding box center [1074, 317] width 22 height 20
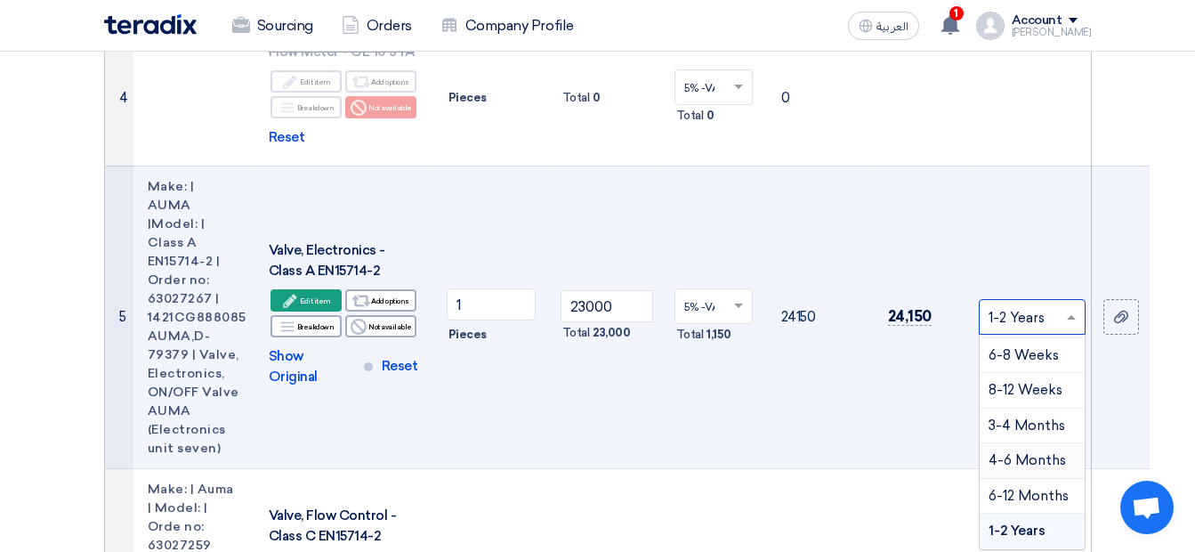
click at [1005, 452] on span "4-6 Months" at bounding box center [1027, 460] width 77 height 16
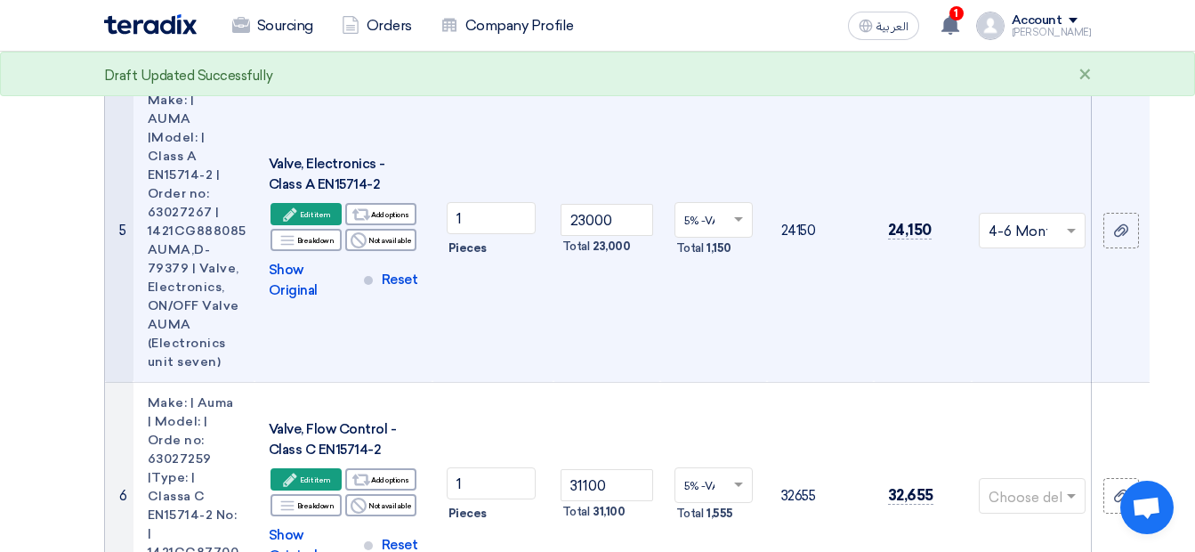
scroll to position [972, 0]
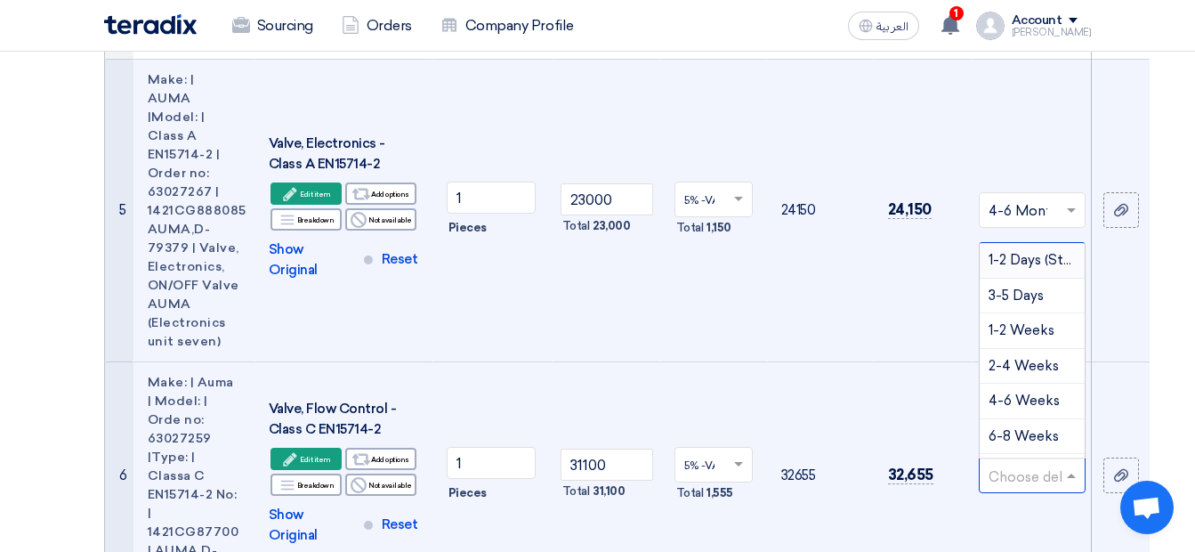
click at [1075, 466] on span at bounding box center [1074, 476] width 22 height 20
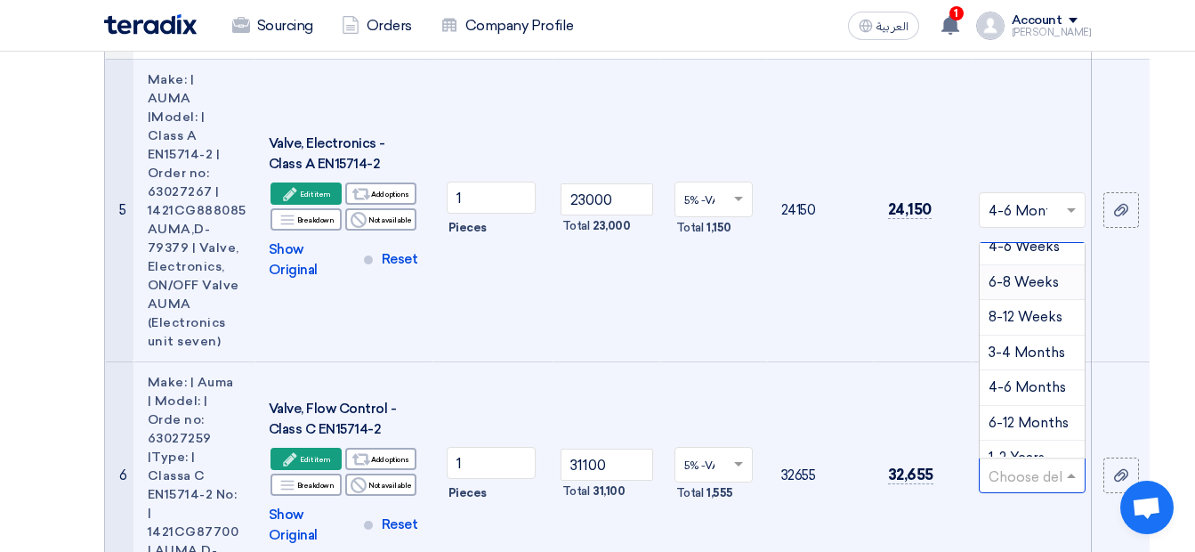
scroll to position [173, 0]
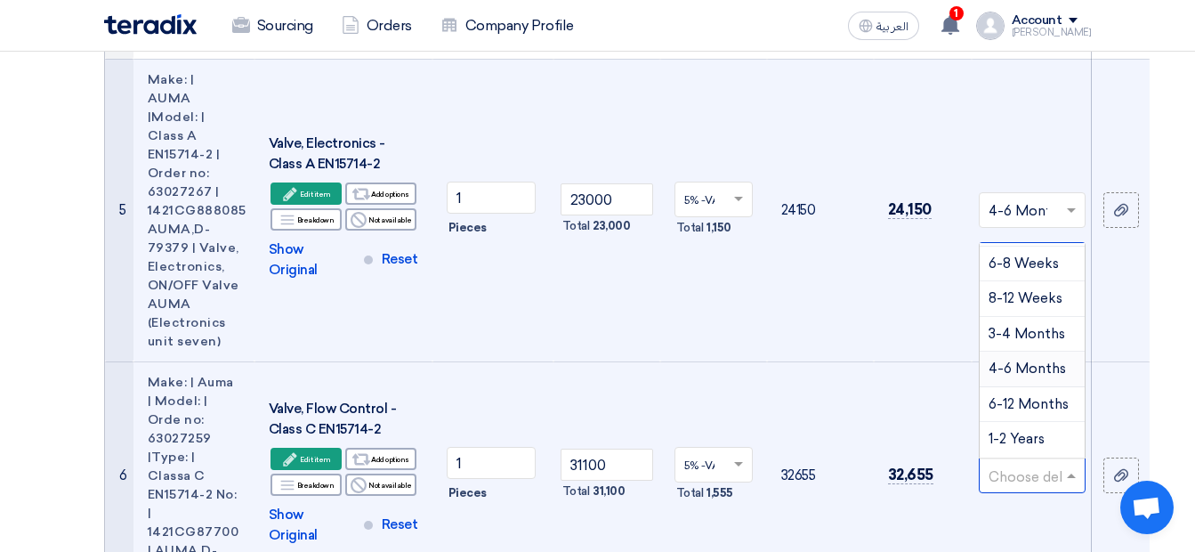
click at [1024, 361] on span "4-6 Months" at bounding box center [1027, 369] width 77 height 16
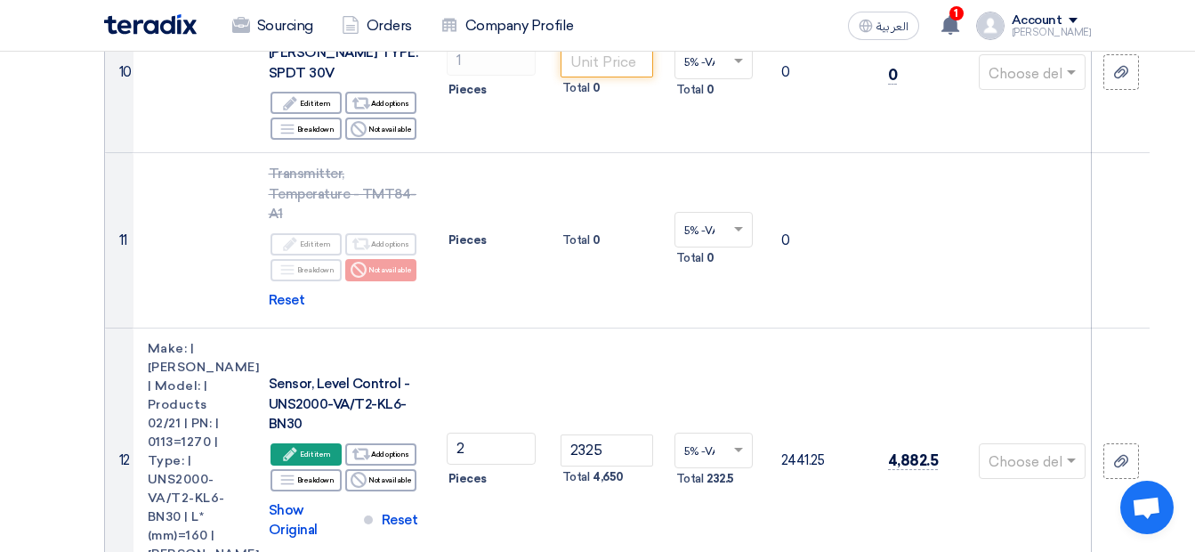
scroll to position [2123, 0]
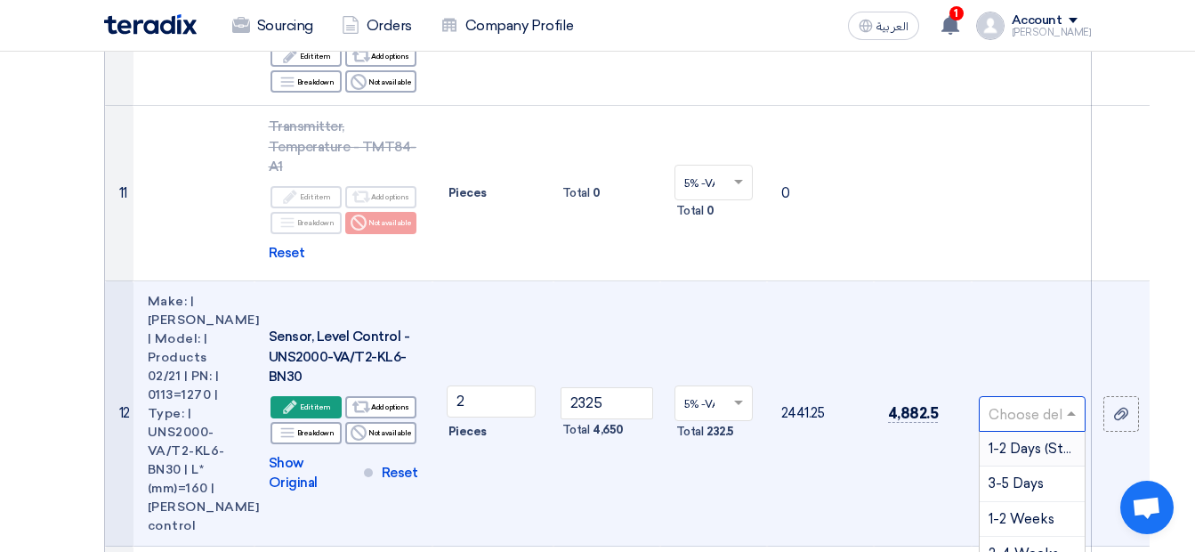
click at [1058, 399] on div at bounding box center [1032, 413] width 105 height 29
click at [1025, 480] on span "8-12 Weeks" at bounding box center [1026, 488] width 74 height 16
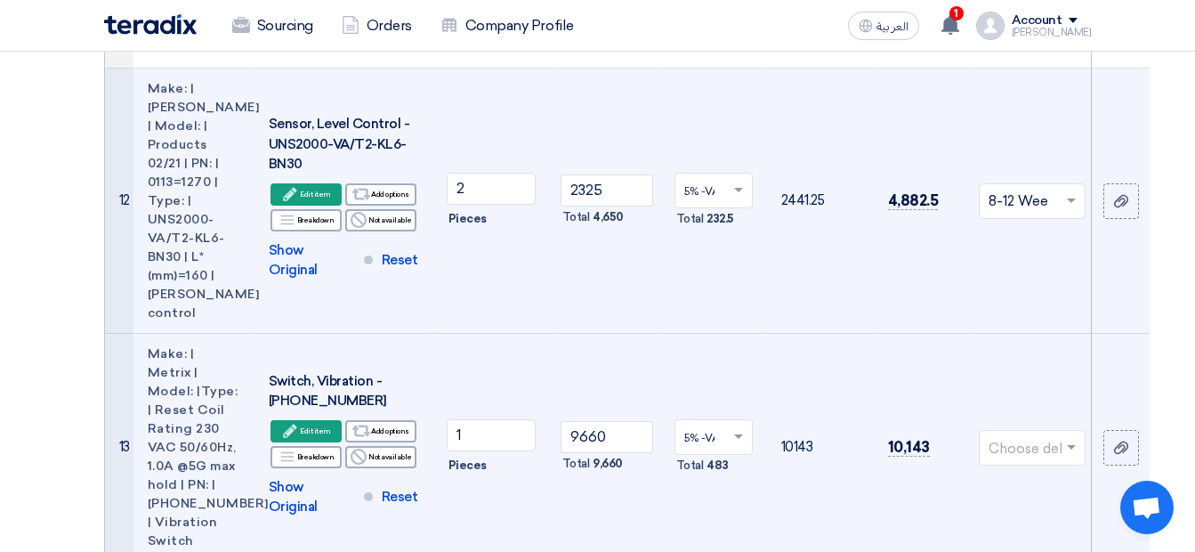
scroll to position [2337, 0]
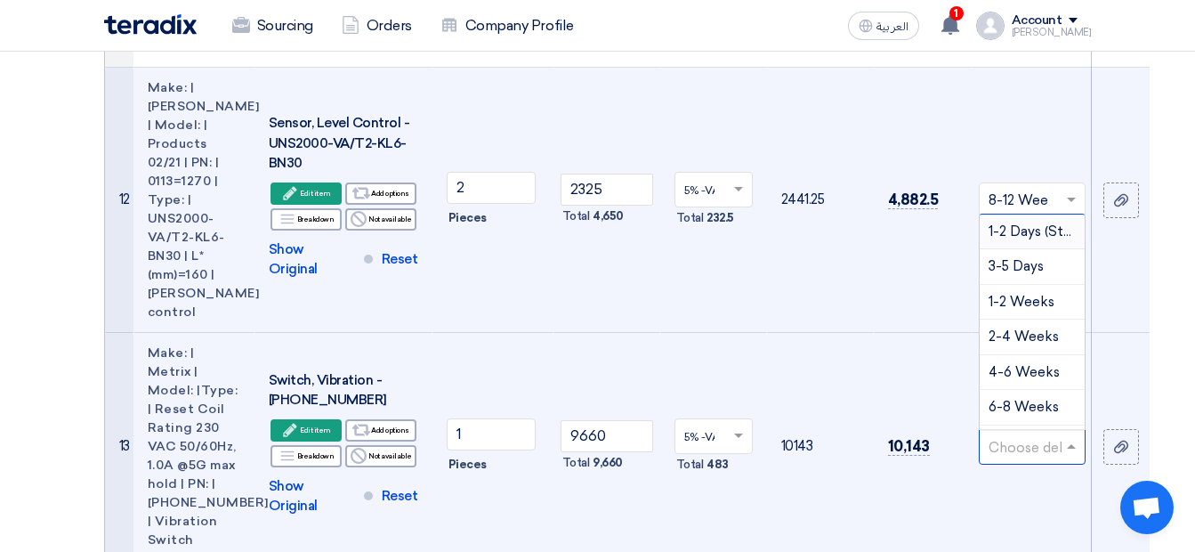
click at [1055, 433] on input "text" at bounding box center [1023, 447] width 69 height 29
click at [1048, 399] on span "6-8 Weeks" at bounding box center [1024, 407] width 70 height 16
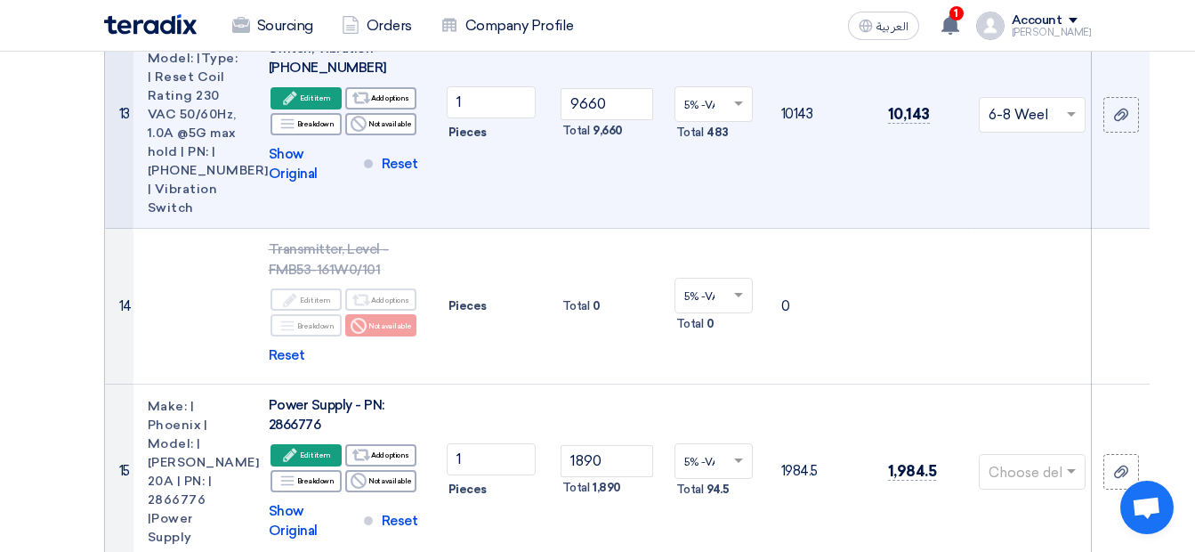
scroll to position [2834, 0]
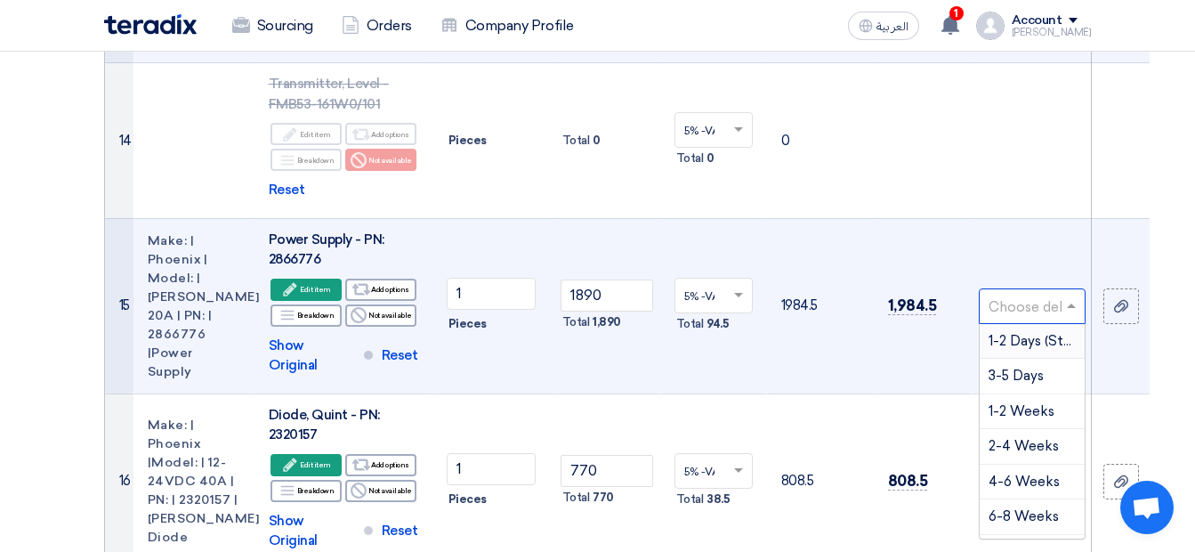
click at [1060, 291] on div at bounding box center [1032, 305] width 105 height 29
click at [1037, 438] on span "2-4 Weeks" at bounding box center [1024, 446] width 70 height 16
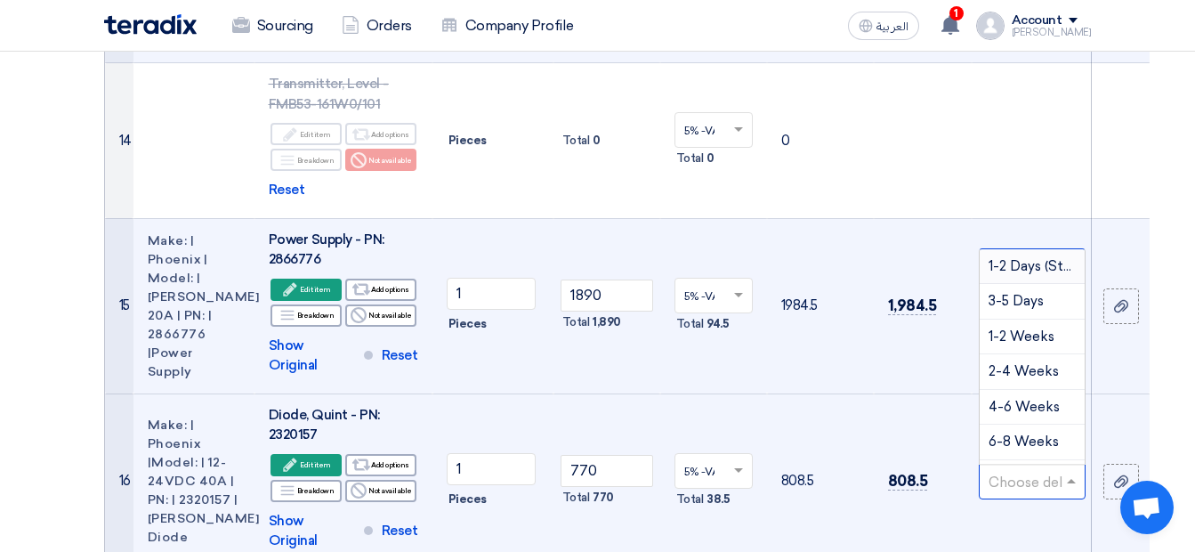
click at [1069, 471] on span at bounding box center [1074, 481] width 22 height 20
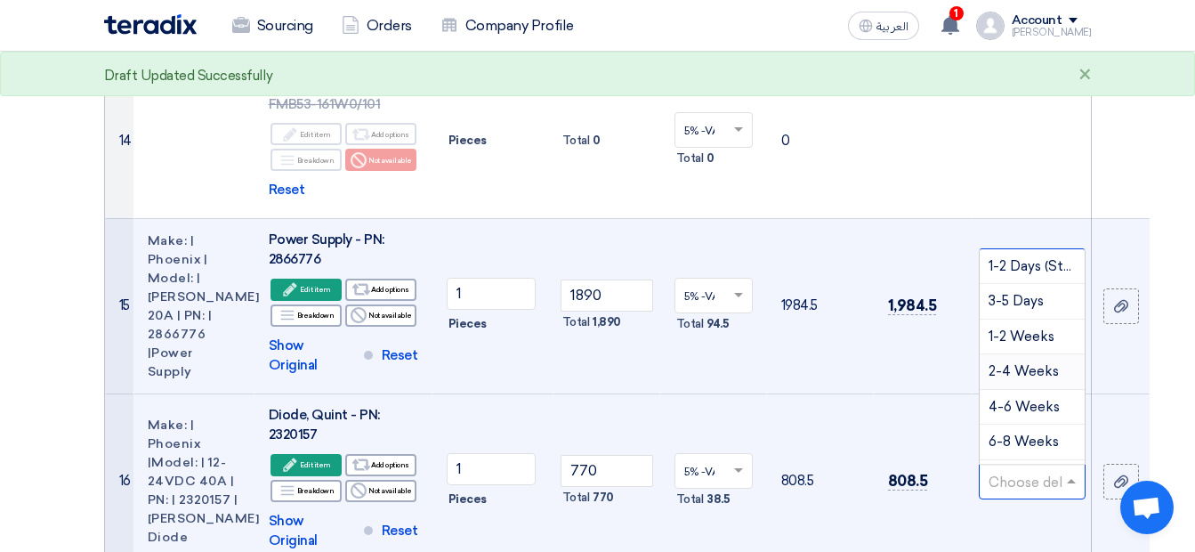
click at [1017, 363] on span "2-4 Weeks" at bounding box center [1024, 371] width 70 height 16
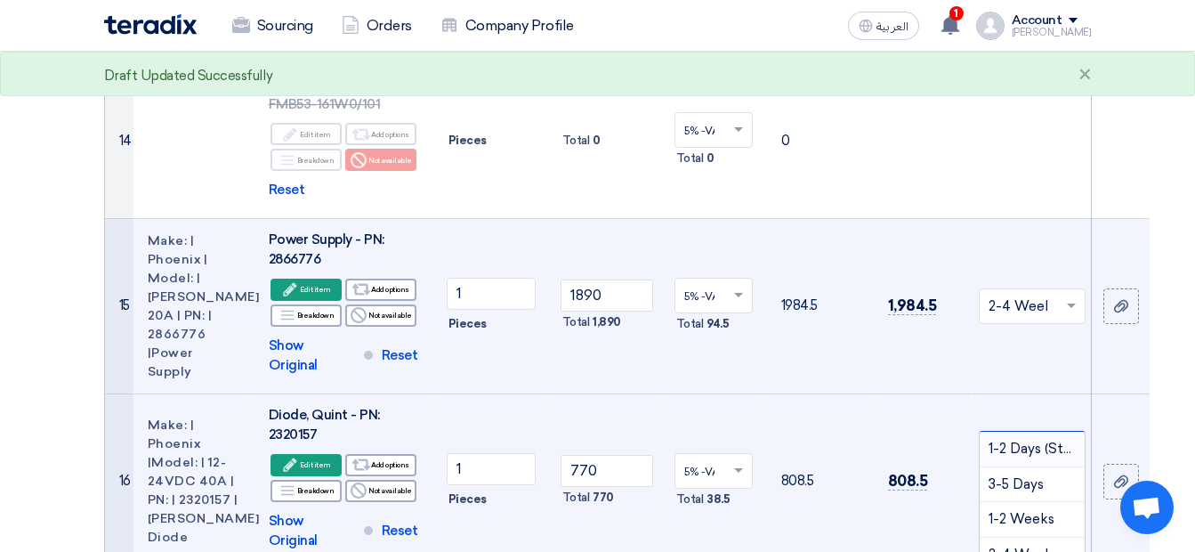
click at [1032, 547] on span "2-4 Weeks" at bounding box center [1024, 555] width 70 height 16
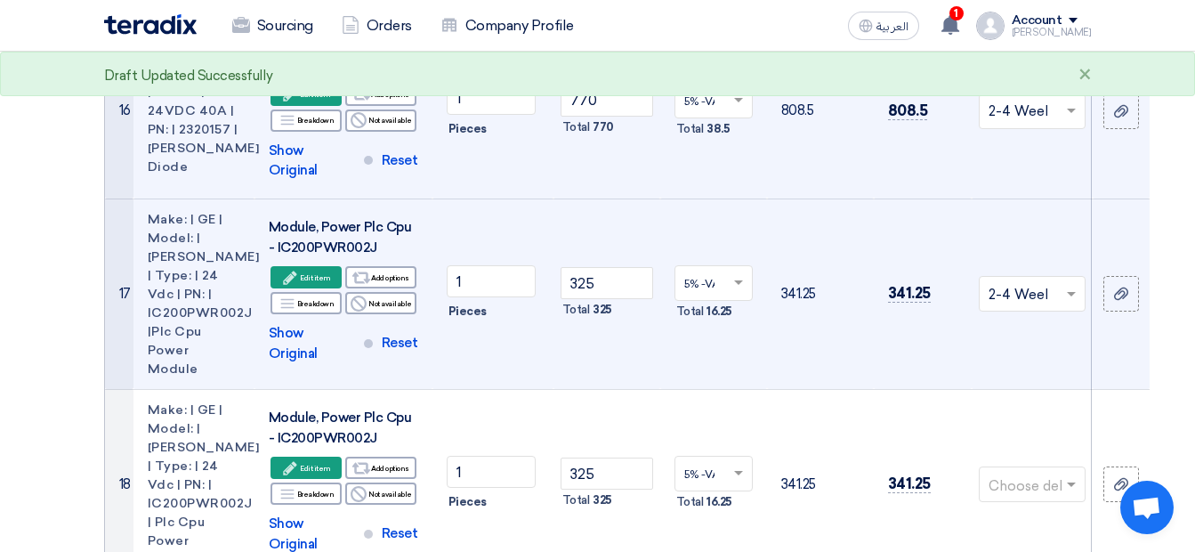
scroll to position [3226, 0]
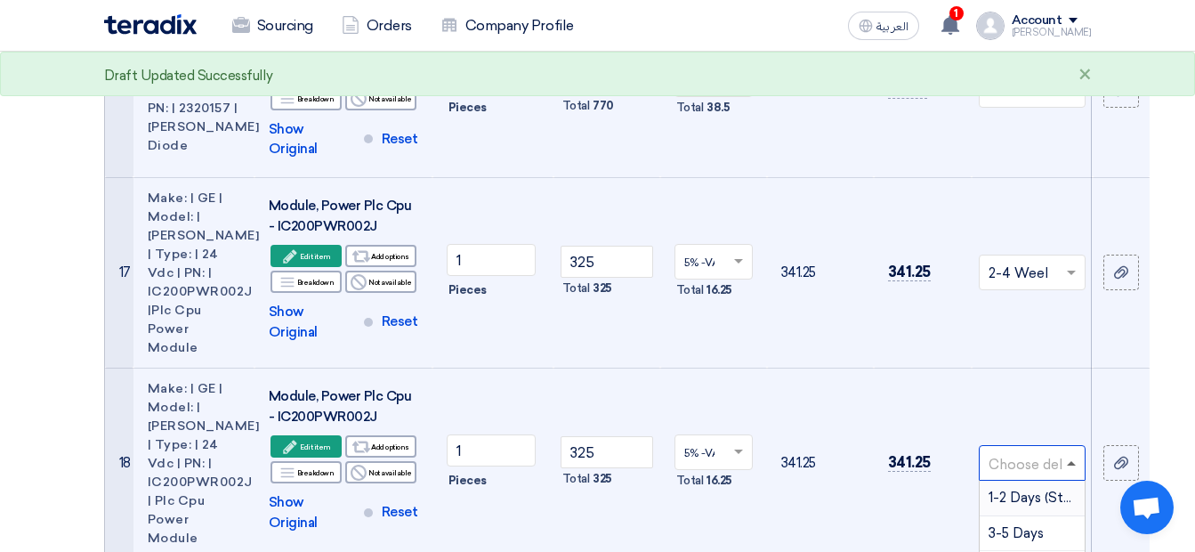
click at [1067, 461] on span at bounding box center [1071, 463] width 9 height 4
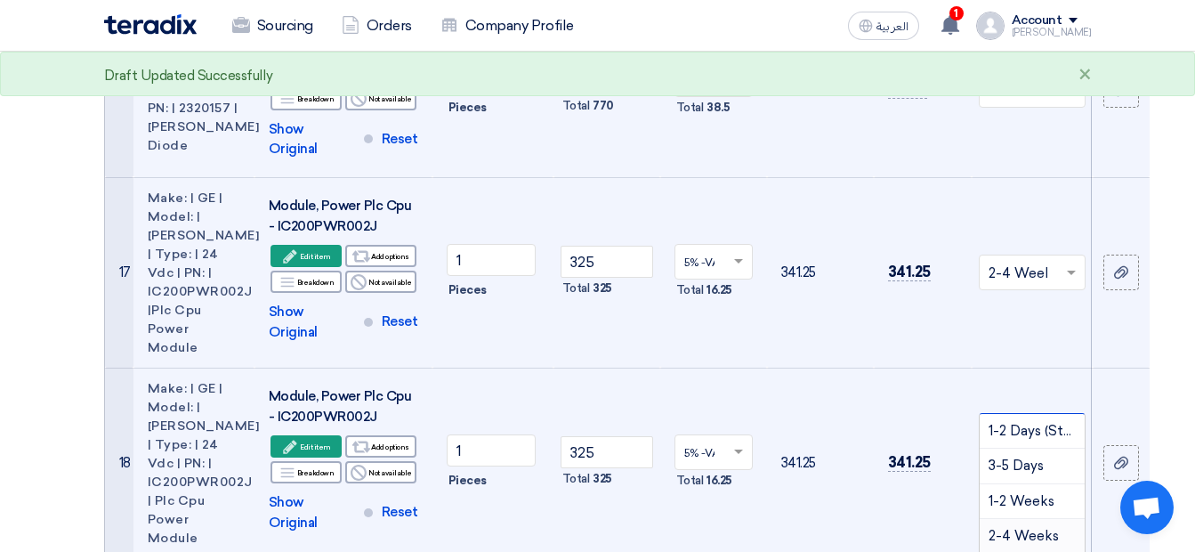
click at [1005, 528] on span "2-4 Weeks" at bounding box center [1024, 536] width 70 height 16
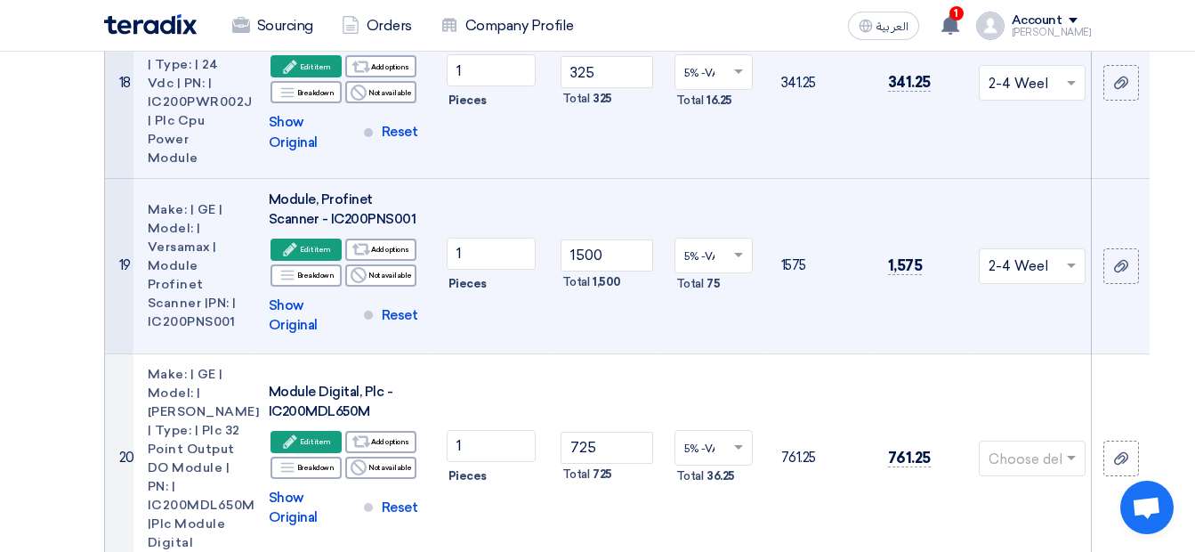
scroll to position [3653, 0]
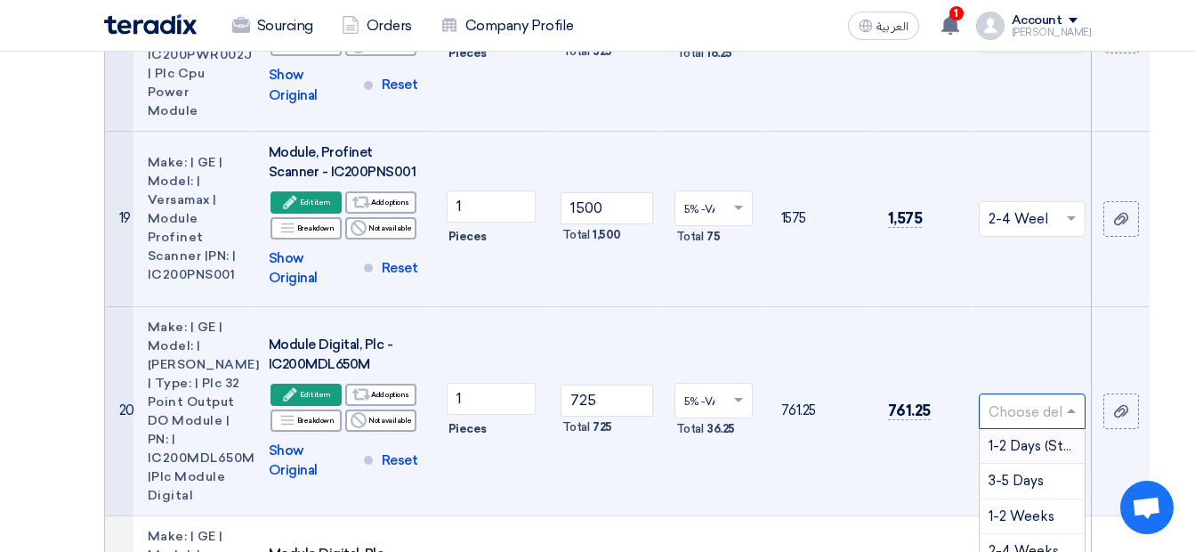
click at [1057, 398] on input "text" at bounding box center [1023, 412] width 69 height 29
click at [1041, 543] on span "2-4 Weeks" at bounding box center [1024, 551] width 70 height 16
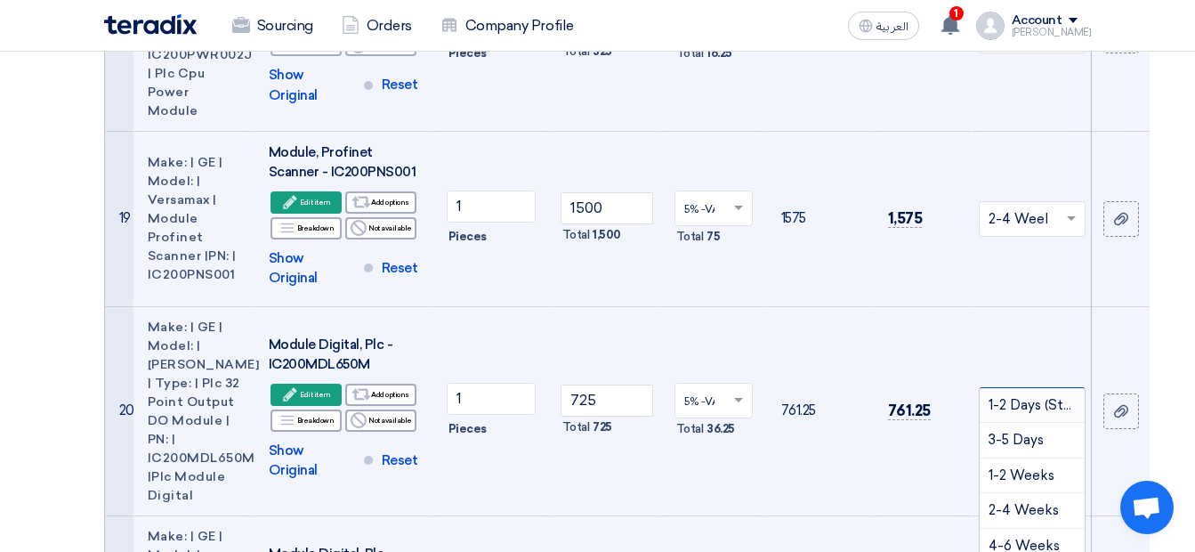
click at [1042, 502] on span "2-4 Weeks" at bounding box center [1024, 510] width 70 height 16
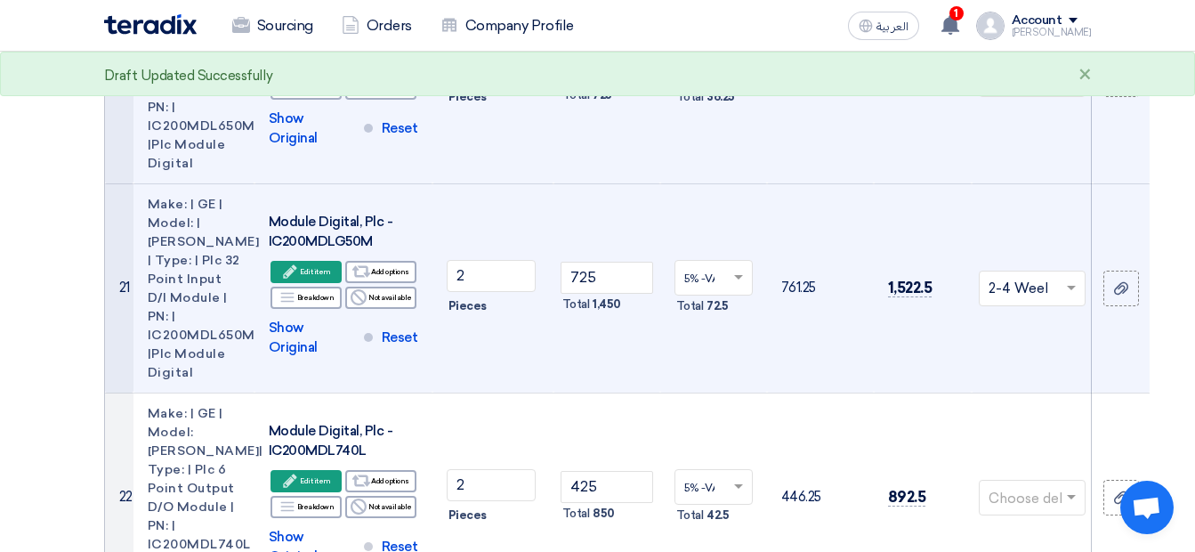
scroll to position [4092, 0]
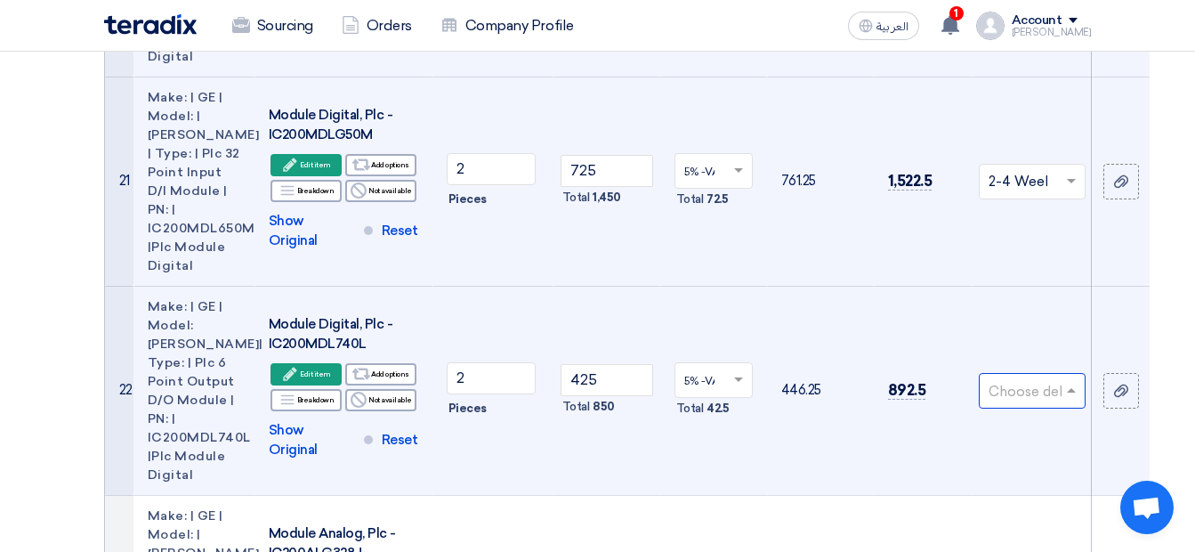
click at [1056, 377] on input "text" at bounding box center [1023, 391] width 69 height 29
click at [1035, 523] on span "2-4 Weeks" at bounding box center [1024, 531] width 70 height 16
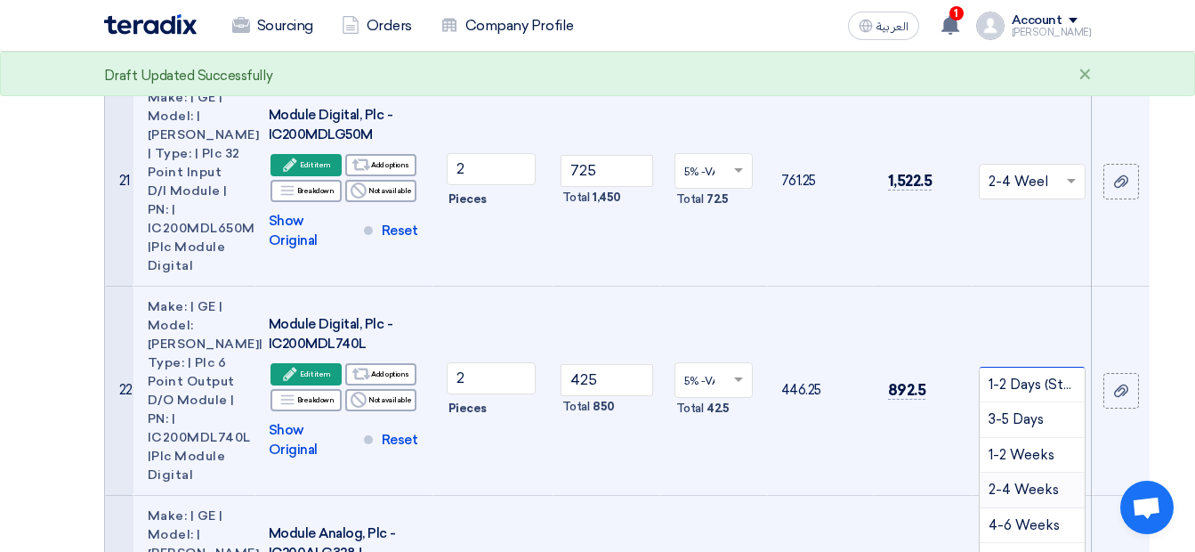
click at [1025, 482] on span "2-4 Weeks" at bounding box center [1024, 490] width 70 height 16
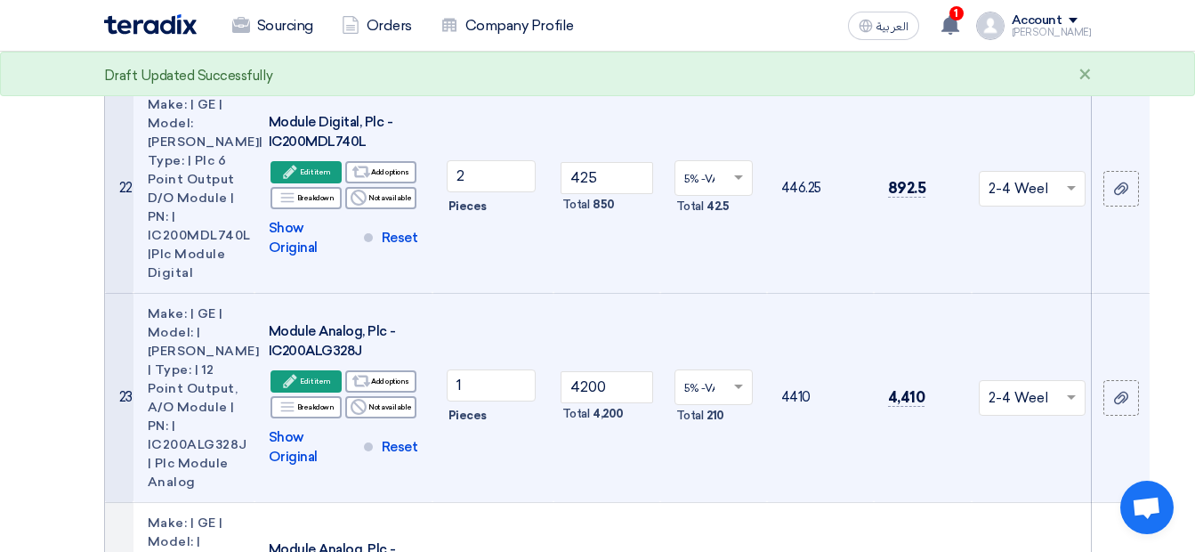
scroll to position [4436, 0]
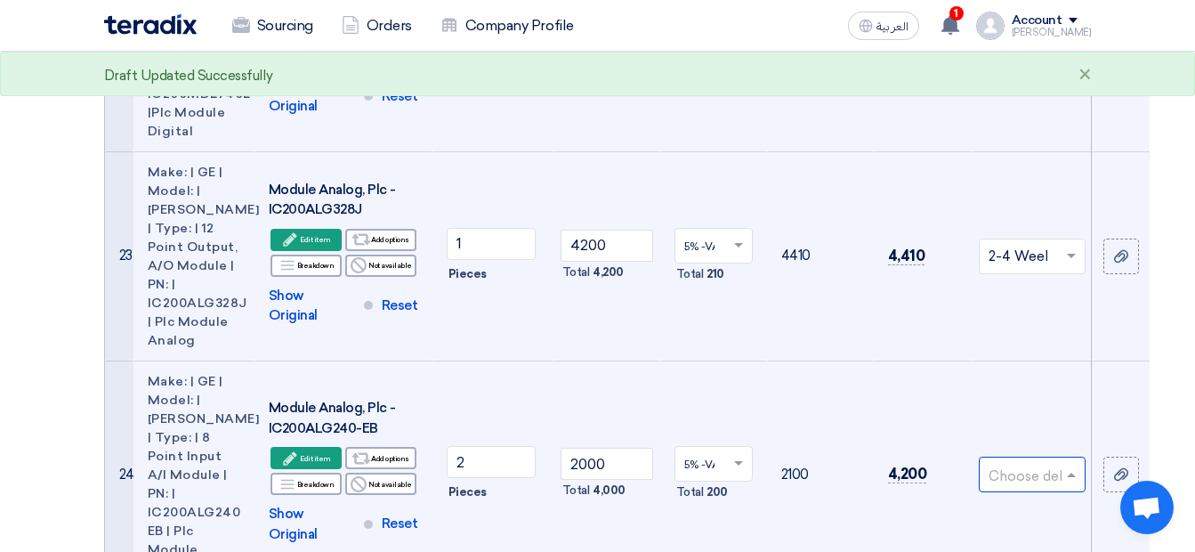
click at [1027, 462] on input "text" at bounding box center [1023, 476] width 69 height 29
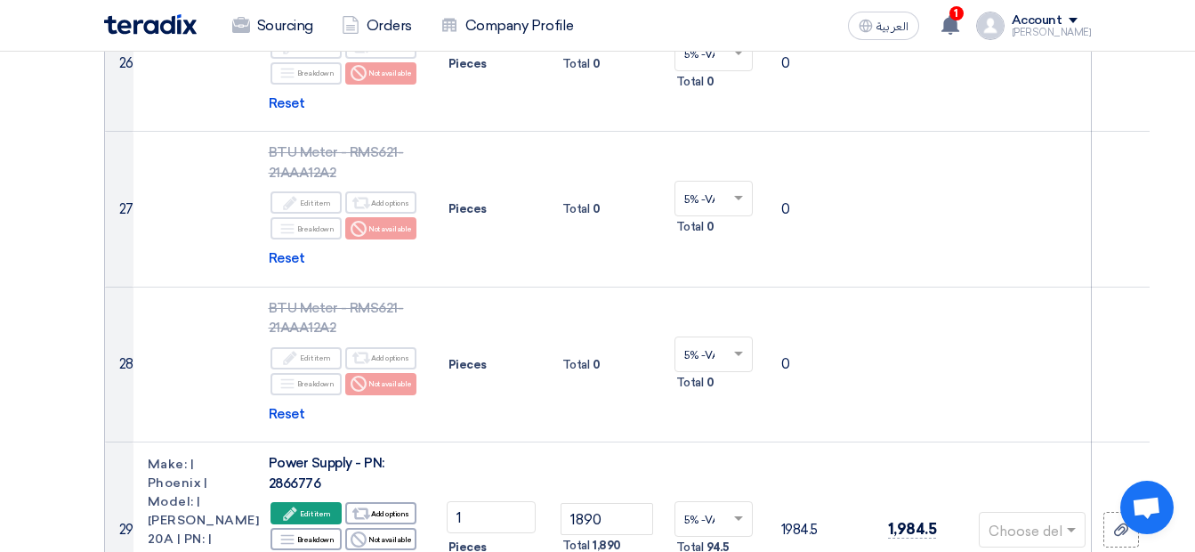
scroll to position [5219, 0]
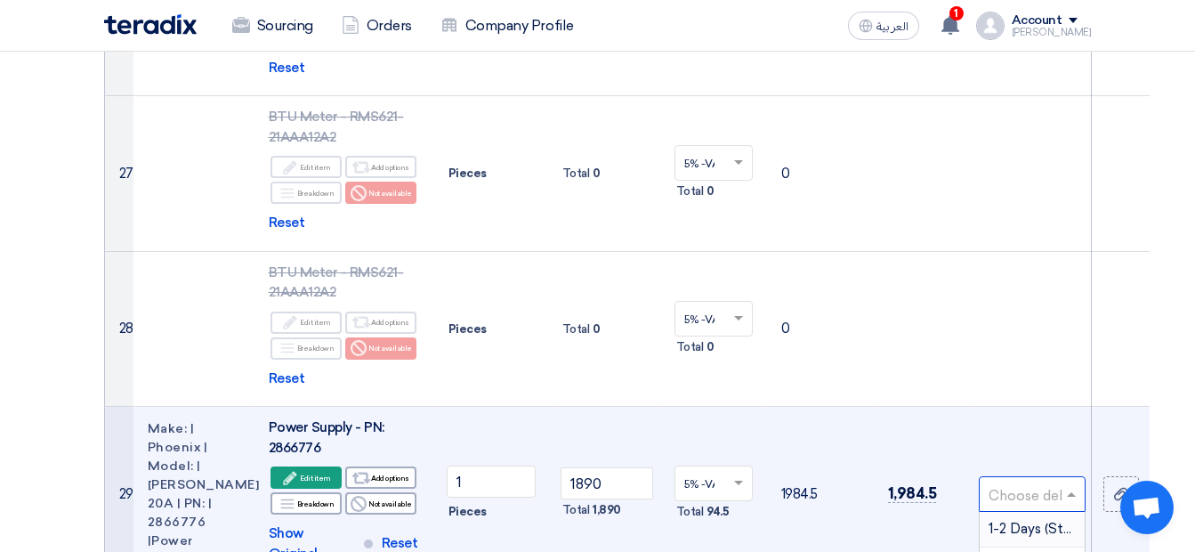
click at [1041, 482] on input "text" at bounding box center [1023, 496] width 69 height 29
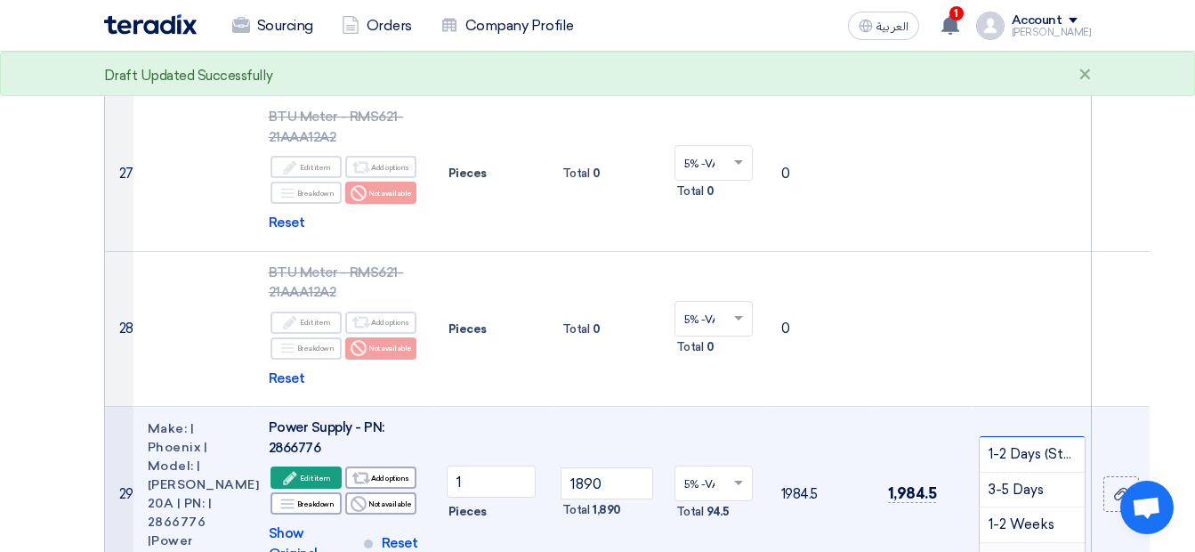
click at [1009, 551] on span "2-4 Weeks" at bounding box center [1024, 560] width 70 height 16
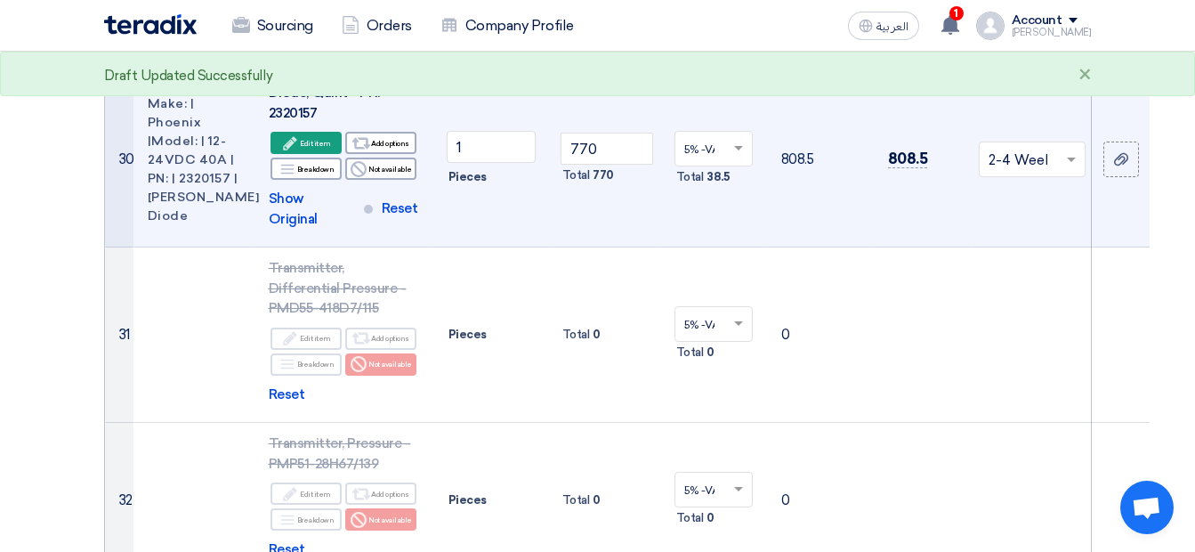
scroll to position [5860, 0]
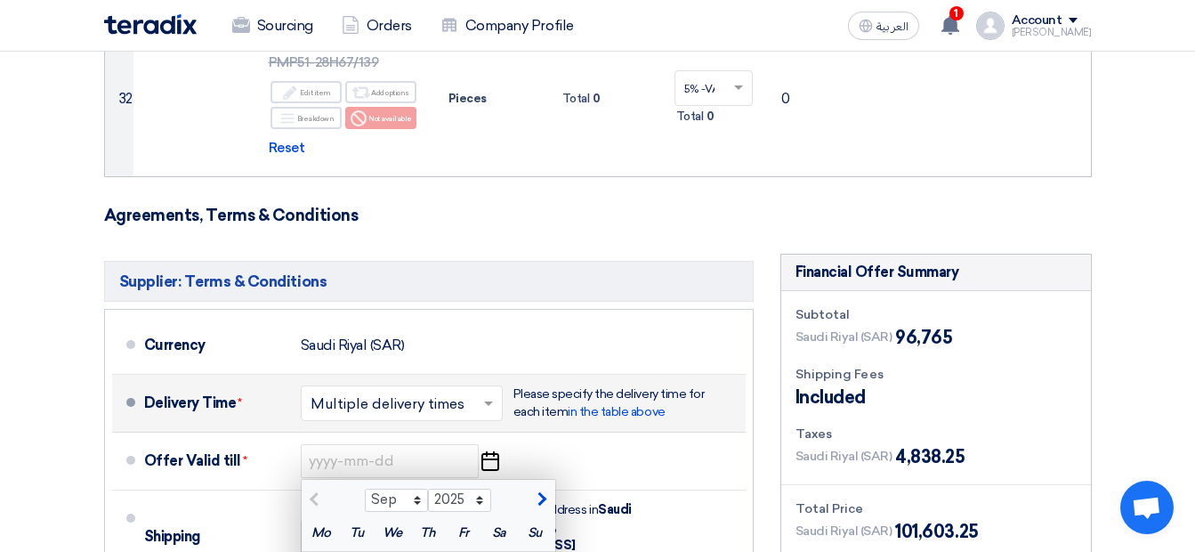
scroll to position [6145, 0]
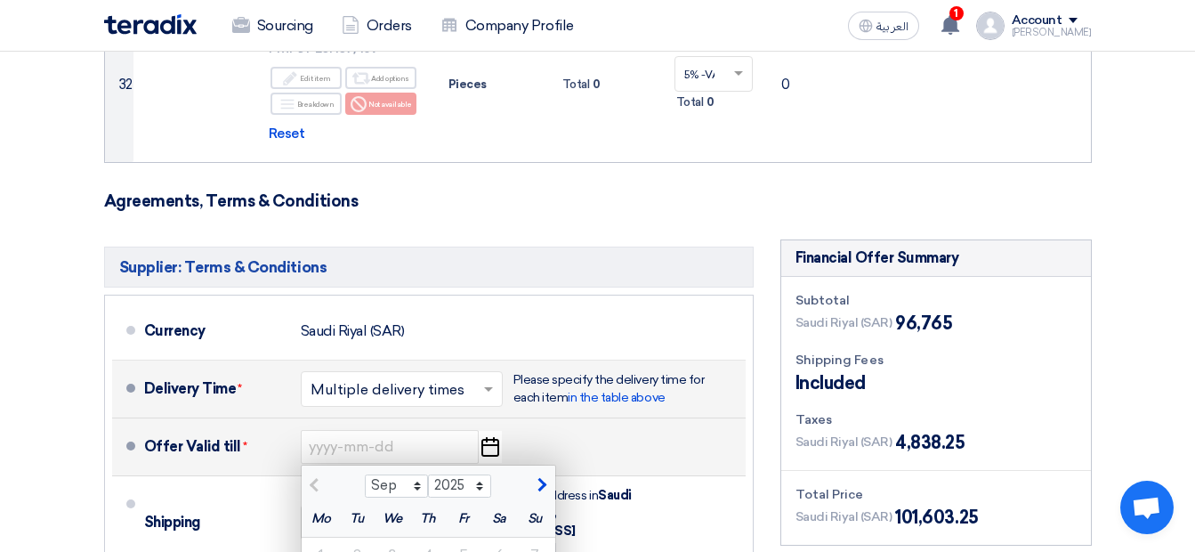
click at [542, 477] on span "button" at bounding box center [540, 485] width 10 height 16
select select "10"
type input "10/10/2025"
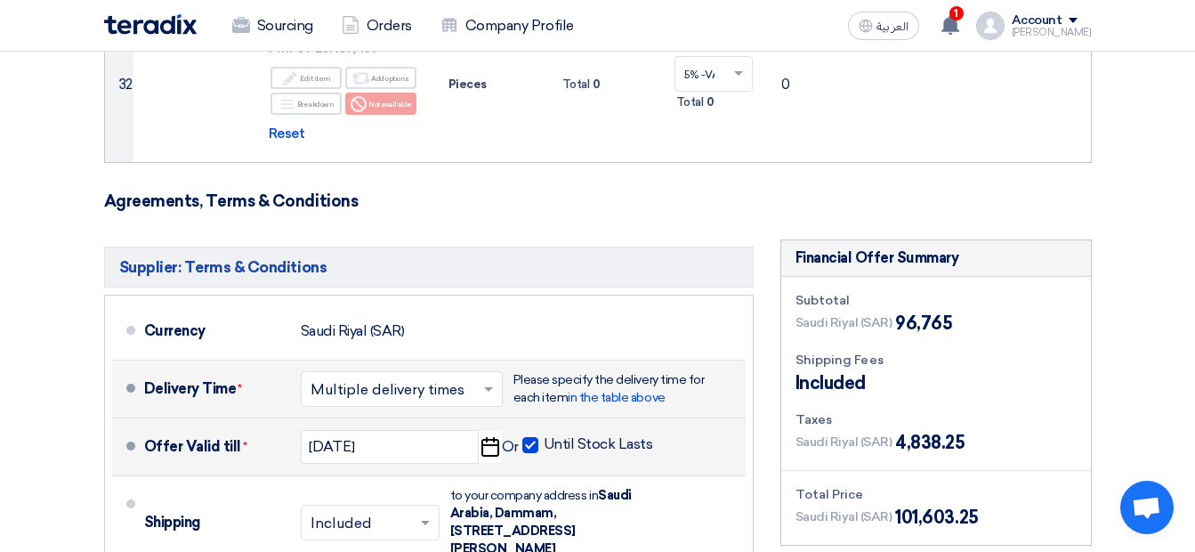
type input "50"
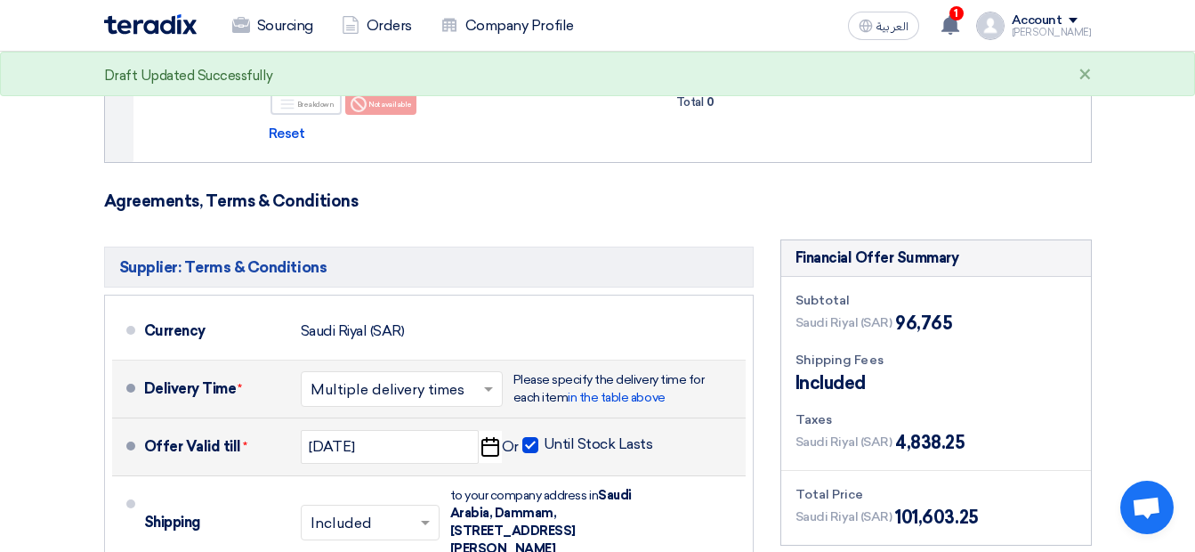
type input "050"
type input "30"
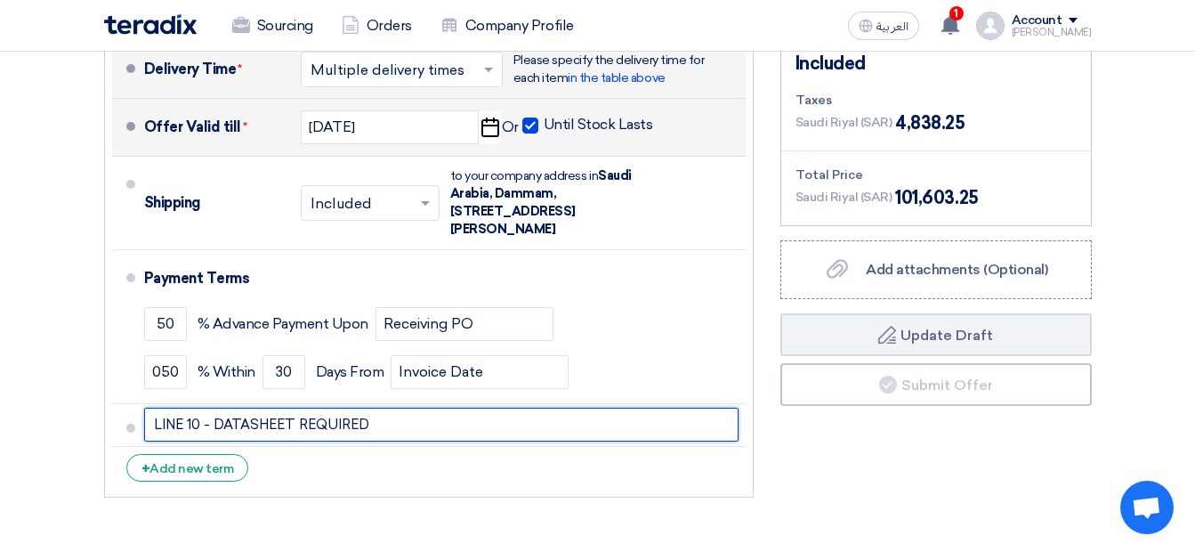
scroll to position [6477, 0]
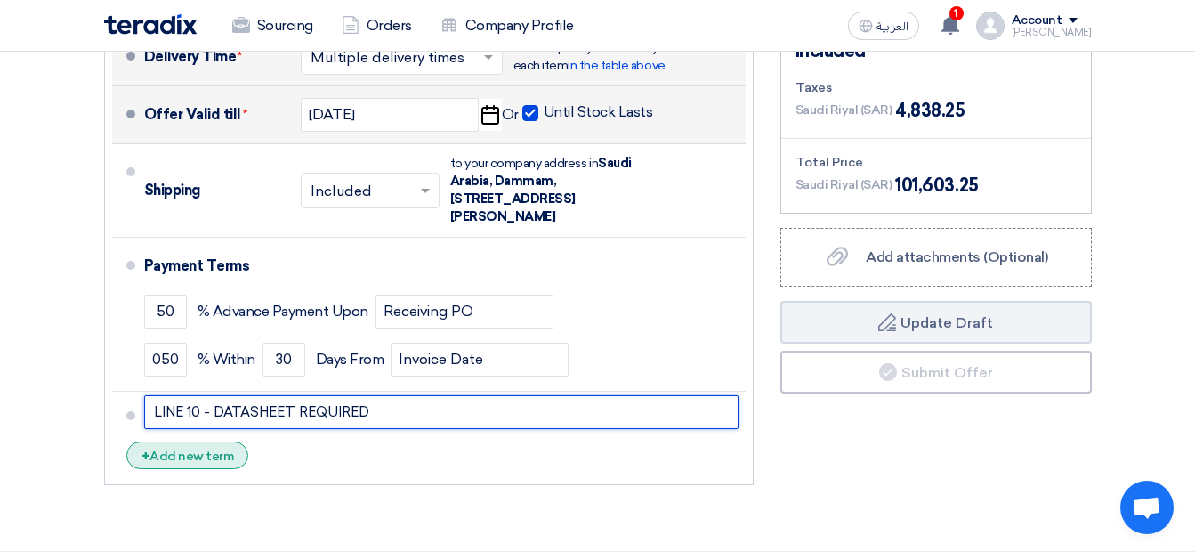
type input "LINE 10 - DATASHEET REQUIRED"
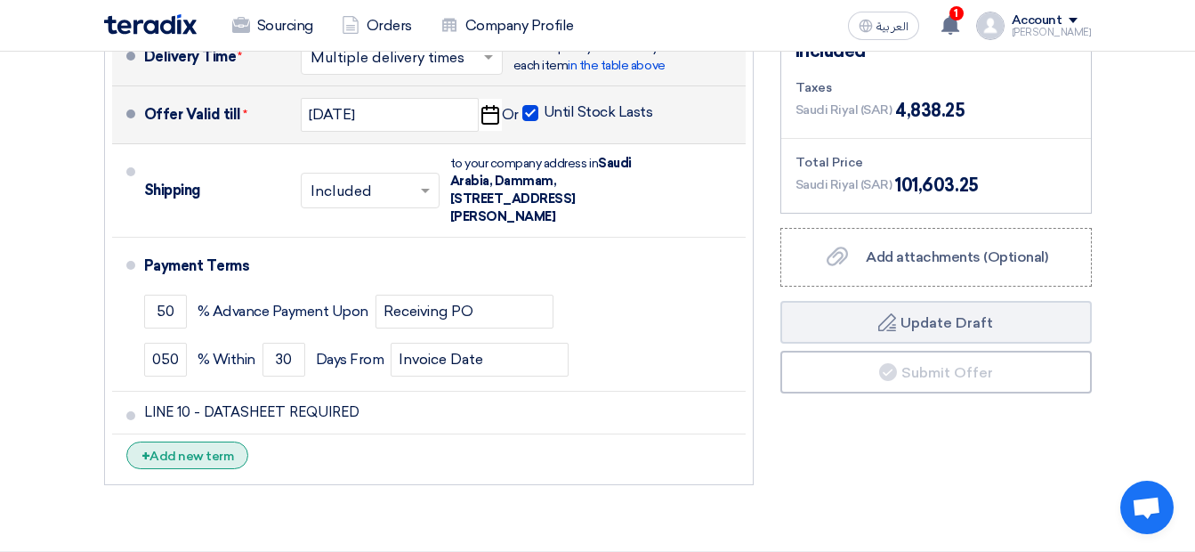
click at [216, 442] on div "+ Add new term" at bounding box center [187, 456] width 123 height 28
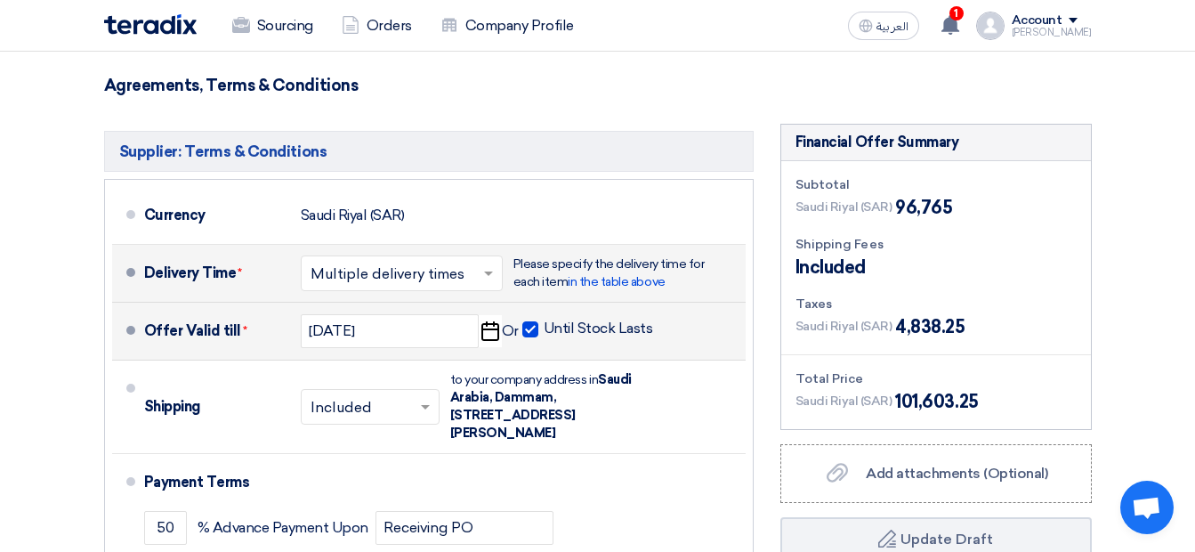
scroll to position [6285, 0]
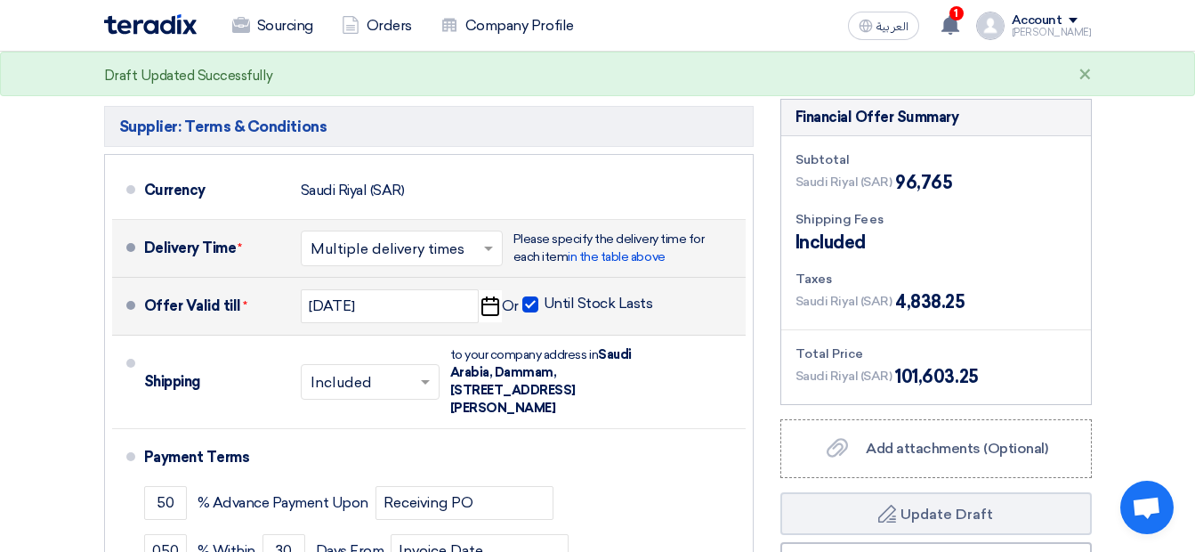
type input "For GCC countries VAT is not applicable."
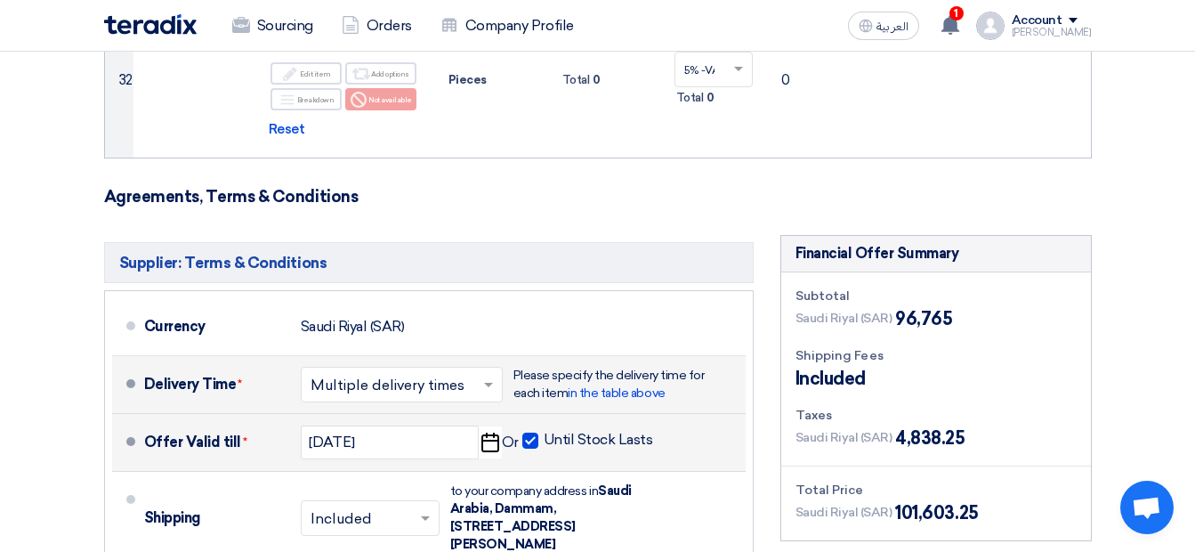
scroll to position [6174, 0]
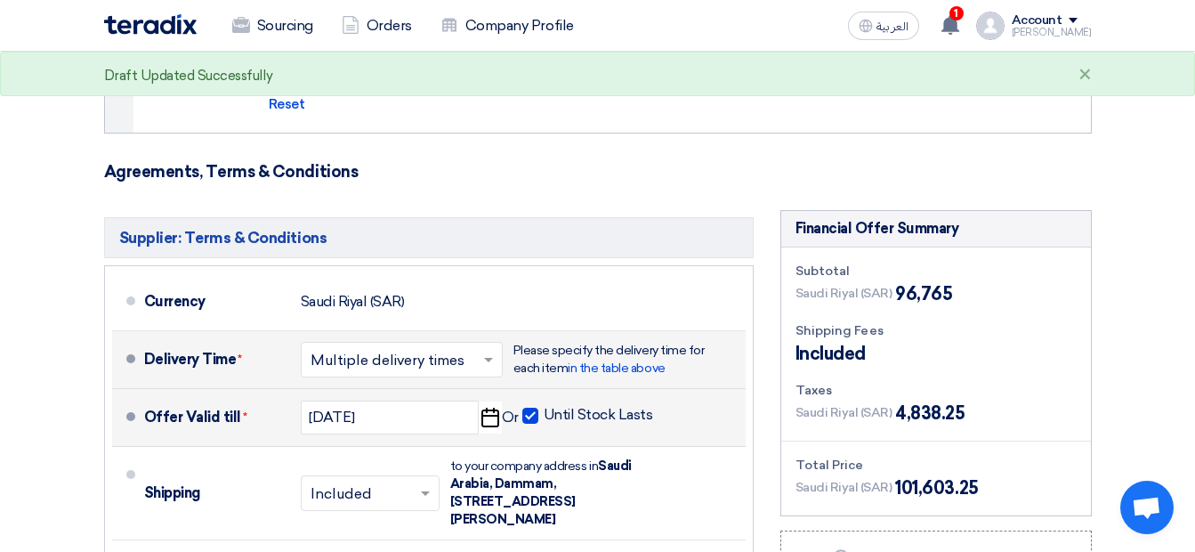
type input "LINE 10 - Part number / DATASHEET REQUIRED"
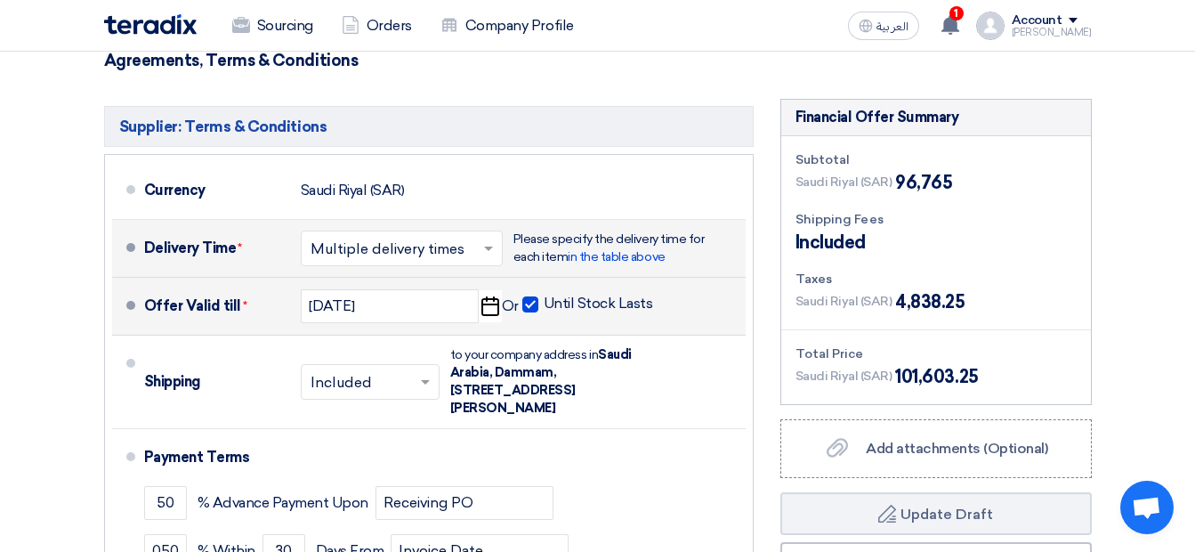
scroll to position [6323, 0]
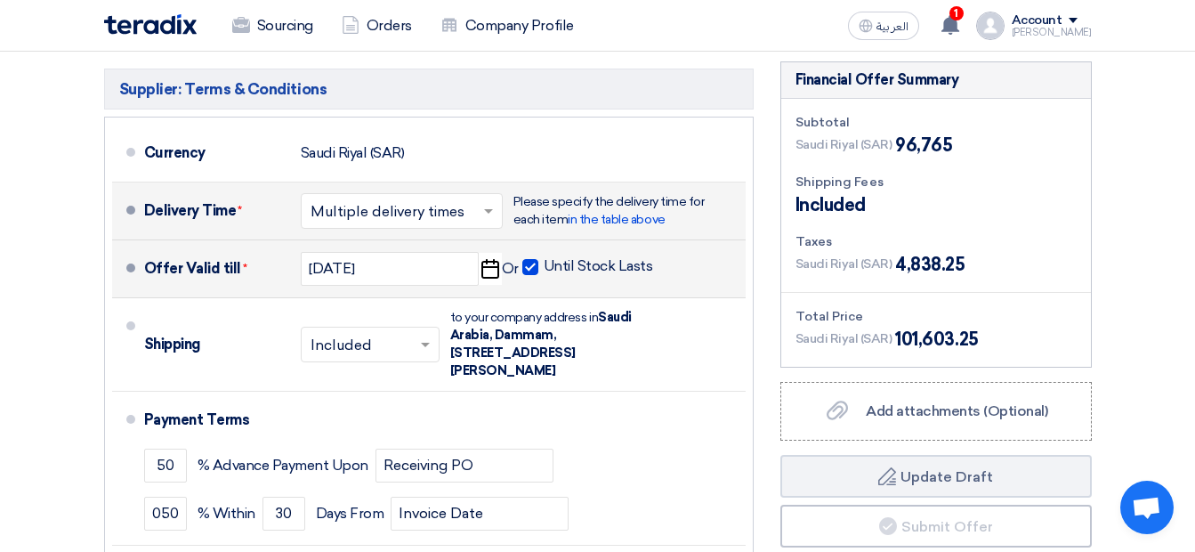
click at [941, 366] on div "Financial Offer Summary Subtotal Saudi Riyal (SAR) 96,765 Shipping Fees" at bounding box center [936, 375] width 338 height 629
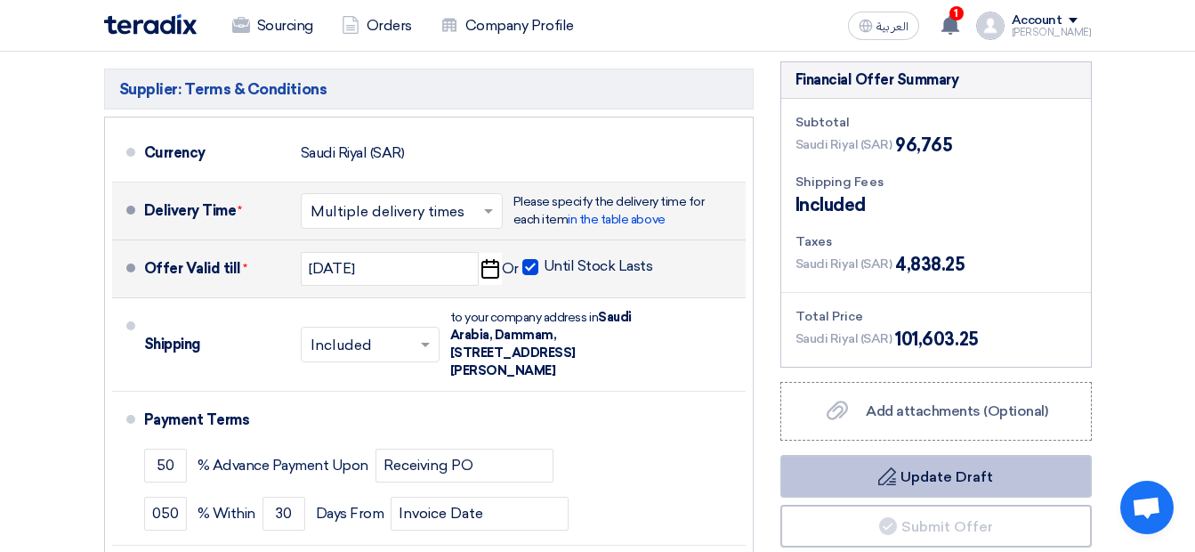
click at [963, 455] on button "Draft Update Draft" at bounding box center [937, 476] width 312 height 43
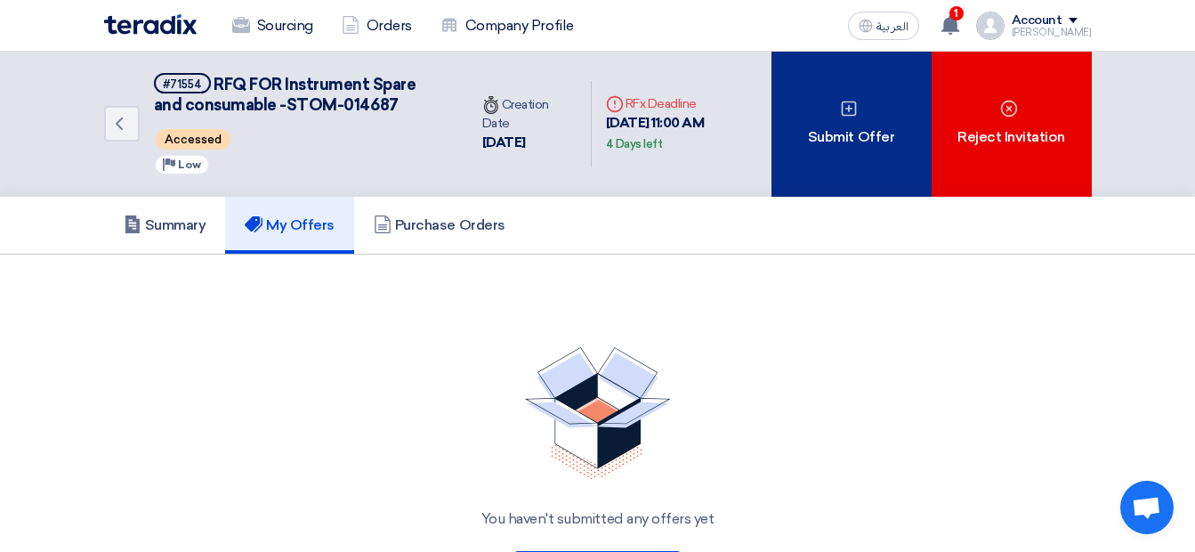
click at [912, 129] on div "Submit Offer" at bounding box center [852, 124] width 160 height 145
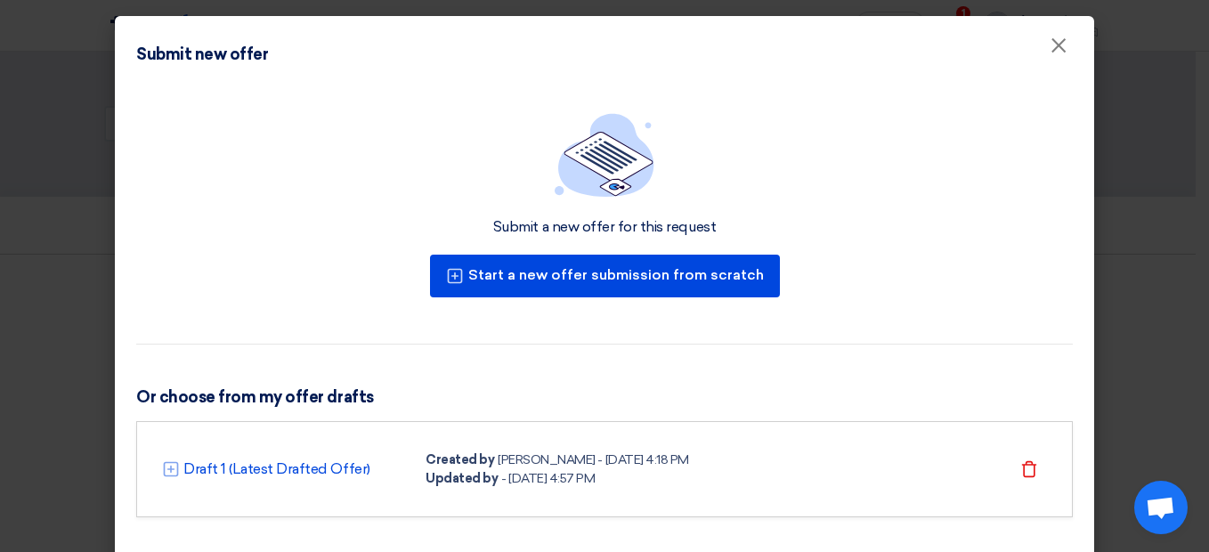
drag, startPoint x: 1195, startPoint y: 435, endPoint x: 1204, endPoint y: 515, distance: 80.7
click at [1204, 515] on modal-container "Submit new offer × Submit a new offer for this request Start a new offer submis…" at bounding box center [604, 276] width 1209 height 552
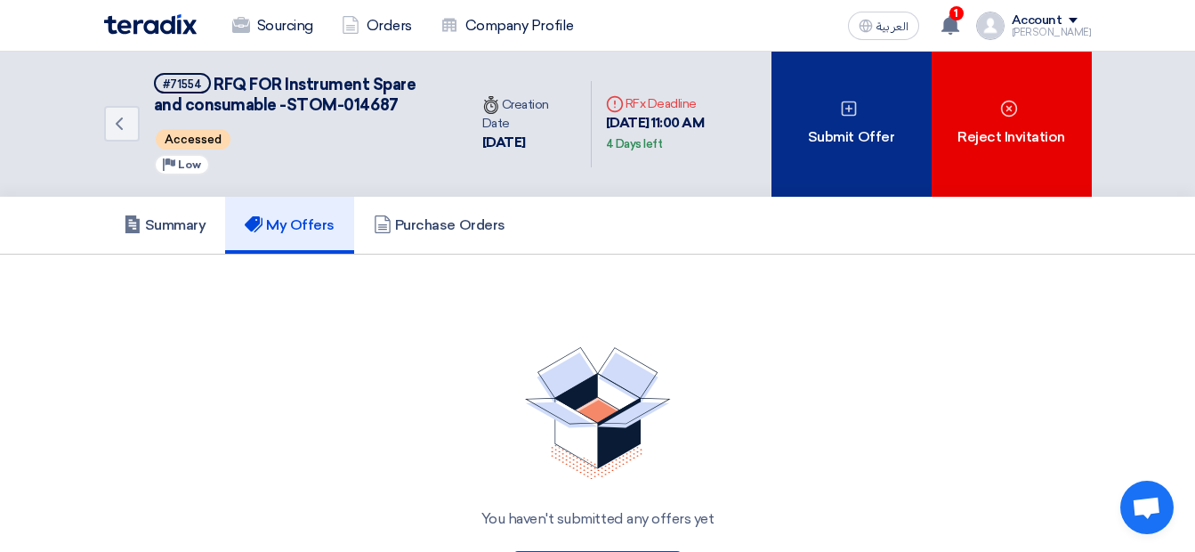
click at [846, 95] on div "Submit Offer" at bounding box center [852, 124] width 160 height 145
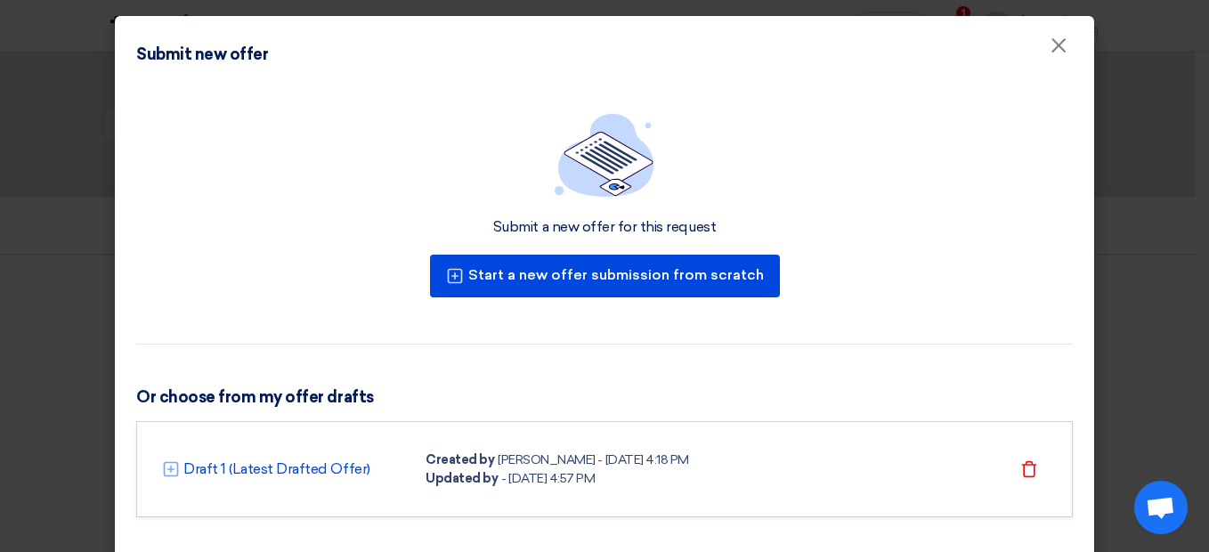
click at [501, 476] on div "- 25 Sep 2025, 4:57 PM" at bounding box center [547, 478] width 93 height 19
drag, startPoint x: 315, startPoint y: 472, endPoint x: 292, endPoint y: 466, distance: 23.8
click at [292, 466] on link "Draft 1 (Latest Drafted Offer)" at bounding box center [276, 468] width 187 height 21
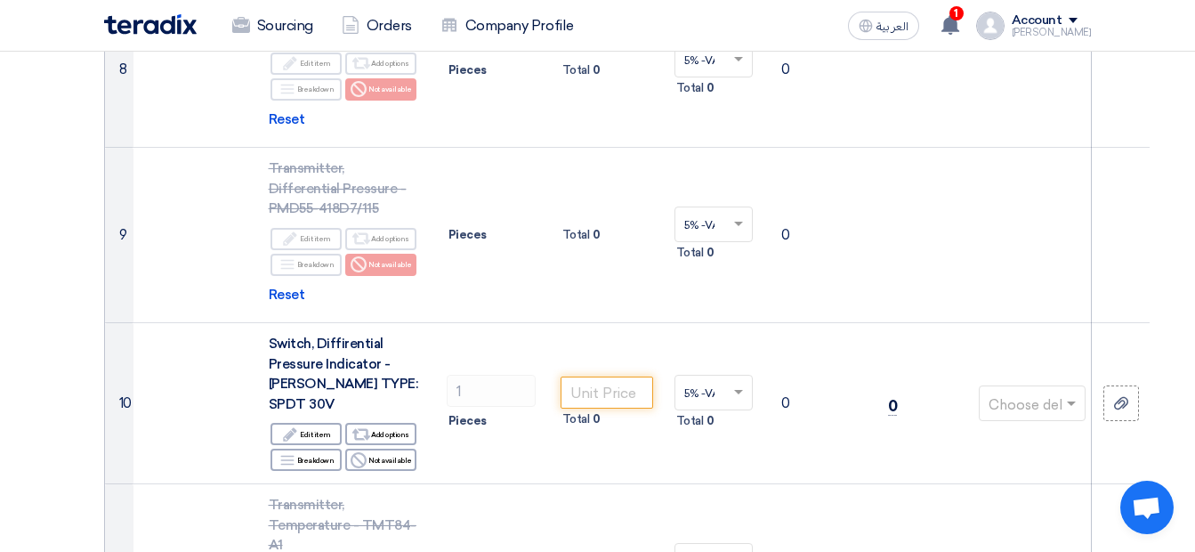
scroll to position [1757, 0]
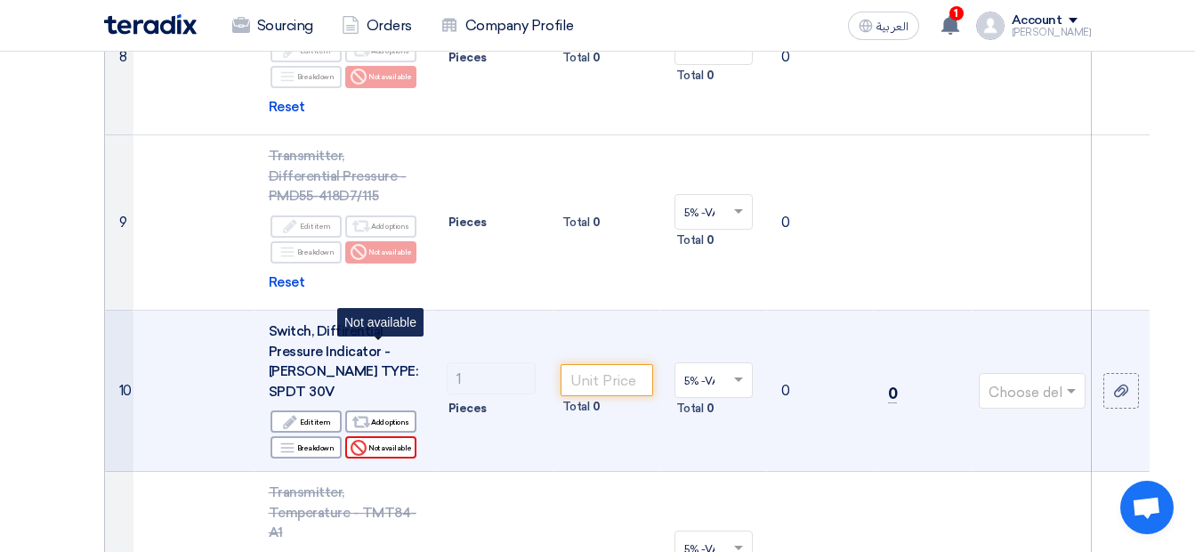
click at [403, 436] on div "Reject Not available" at bounding box center [380, 447] width 71 height 22
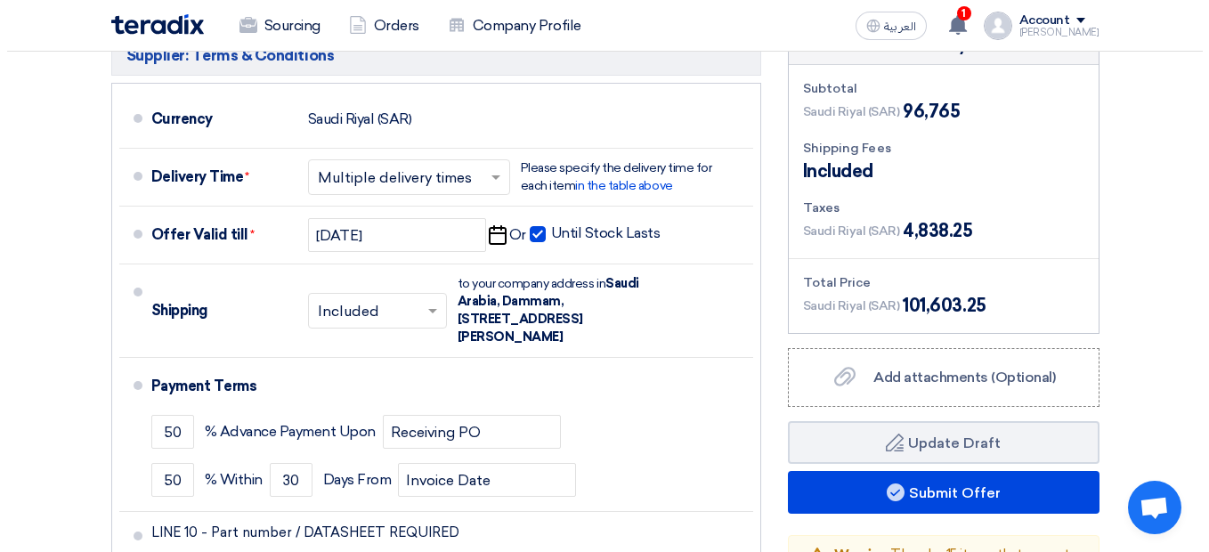
scroll to position [6403, 0]
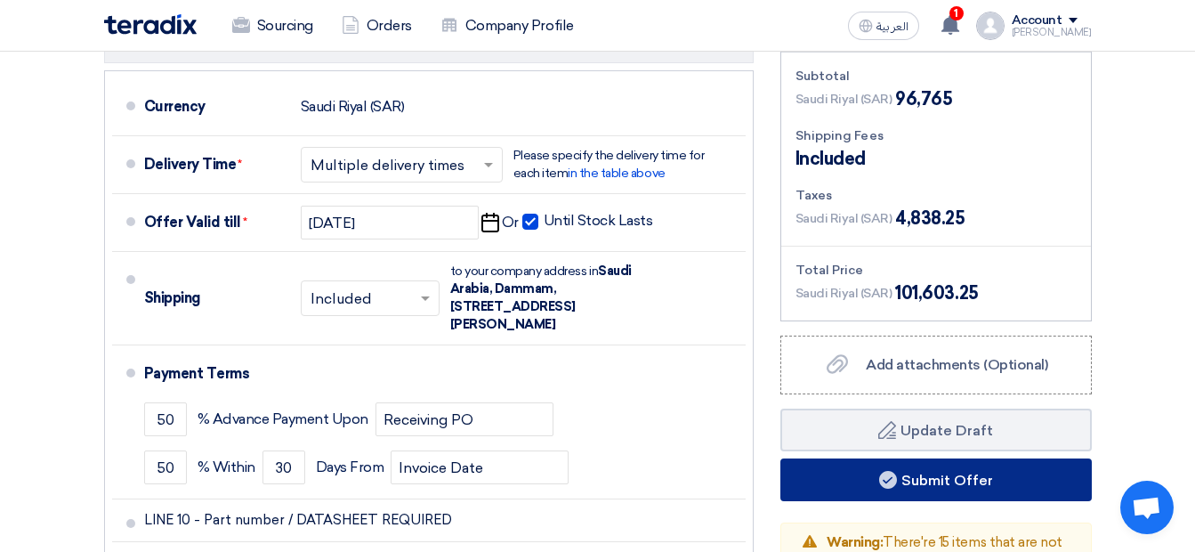
click at [1002, 458] on button "Submit Offer" at bounding box center [937, 479] width 312 height 43
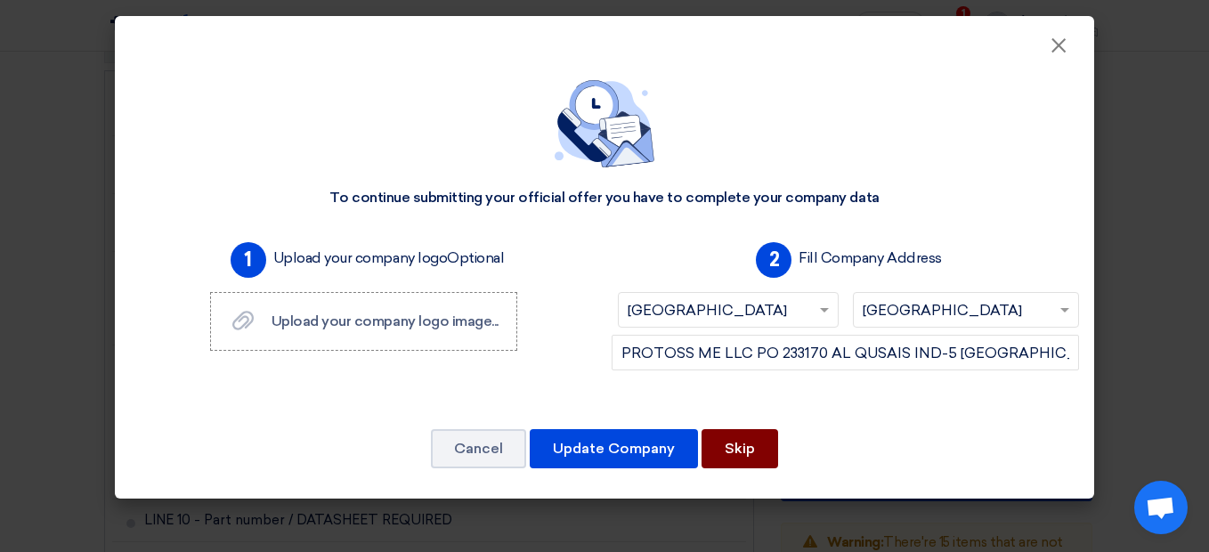
click at [772, 449] on button "Skip" at bounding box center [739, 448] width 77 height 39
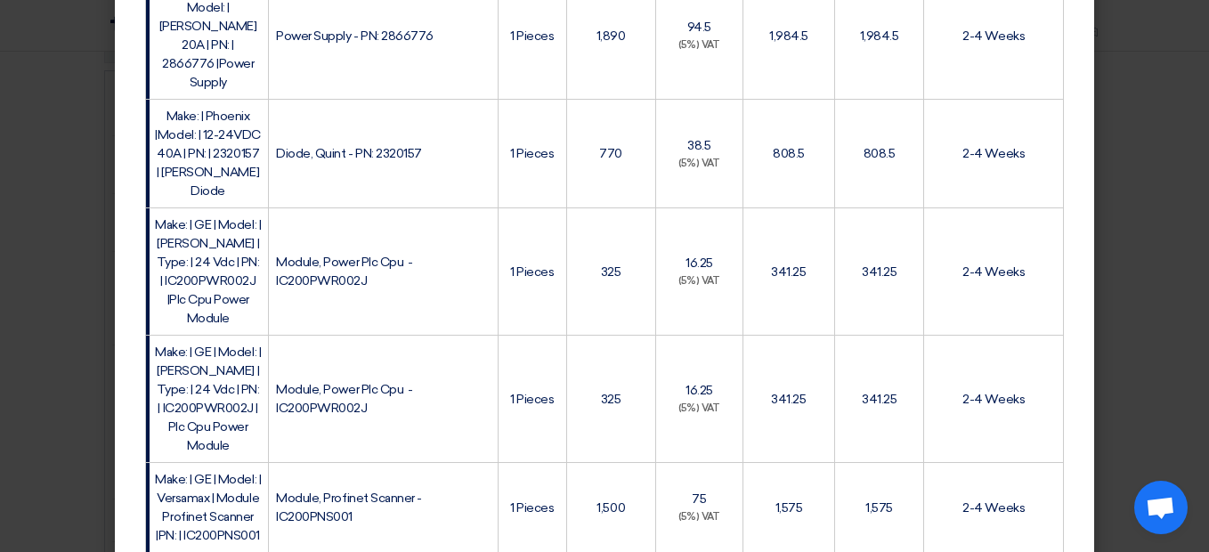
scroll to position [3785, 0]
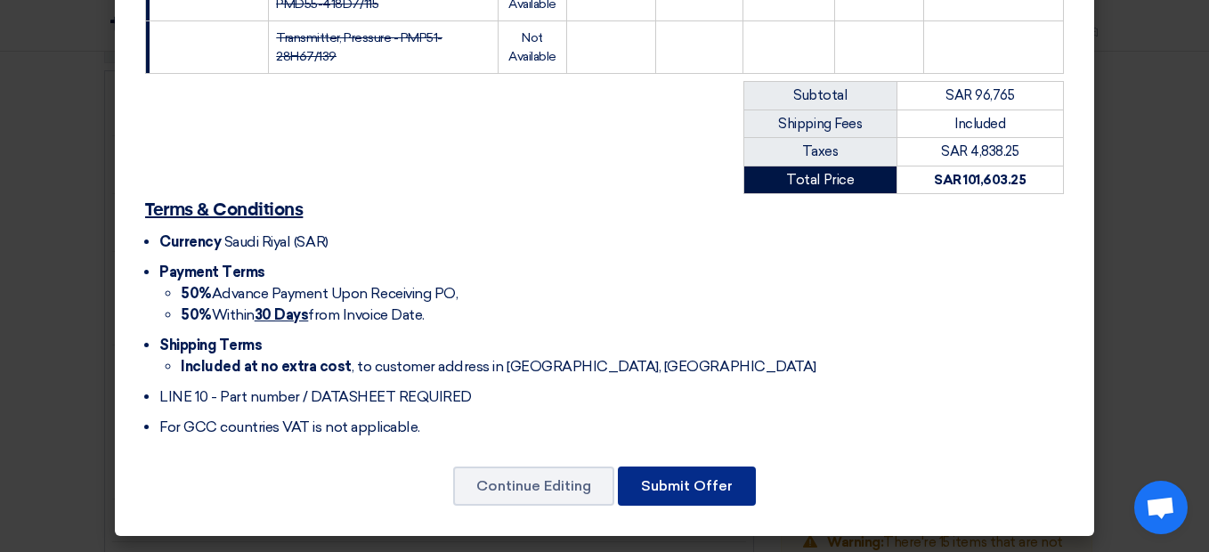
click at [671, 485] on button "Submit Offer" at bounding box center [687, 485] width 138 height 39
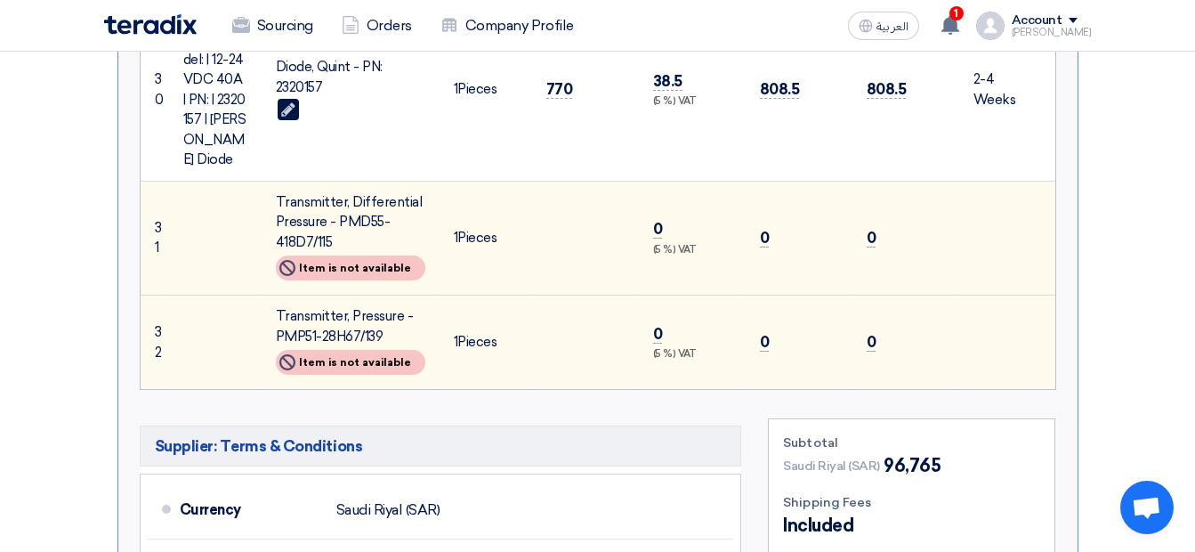
scroll to position [6096, 0]
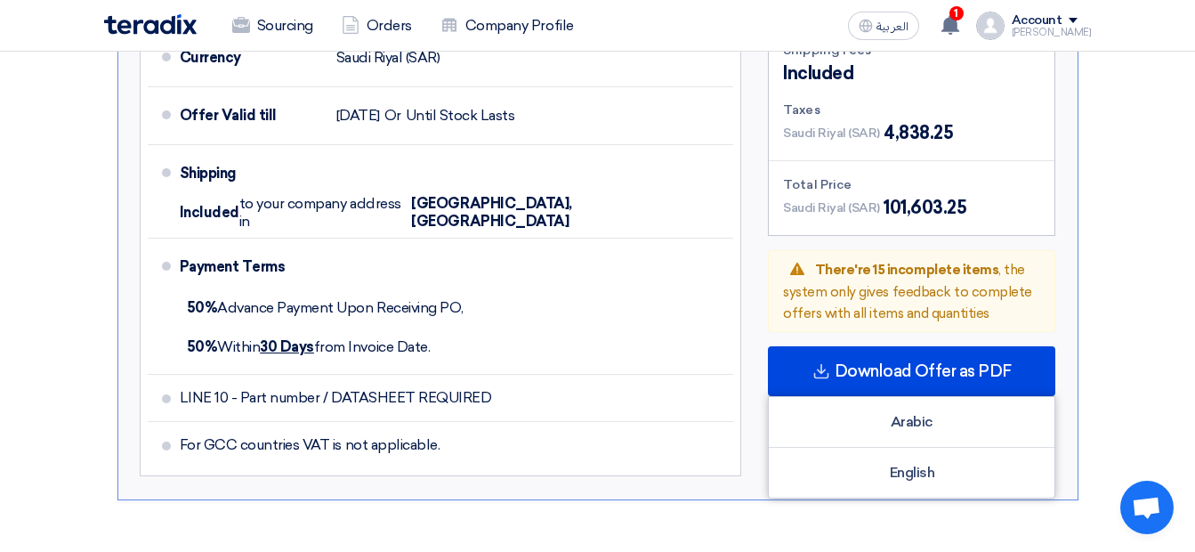
scroll to position [6426, 0]
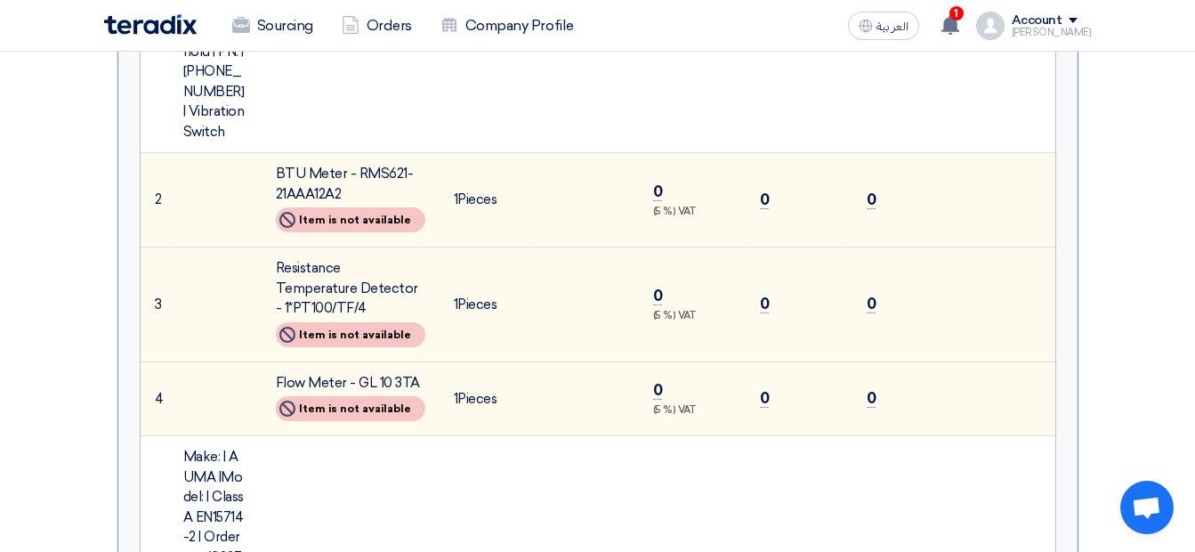
scroll to position [0, 0]
